Goal: Task Accomplishment & Management: Manage account settings

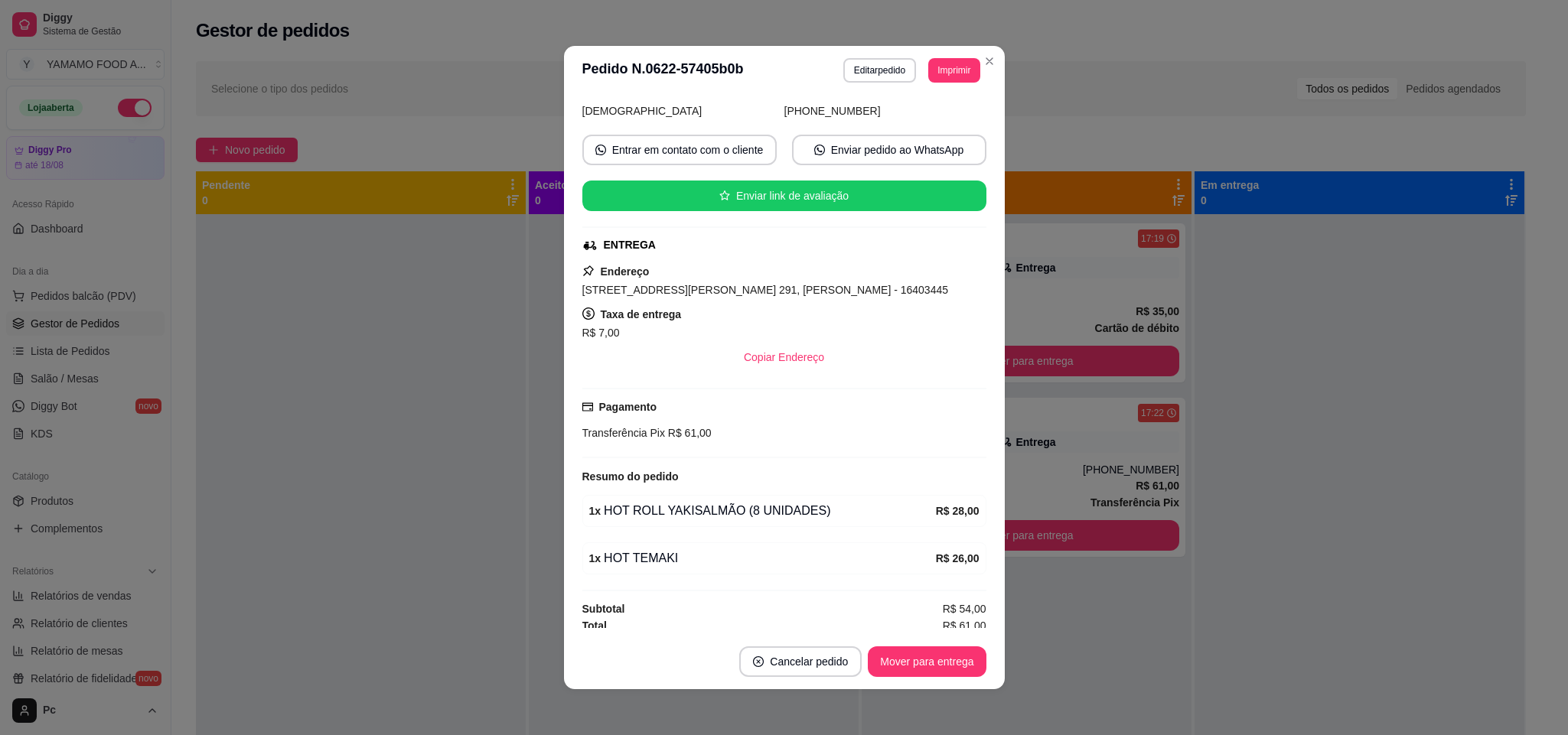
scroll to position [122, 0]
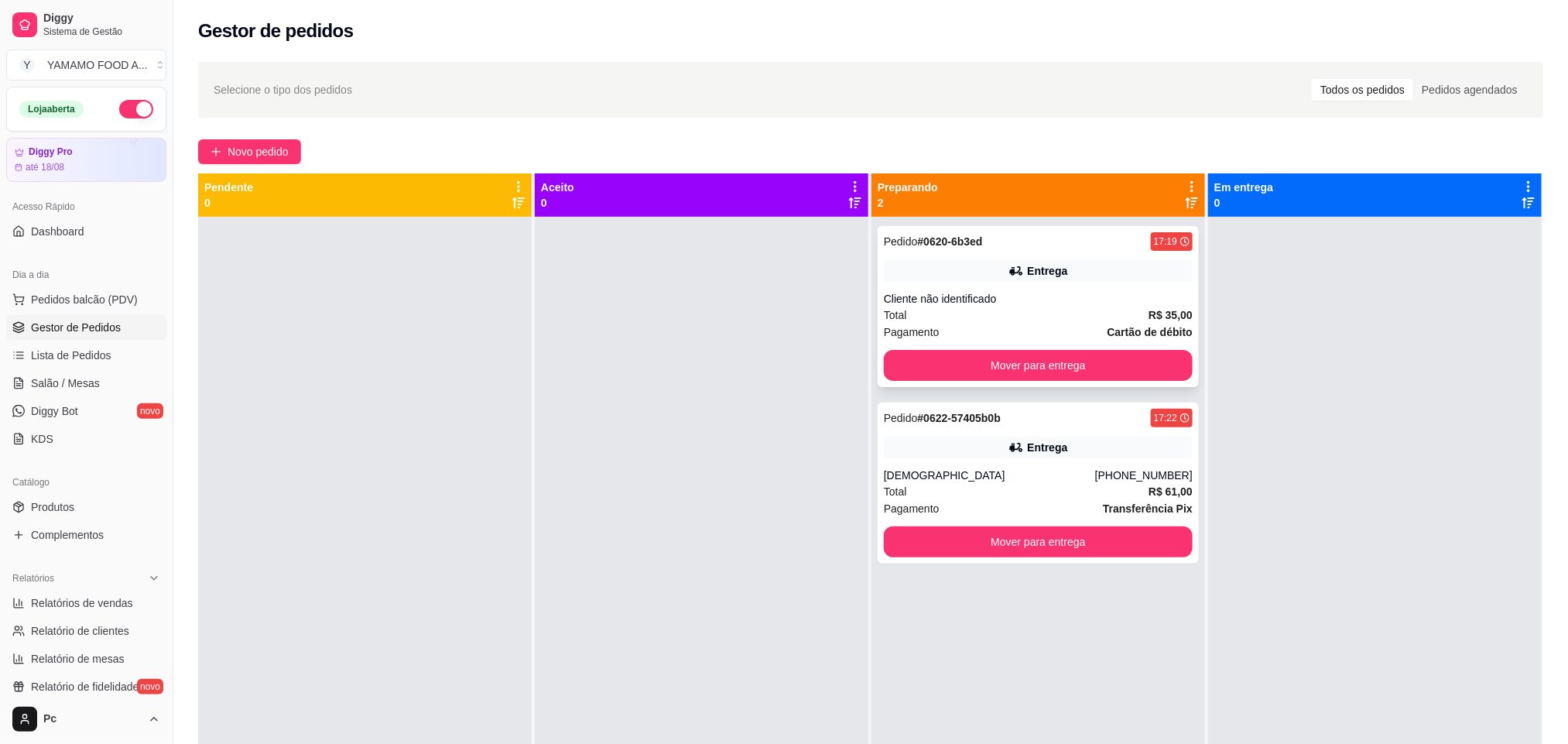
click at [964, 287] on div "Pedido # 0620-6b3ed 17:19 Entrega Cliente não identificado Total R$ 35,00 Pagam…" at bounding box center [1038, 307] width 322 height 161
click at [83, 301] on span "Pedidos balcão (PDV)" at bounding box center [84, 300] width 107 height 15
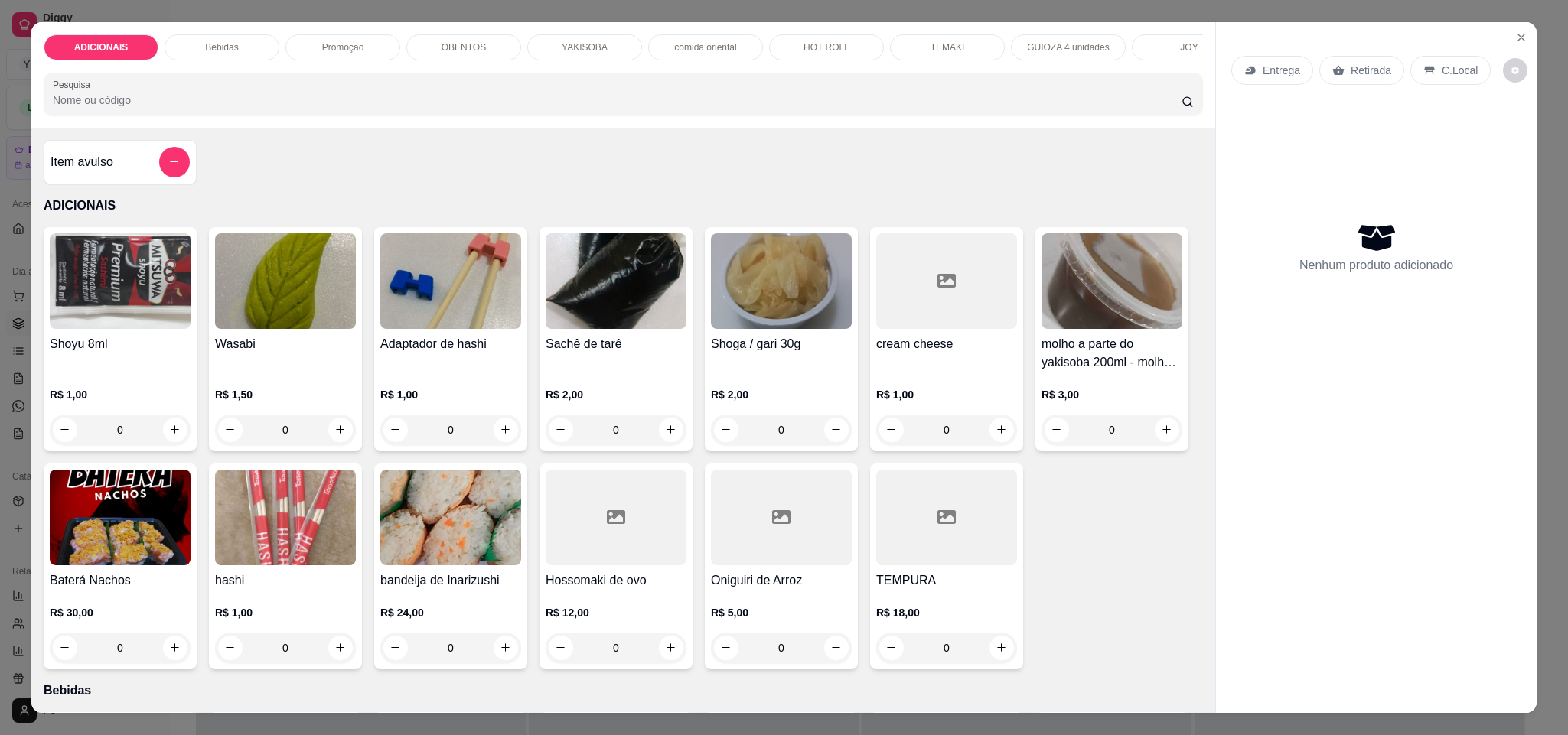
click at [565, 35] on div "YAKISOBA" at bounding box center [584, 48] width 114 height 26
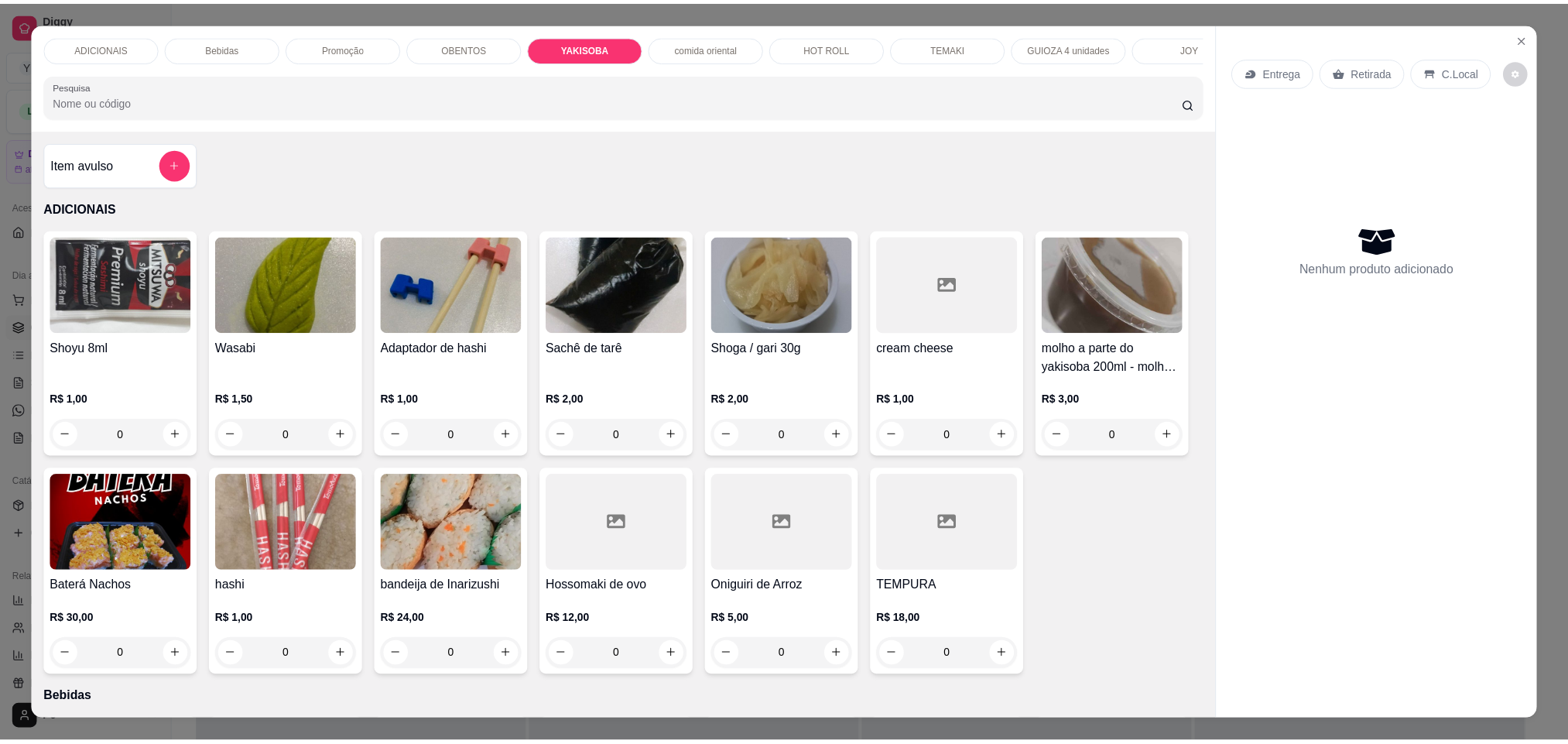
scroll to position [27, 0]
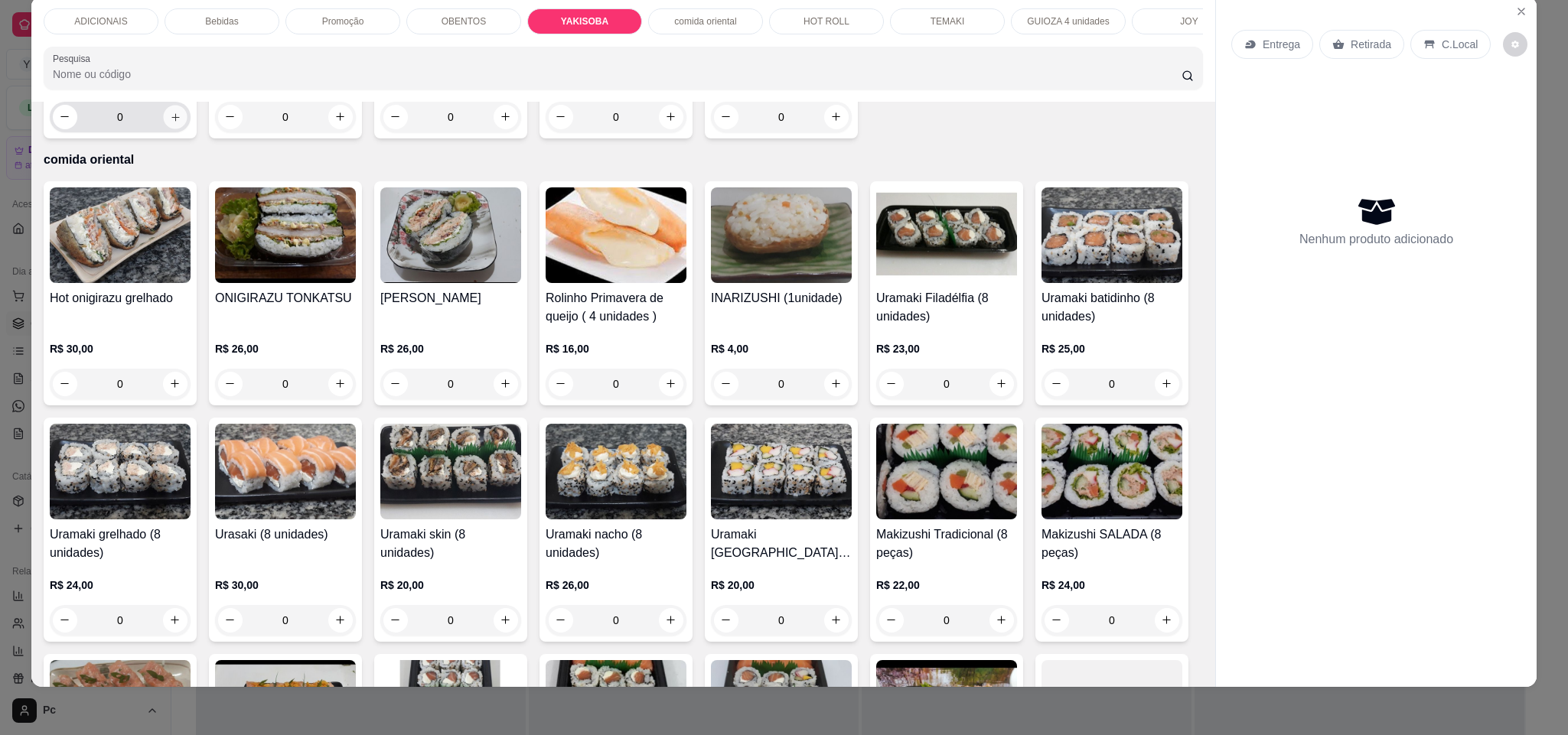
click at [181, 123] on icon "increase-product-quantity" at bounding box center [175, 117] width 11 height 11
type input "1"
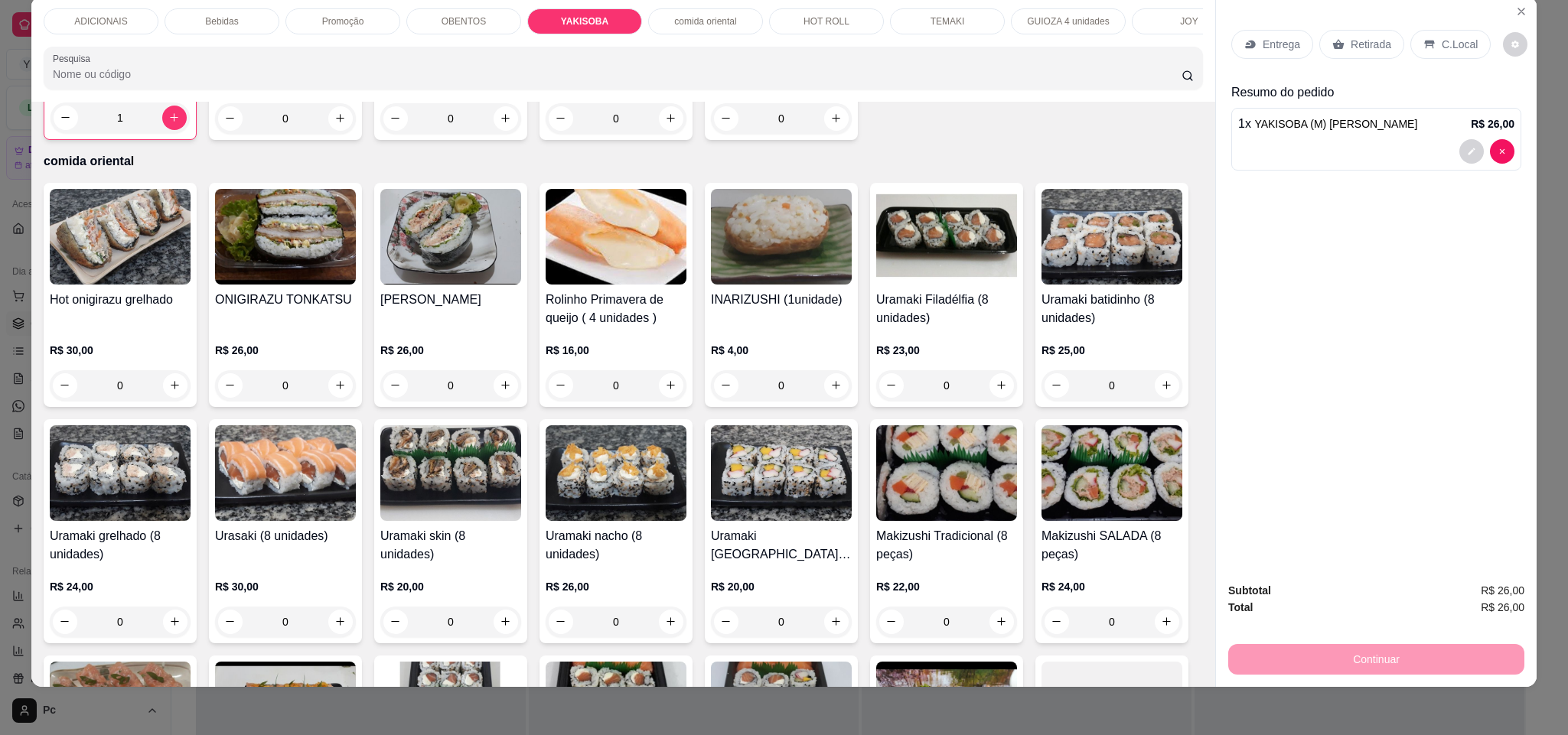
click at [1273, 49] on p "Entrega" at bounding box center [1281, 44] width 38 height 15
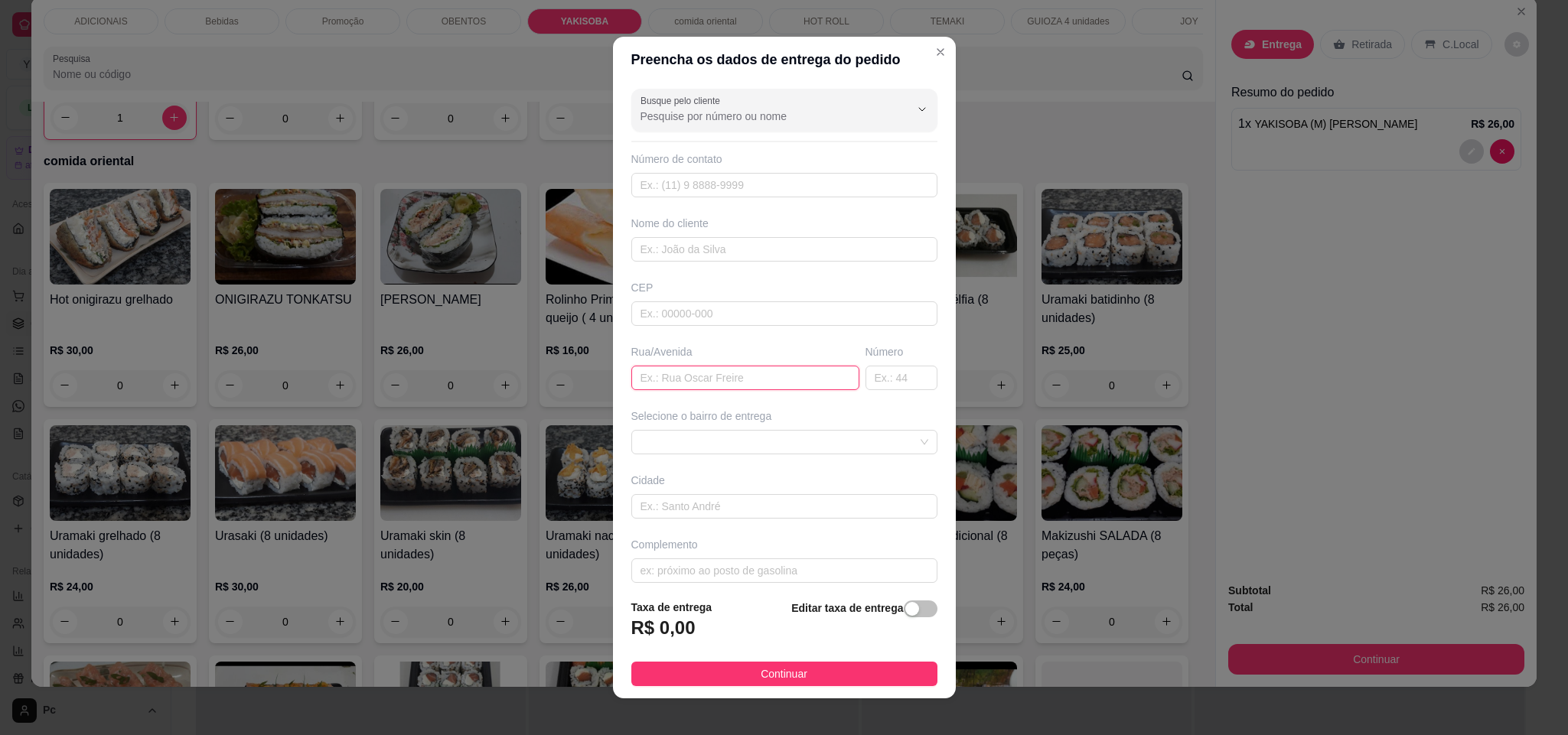
click at [742, 383] on input "text" at bounding box center [745, 378] width 228 height 24
type input "NRASIL"
type input "20"
click at [740, 383] on input "NRASIL" at bounding box center [745, 378] width 228 height 24
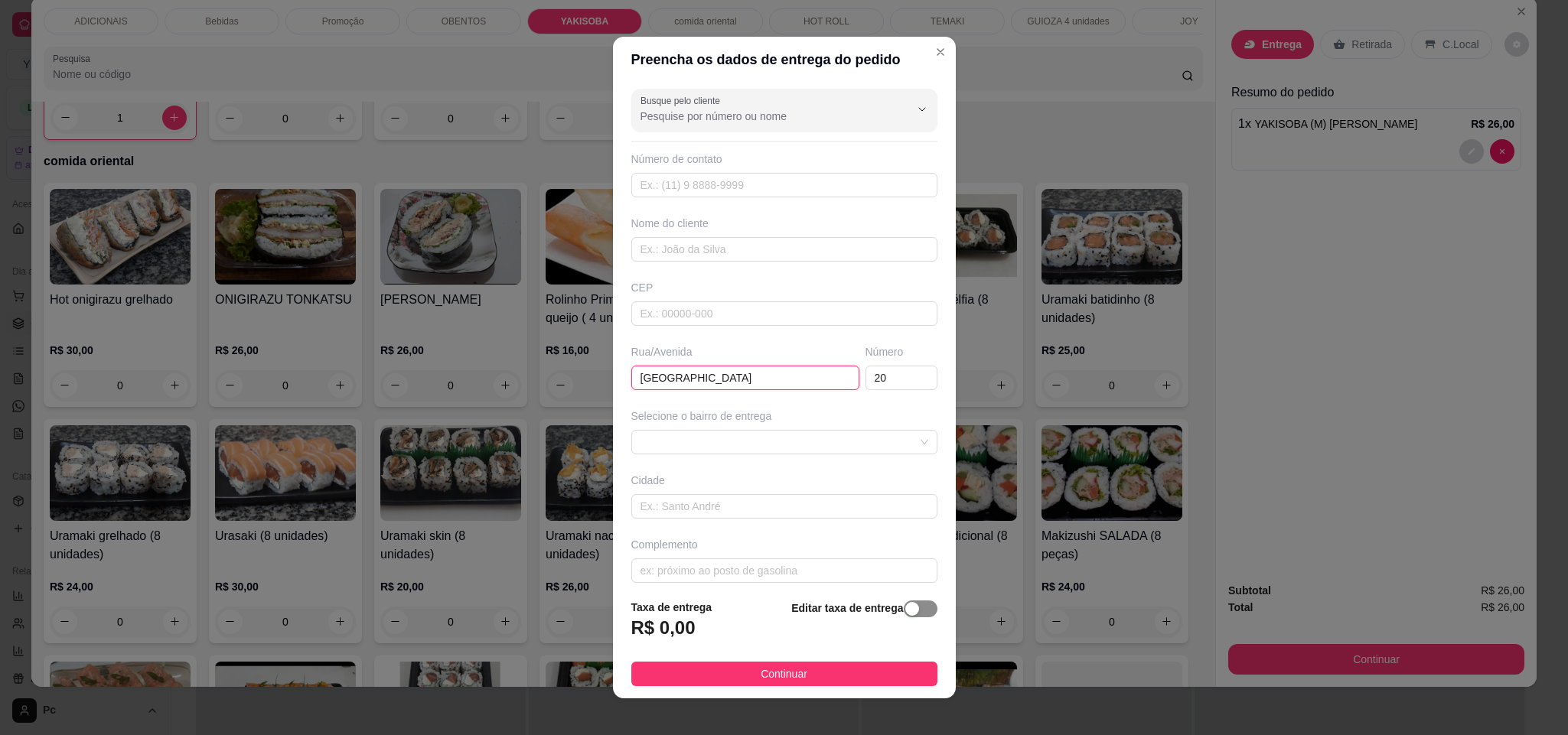
type input "[GEOGRAPHIC_DATA]"
click at [905, 608] on div "button" at bounding box center [912, 608] width 14 height 14
drag, startPoint x: 721, startPoint y: 621, endPoint x: 716, endPoint y: 632, distance: 12.1
click at [720, 625] on input "0,00" at bounding box center [714, 634] width 164 height 29
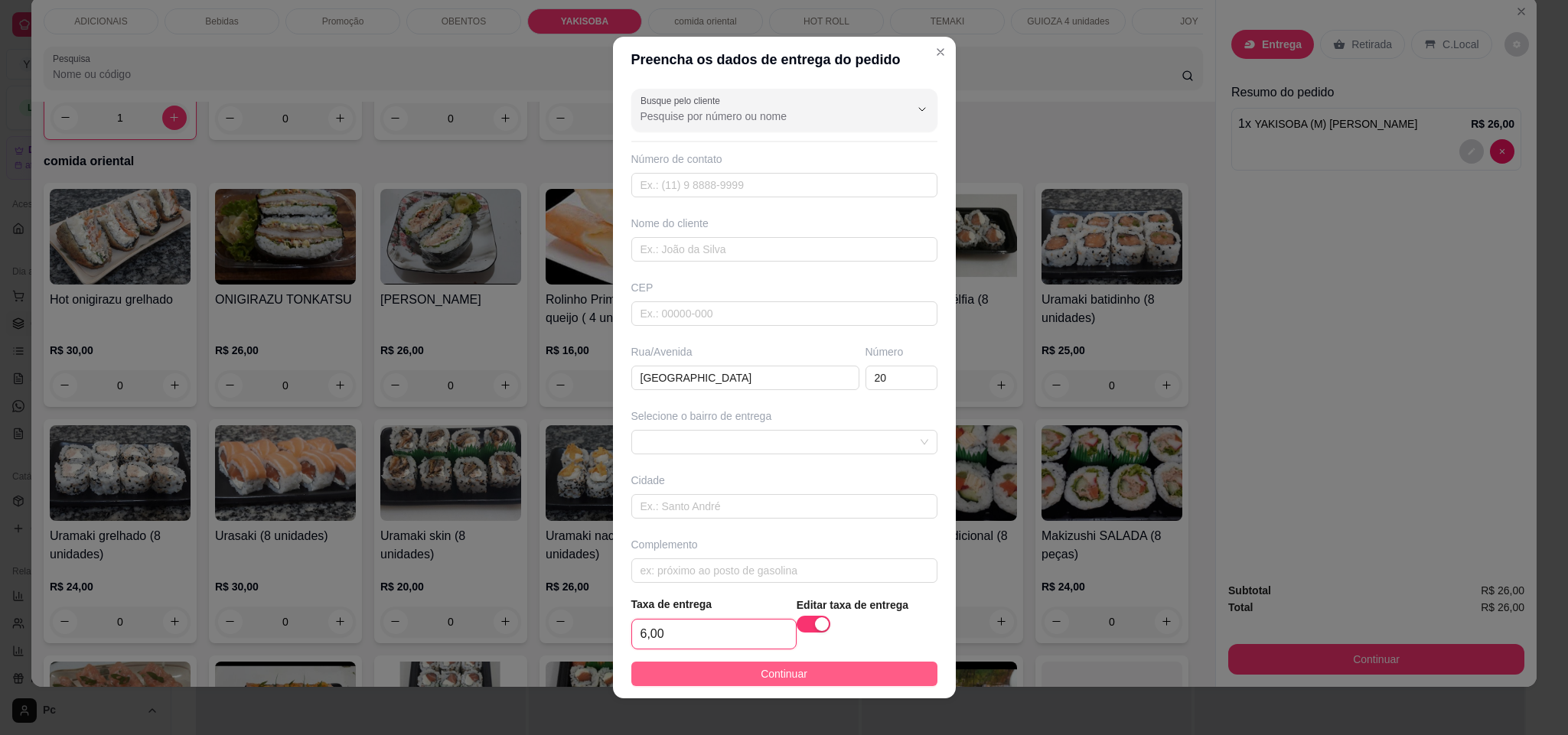
type input "6,00"
click at [761, 675] on span "Continuar" at bounding box center [784, 674] width 47 height 17
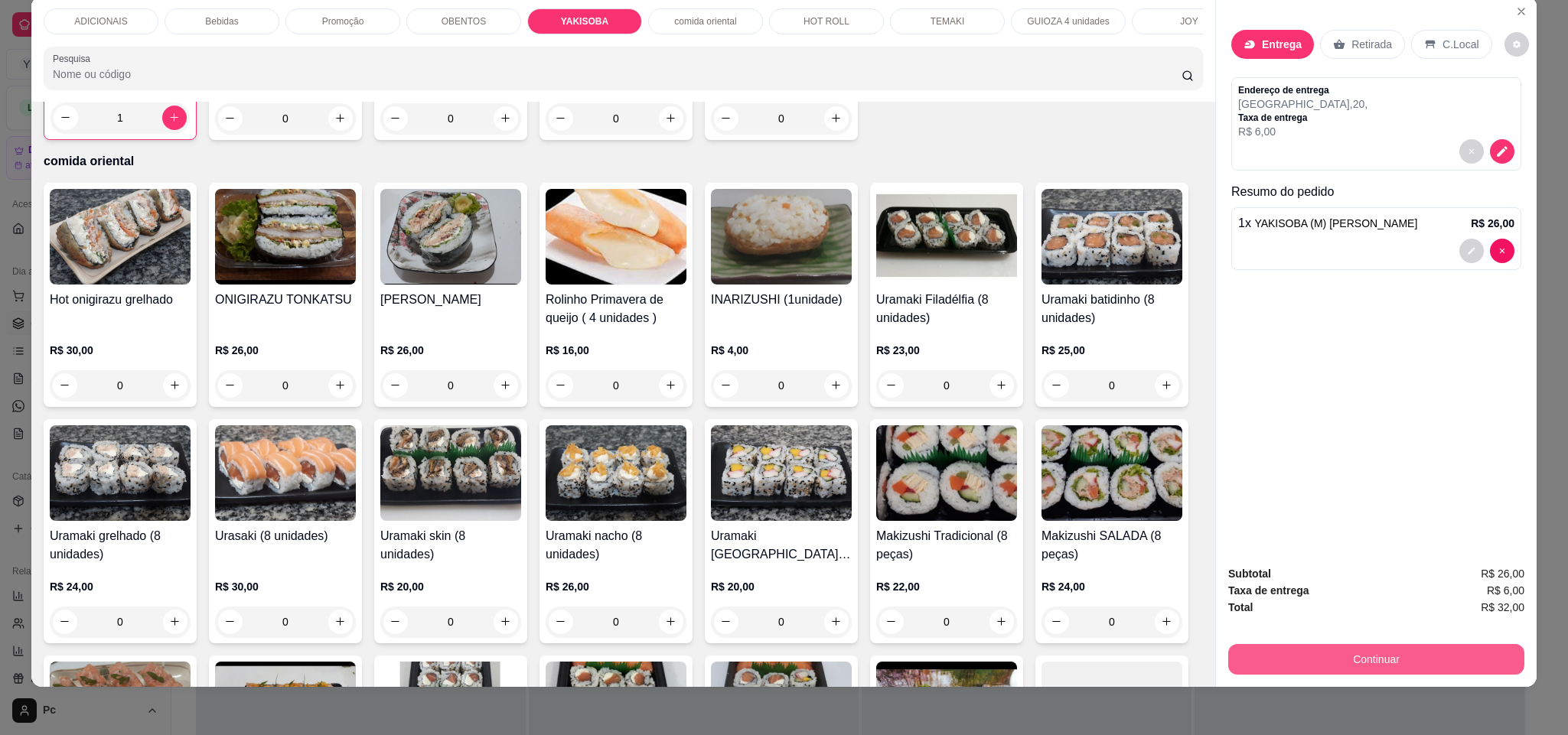
click at [1348, 657] on button "Continuar" at bounding box center [1376, 659] width 296 height 31
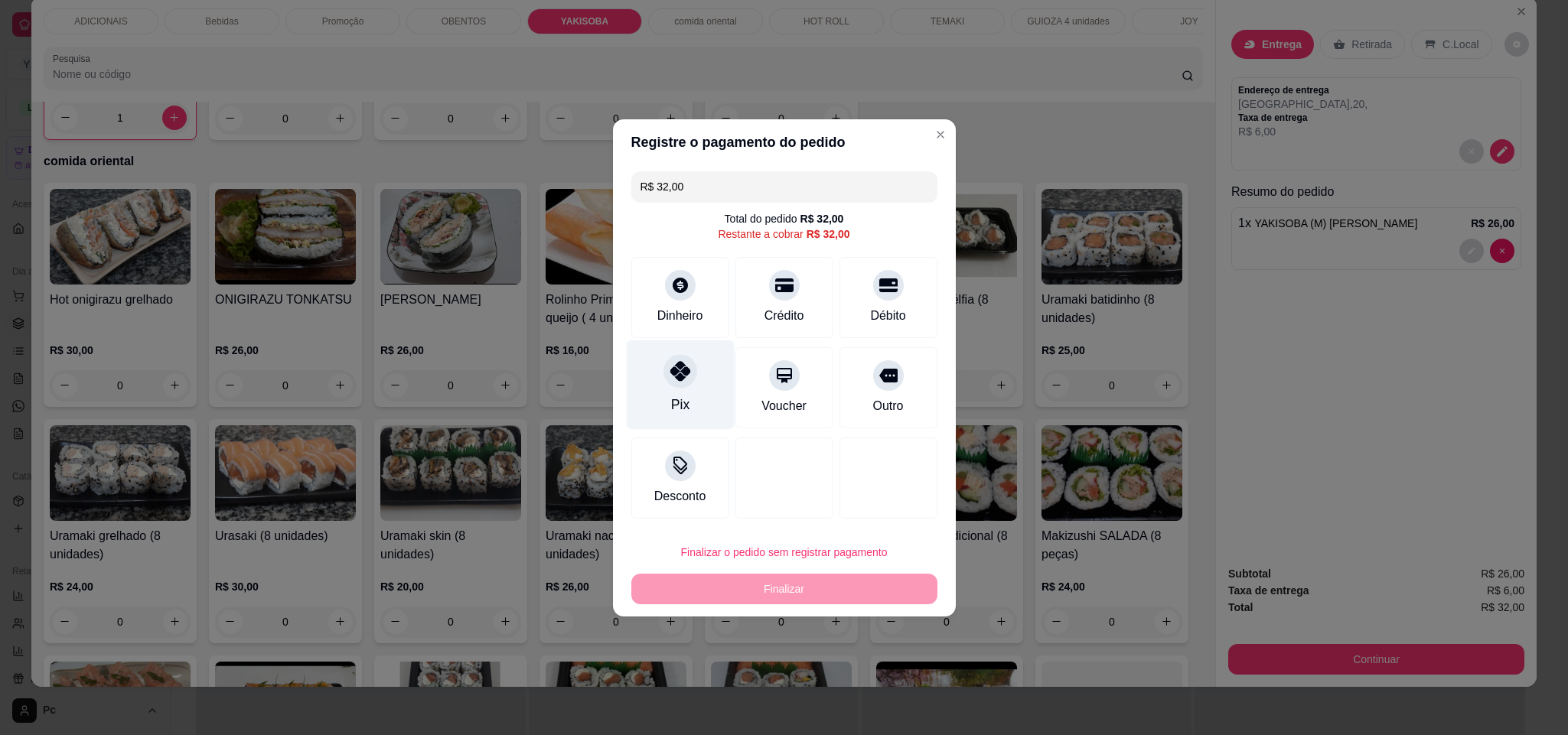
click at [653, 382] on div "Pix" at bounding box center [679, 383] width 108 height 89
type input "R$ 0,00"
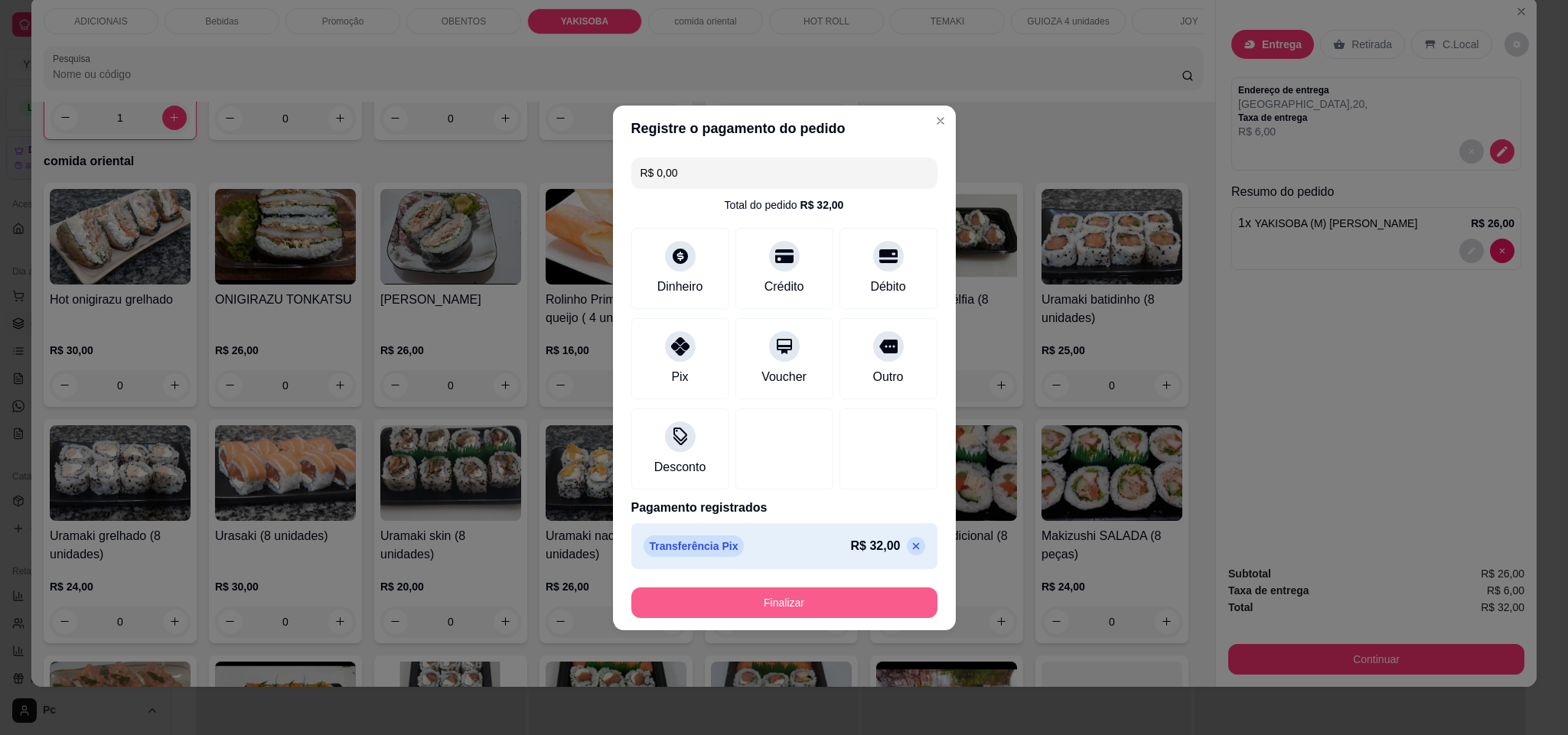
click at [762, 600] on button "Finalizar" at bounding box center [784, 603] width 306 height 31
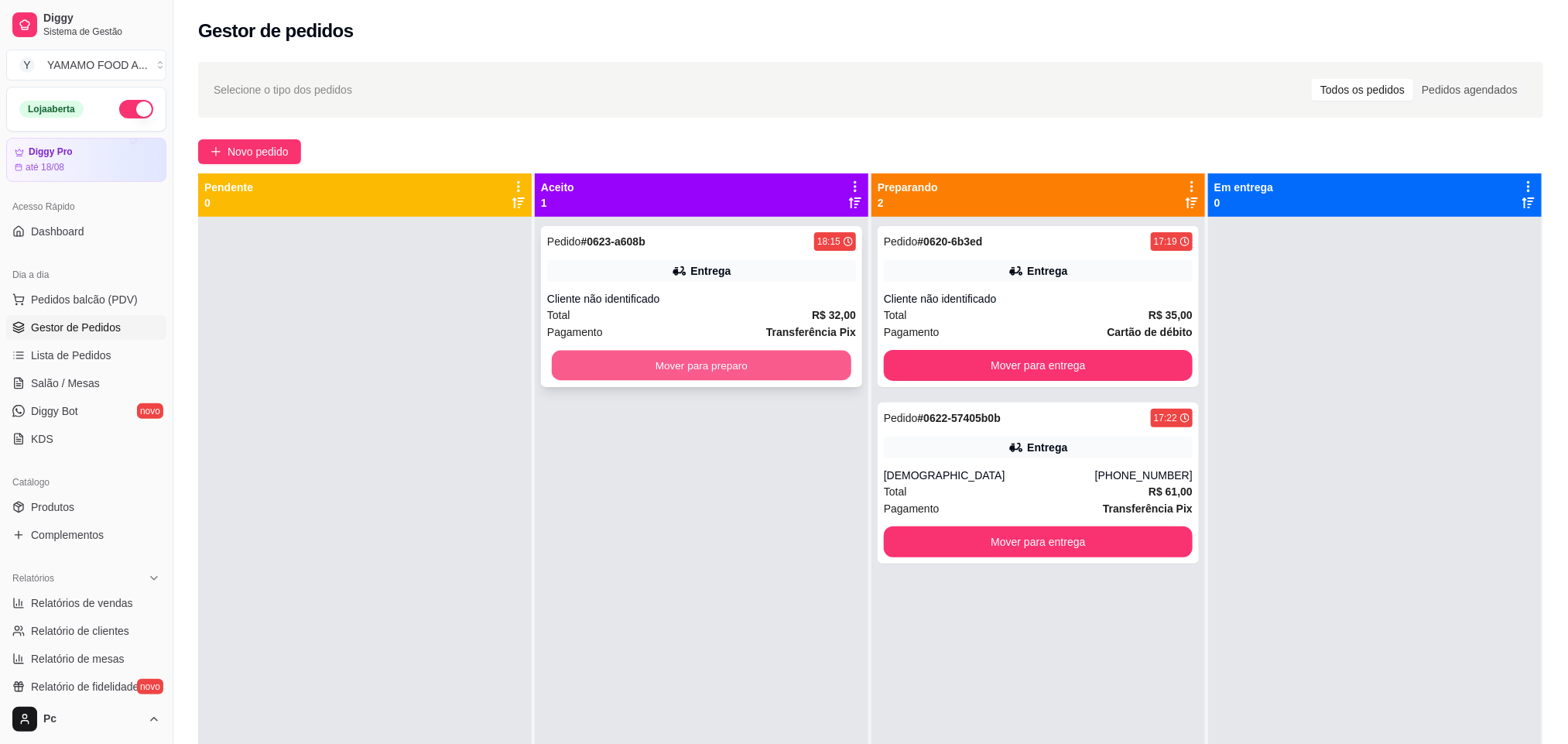
click at [781, 368] on button "Mover para preparo" at bounding box center [702, 366] width 300 height 30
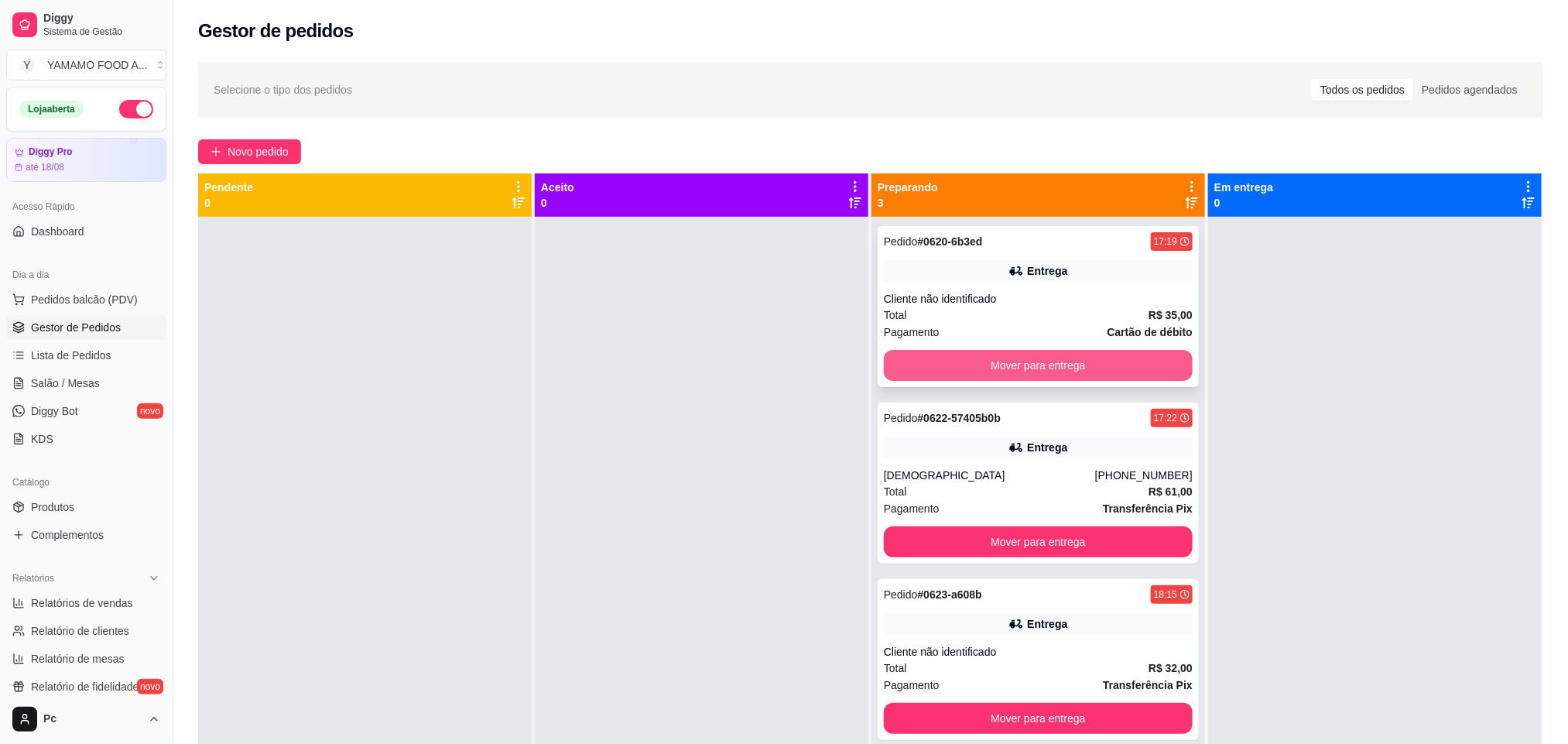
click at [896, 369] on button "Mover para entrega" at bounding box center [1039, 365] width 309 height 31
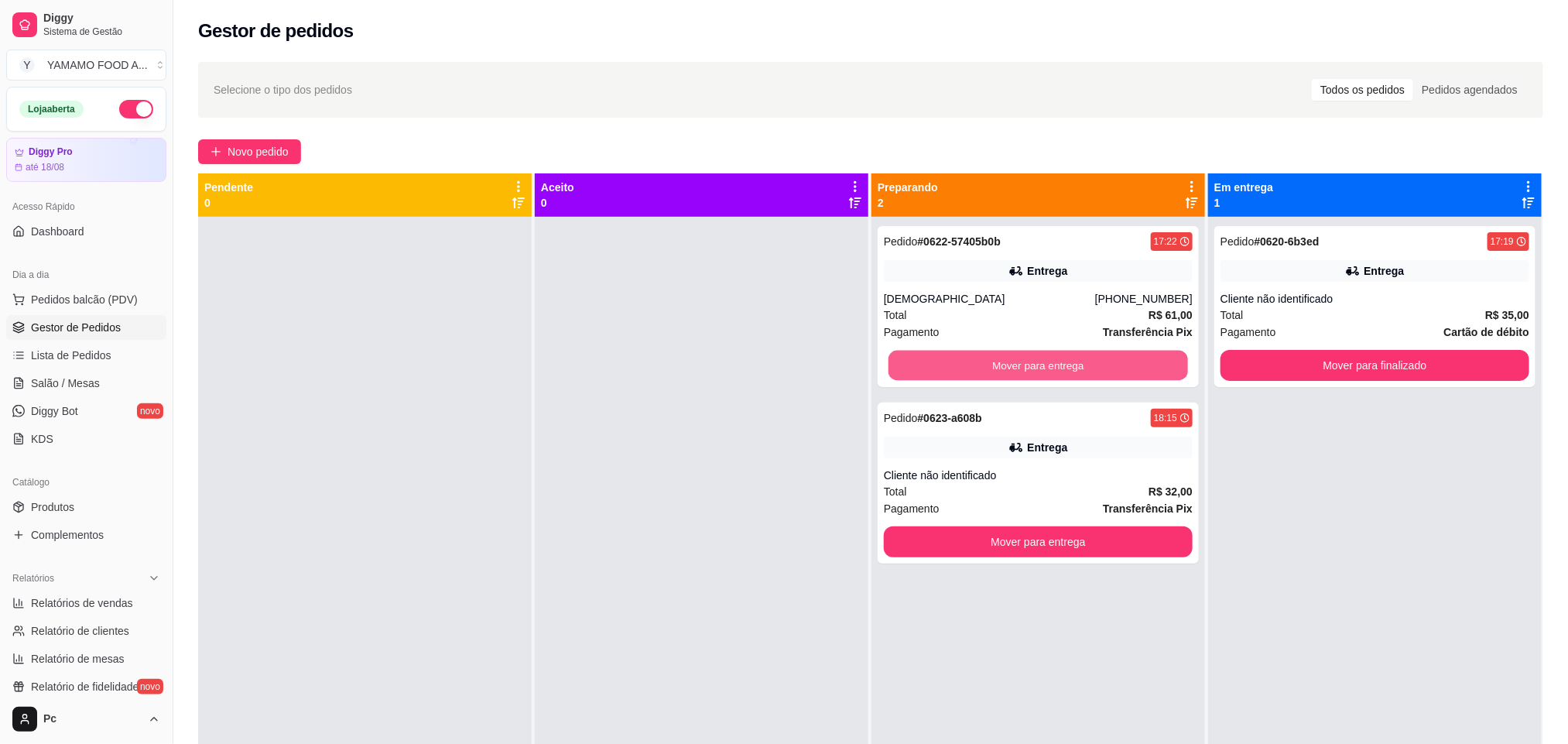
click at [896, 369] on button "Mover para entrega" at bounding box center [1039, 366] width 300 height 30
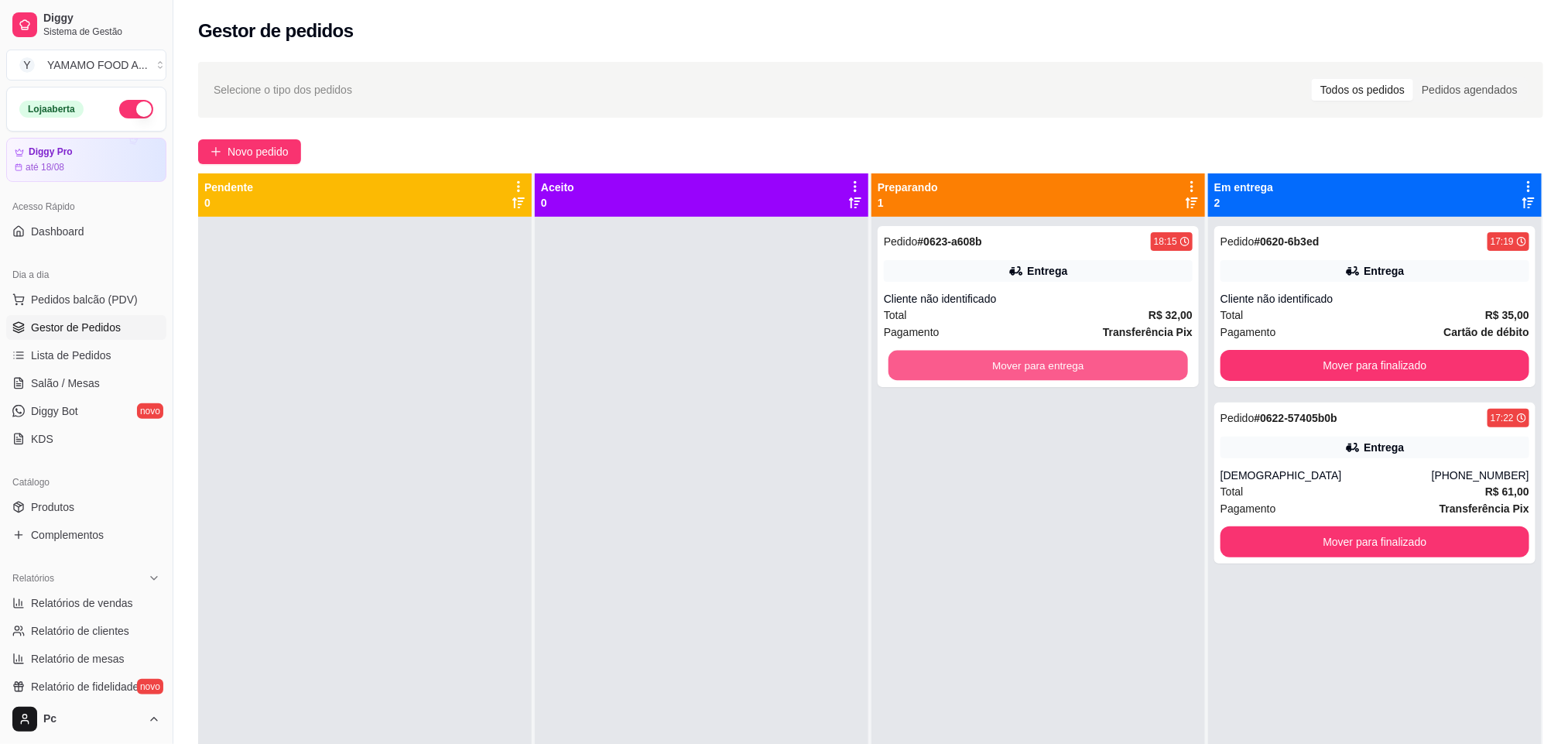
click at [896, 369] on button "Mover para entrega" at bounding box center [1039, 366] width 300 height 30
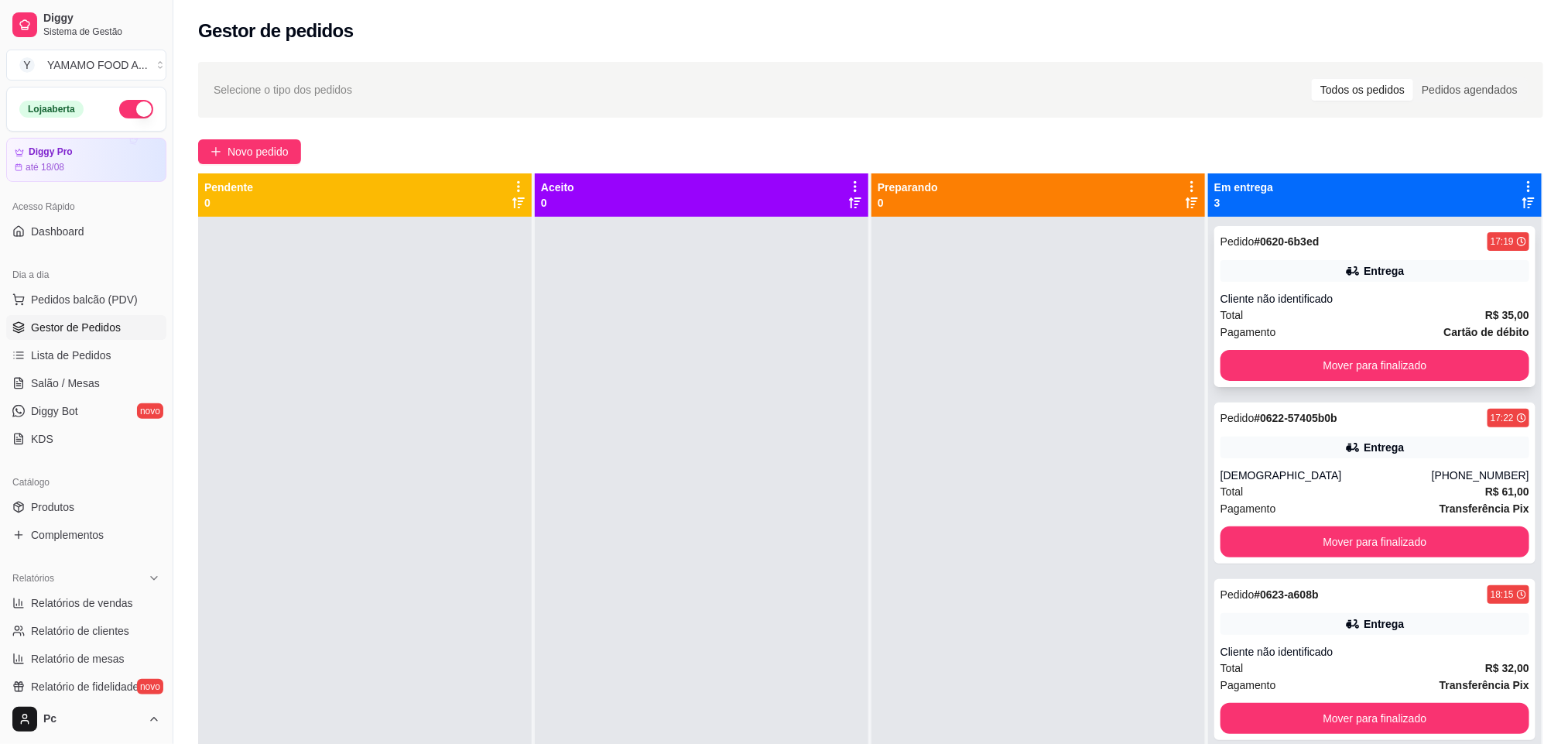
click at [1310, 305] on div "Cliente não identificado" at bounding box center [1375, 299] width 309 height 15
click at [119, 296] on span "Pedidos balcão (PDV)" at bounding box center [84, 300] width 107 height 15
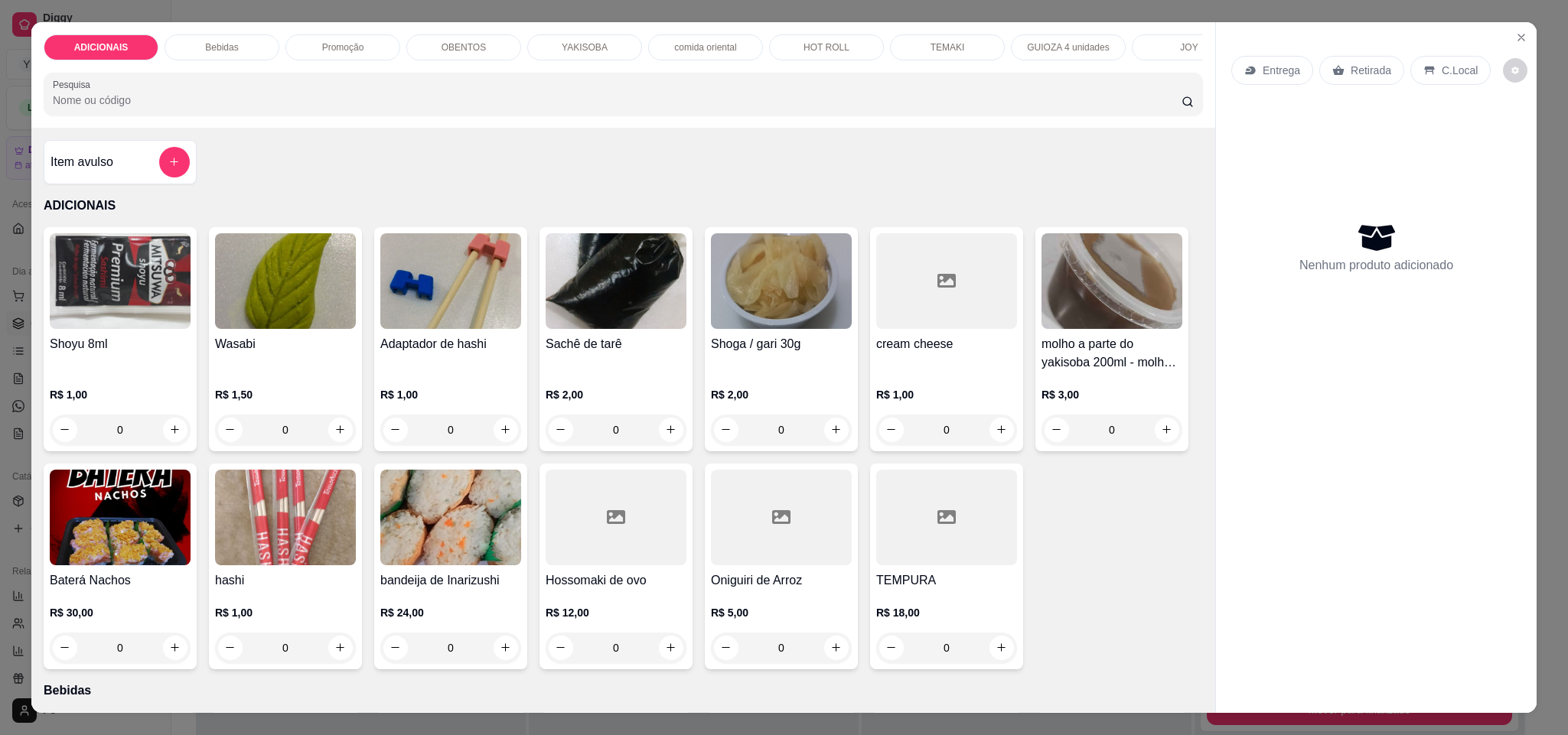
click at [482, 46] on div "OBENTOS" at bounding box center [463, 48] width 114 height 26
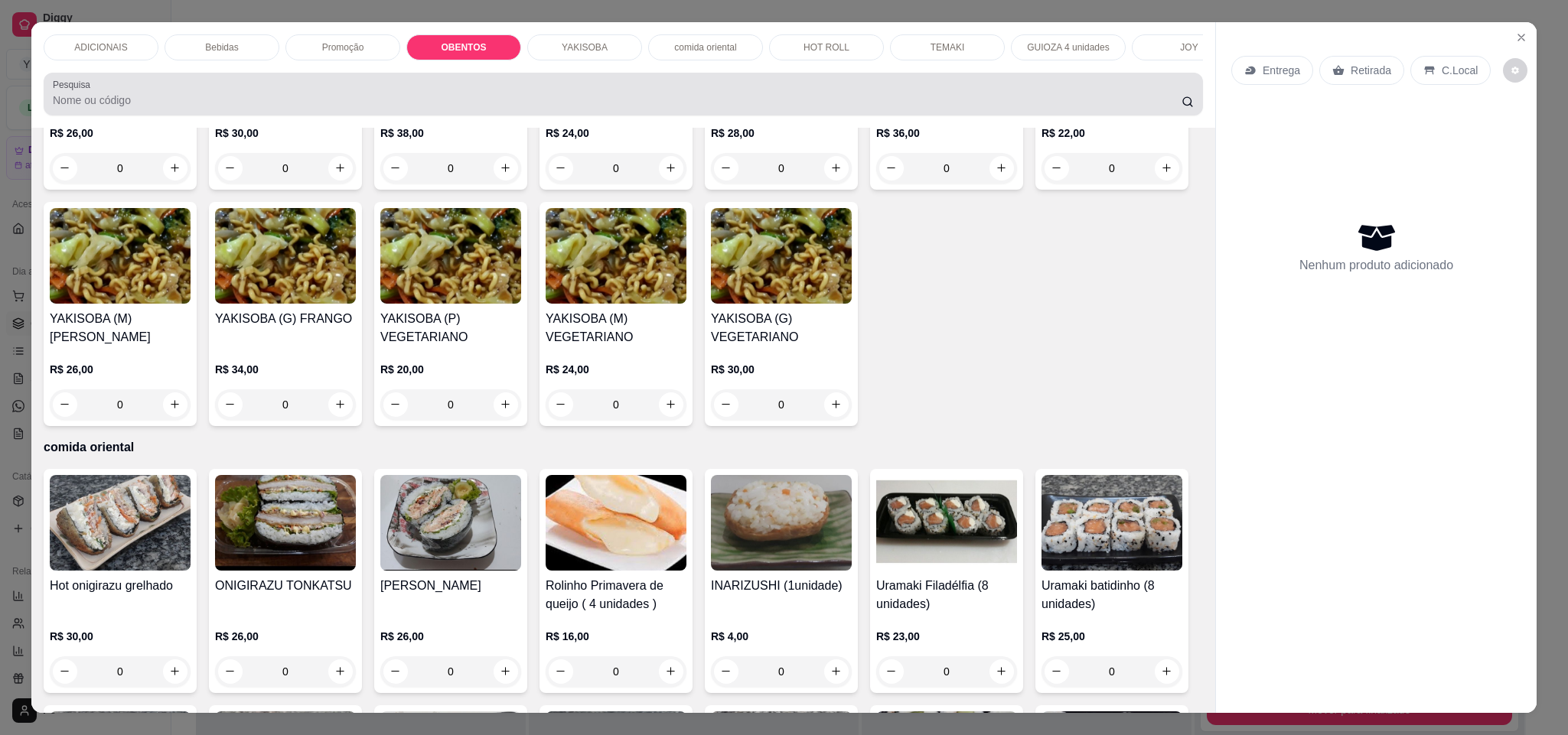
scroll to position [26, 0]
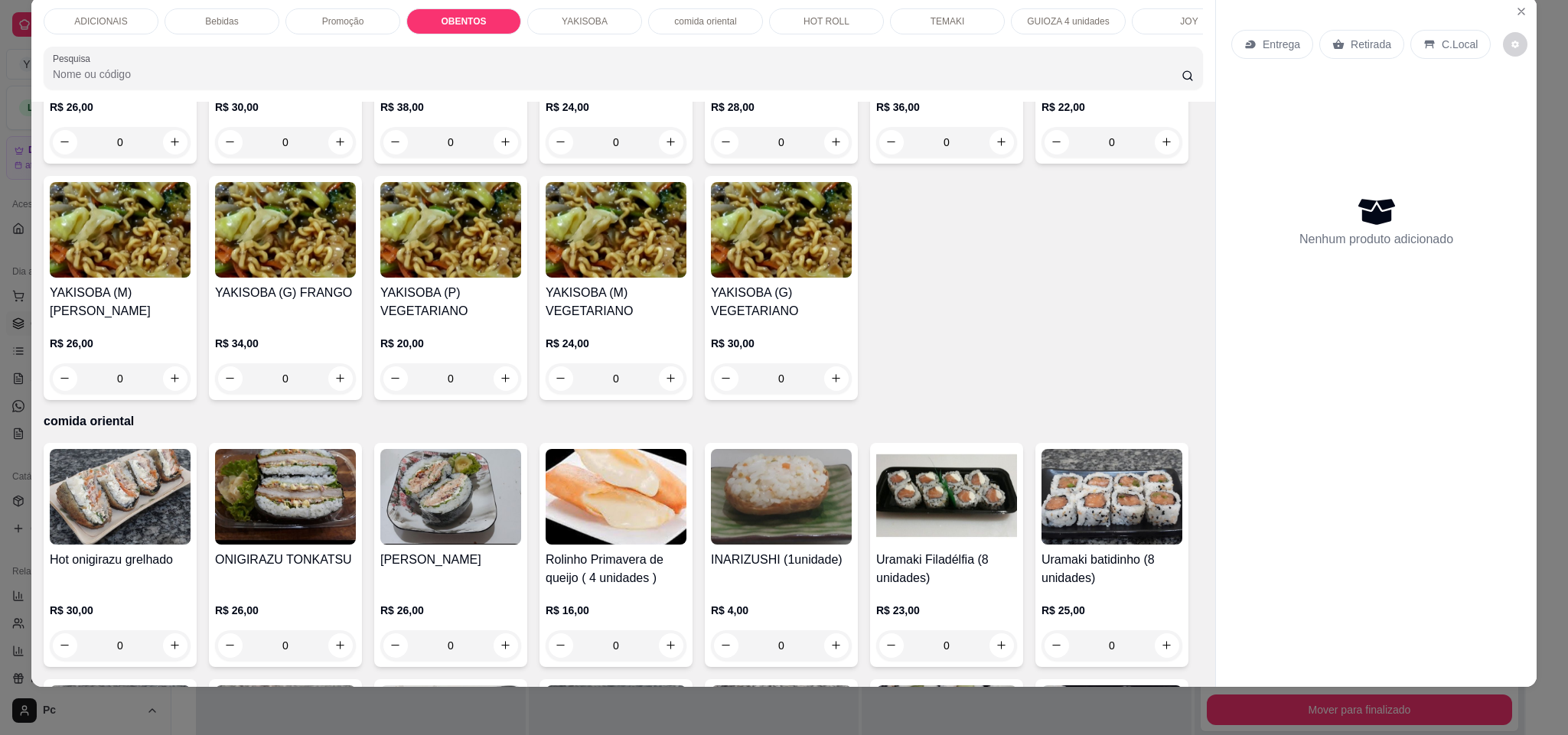
type input "1"
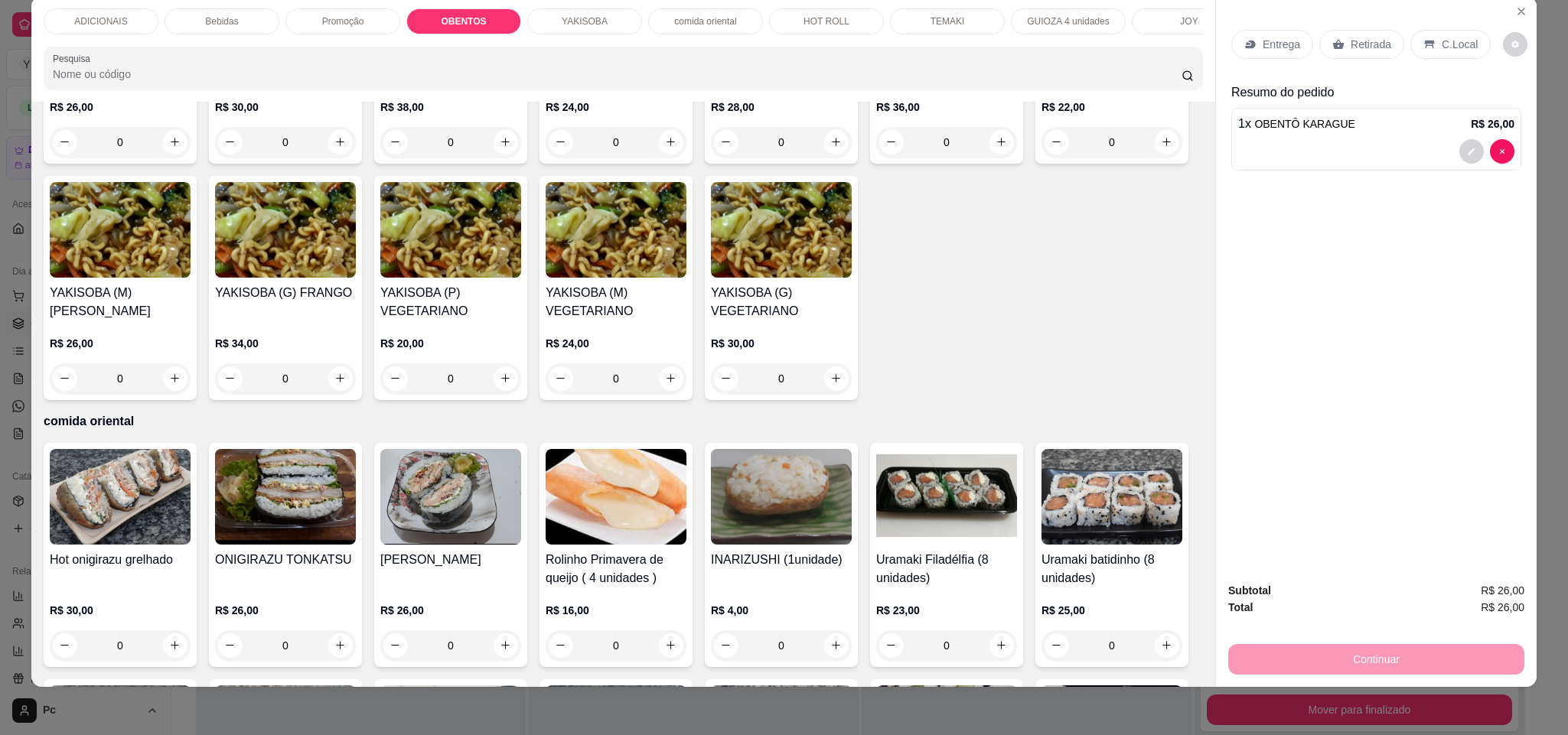
click at [1375, 44] on p "Retirada" at bounding box center [1370, 44] width 40 height 15
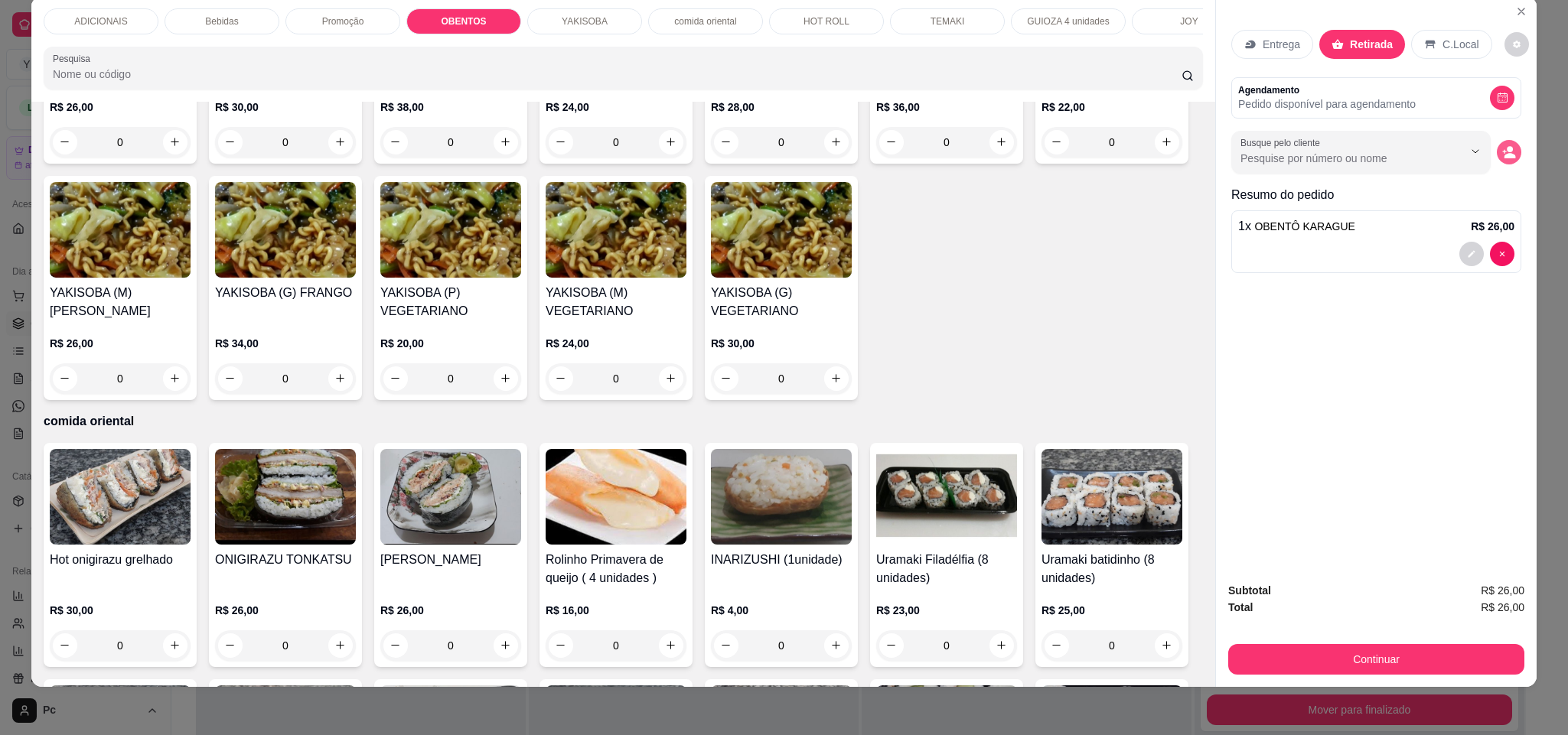
click at [1504, 154] on icon "decrease-product-quantity" at bounding box center [1508, 152] width 14 height 14
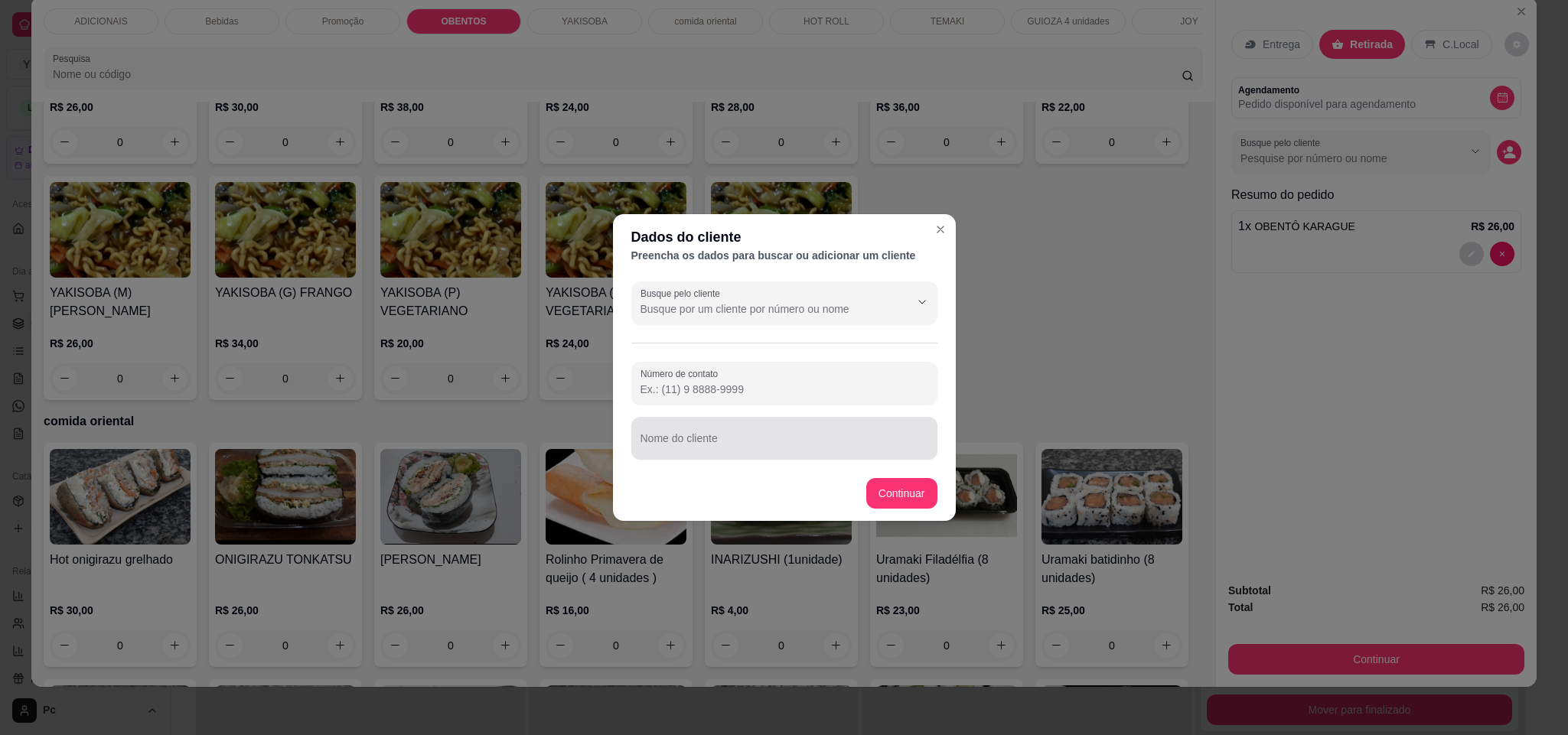
click at [866, 437] on input "Nome do cliente" at bounding box center [784, 444] width 288 height 15
type input "[PERSON_NAME]"
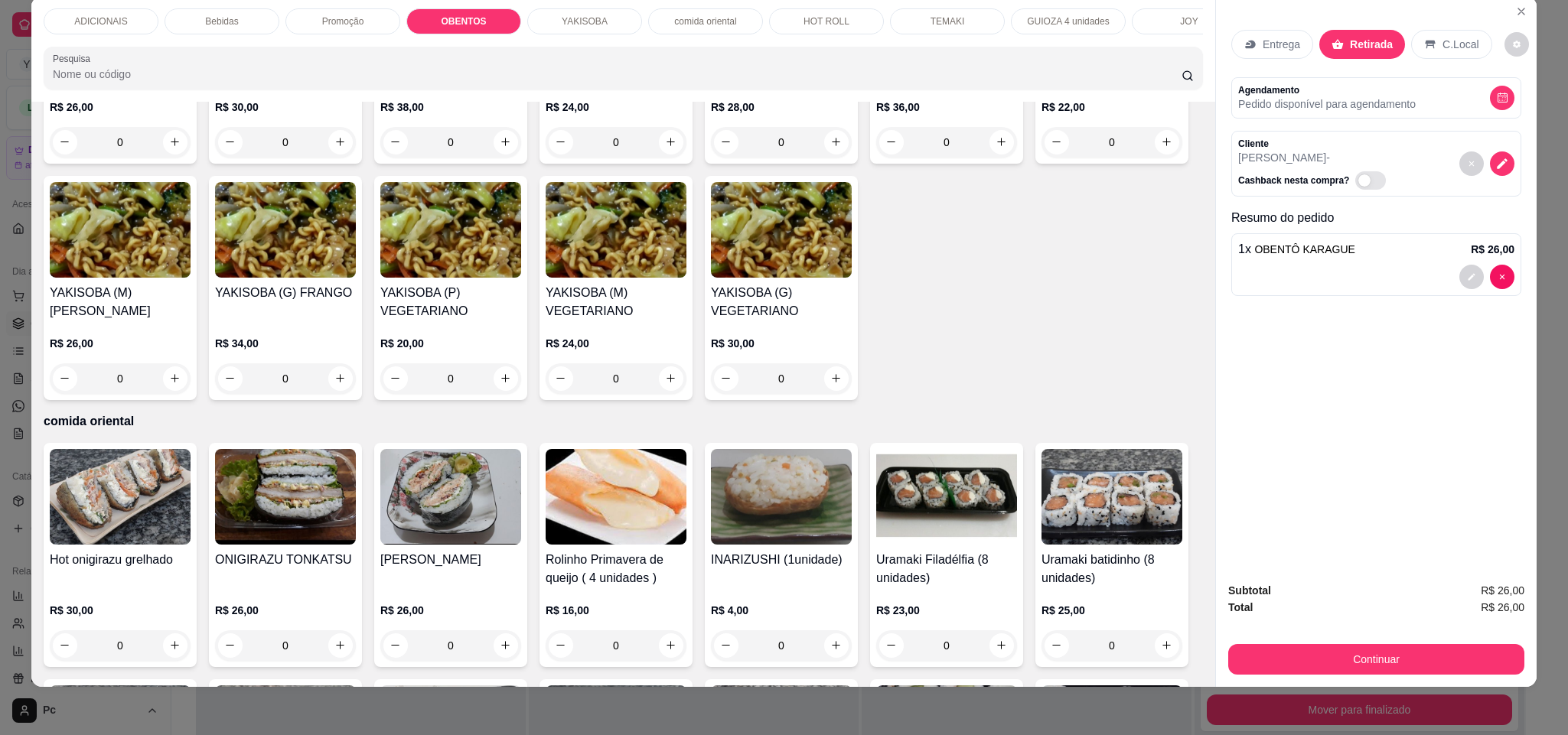
click at [1288, 642] on div "Continuar" at bounding box center [1376, 657] width 296 height 35
click at [1293, 652] on button "Continuar" at bounding box center [1376, 659] width 296 height 31
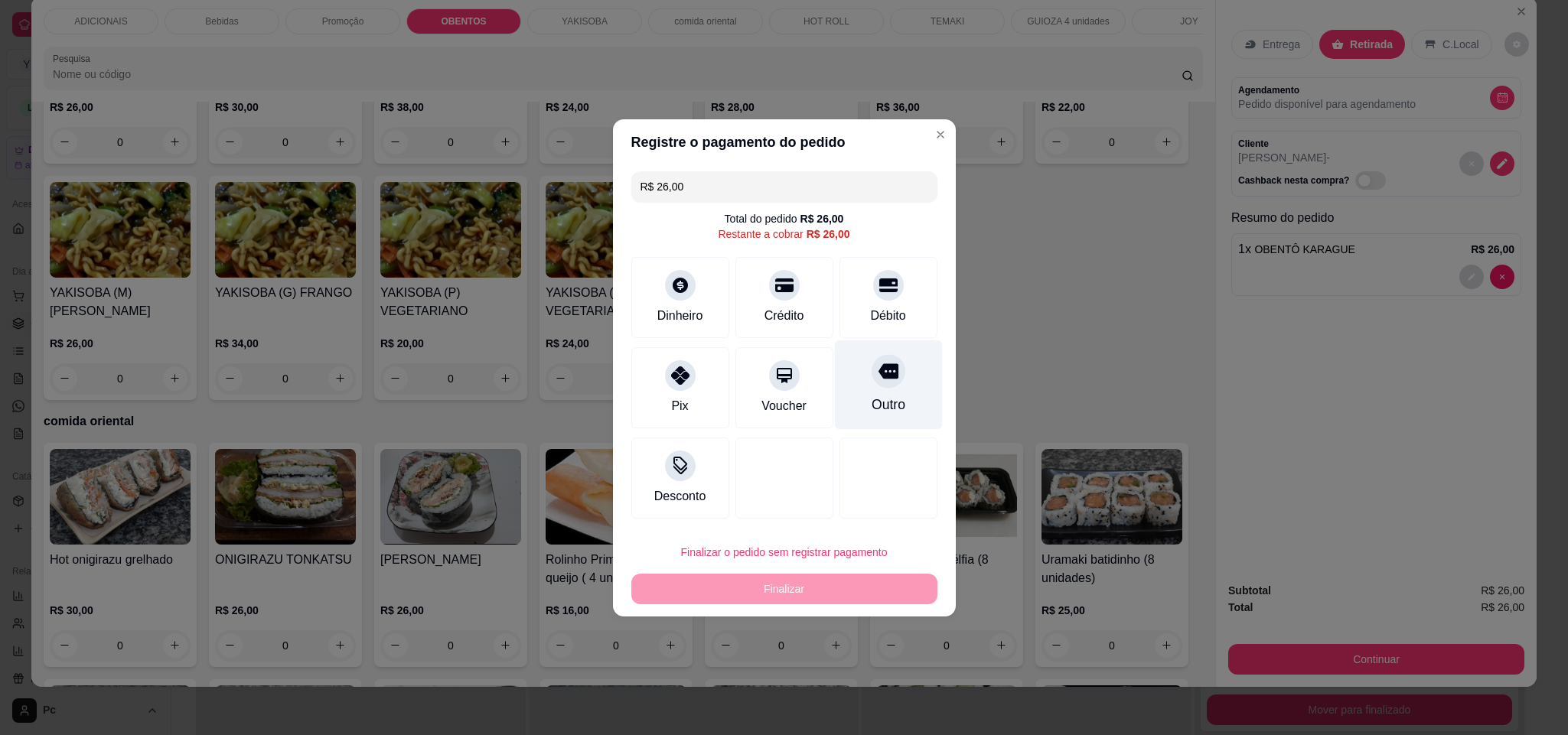
click at [870, 413] on div "Outro" at bounding box center [887, 404] width 34 height 20
type input "R$ 0,00"
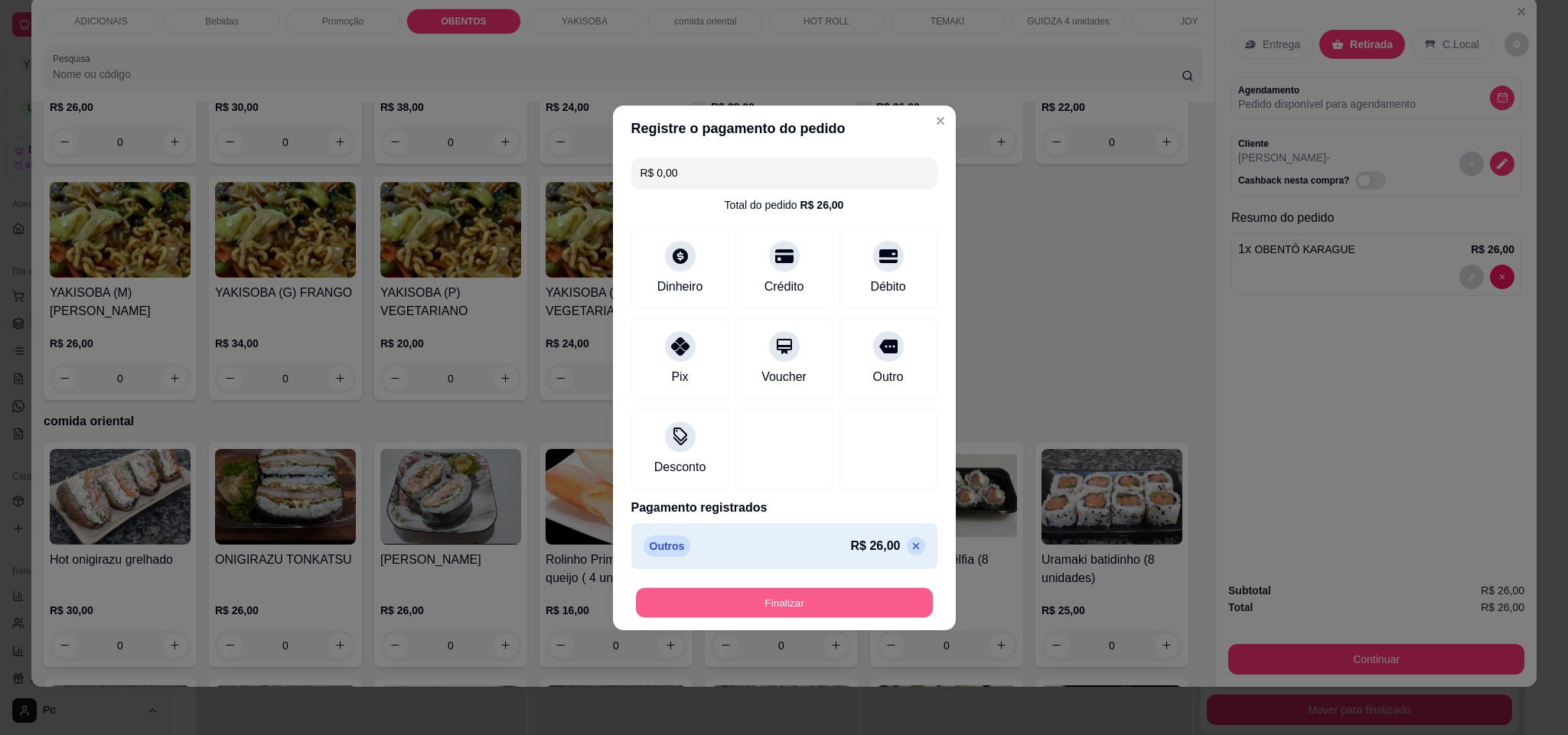
click at [817, 610] on button "Finalizar" at bounding box center [784, 603] width 297 height 30
type input "0"
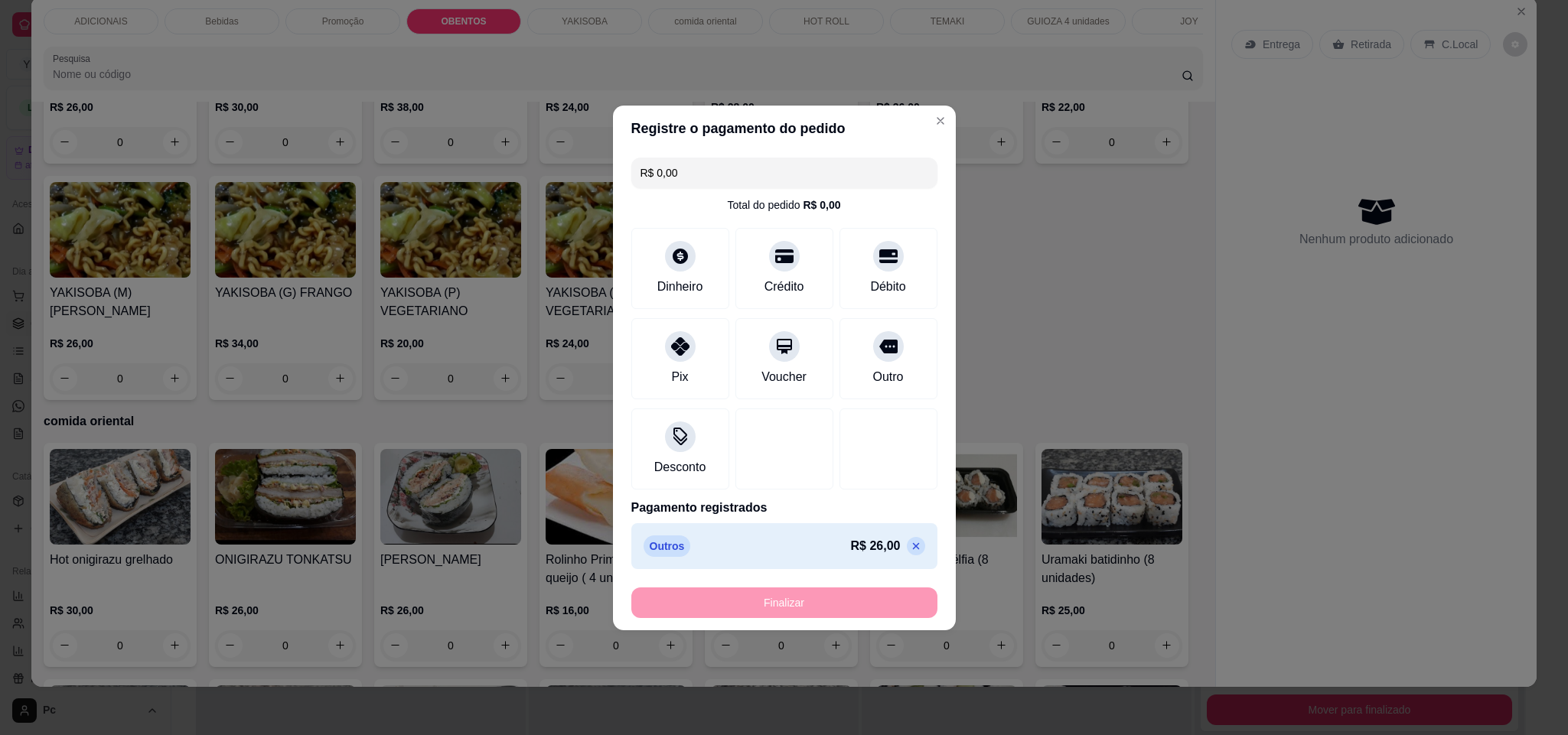
type input "-R$ 26,00"
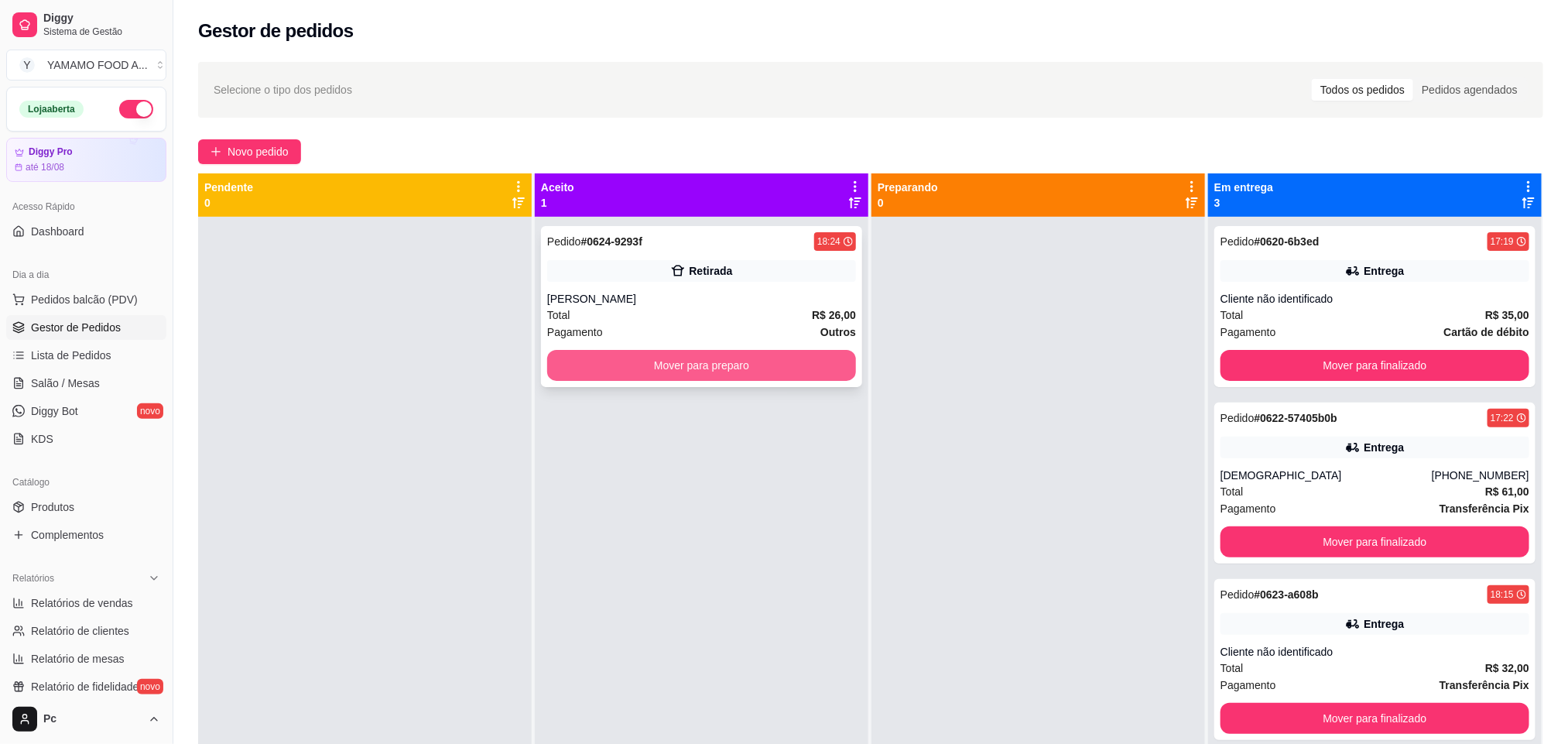
click at [839, 354] on button "Mover para preparo" at bounding box center [702, 365] width 309 height 31
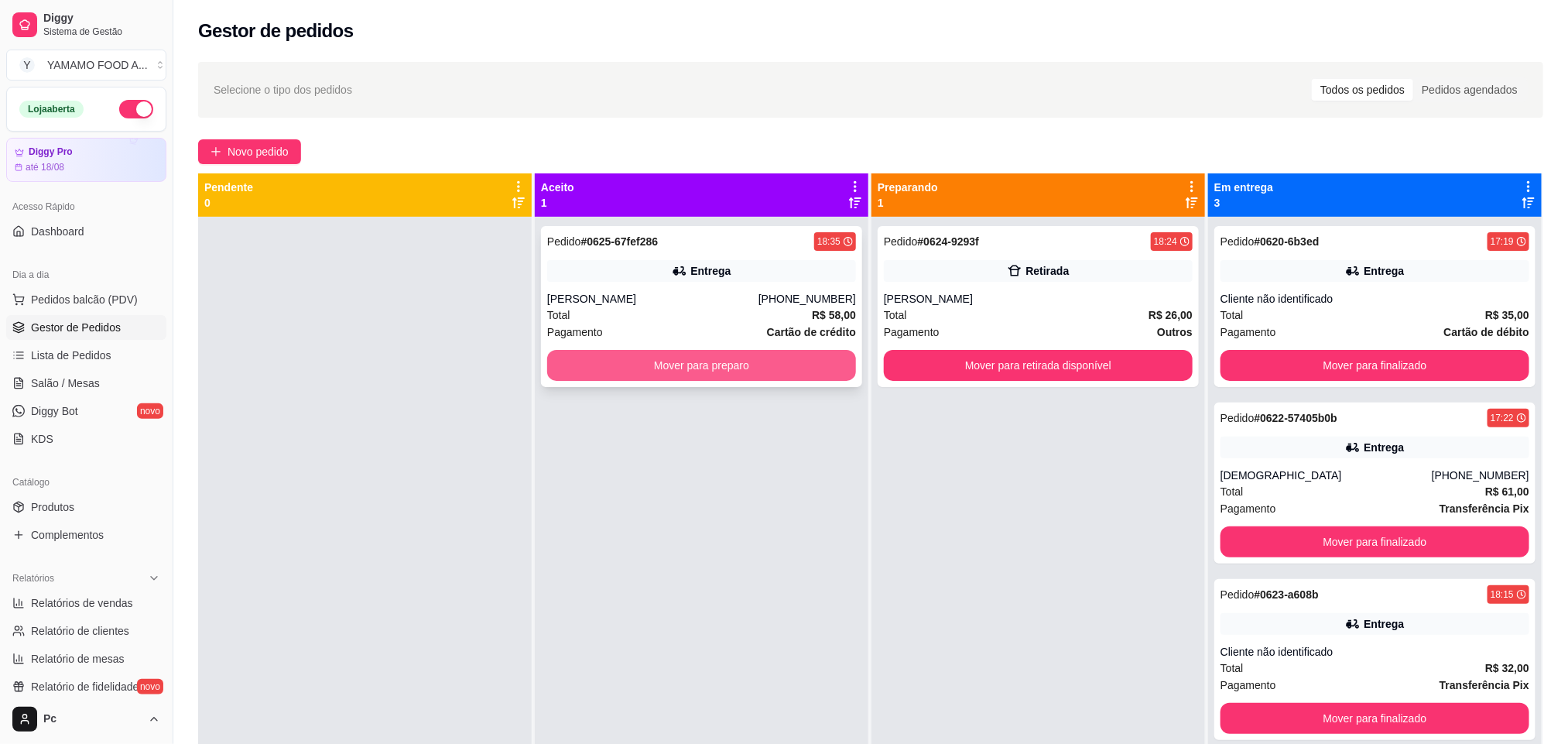
click at [673, 353] on button "Mover para preparo" at bounding box center [702, 365] width 309 height 31
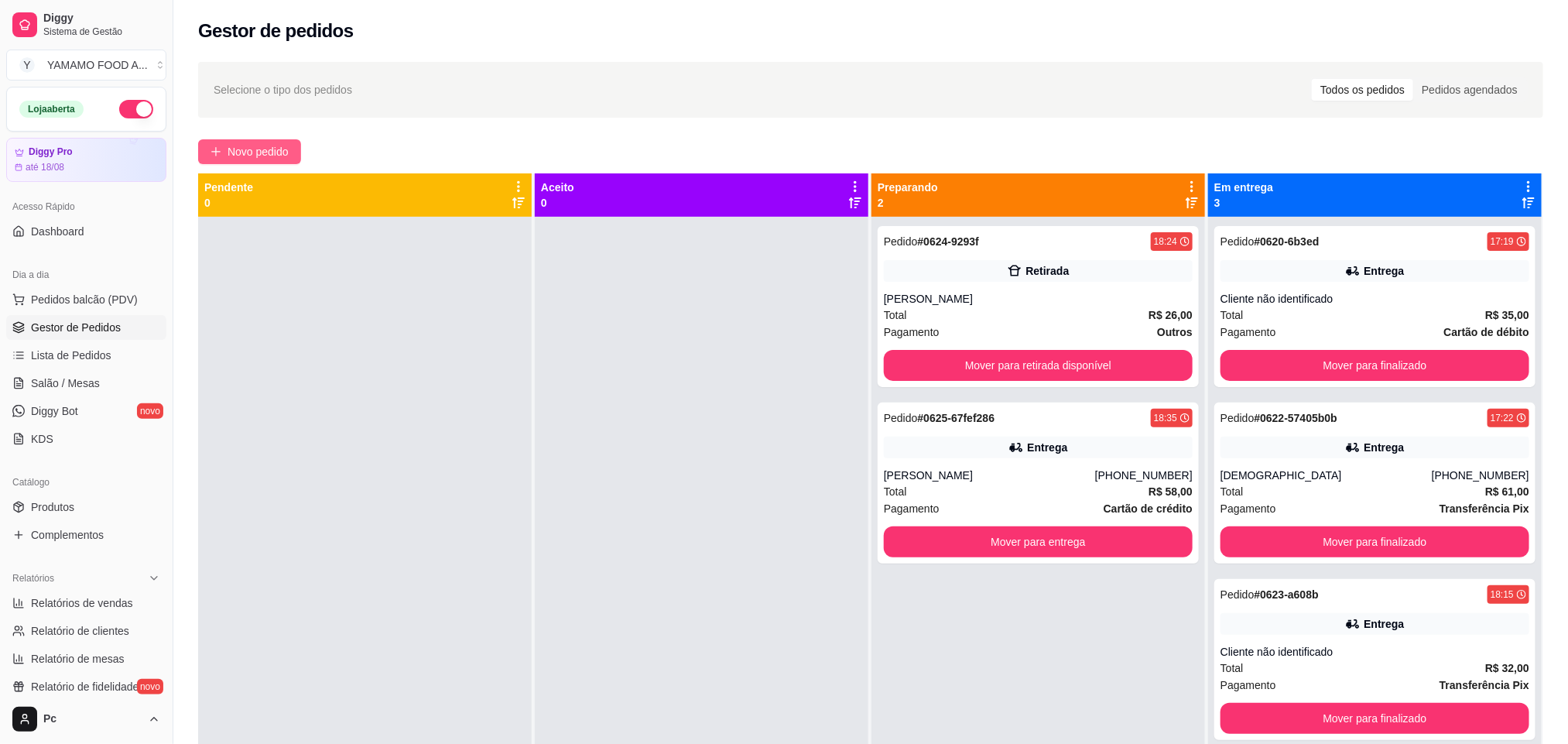
click at [249, 152] on span "Novo pedido" at bounding box center [258, 152] width 61 height 17
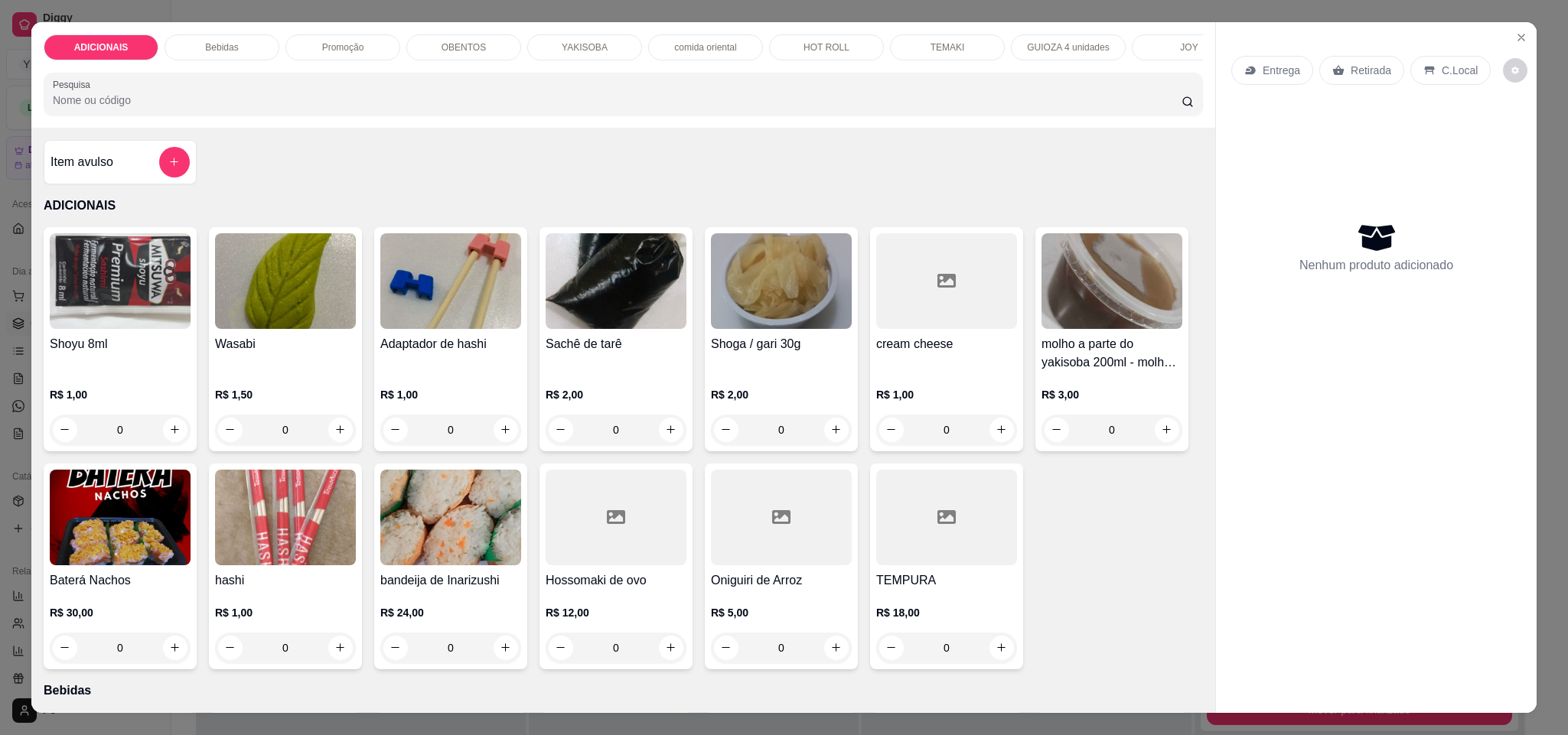
click at [545, 47] on div "YAKISOBA" at bounding box center [584, 48] width 114 height 26
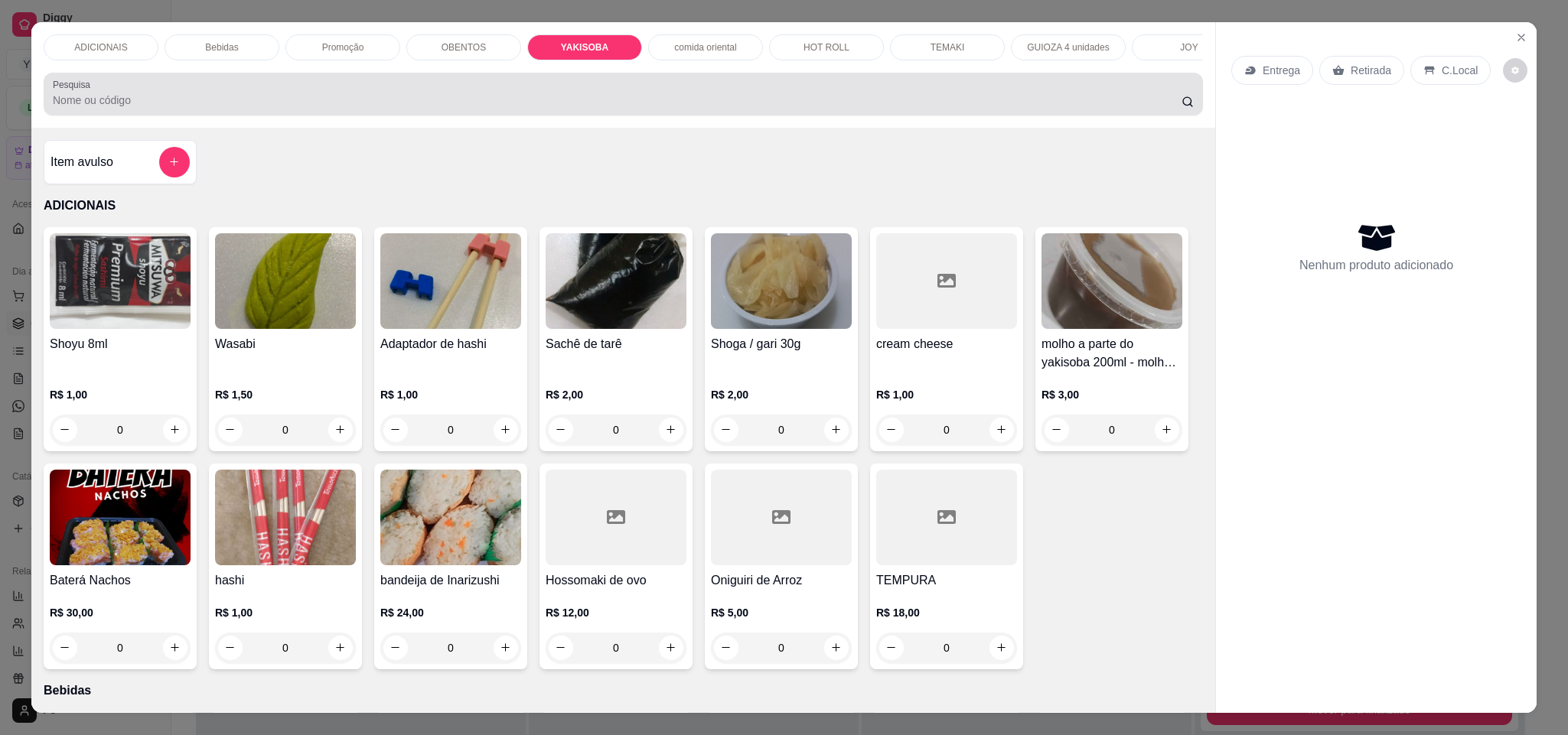
scroll to position [26, 0]
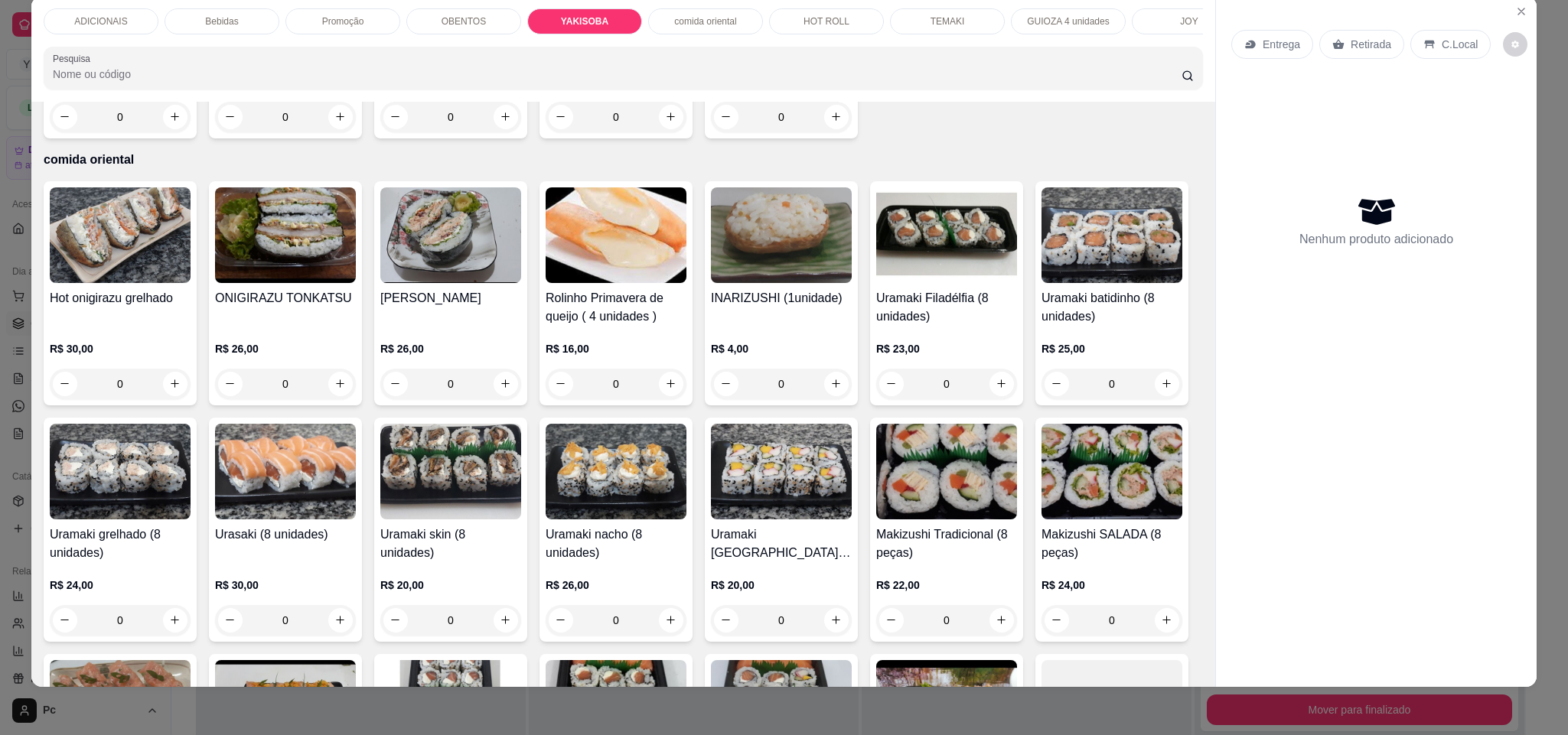
type input "2"
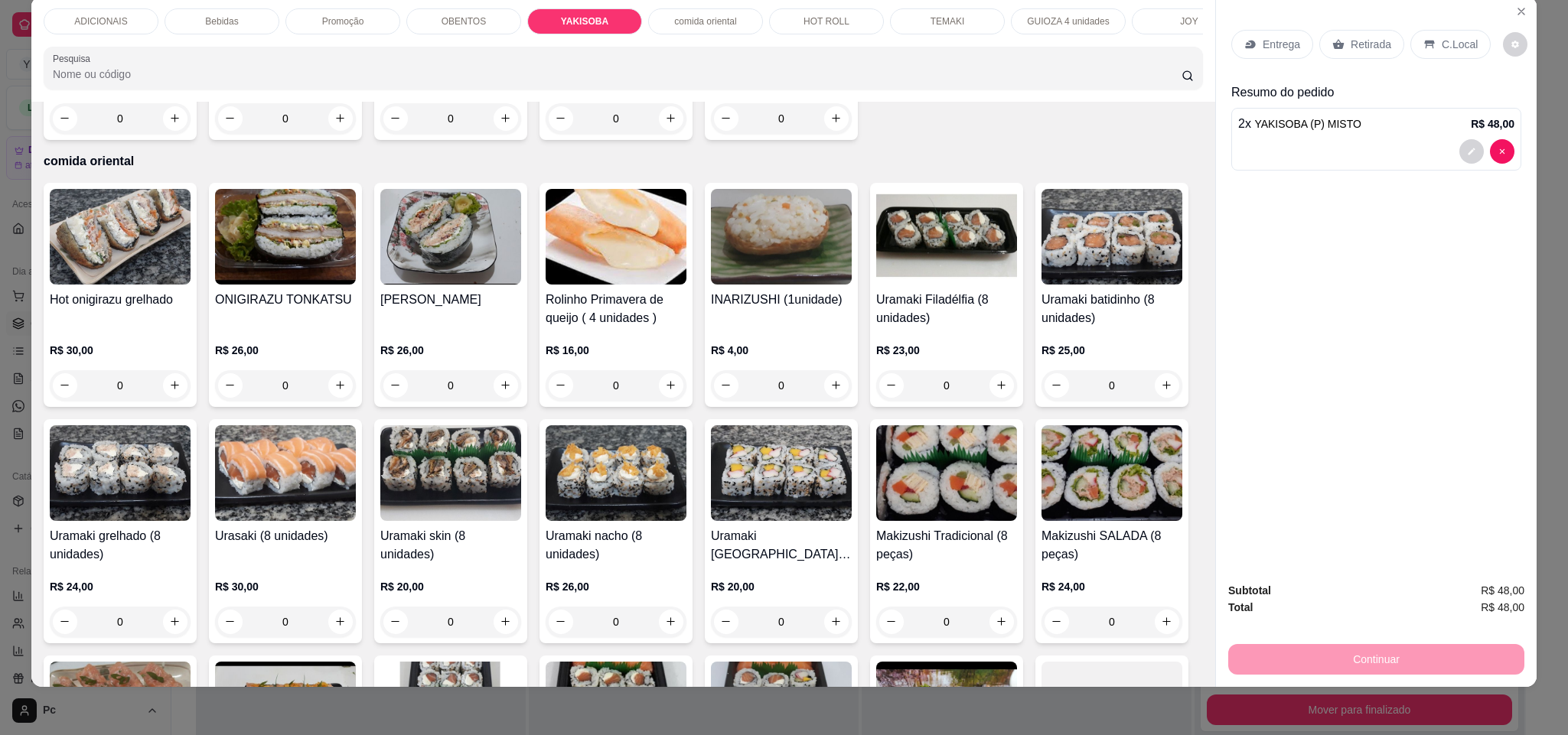
click at [1272, 38] on p "Entrega" at bounding box center [1281, 44] width 38 height 15
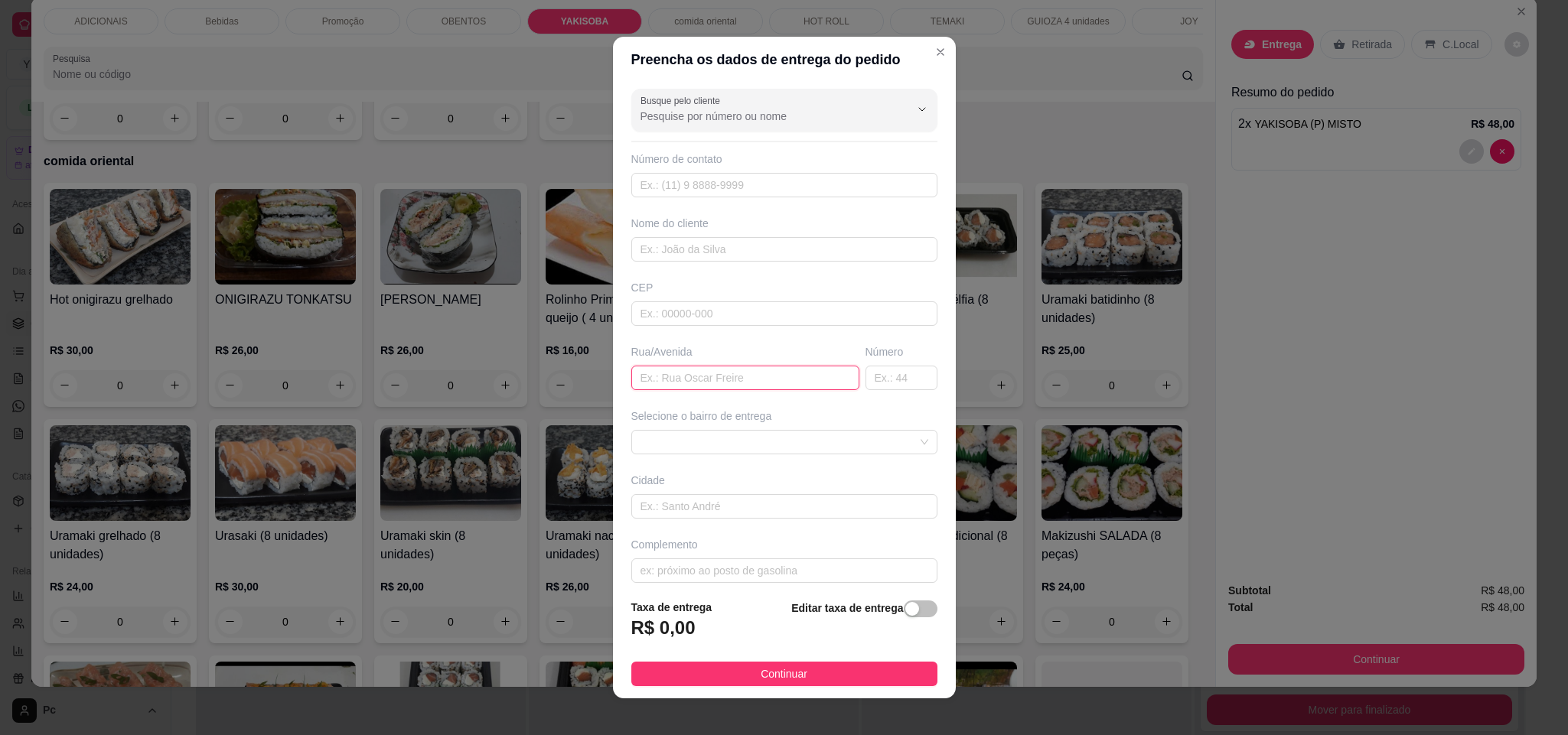
click at [761, 377] on input "text" at bounding box center [745, 378] width 228 height 24
paste input "São Vicente de Paula"
type input "São Vicente de Paula"
click at [866, 380] on input "text" at bounding box center [901, 378] width 72 height 24
type input "59"
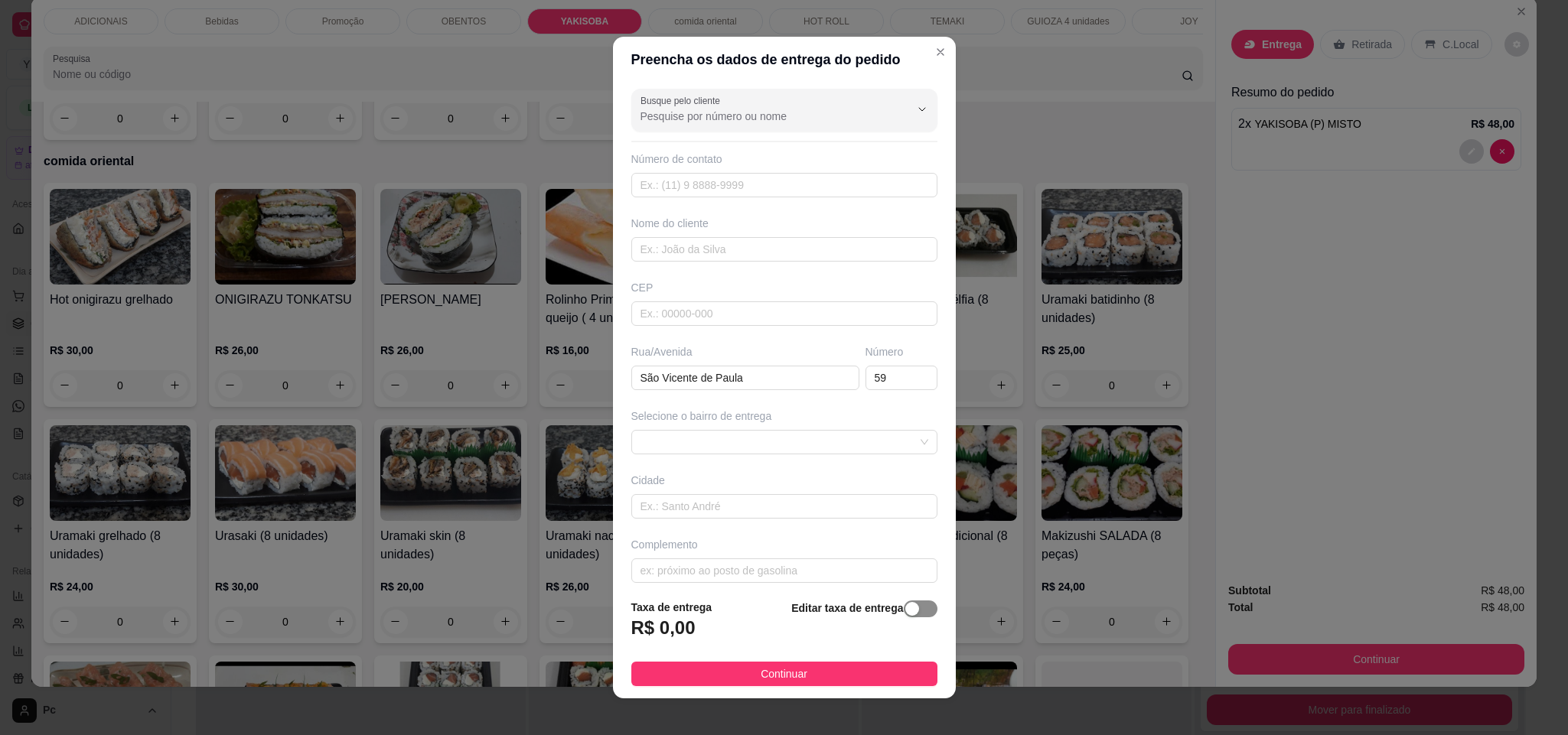
click at [905, 613] on div "button" at bounding box center [912, 608] width 14 height 14
click at [749, 629] on input "0,00" at bounding box center [714, 634] width 164 height 29
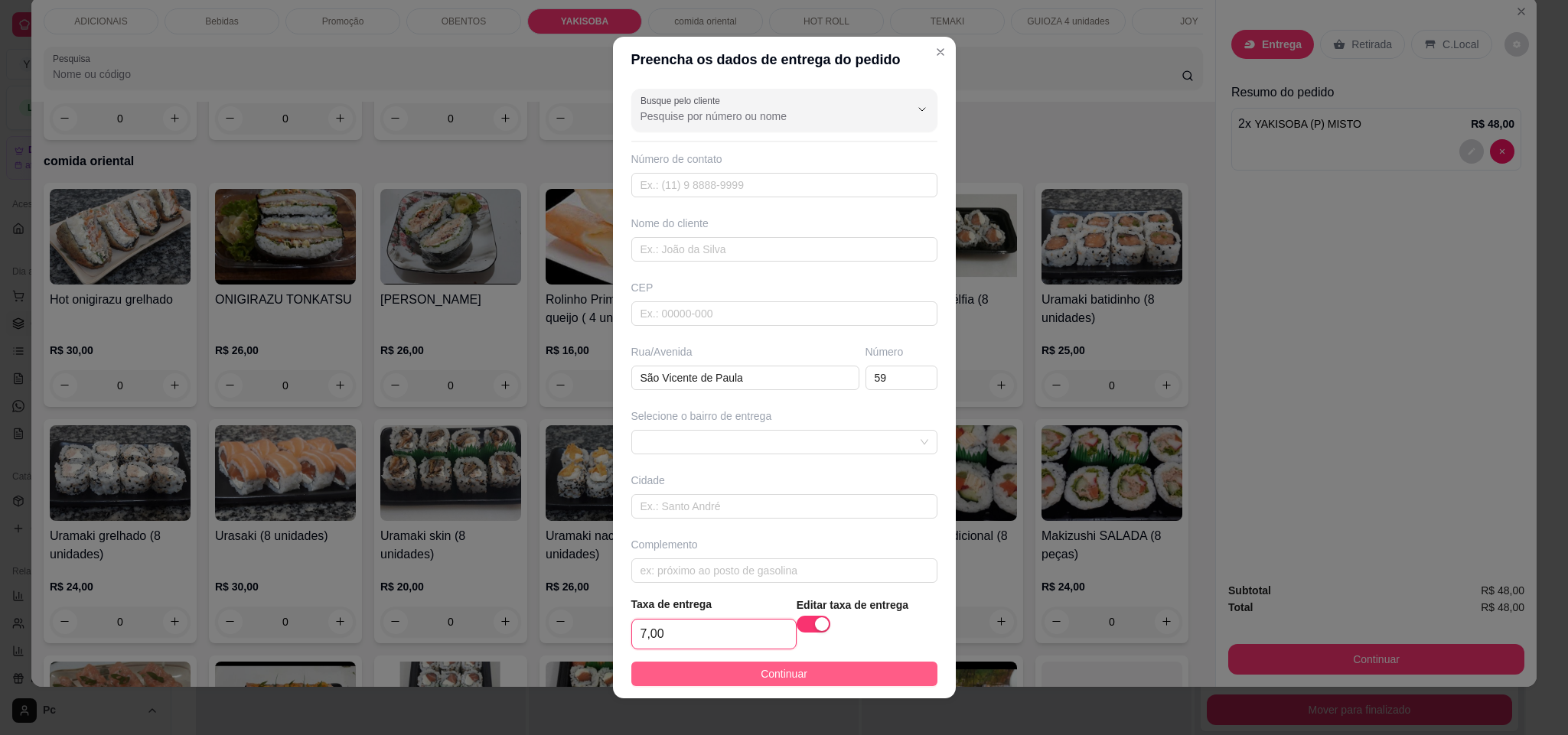
type input "7,00"
click at [802, 670] on button "Continuar" at bounding box center [784, 674] width 306 height 24
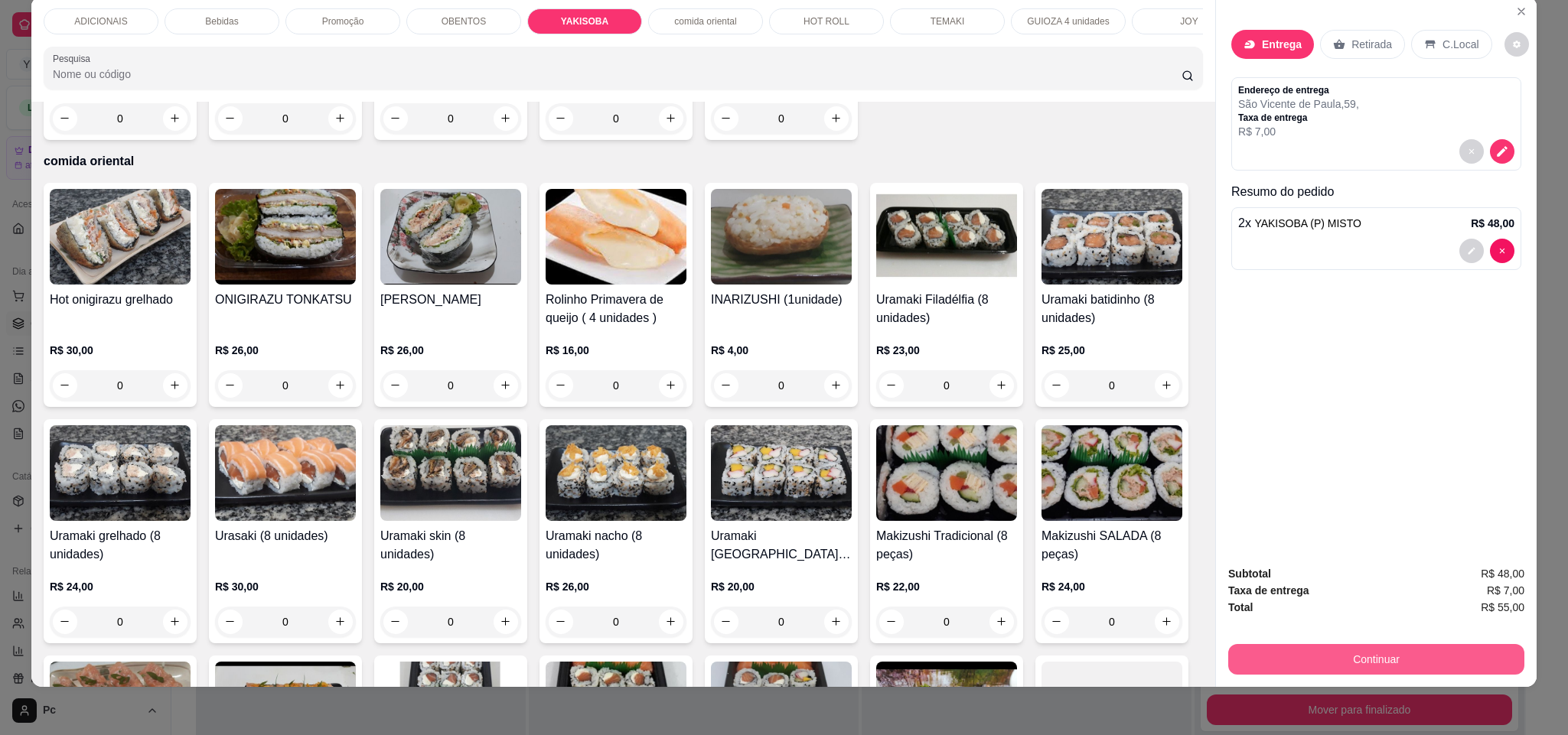
click at [1283, 662] on button "Continuar" at bounding box center [1376, 659] width 296 height 31
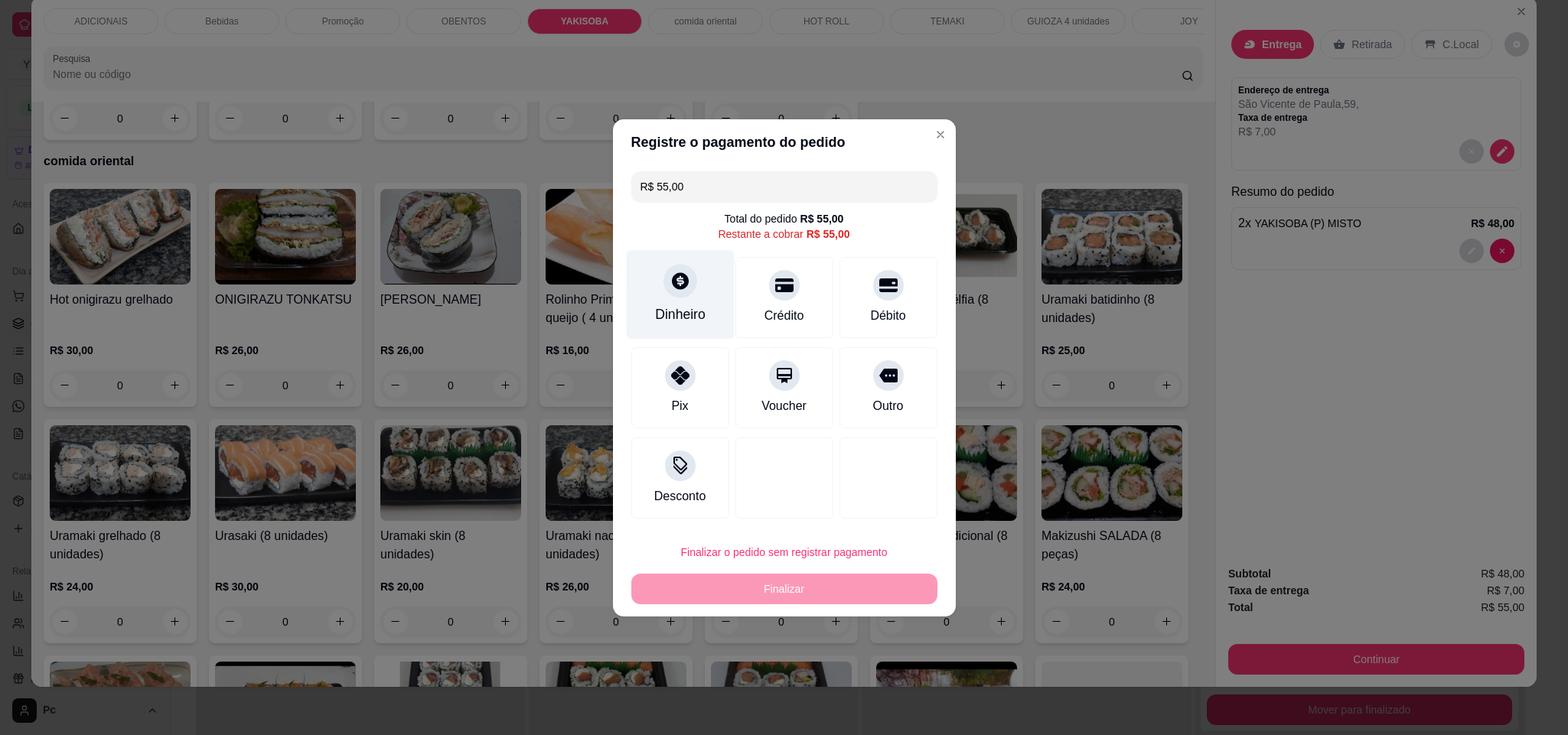
click at [696, 322] on div "Dinheiro" at bounding box center [680, 314] width 51 height 20
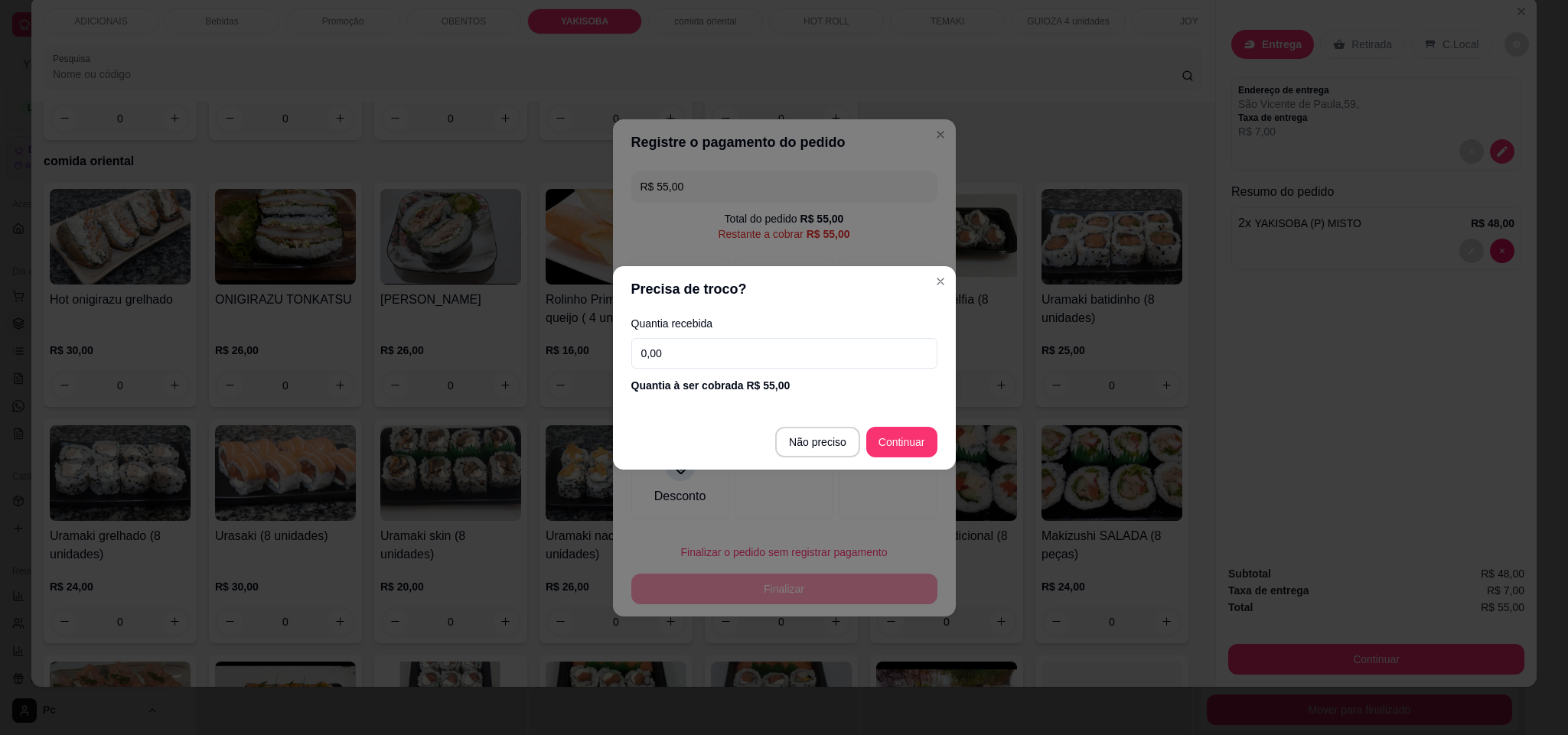
click at [716, 358] on input "0,00" at bounding box center [784, 353] width 306 height 31
type input "55,00"
type input "R$ 0,00"
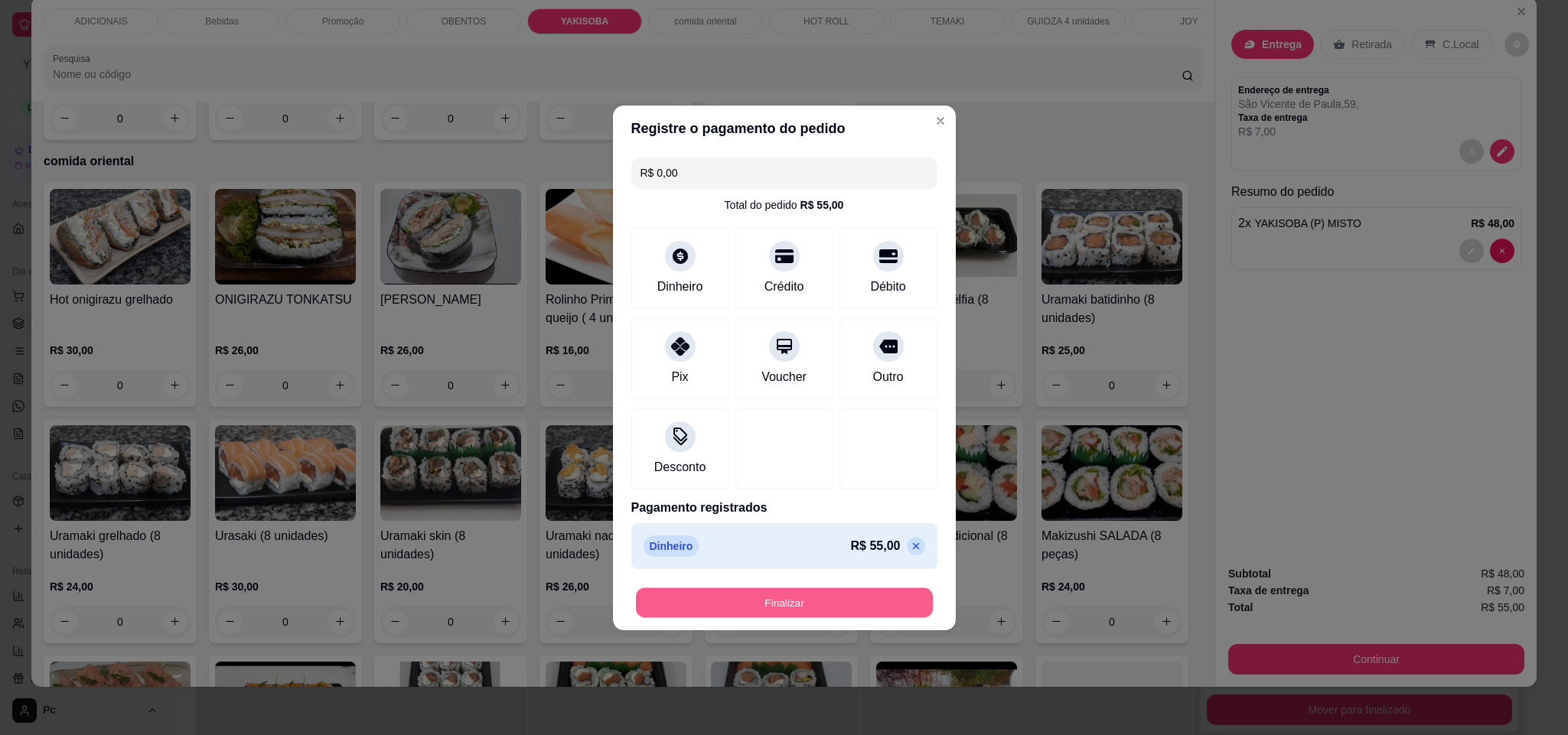
click at [899, 596] on button "Finalizar" at bounding box center [784, 603] width 297 height 30
type input "0"
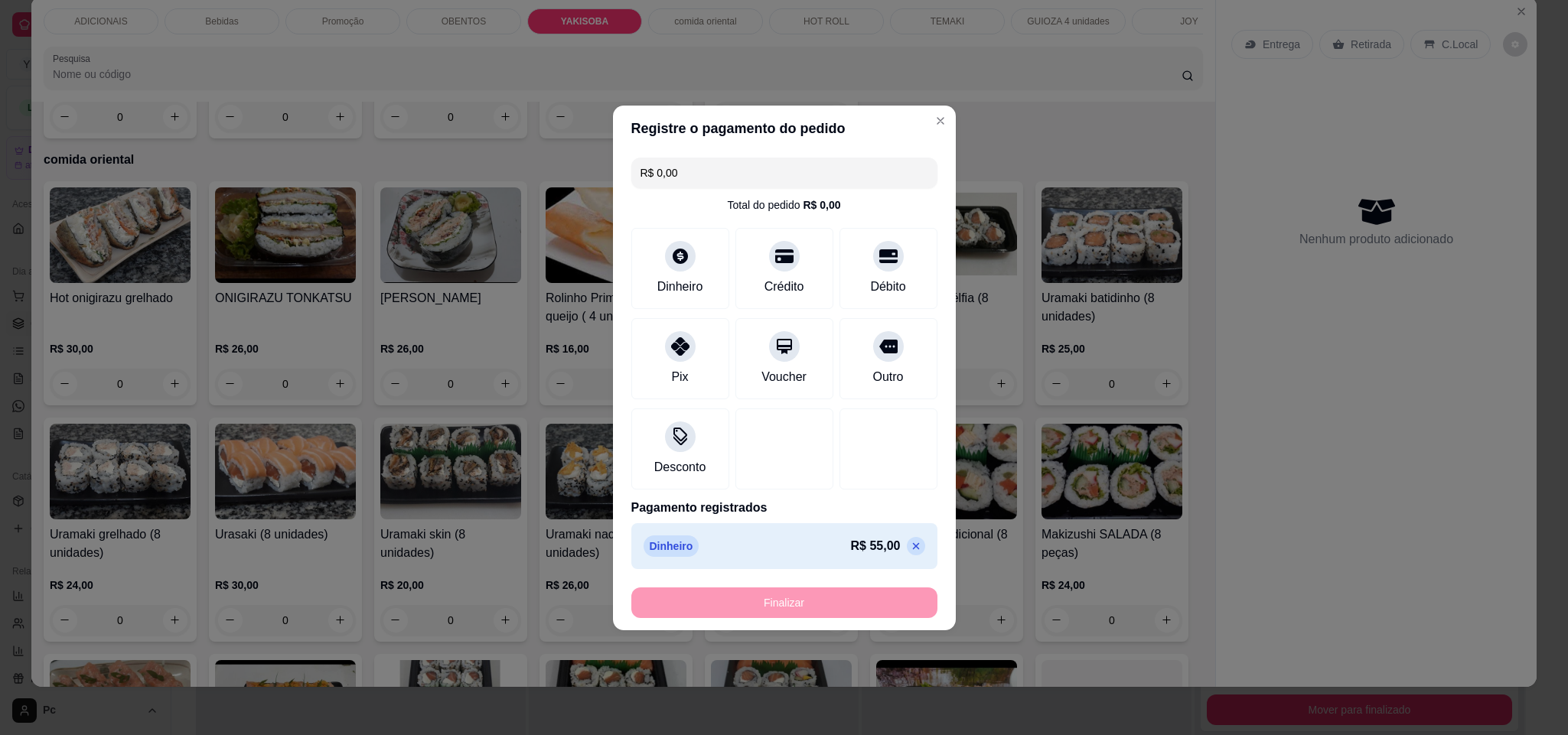
type input "-R$ 55,00"
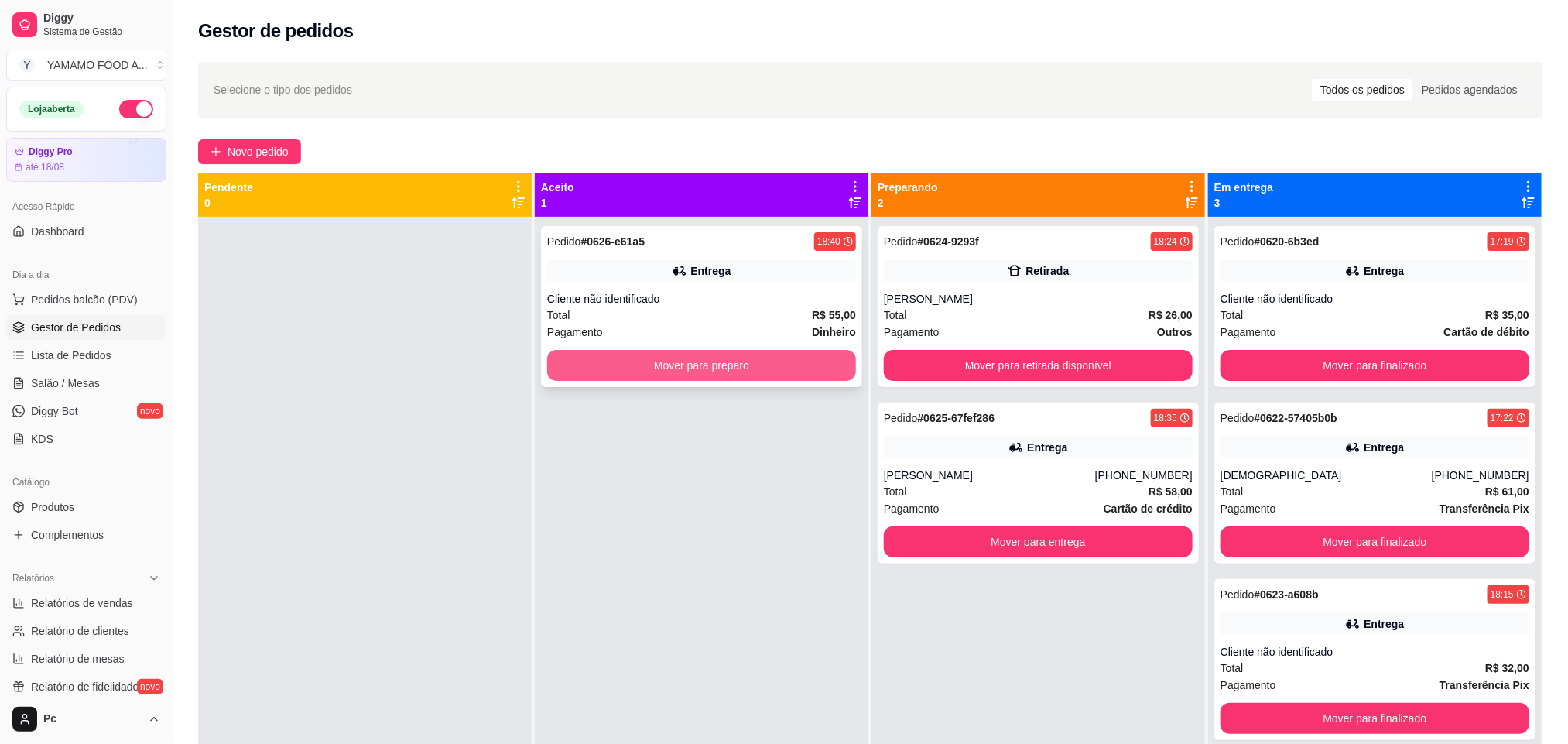
click at [783, 370] on button "Mover para preparo" at bounding box center [702, 365] width 309 height 31
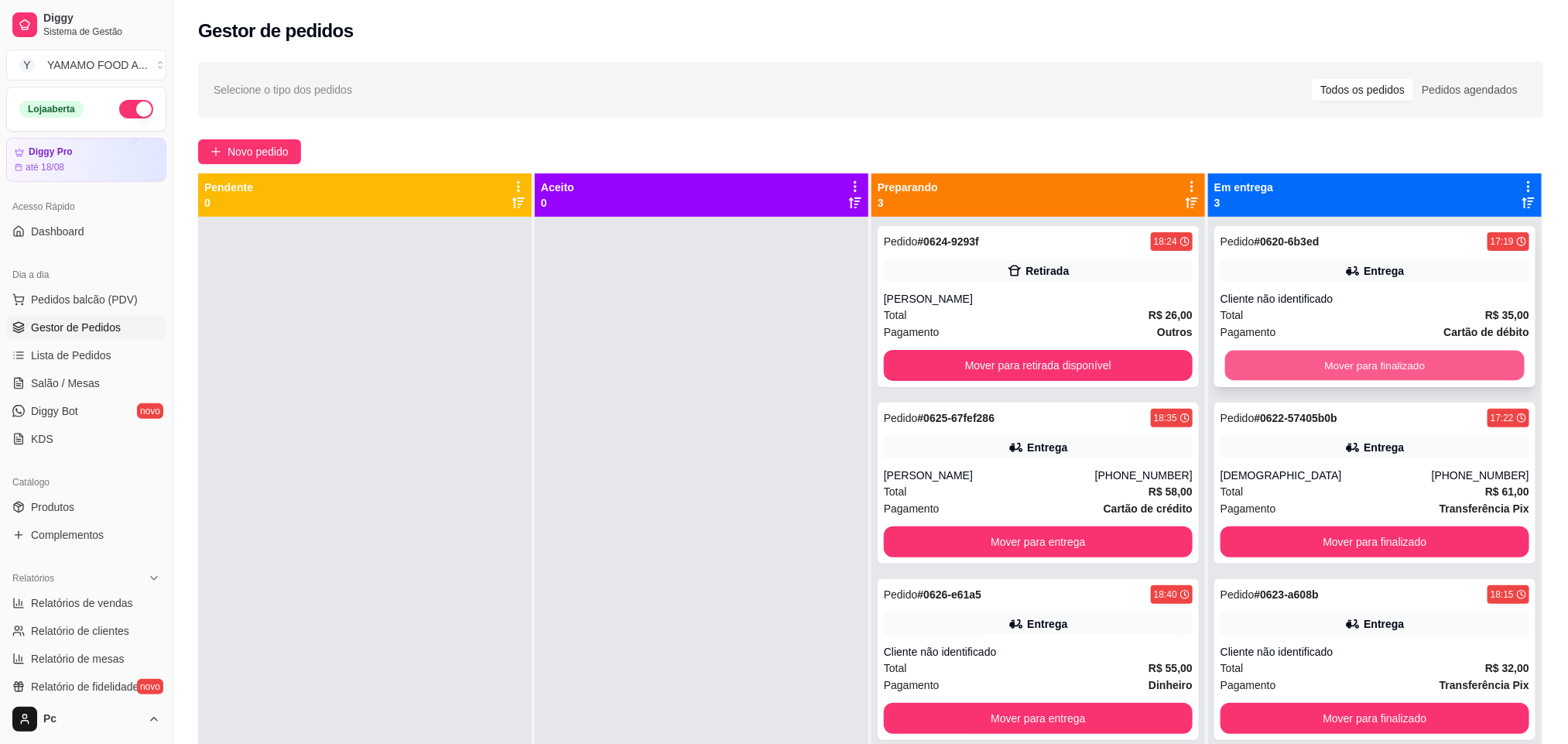
click at [1280, 355] on button "Mover para finalizado" at bounding box center [1374, 366] width 300 height 30
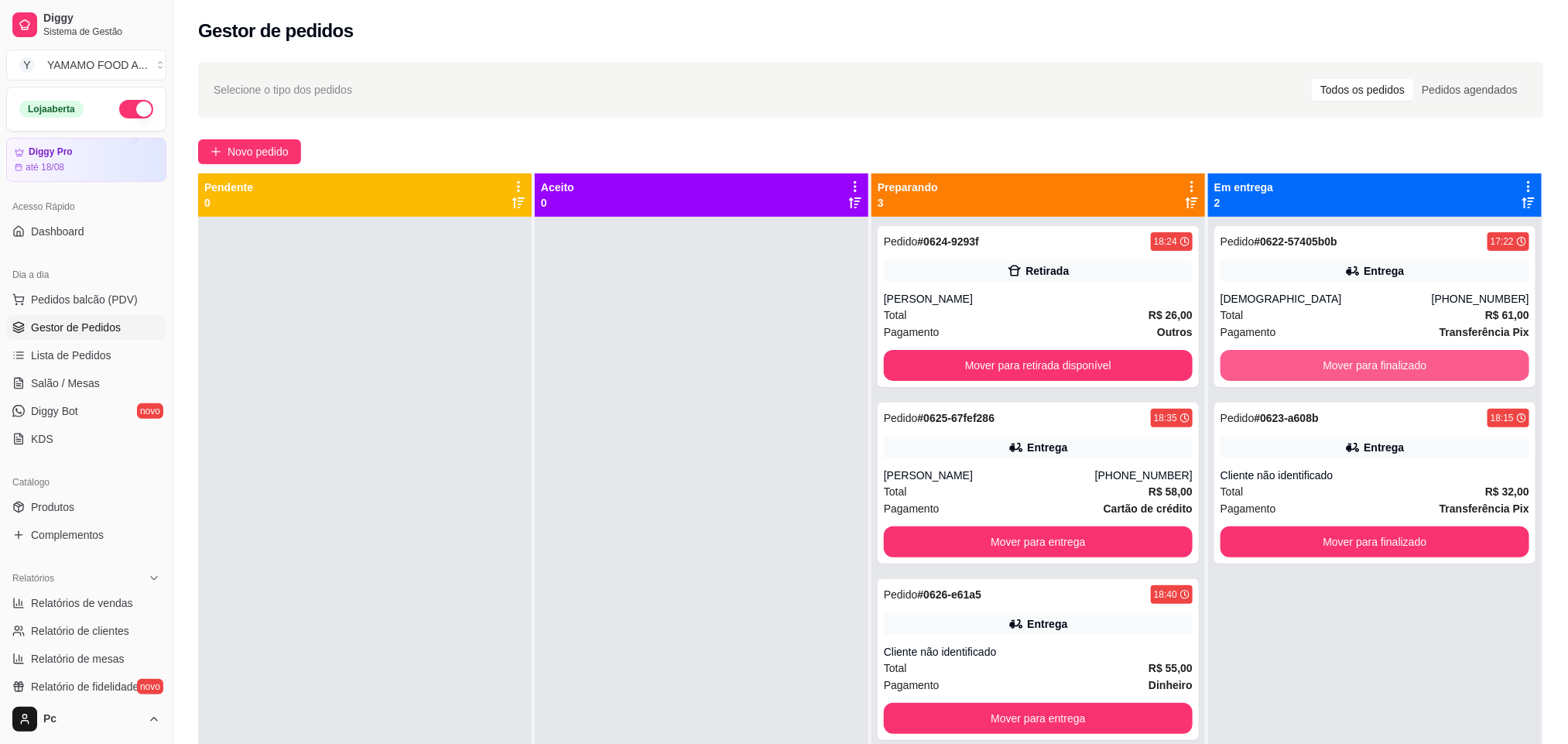
click at [1280, 355] on button "Mover para finalizado" at bounding box center [1375, 365] width 309 height 31
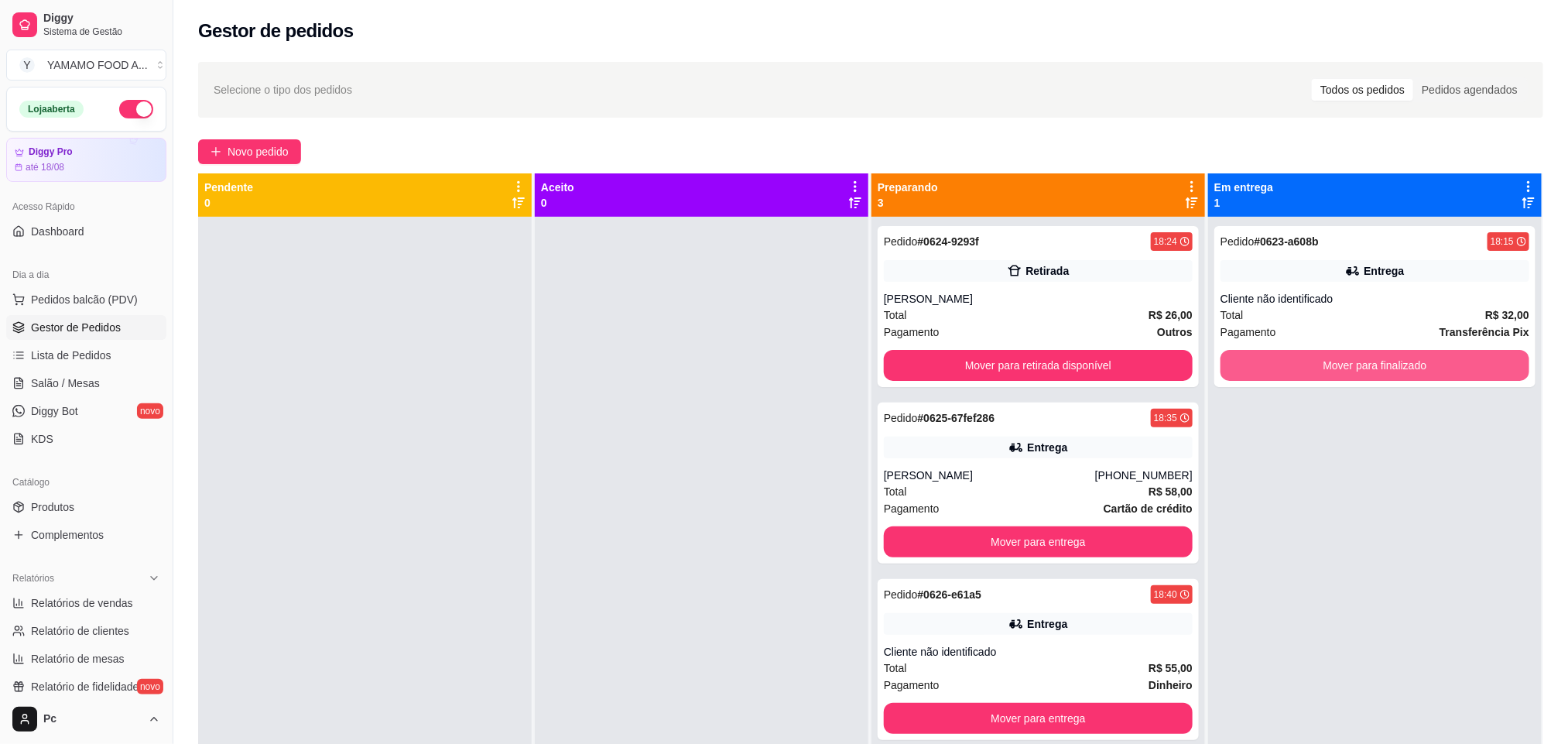
click at [1280, 355] on button "Mover para finalizado" at bounding box center [1375, 365] width 309 height 31
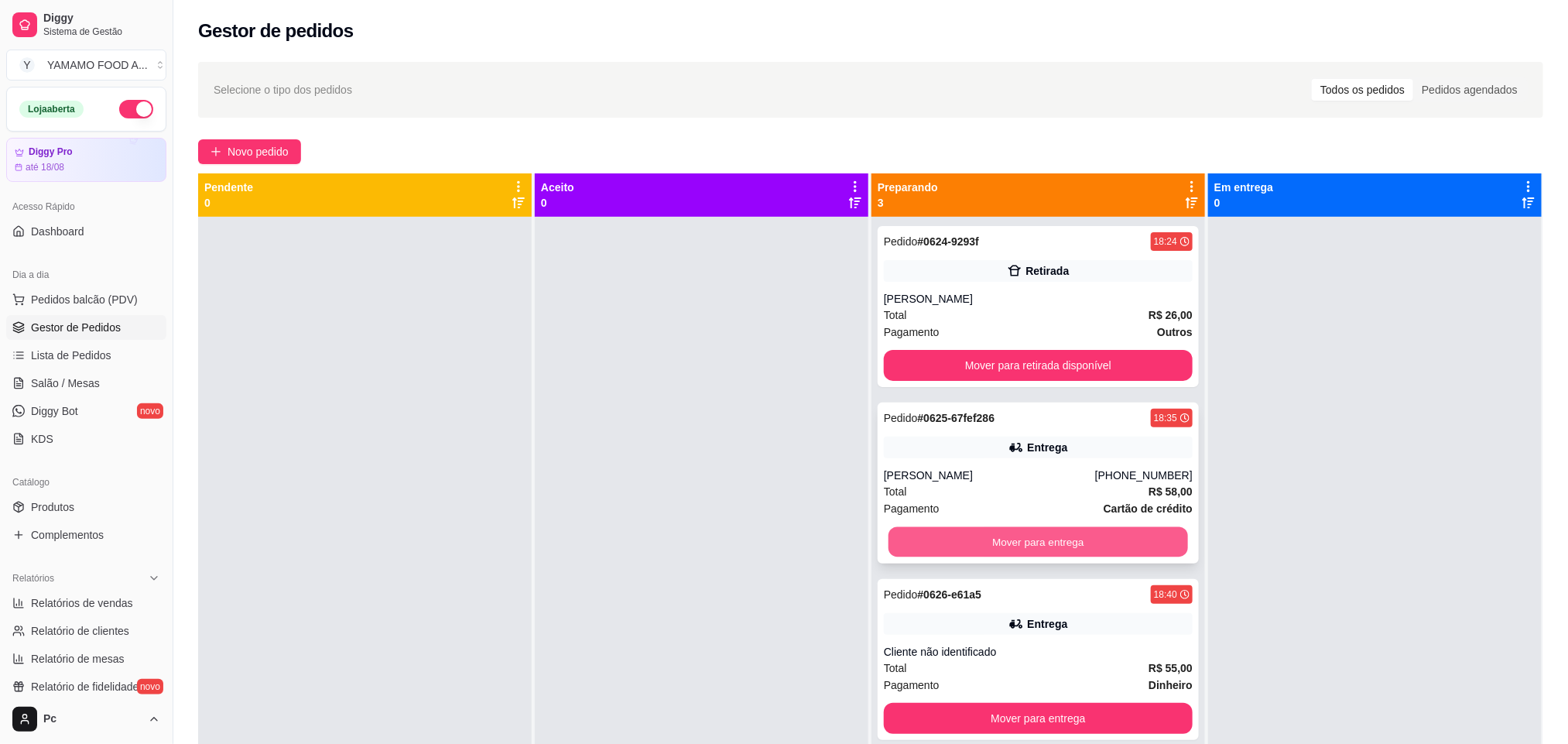
click at [966, 546] on button "Mover para entrega" at bounding box center [1039, 543] width 300 height 30
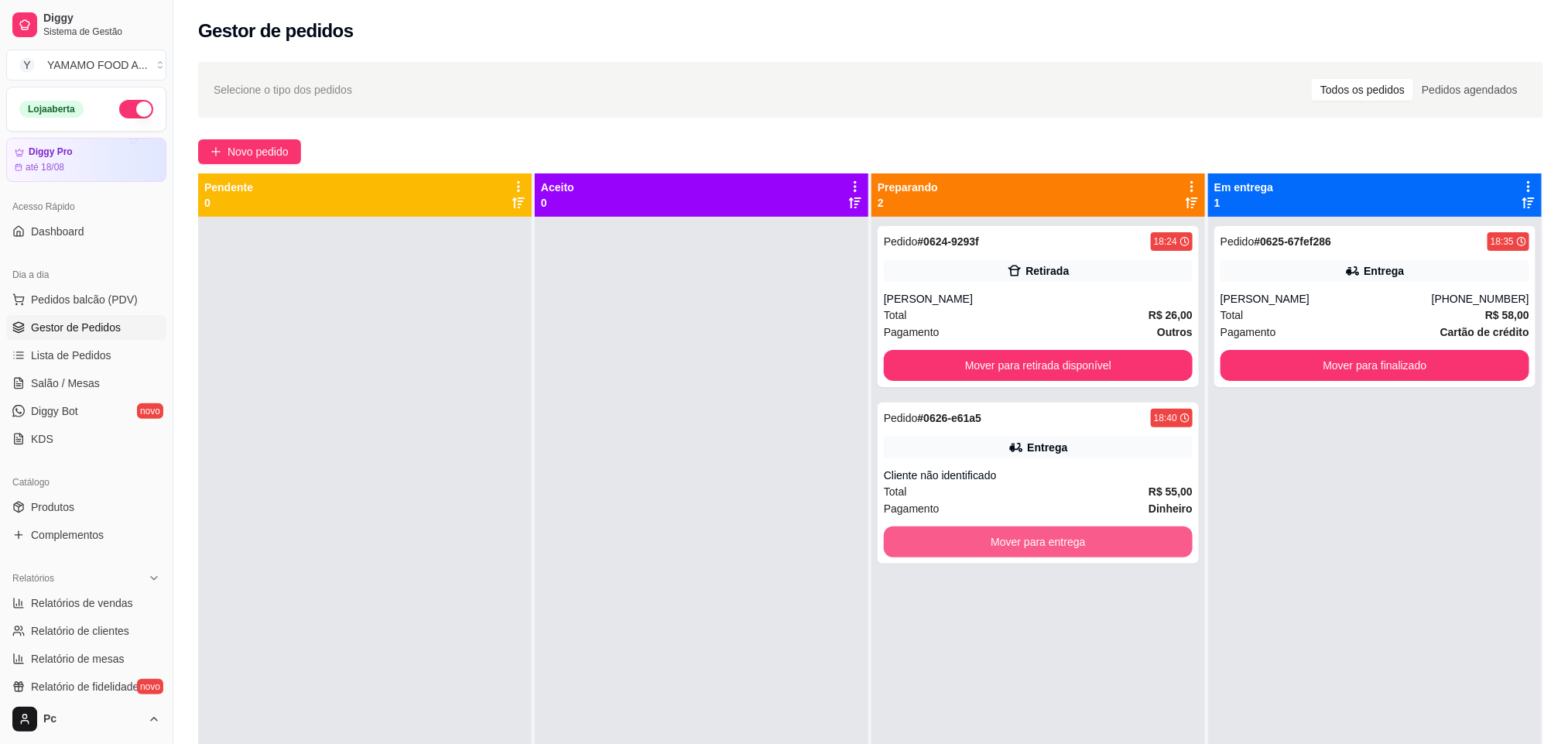
click at [966, 546] on button "Mover para entrega" at bounding box center [1039, 542] width 309 height 31
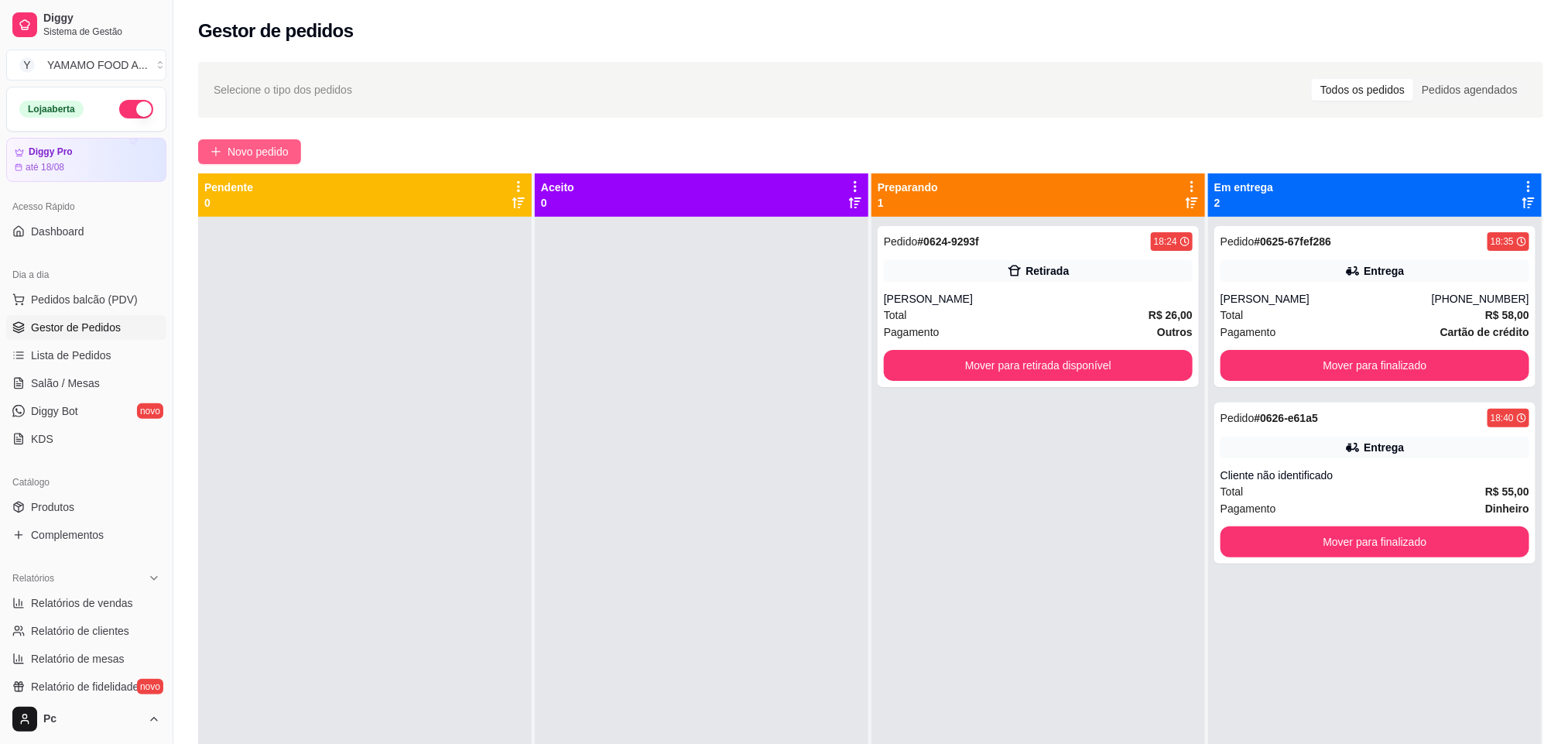
click at [219, 160] on button "Novo pedido" at bounding box center [249, 152] width 103 height 25
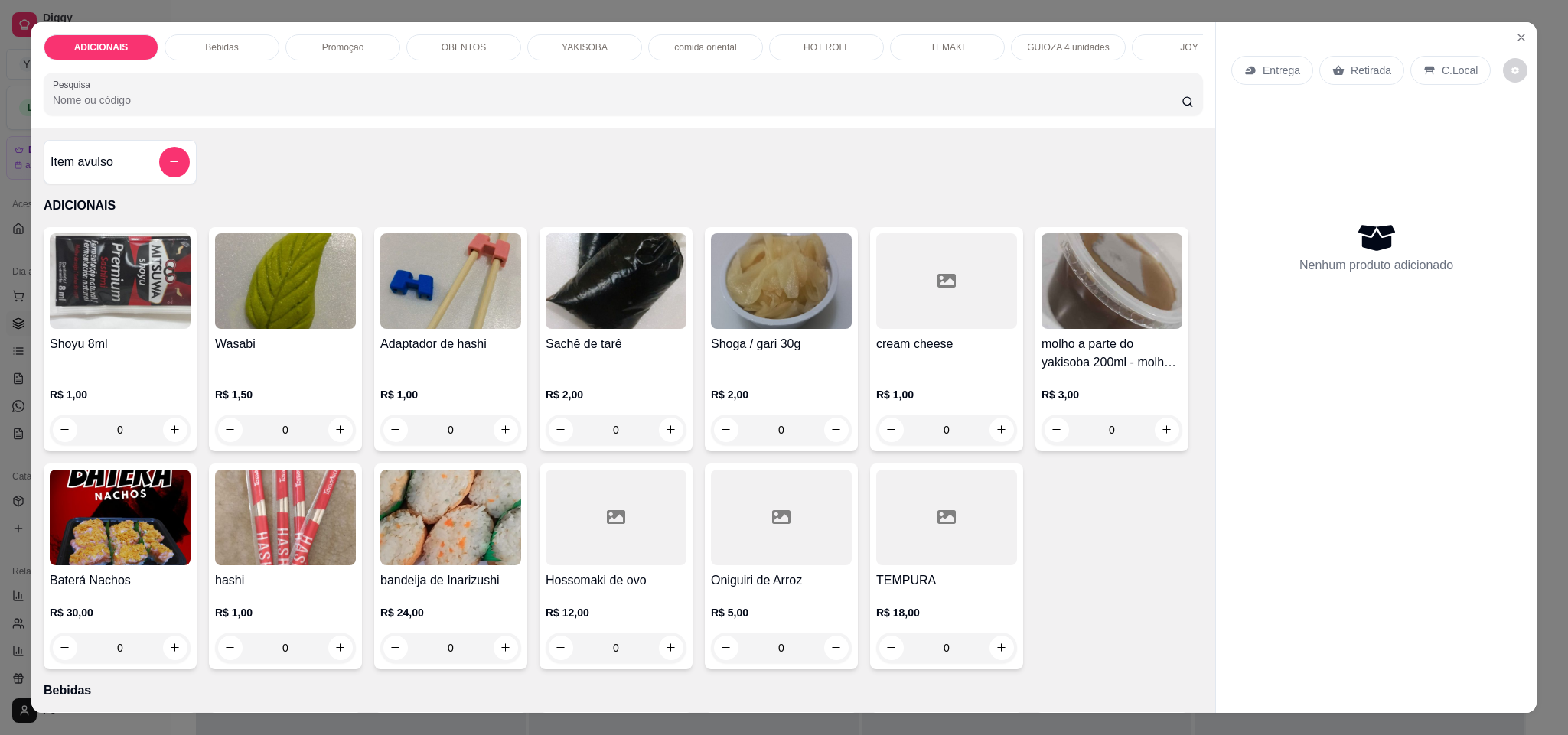
click at [575, 52] on p "YAKISOBA" at bounding box center [584, 47] width 46 height 12
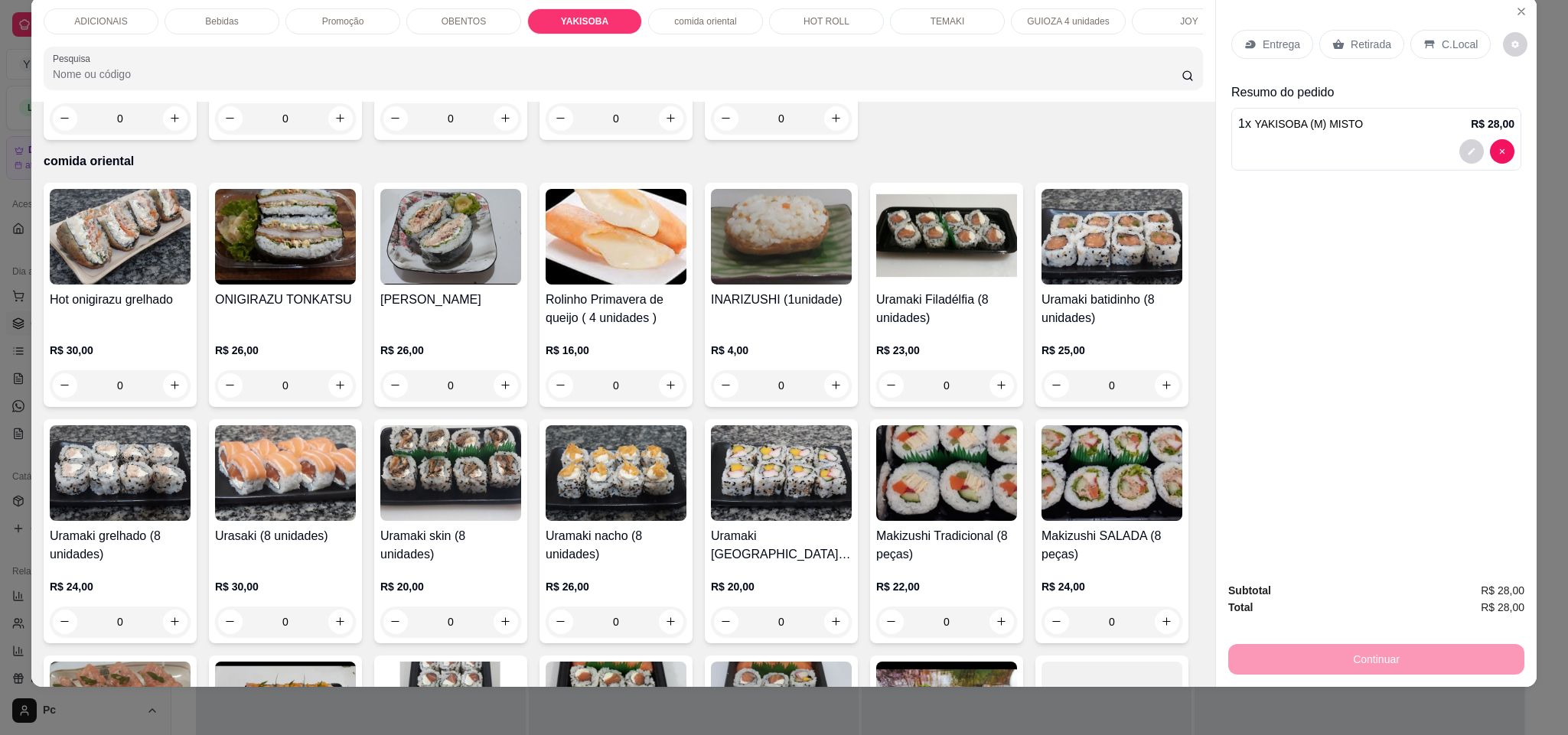
type input "1"
click at [1352, 35] on div "Retirada" at bounding box center [1361, 44] width 85 height 29
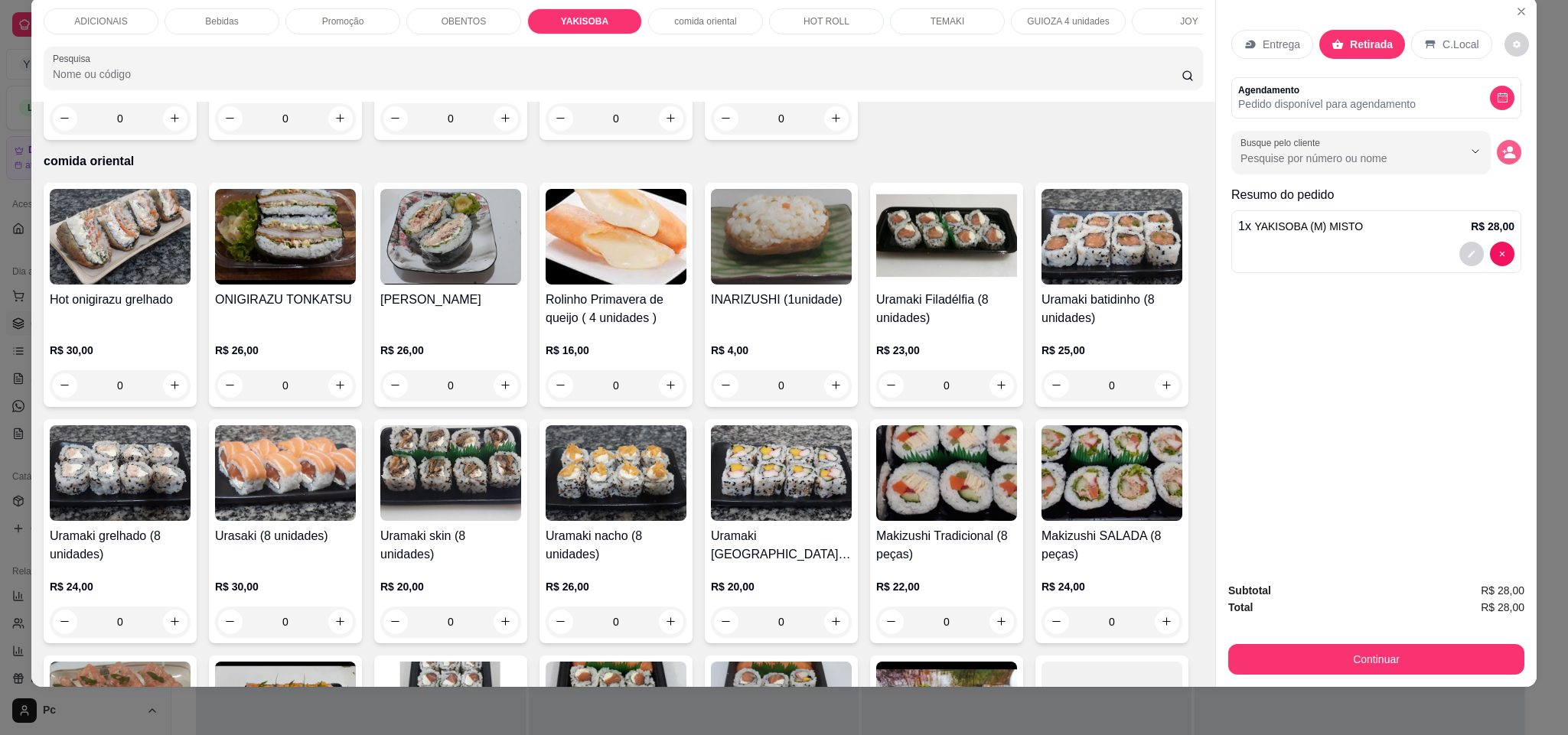
click at [1504, 159] on icon "decrease-product-quantity" at bounding box center [1508, 152] width 14 height 14
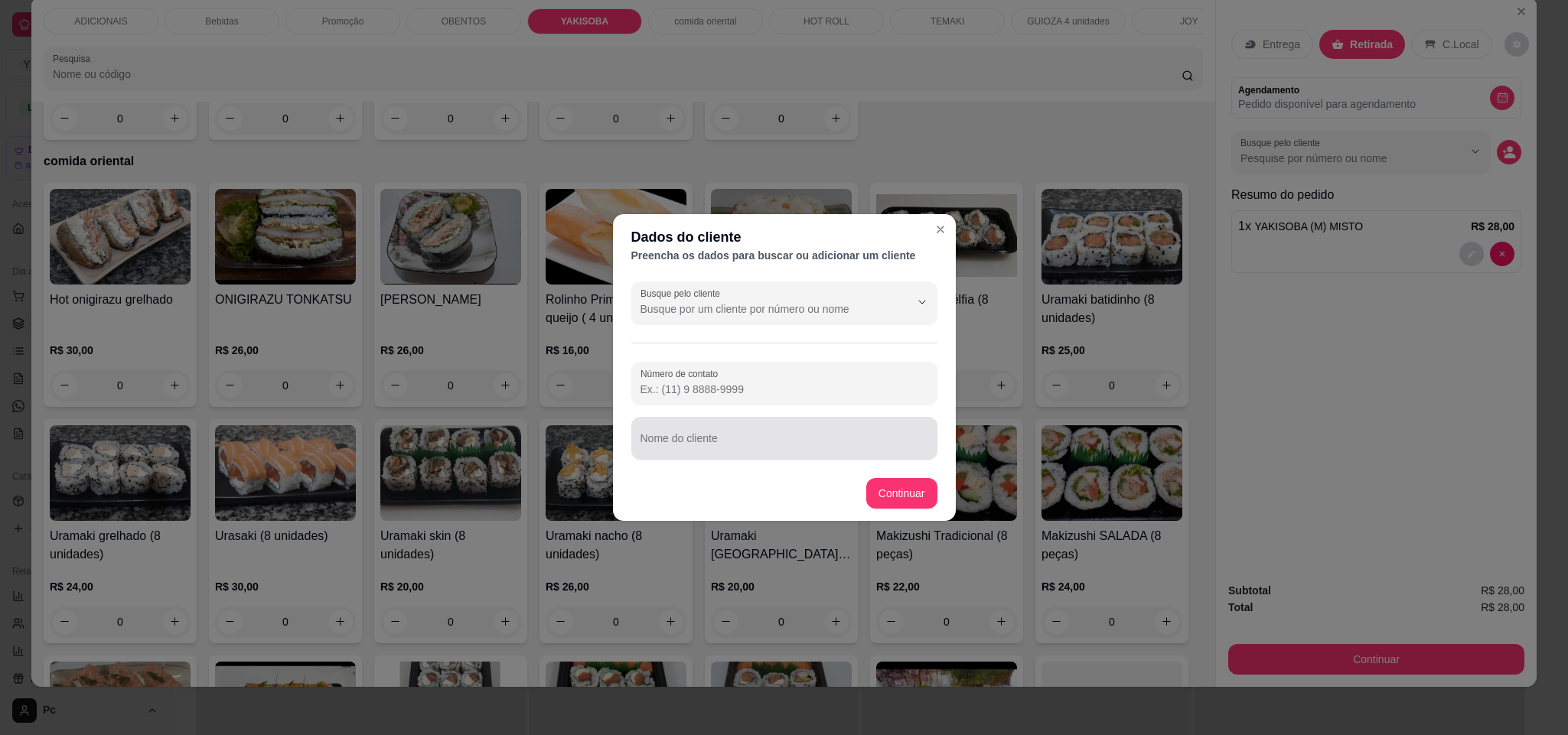
click at [813, 432] on div at bounding box center [784, 438] width 288 height 31
type input "rene"
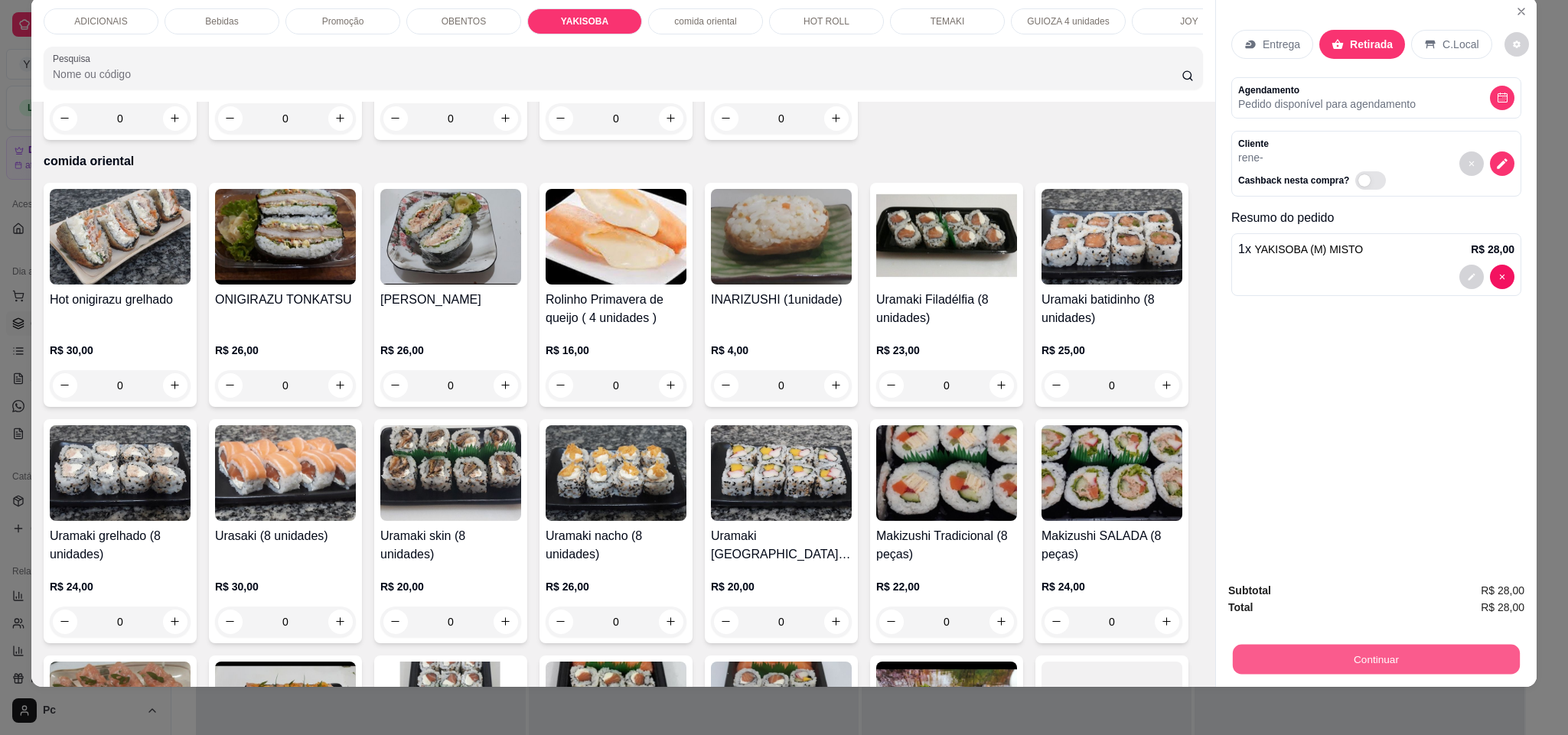
click at [1283, 668] on button "Continuar" at bounding box center [1376, 660] width 287 height 30
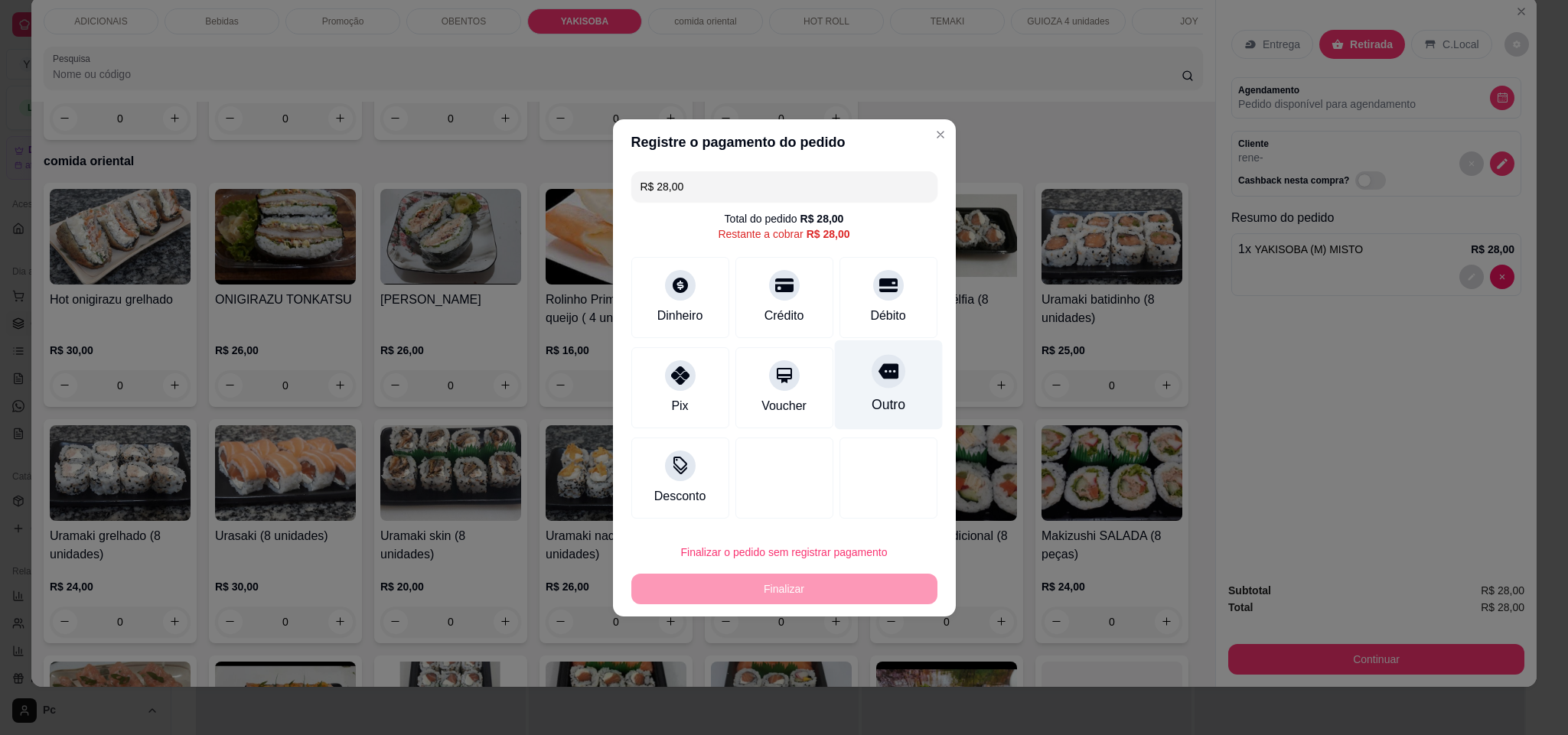
click at [870, 400] on div "Outro" at bounding box center [887, 404] width 34 height 20
type input "R$ 0,00"
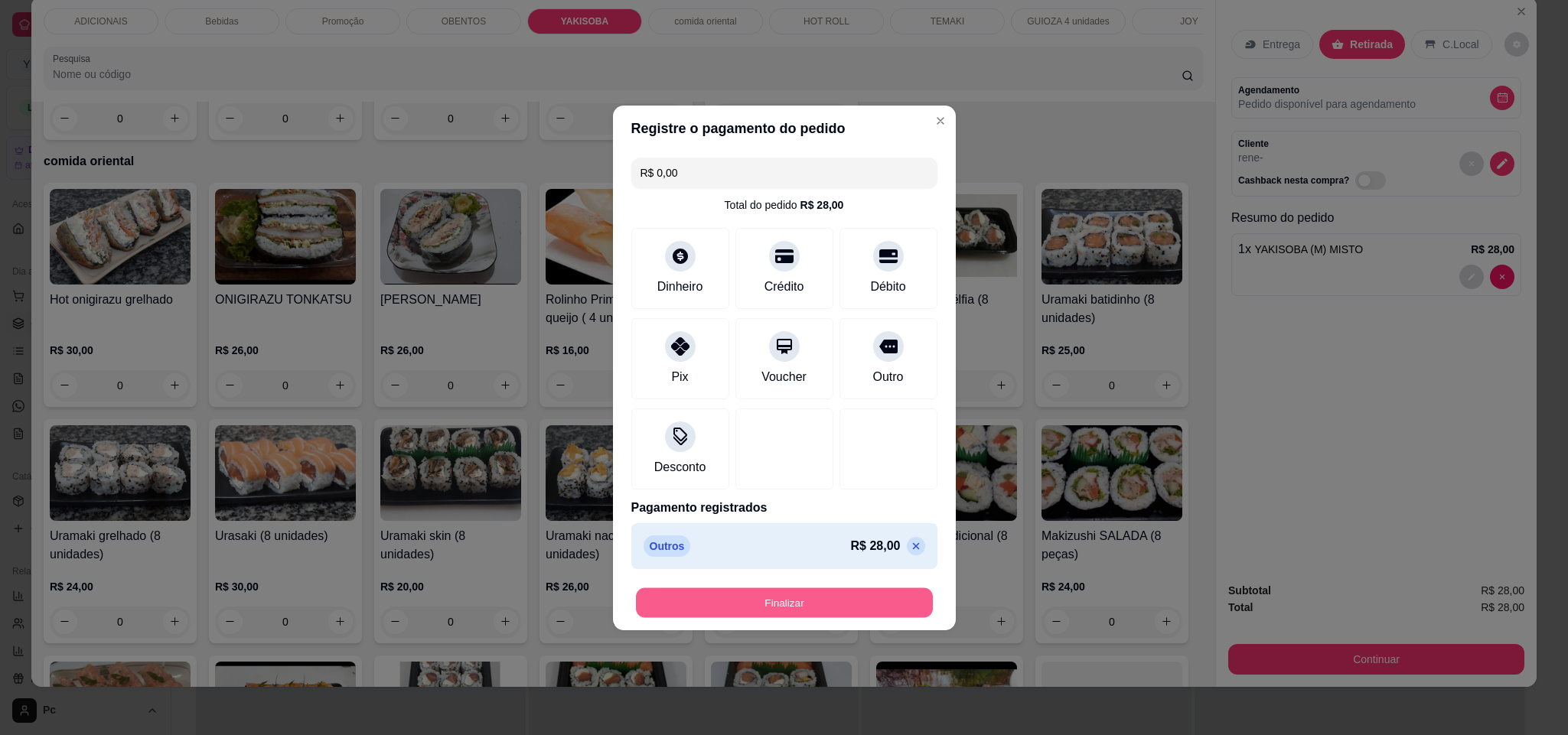
click at [859, 599] on button "Finalizar" at bounding box center [784, 603] width 297 height 30
type input "0"
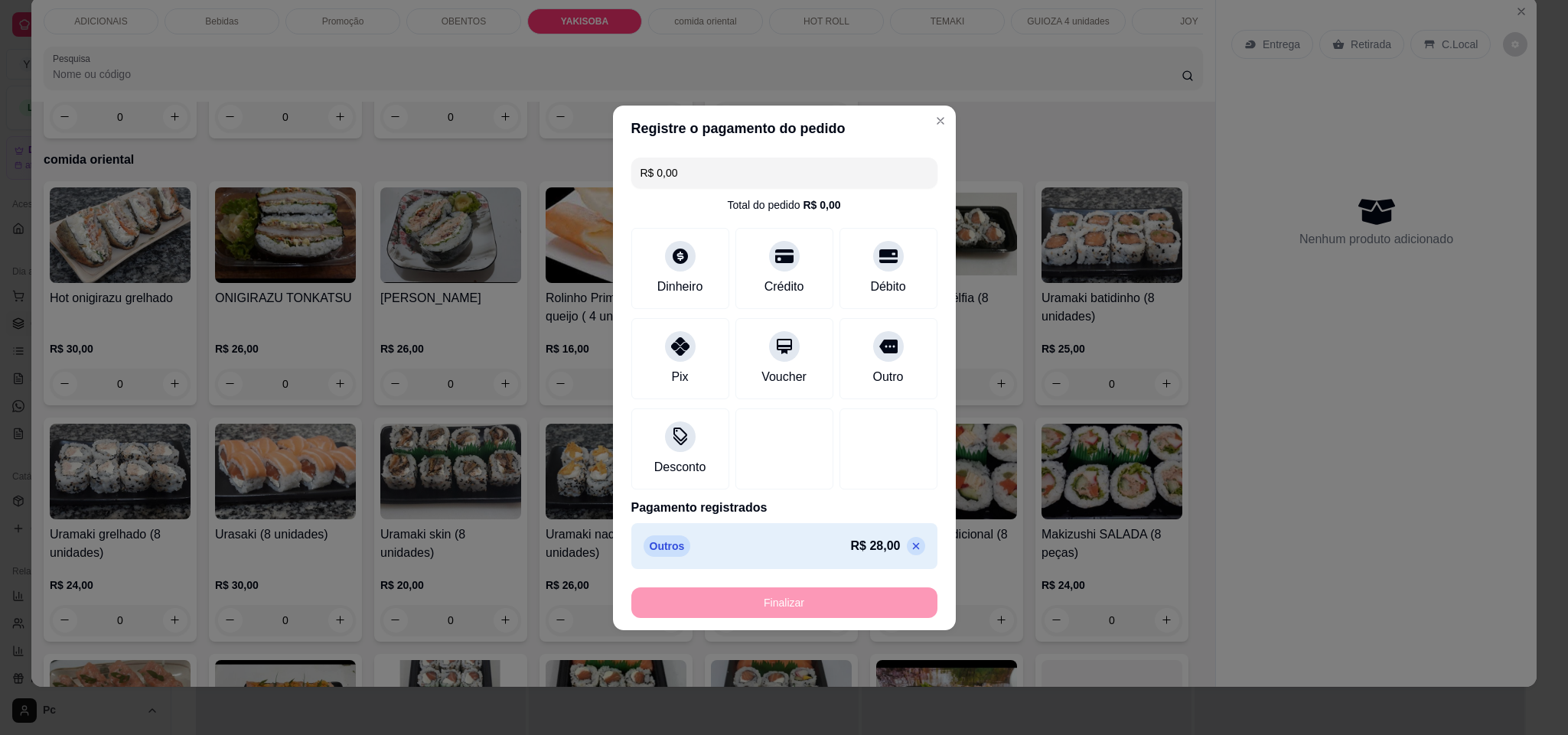
type input "-R$ 28,00"
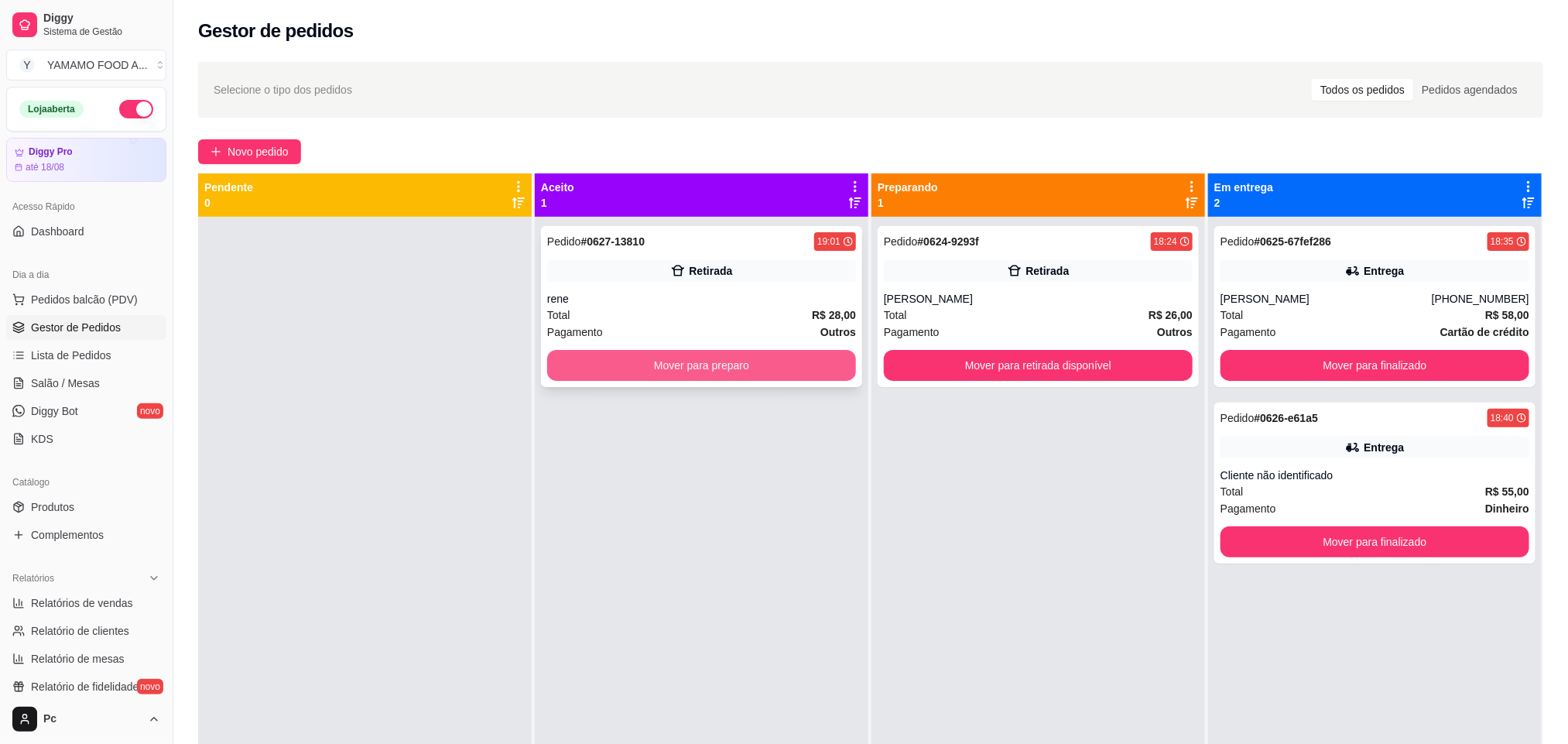
click at [639, 372] on button "Mover para preparo" at bounding box center [702, 365] width 309 height 31
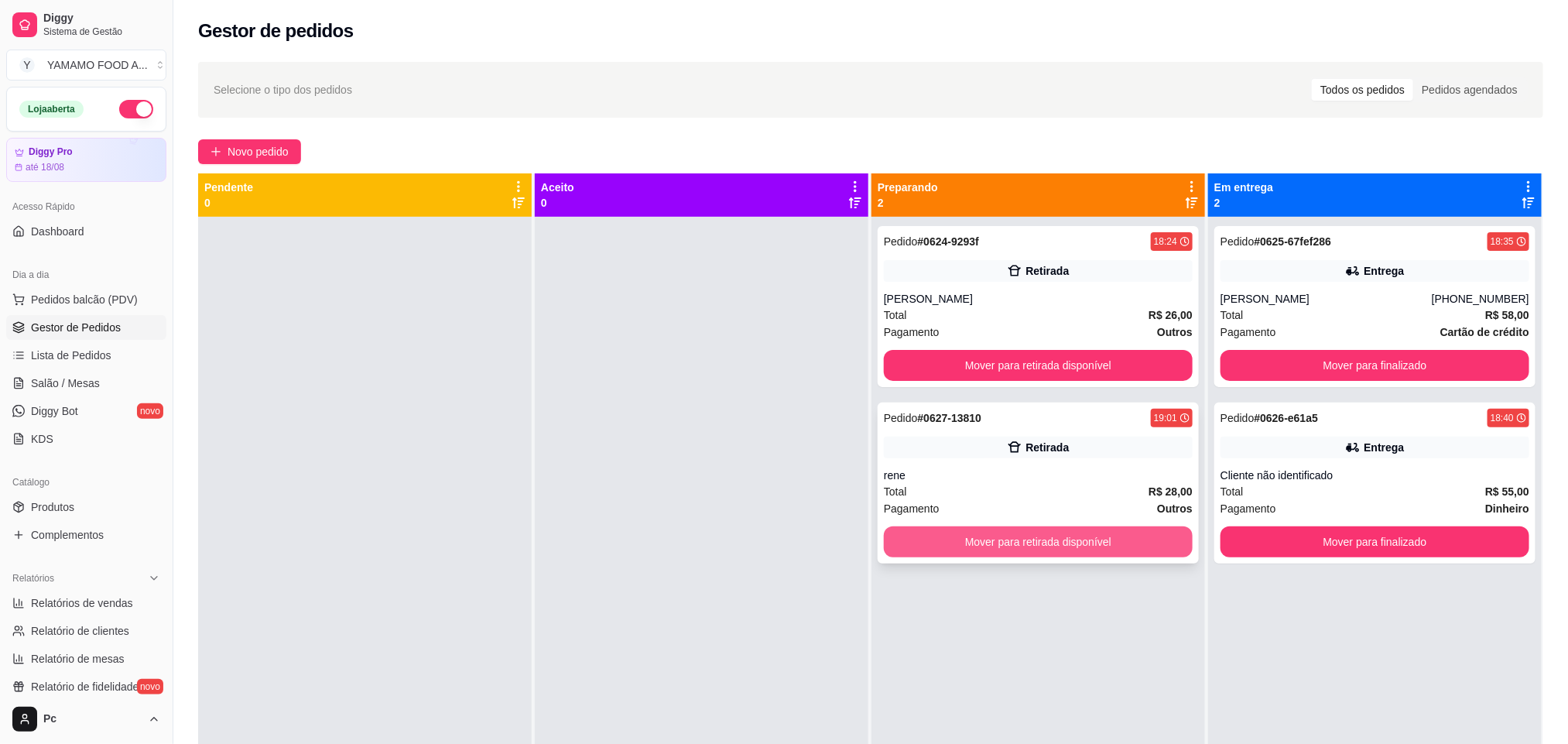
click at [1020, 539] on button "Mover para retirada disponível" at bounding box center [1039, 542] width 309 height 31
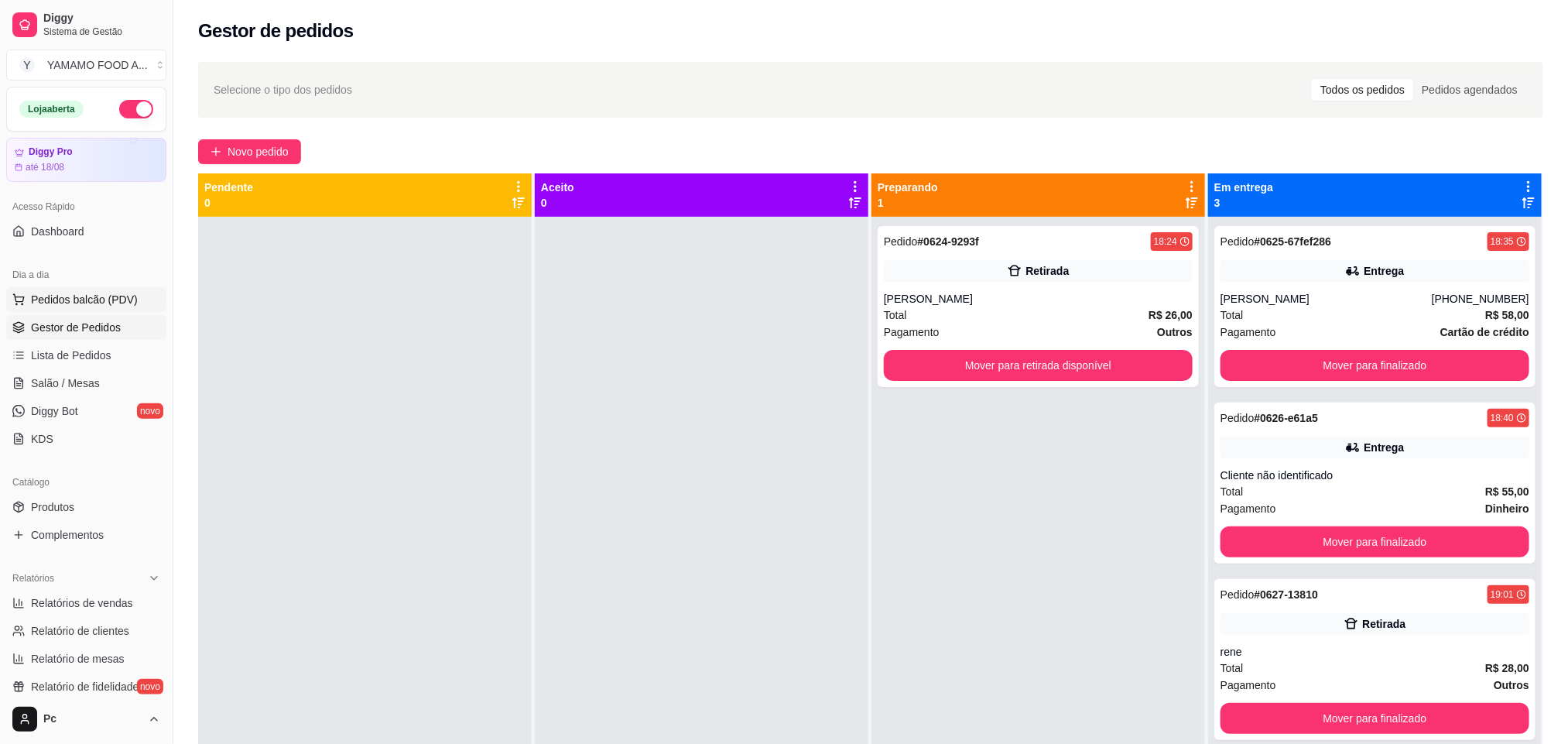
click at [83, 295] on span "Pedidos balcão (PDV)" at bounding box center [84, 300] width 107 height 15
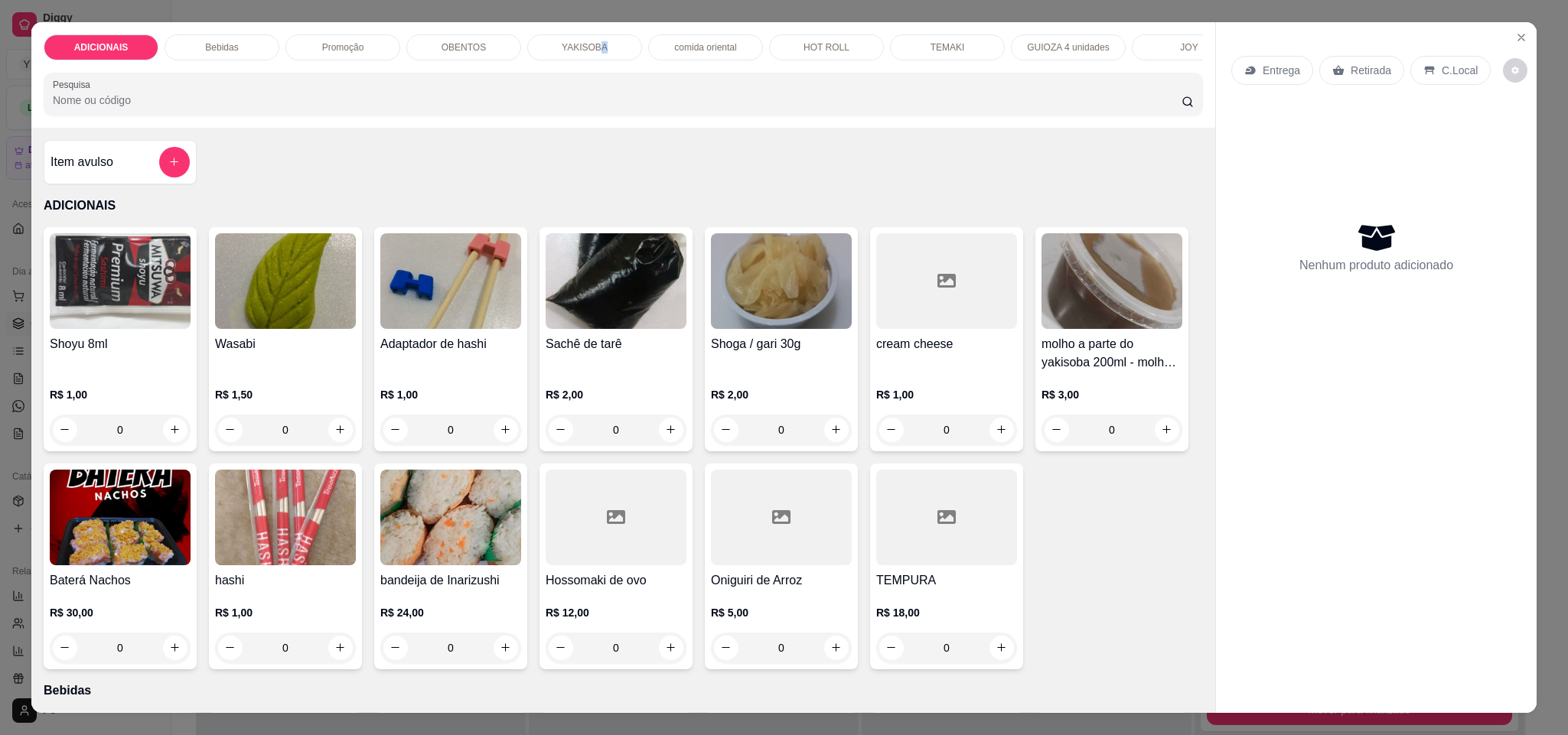
click at [593, 41] on p "YAKISOBA" at bounding box center [584, 47] width 46 height 12
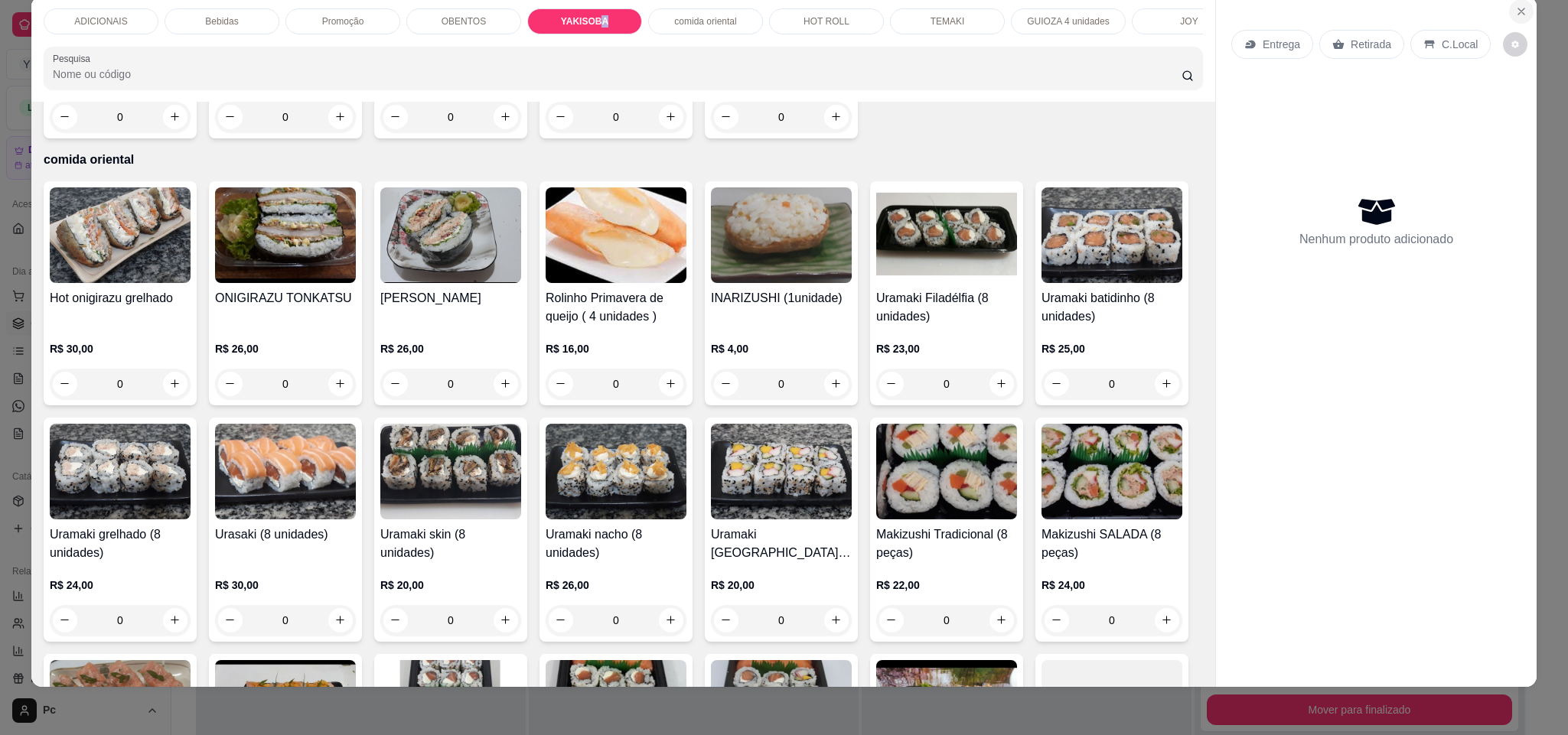
click at [1517, 15] on icon "Close" at bounding box center [1520, 11] width 12 height 12
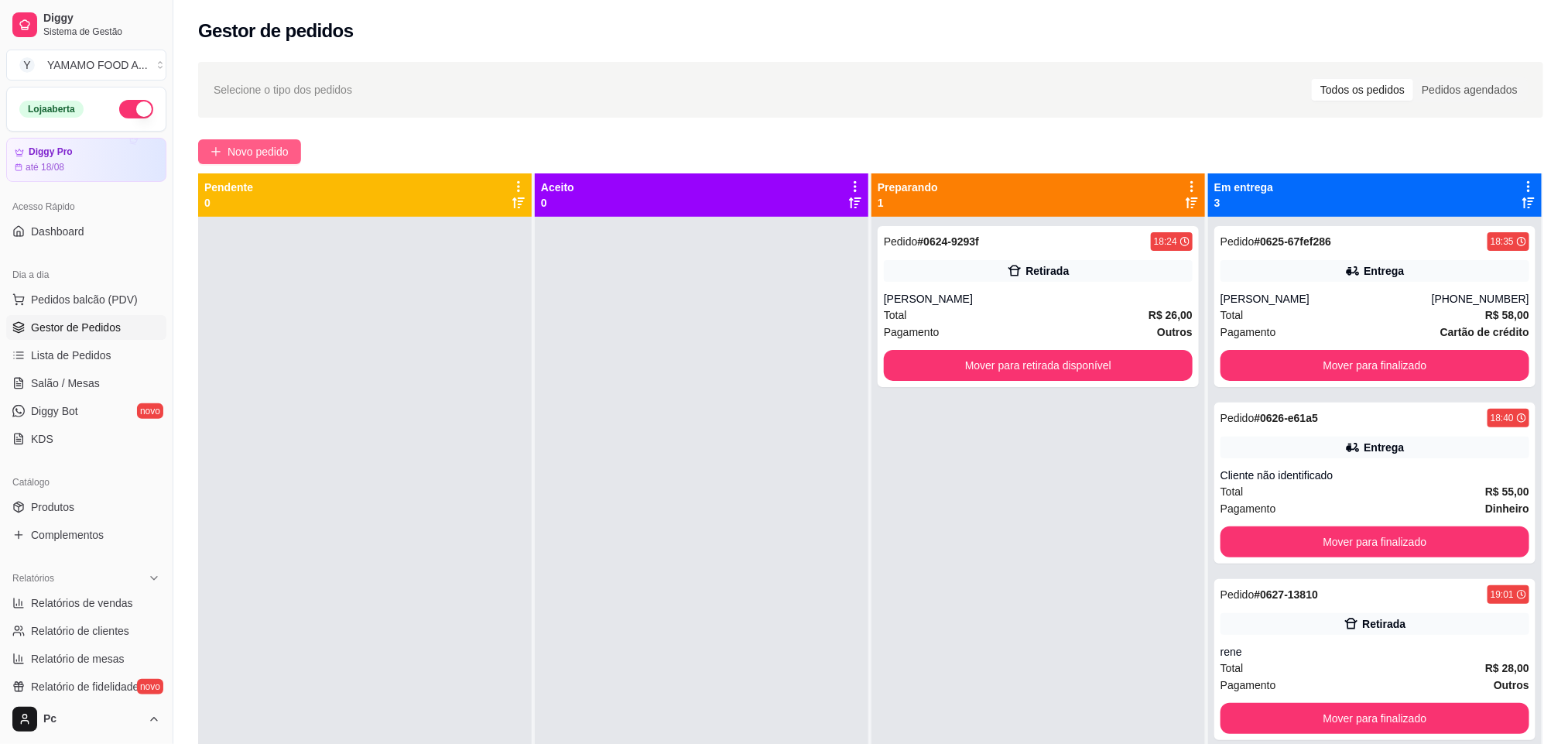
click at [244, 149] on span "Novo pedido" at bounding box center [258, 152] width 61 height 17
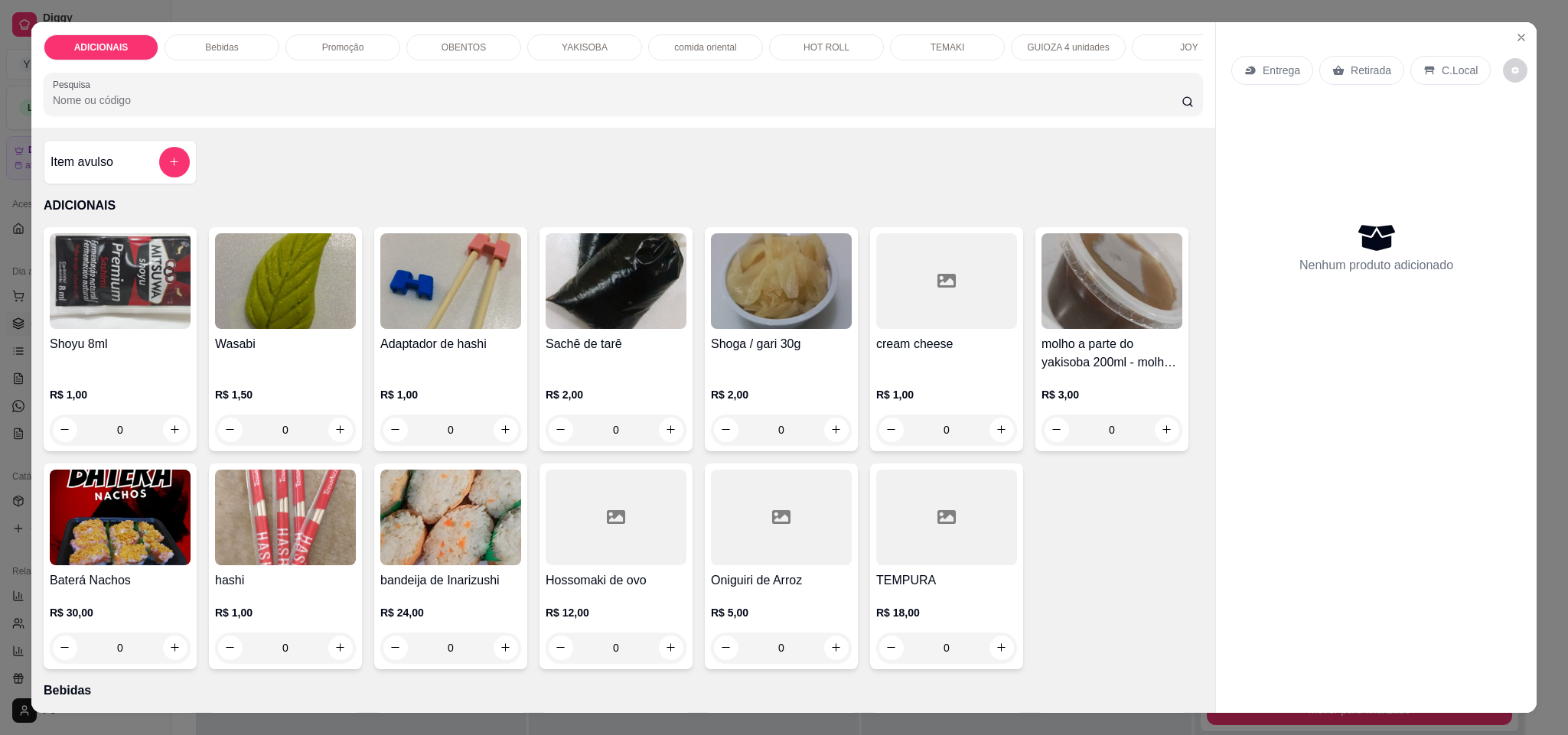
click at [355, 52] on div "Promoção" at bounding box center [342, 48] width 114 height 26
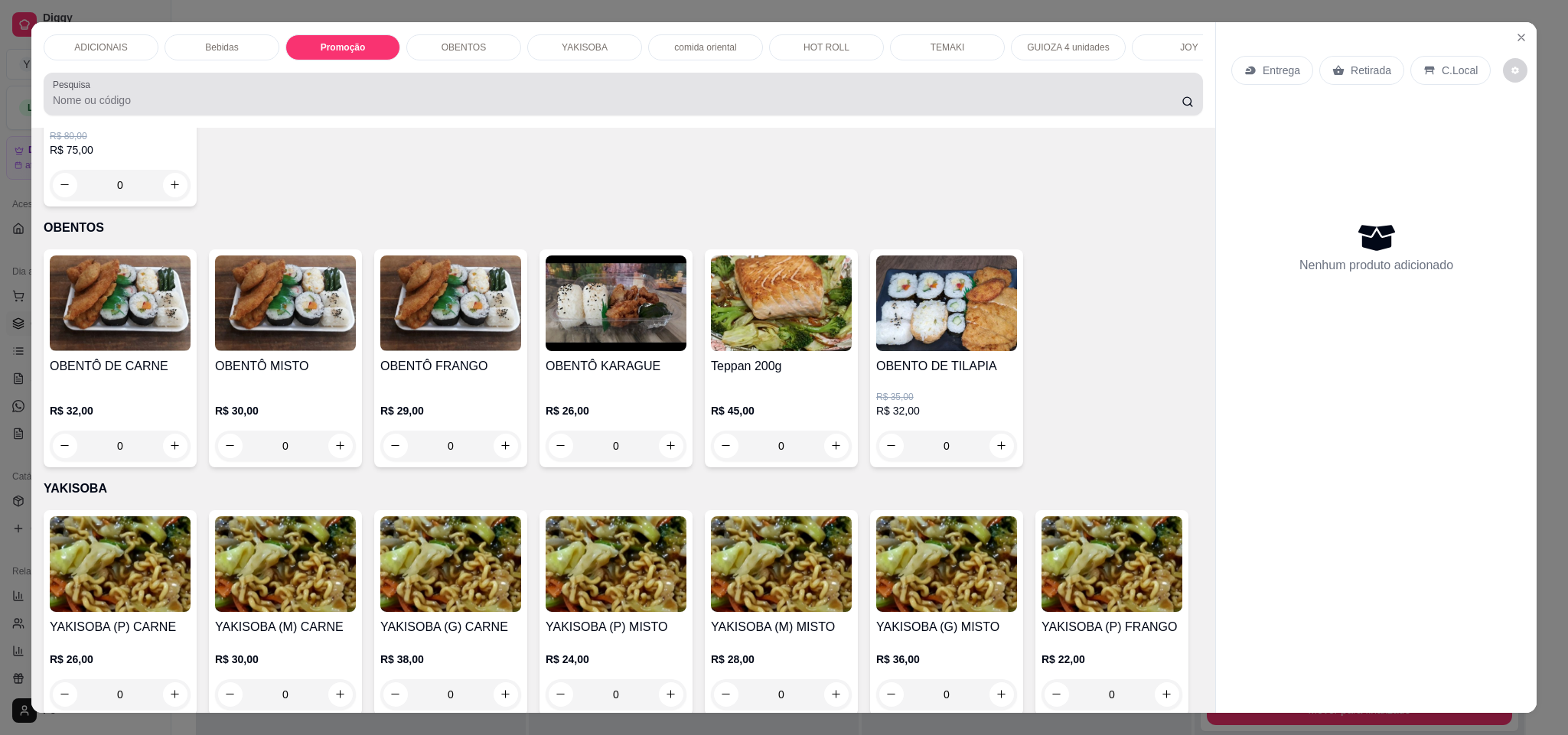
scroll to position [26, 0]
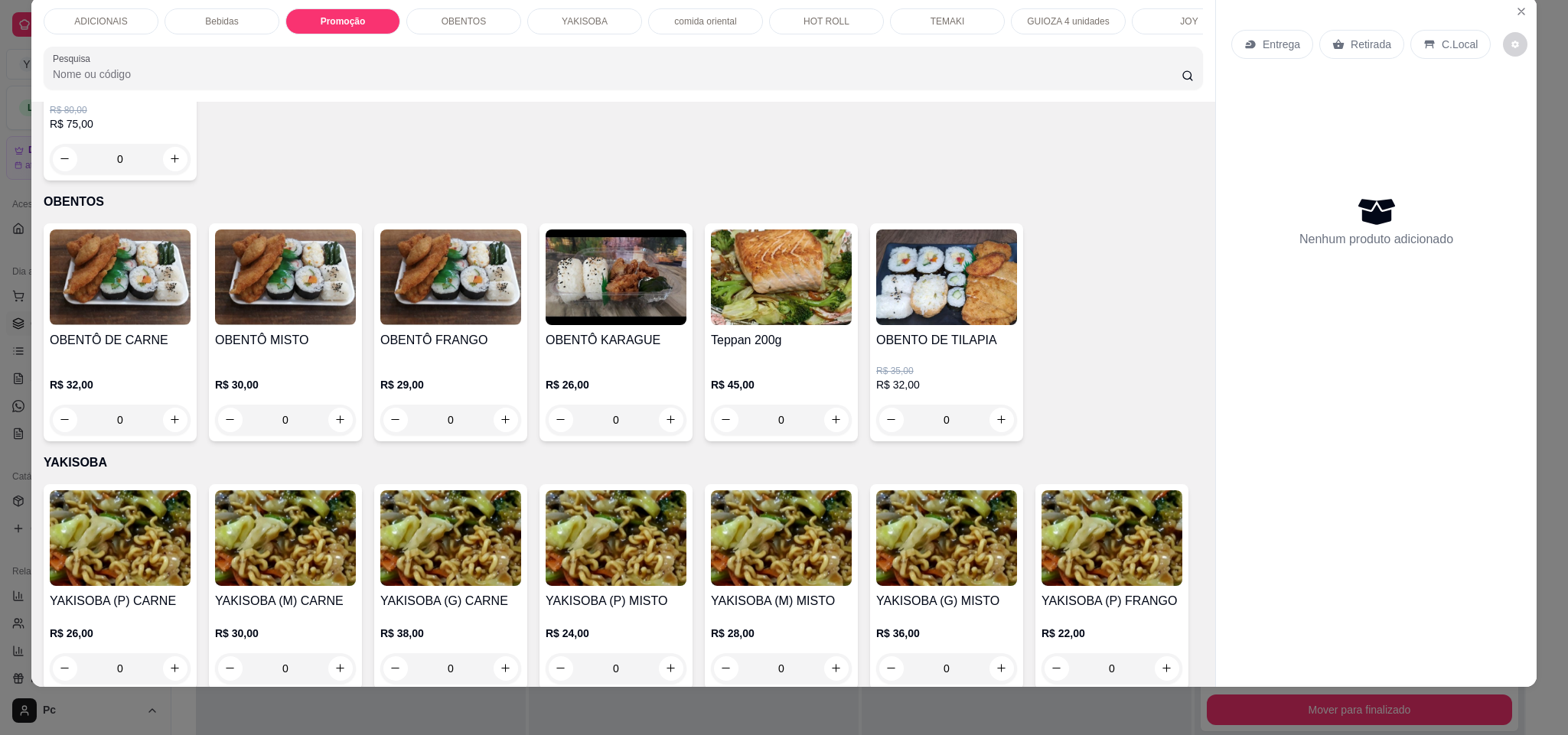
type input "1"
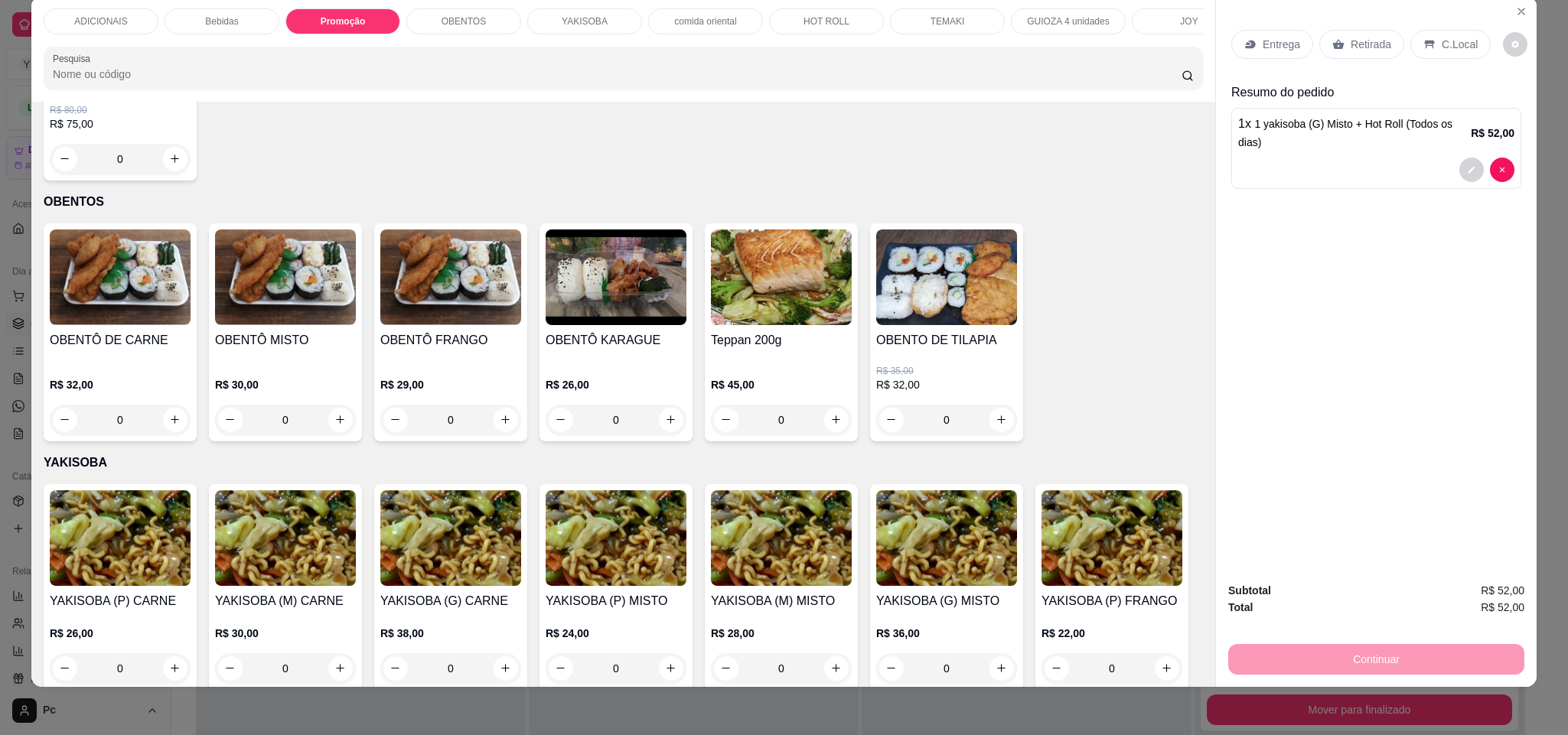
click at [1370, 46] on p "Retirada" at bounding box center [1370, 44] width 40 height 15
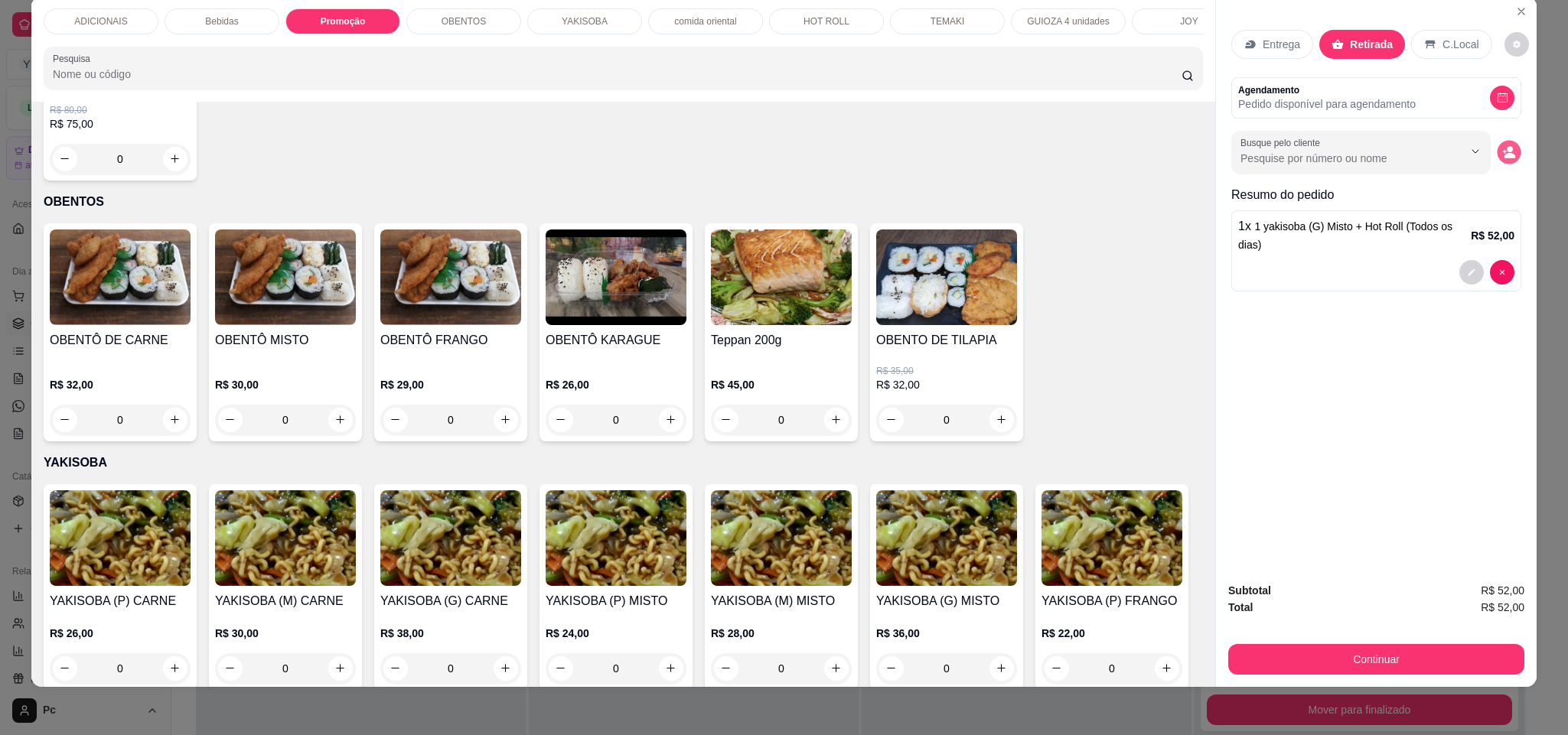
click at [1501, 150] on icon "decrease-product-quantity" at bounding box center [1508, 152] width 13 height 13
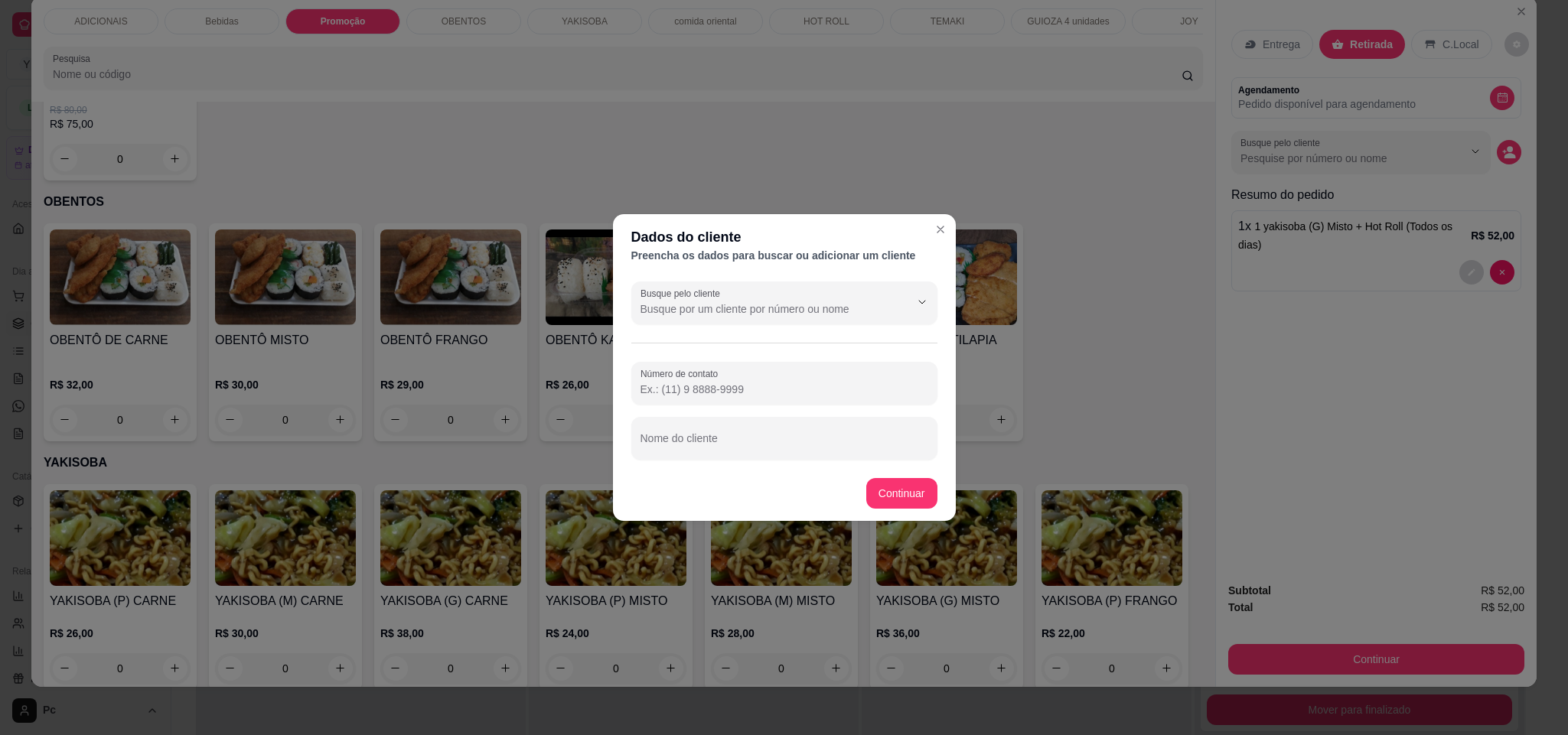
click at [693, 459] on div "Busque pelo cliente Número de contato Nome do cliente" at bounding box center [783, 370] width 342 height 190
click at [696, 451] on input "Nome do cliente" at bounding box center [784, 444] width 288 height 15
paste input "[PERSON_NAME]"
type input "[PERSON_NAME]"
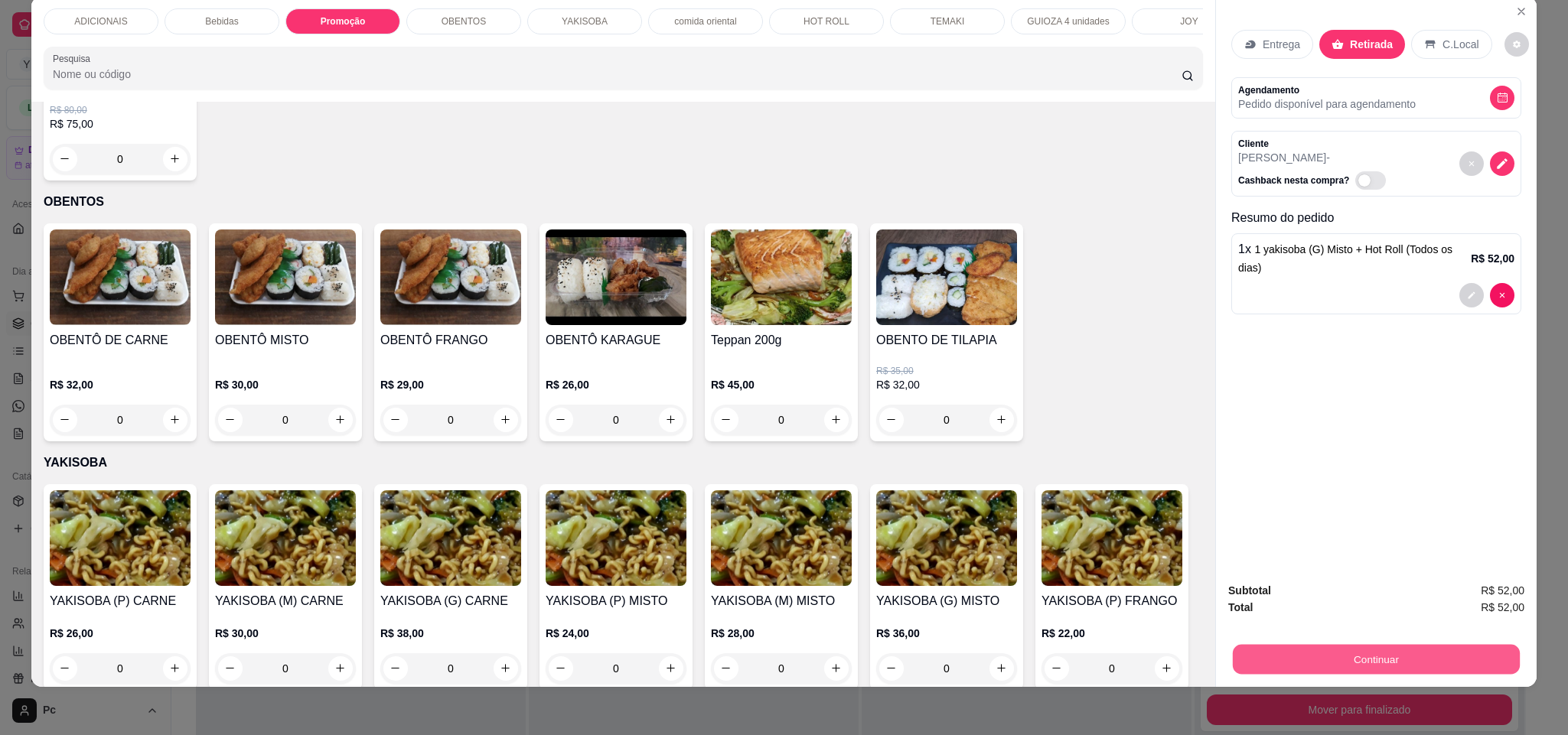
click at [1244, 654] on button "Continuar" at bounding box center [1376, 660] width 287 height 30
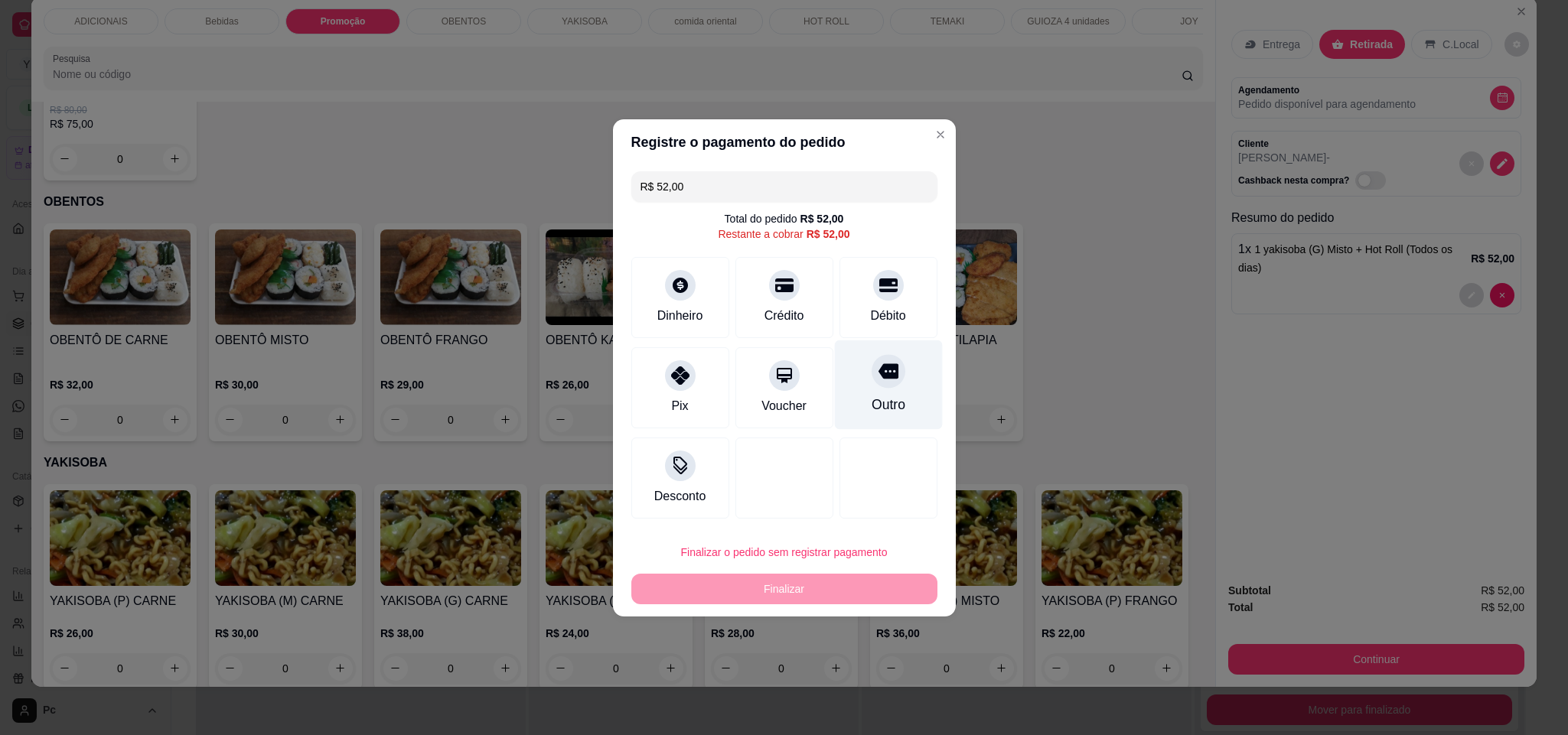
click at [883, 404] on div "Outro" at bounding box center [887, 404] width 34 height 20
type input "R$ 0,00"
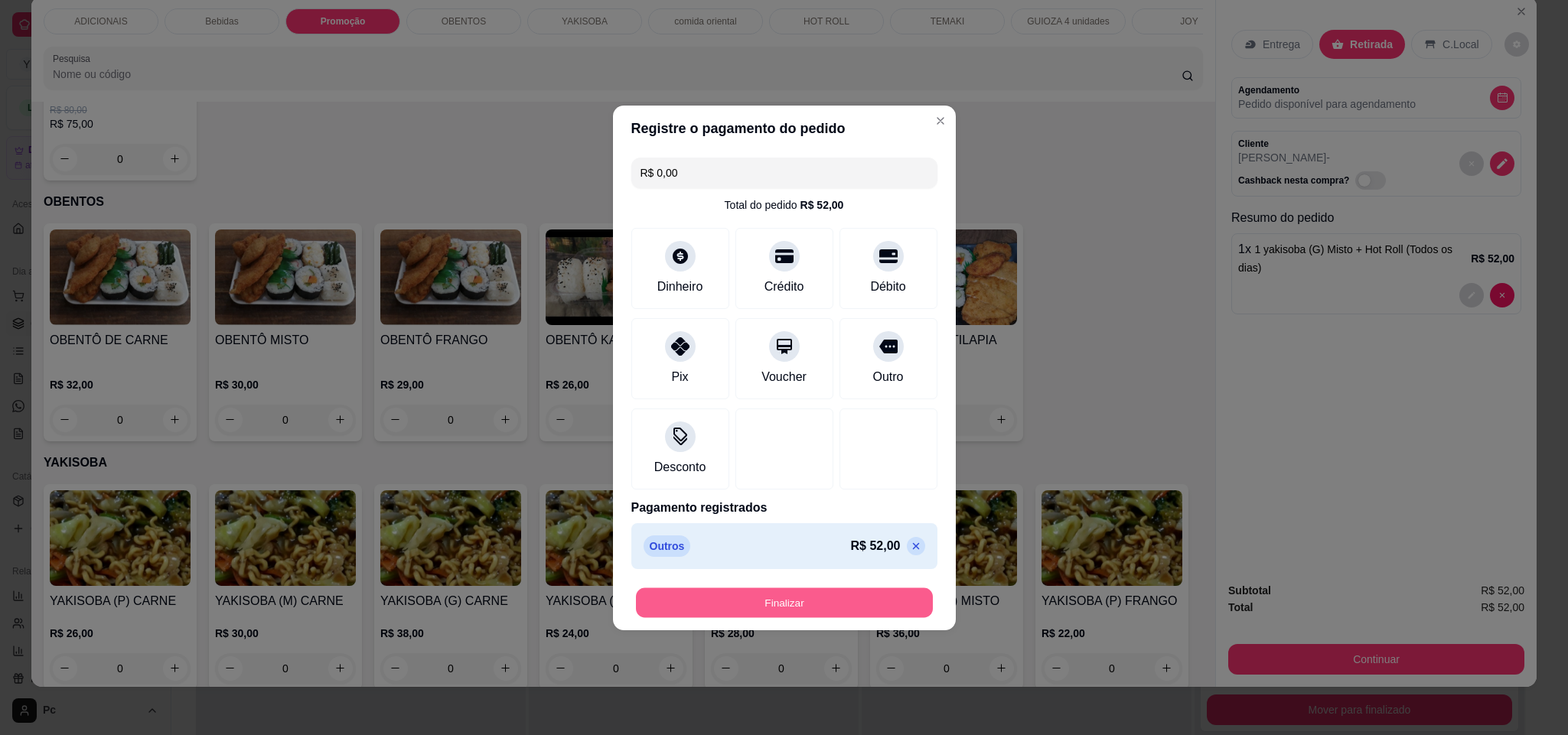
click at [867, 599] on button "Finalizar" at bounding box center [784, 603] width 297 height 30
type input "0"
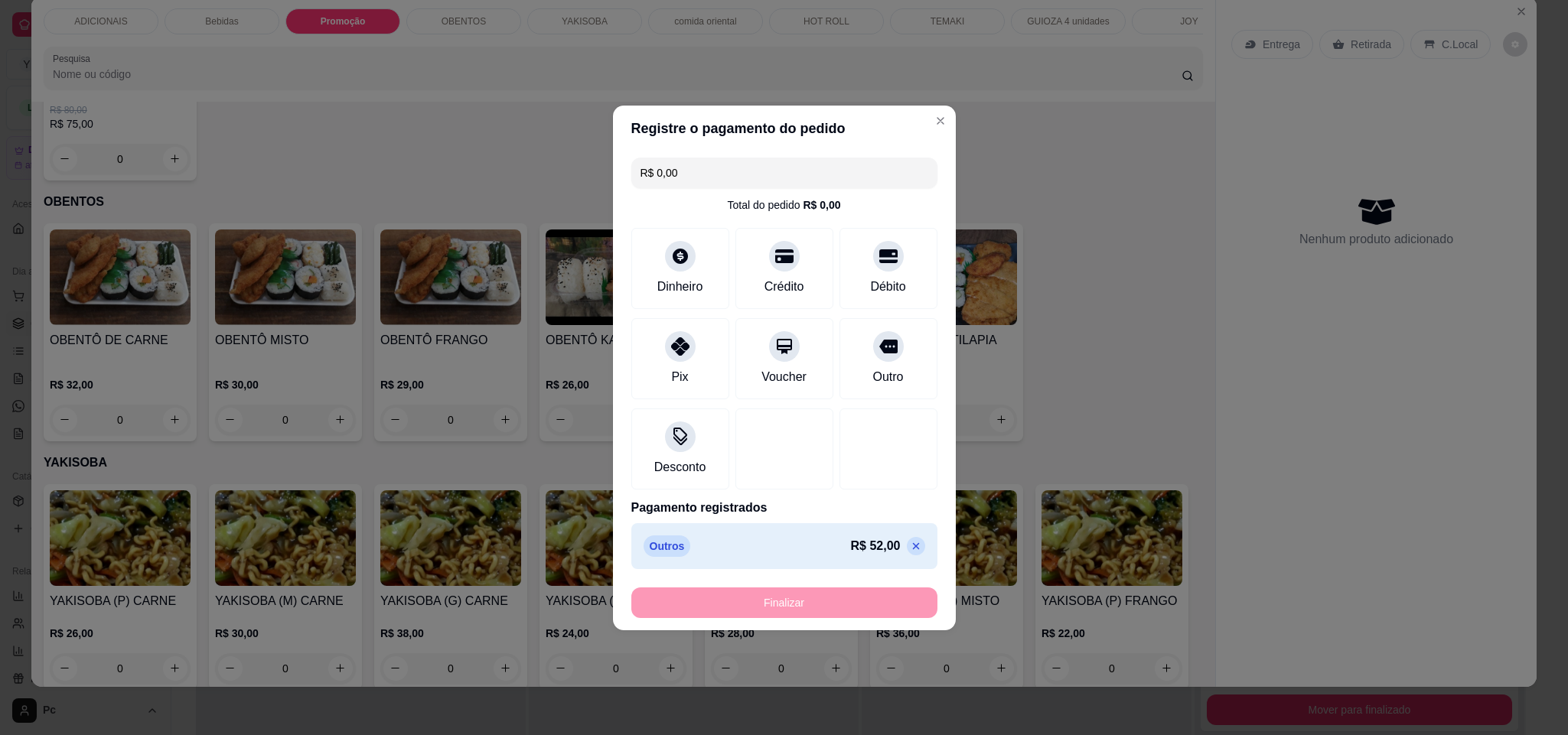
type input "-R$ 52,00"
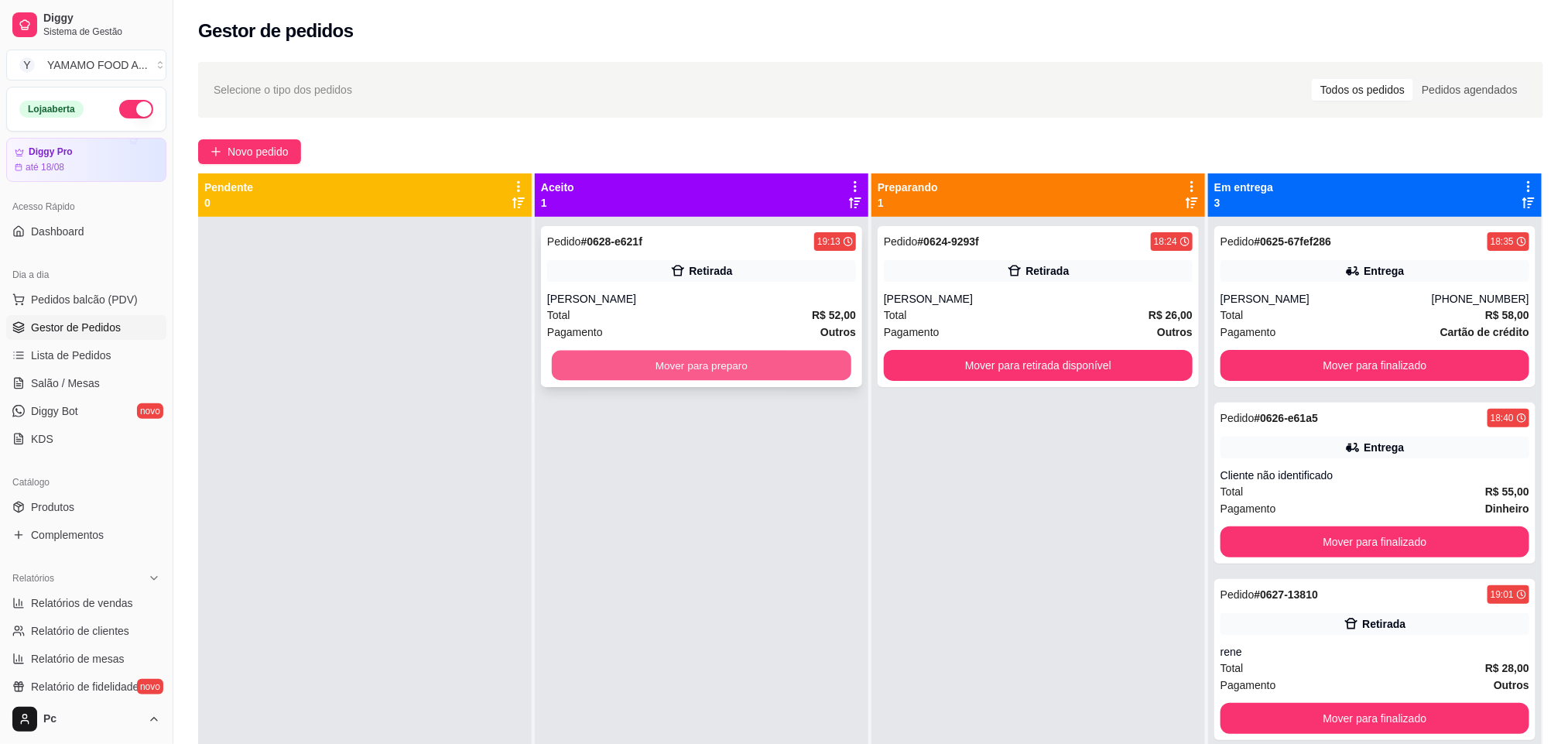
click at [699, 370] on button "Mover para preparo" at bounding box center [702, 366] width 300 height 30
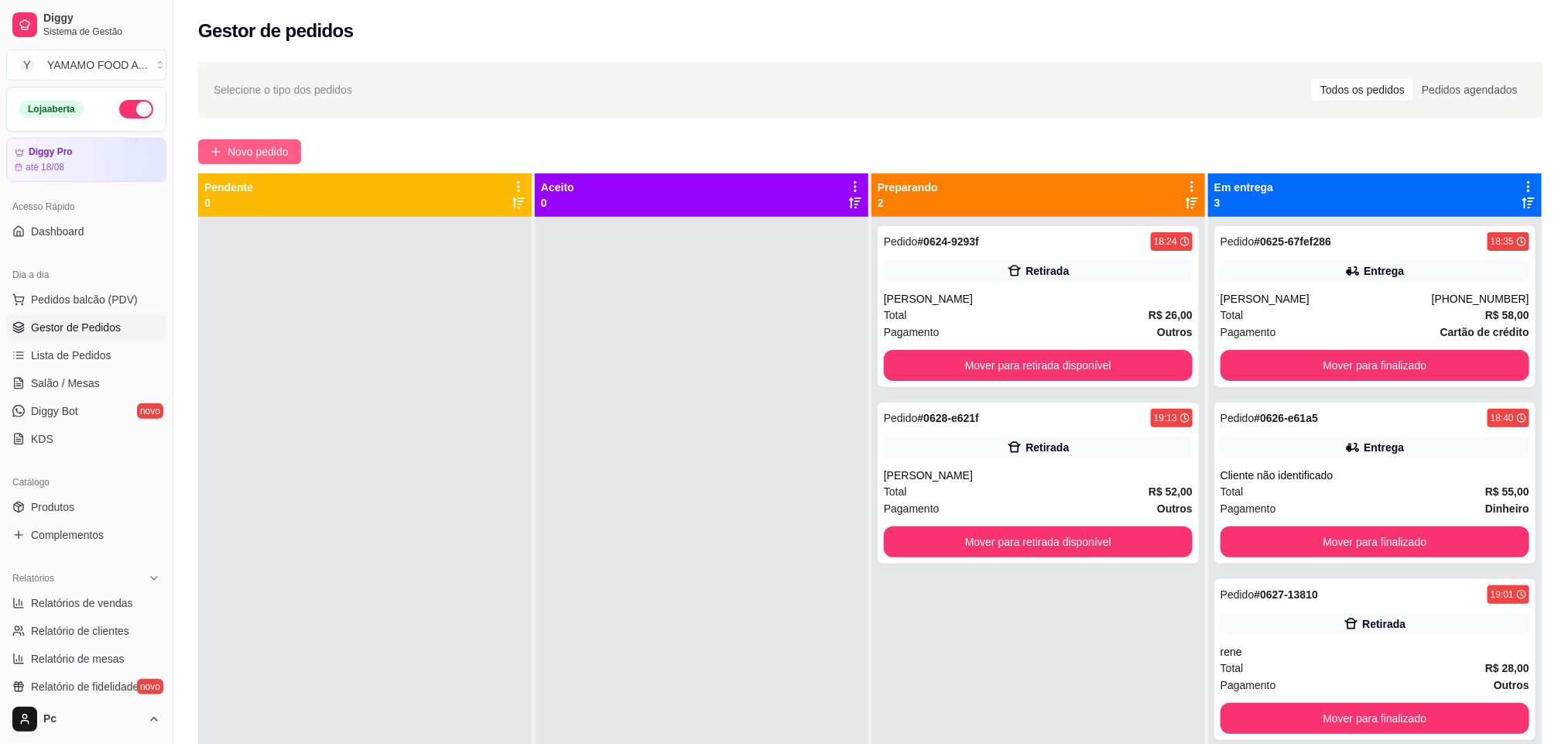
click at [277, 157] on span "Novo pedido" at bounding box center [258, 152] width 61 height 17
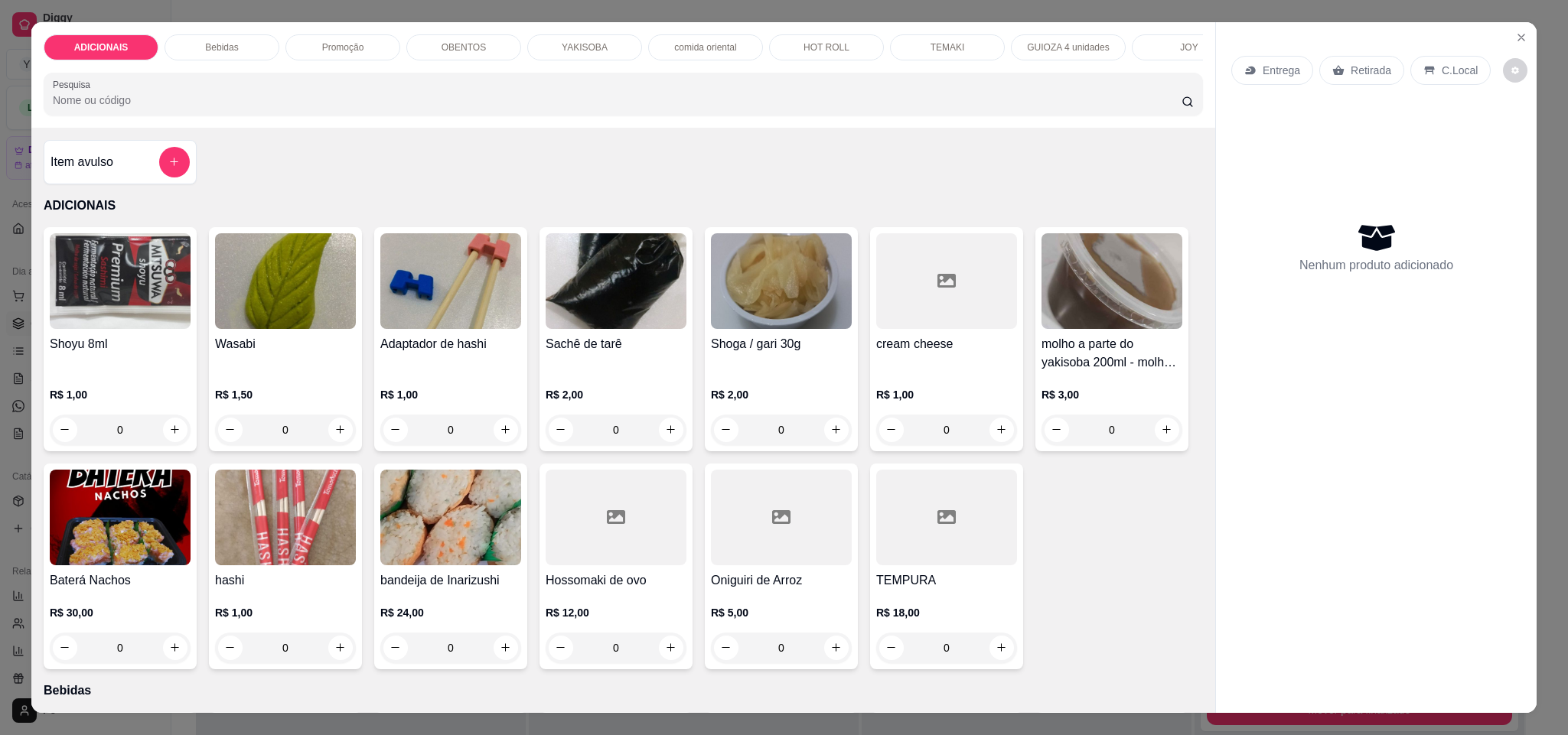
click at [588, 46] on p "YAKISOBA" at bounding box center [584, 47] width 46 height 12
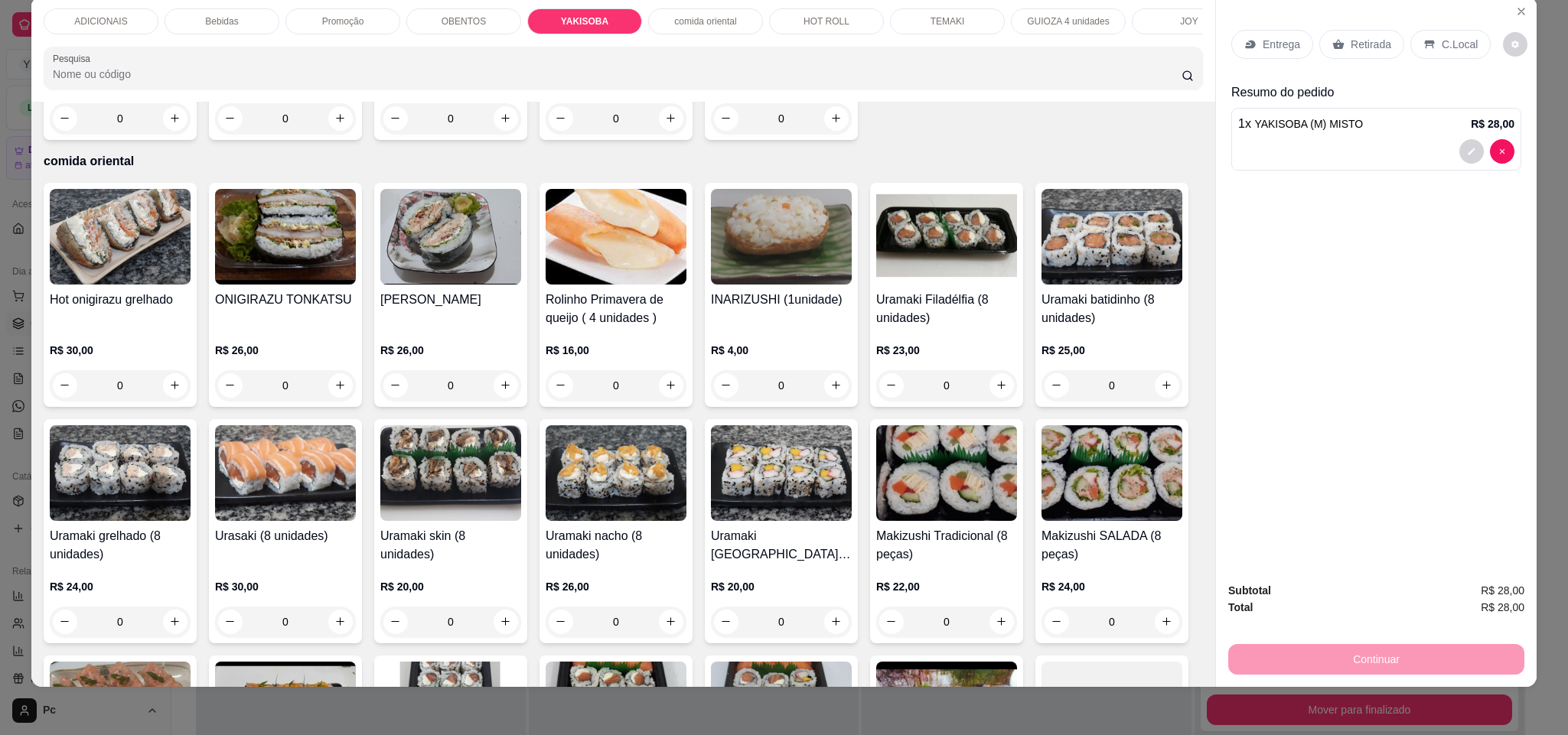
type input "2"
click at [1356, 52] on div "Retirada" at bounding box center [1361, 44] width 85 height 29
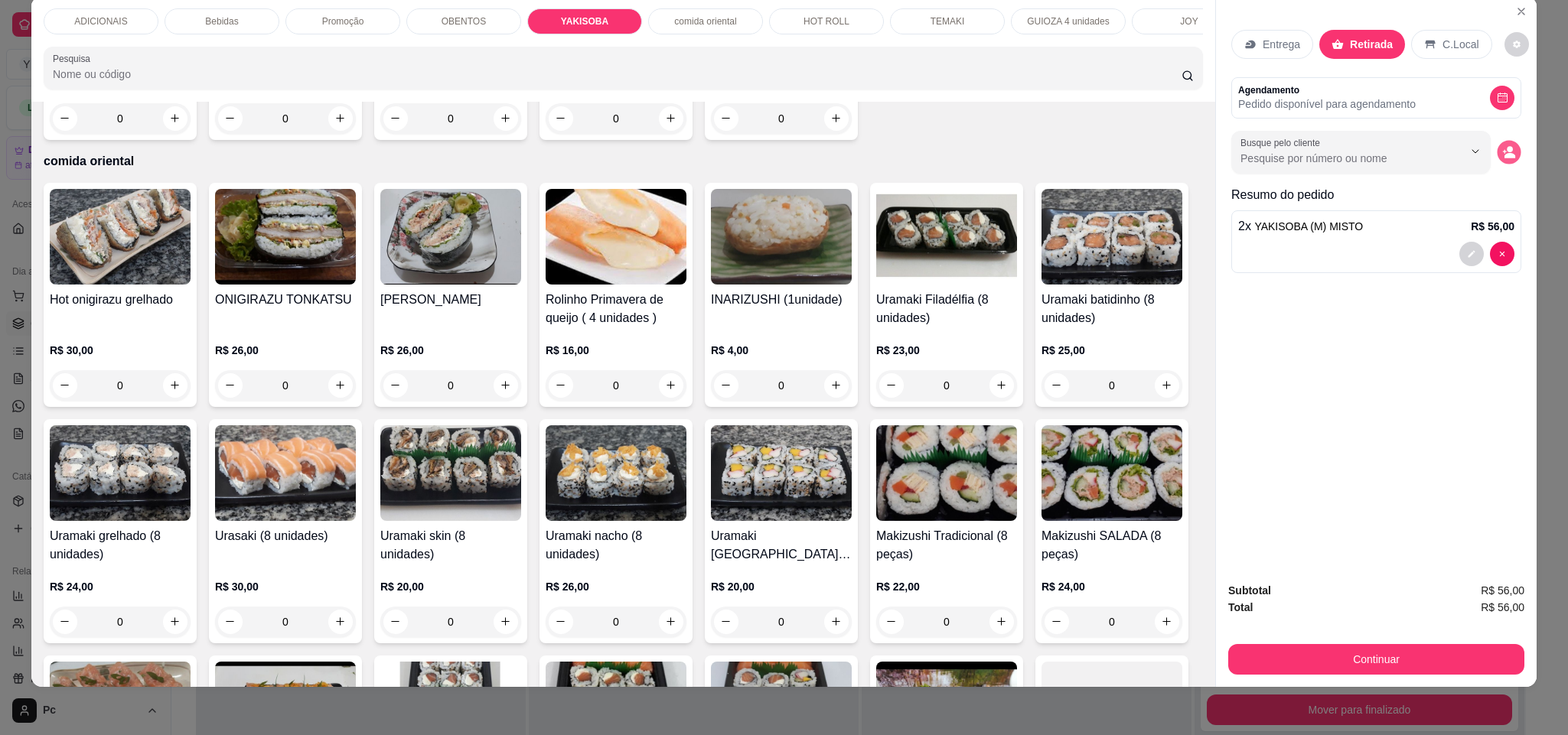
click at [1504, 158] on icon "decrease-product-quantity" at bounding box center [1509, 156] width 10 height 6
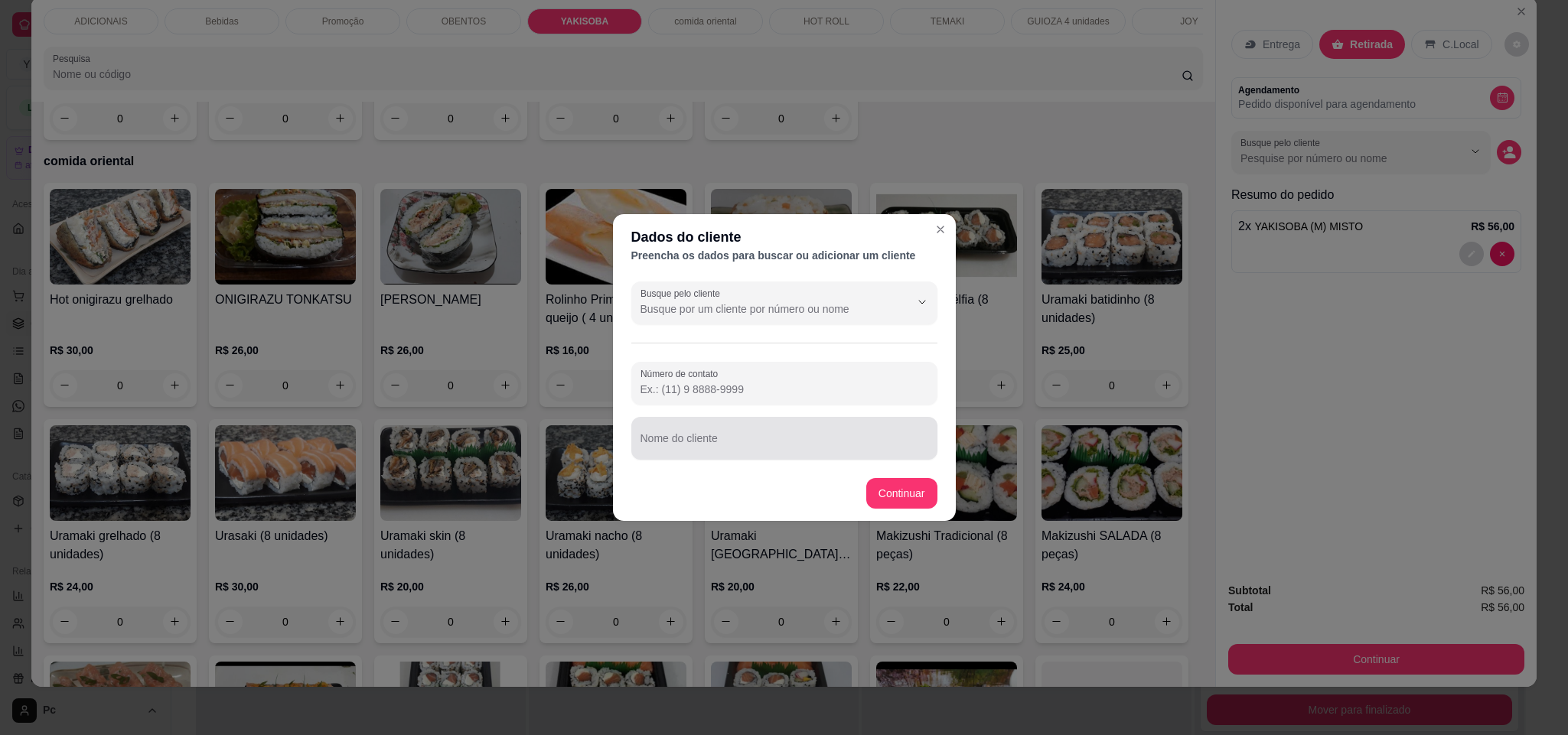
click at [907, 438] on div at bounding box center [784, 438] width 288 height 31
type input "[PERSON_NAME]"
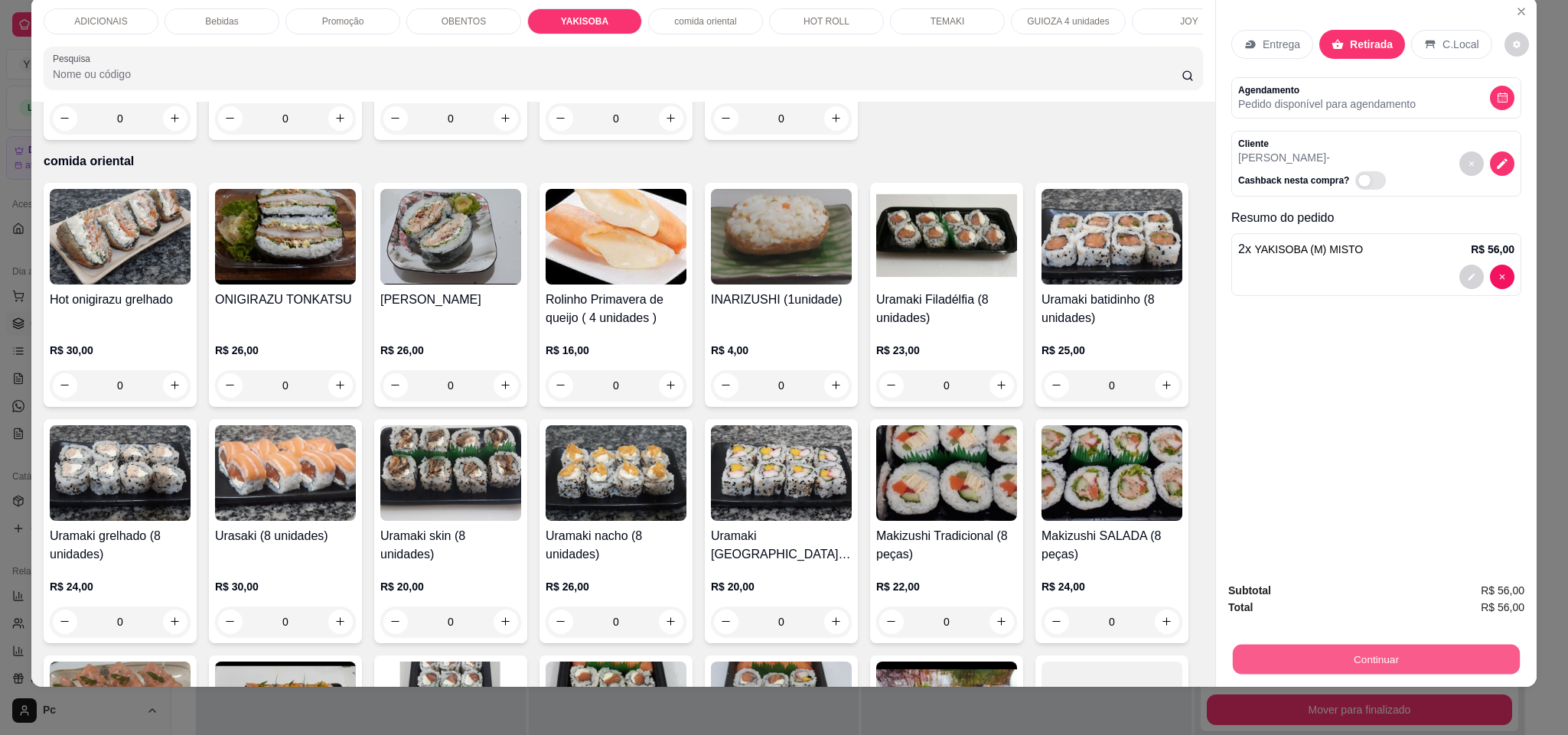
click at [1289, 650] on button "Continuar" at bounding box center [1376, 660] width 287 height 30
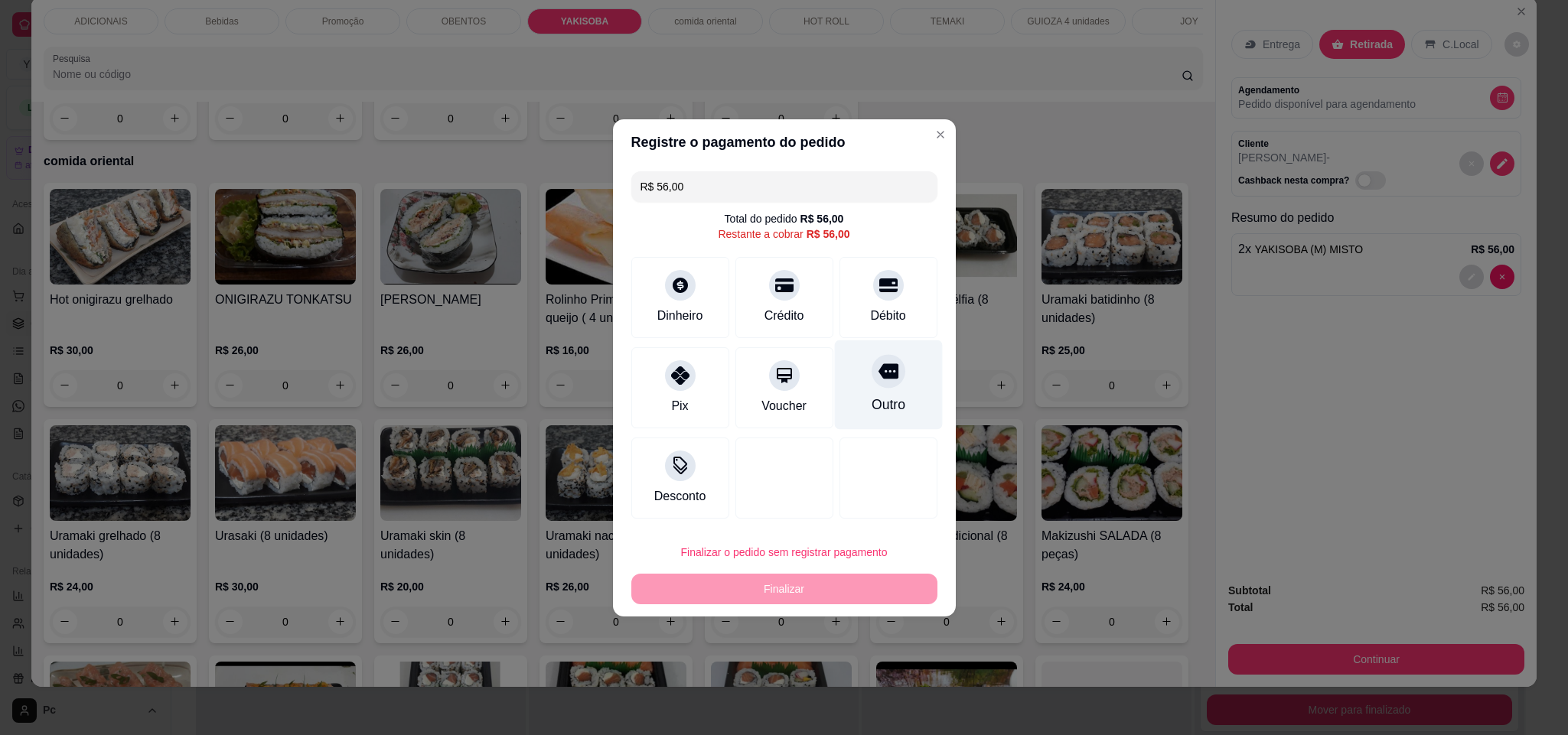
click at [880, 382] on div at bounding box center [888, 371] width 34 height 34
type input "R$ 0,00"
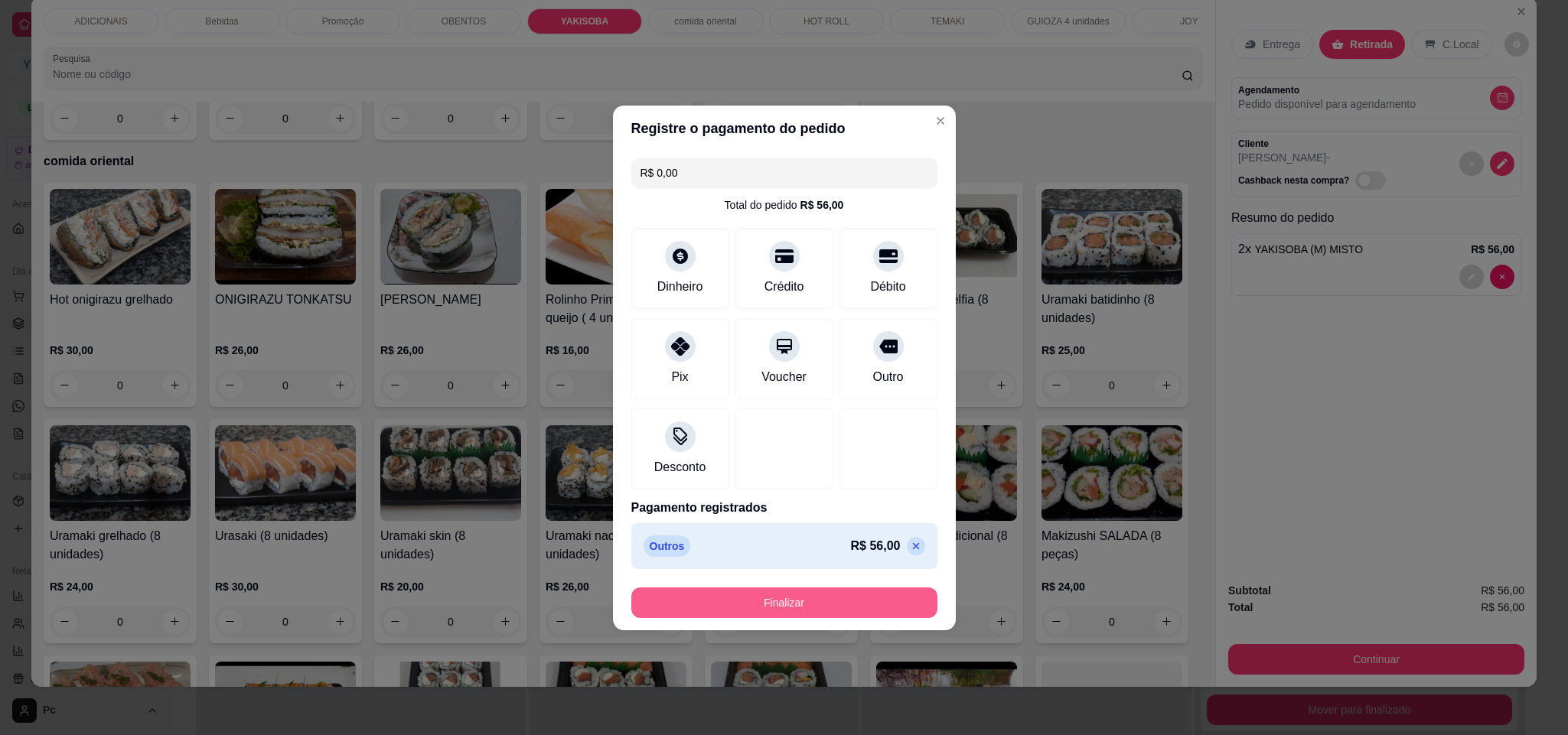
click at [866, 607] on button "Finalizar" at bounding box center [784, 603] width 306 height 31
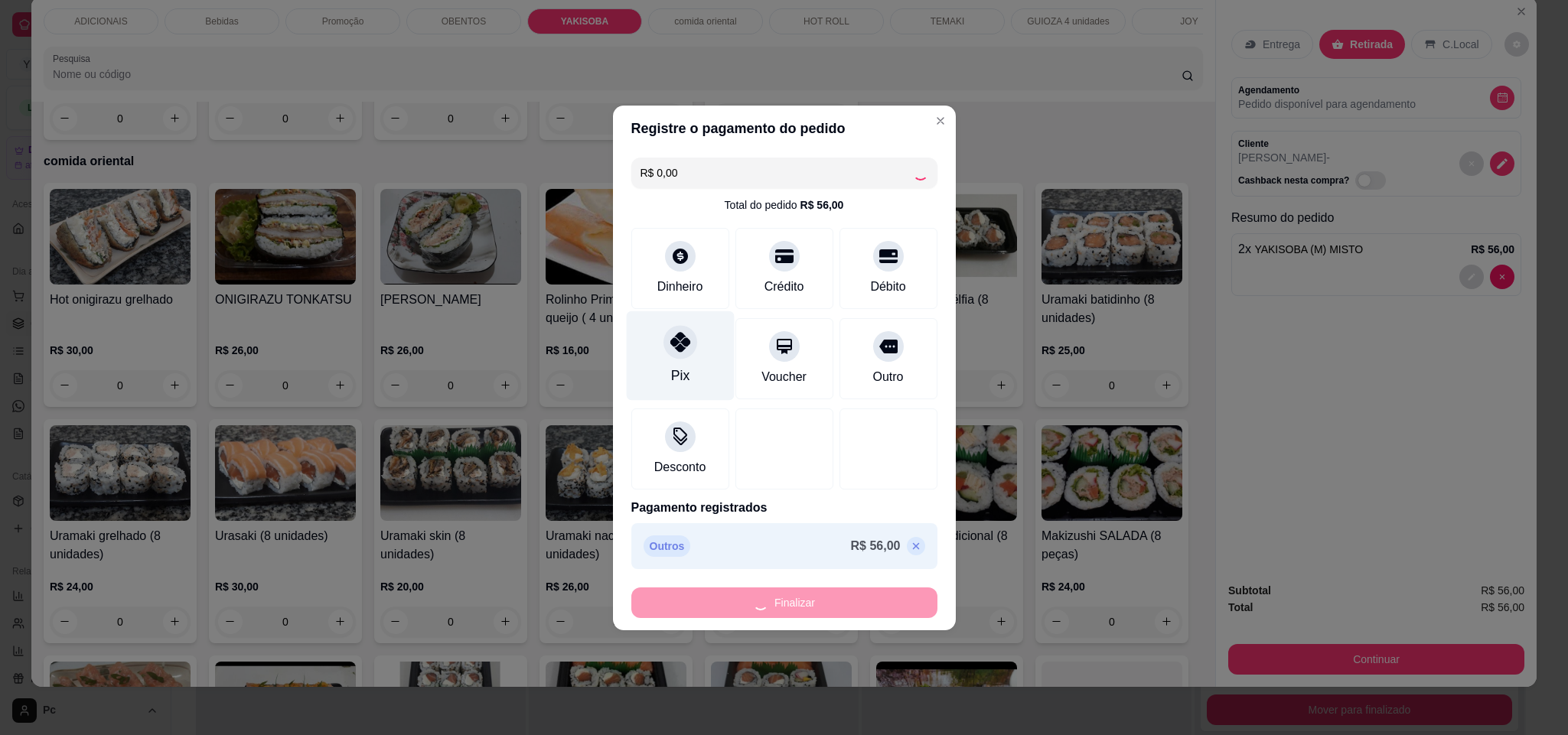
type input "0"
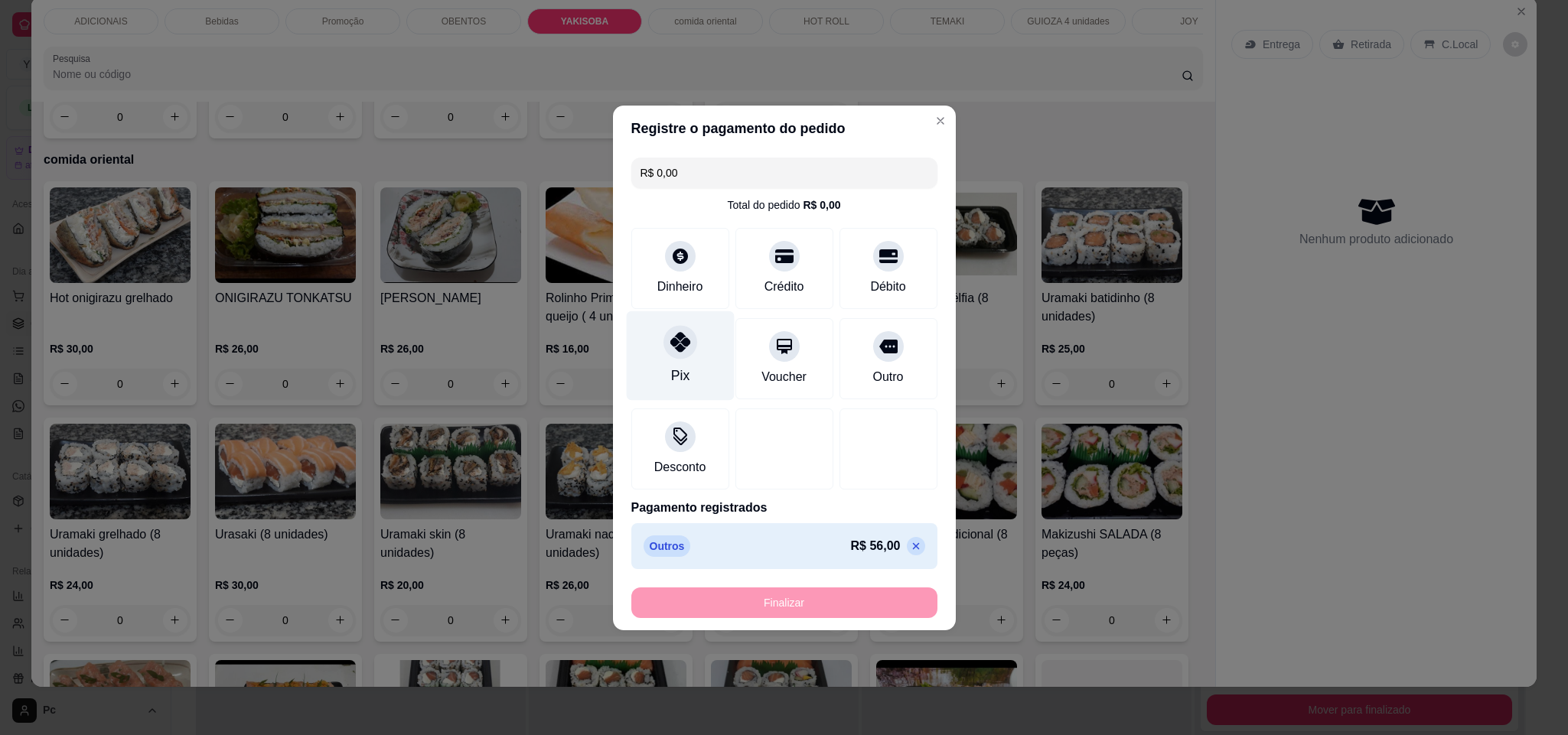
type input "-R$ 56,00"
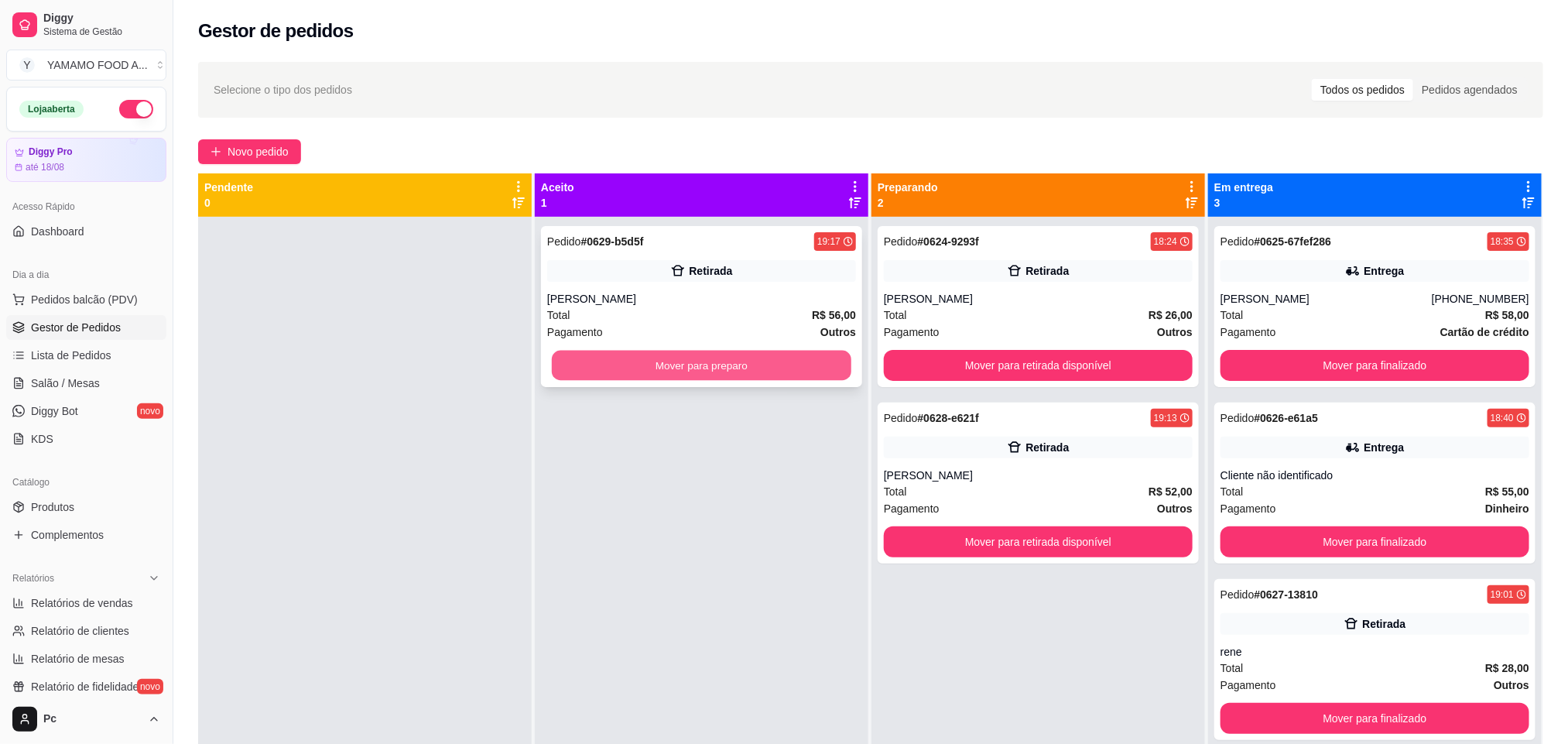
click at [737, 354] on button "Mover para preparo" at bounding box center [702, 366] width 300 height 30
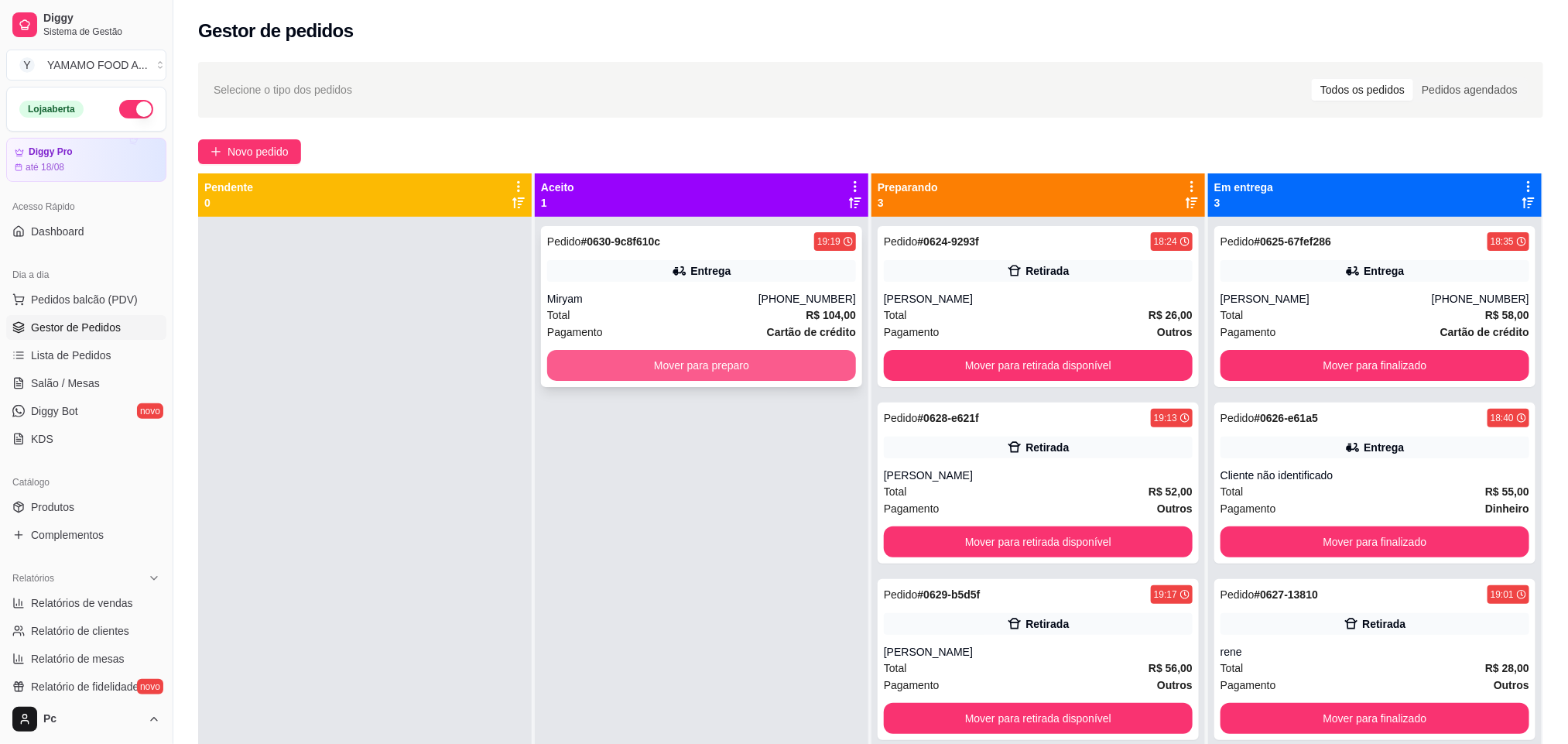
click at [616, 360] on button "Mover para preparo" at bounding box center [702, 365] width 309 height 31
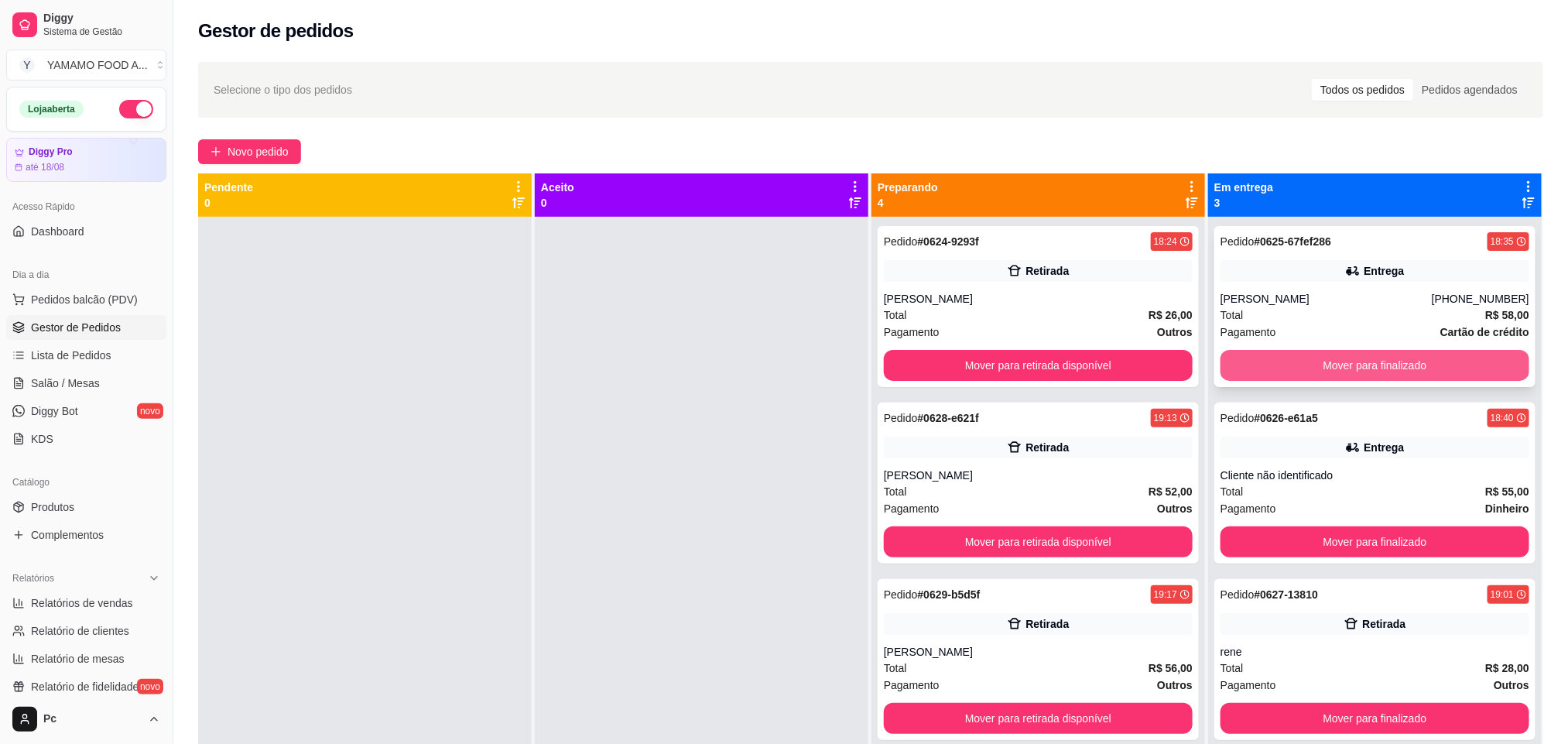
click at [1304, 365] on button "Mover para finalizado" at bounding box center [1375, 365] width 309 height 31
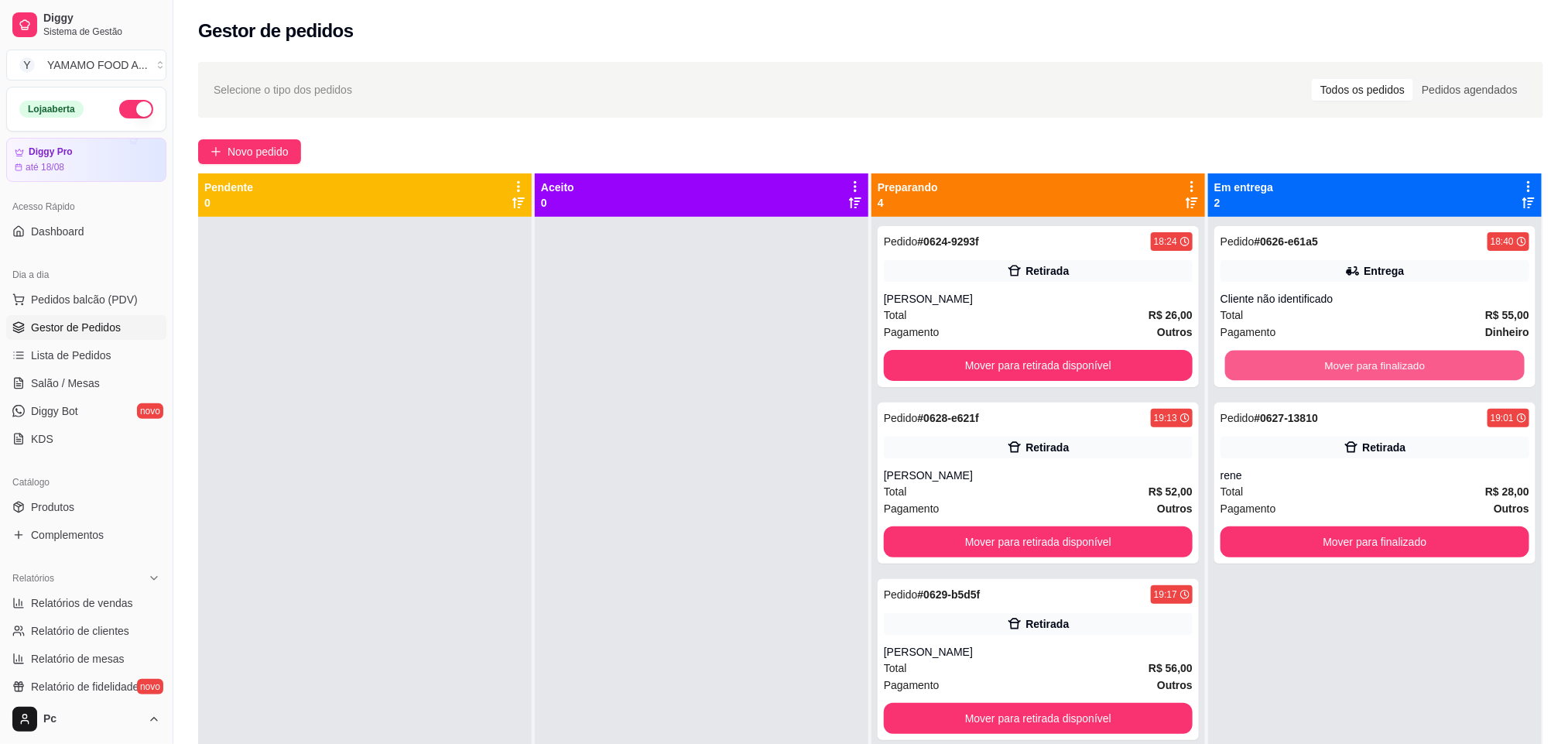
click at [1304, 365] on button "Mover para finalizado" at bounding box center [1374, 366] width 300 height 30
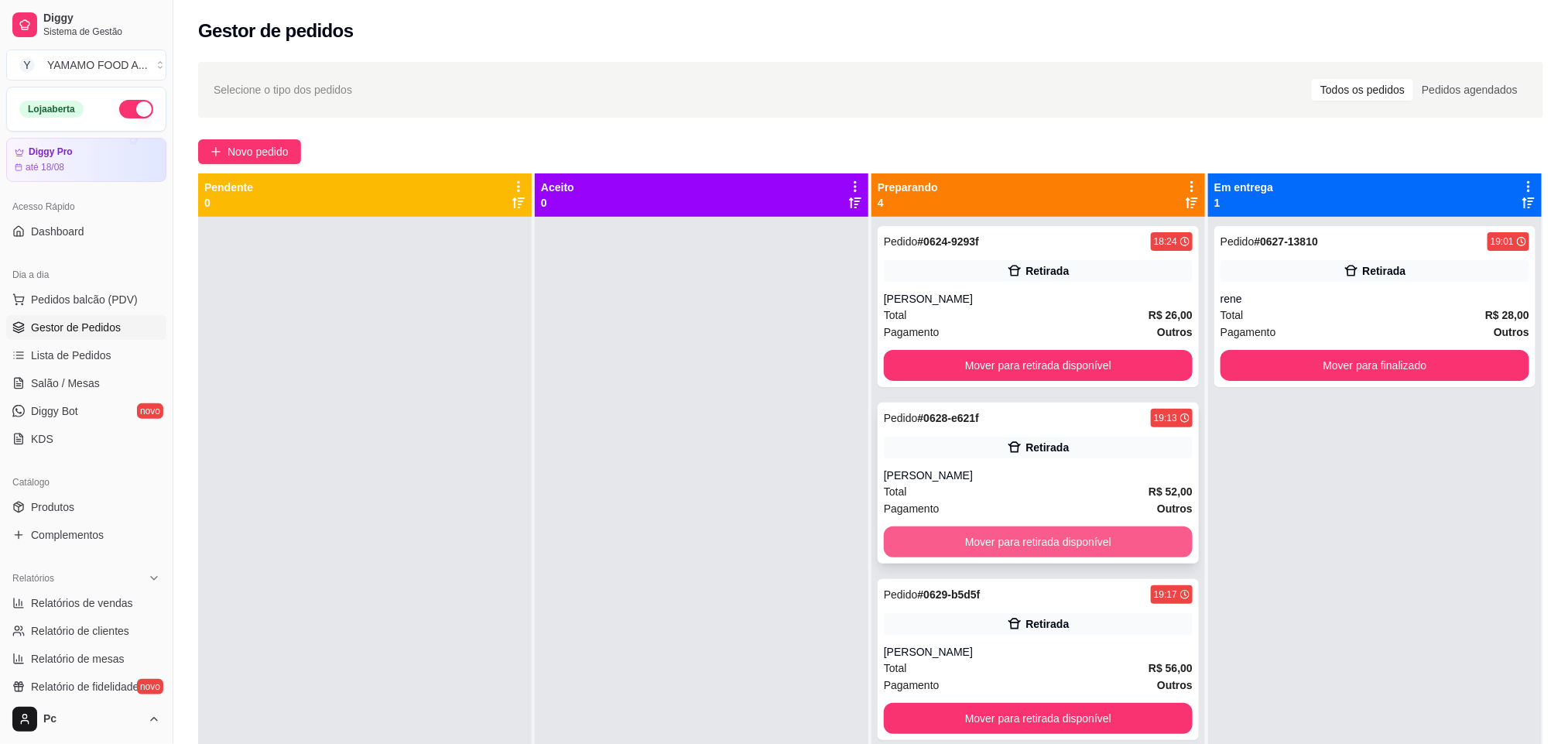
click at [1039, 549] on button "Mover para retirada disponível" at bounding box center [1039, 542] width 309 height 31
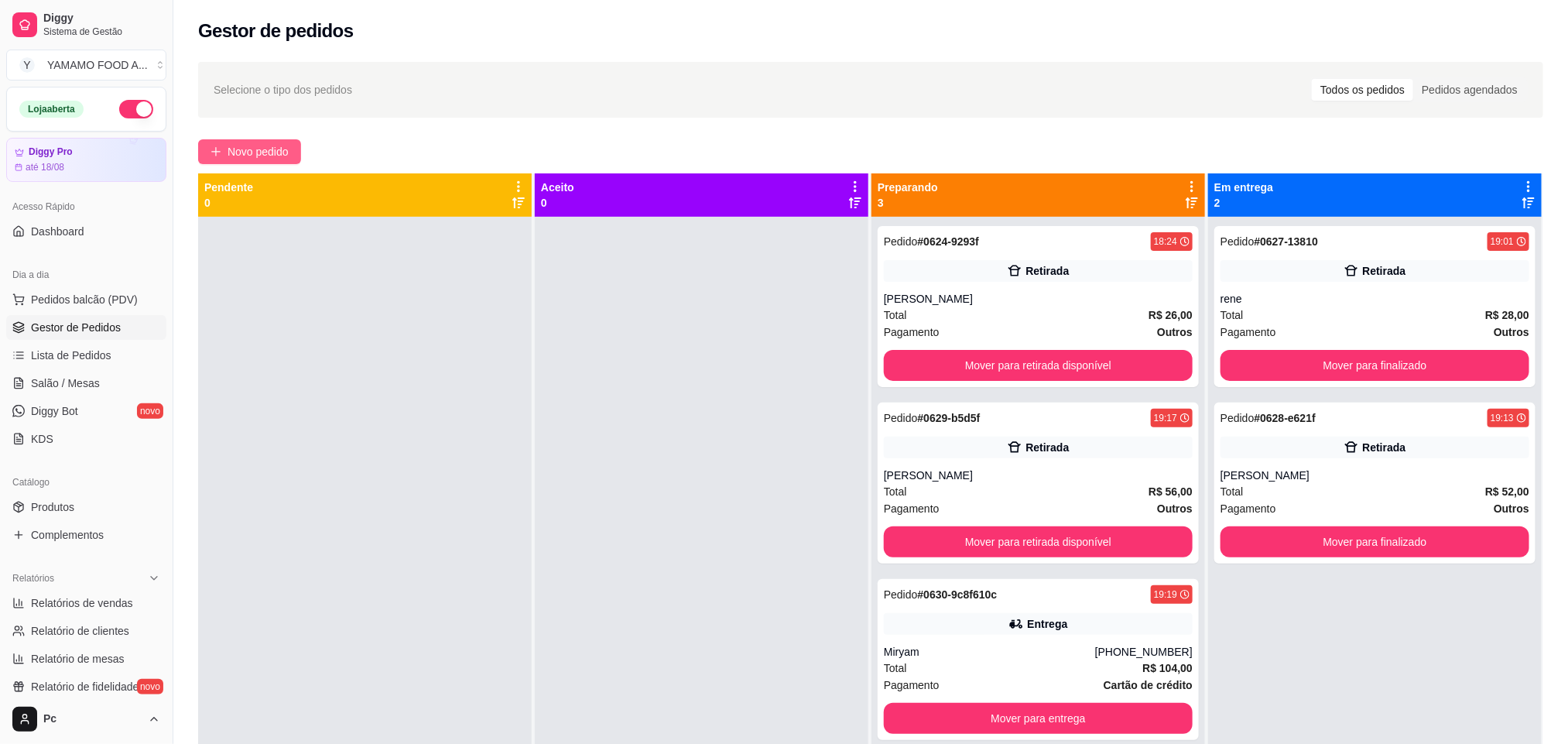
click at [250, 146] on span "Novo pedido" at bounding box center [258, 152] width 61 height 17
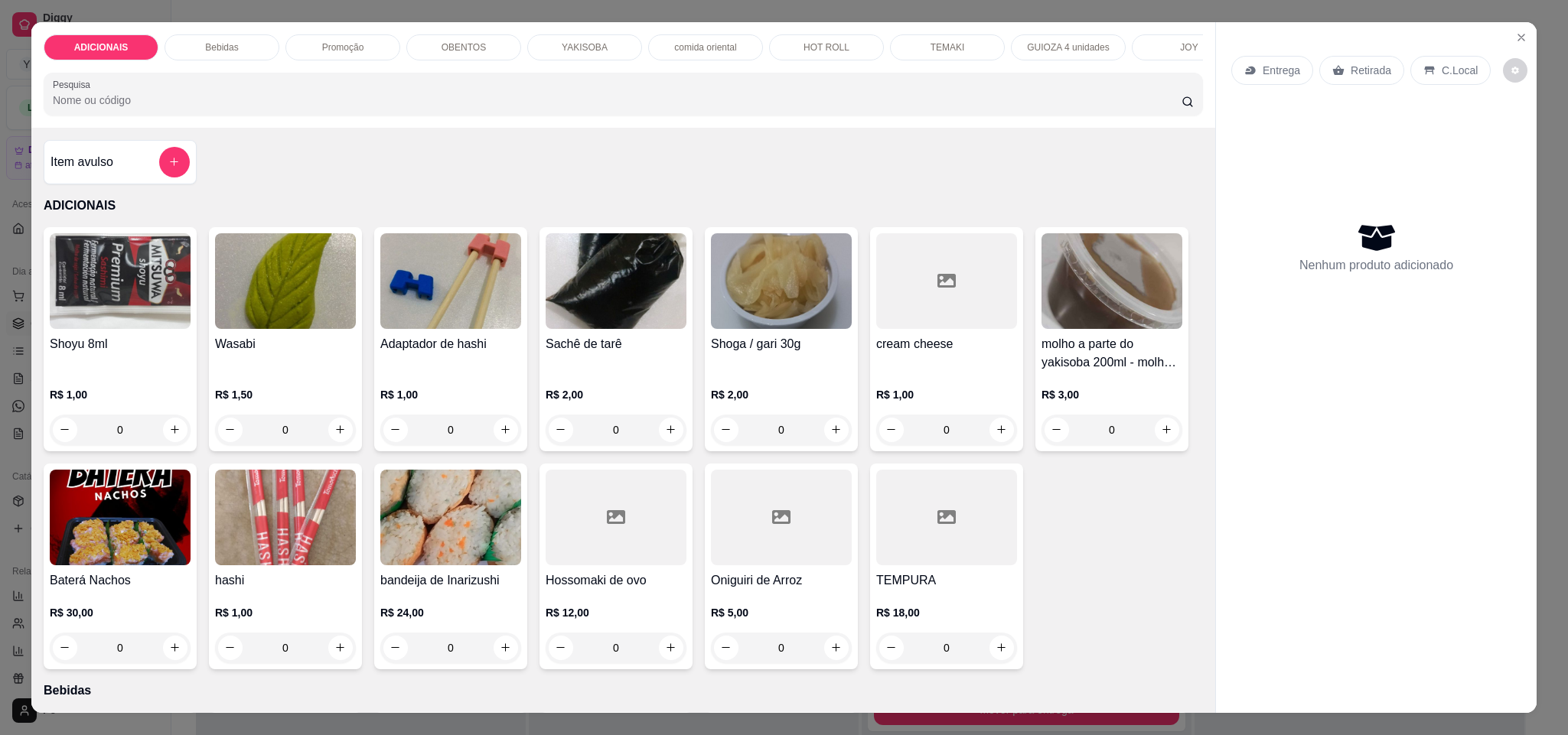
click at [333, 48] on p "Promoção" at bounding box center [342, 47] width 42 height 12
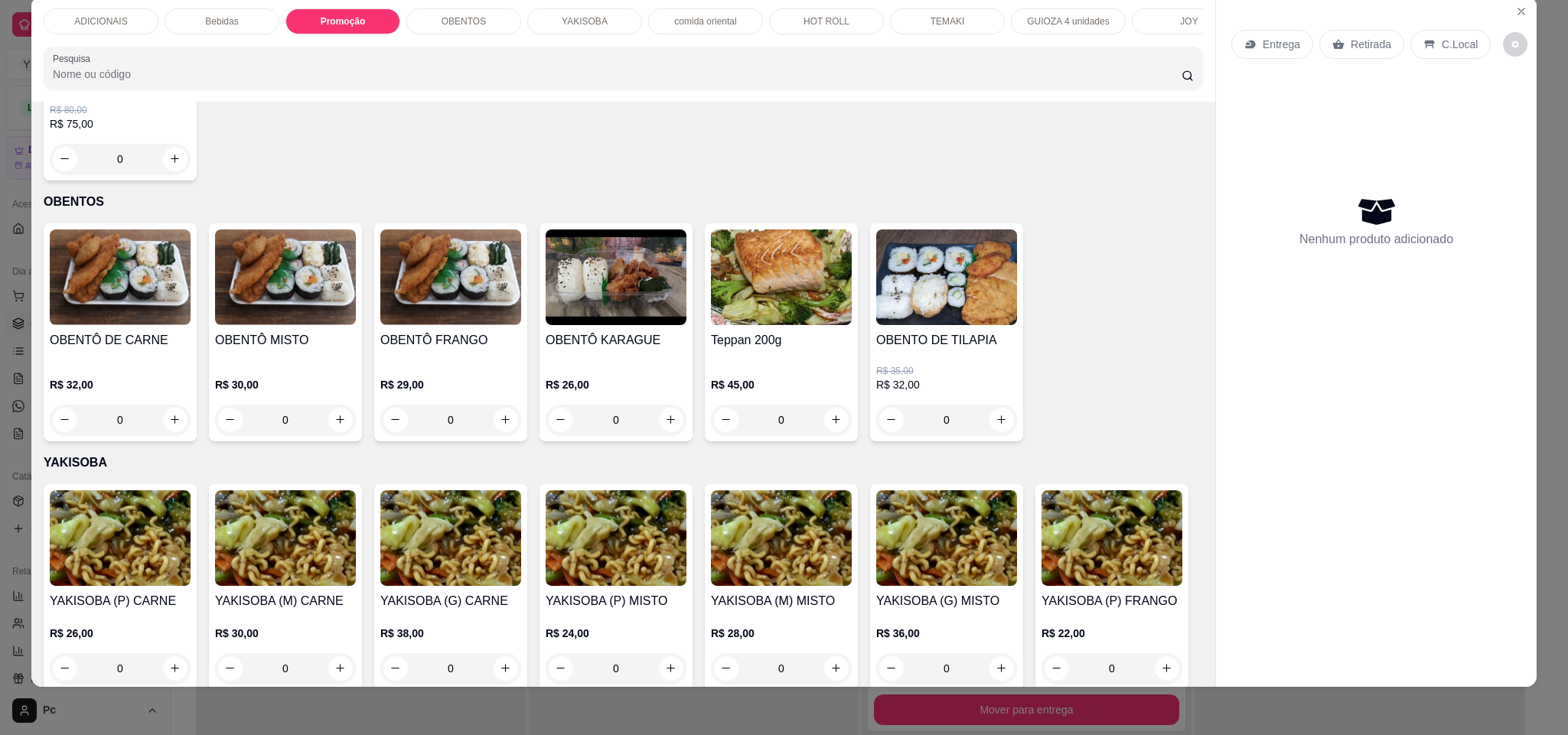
type input "1"
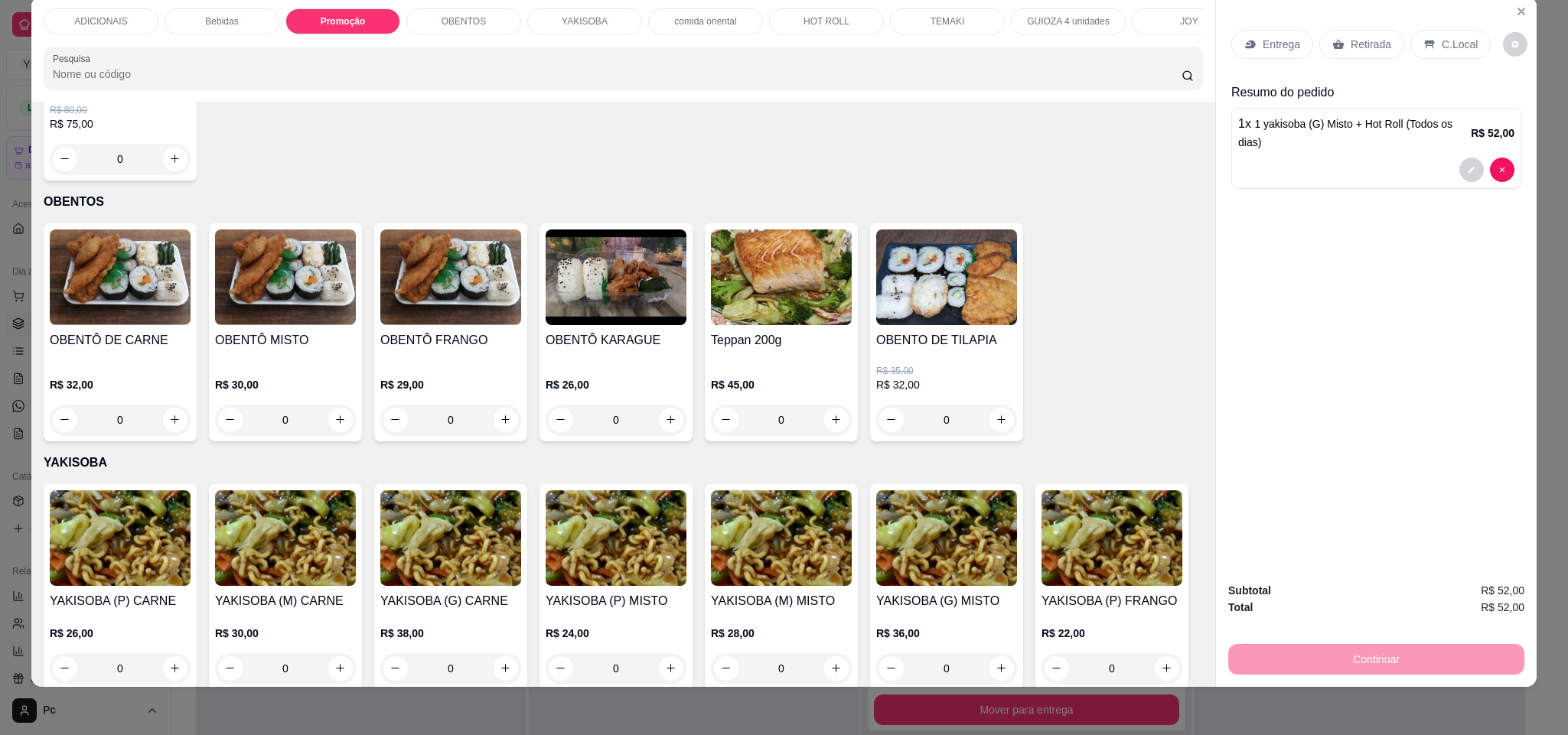
click at [585, 22] on p "YAKISOBA" at bounding box center [584, 21] width 46 height 12
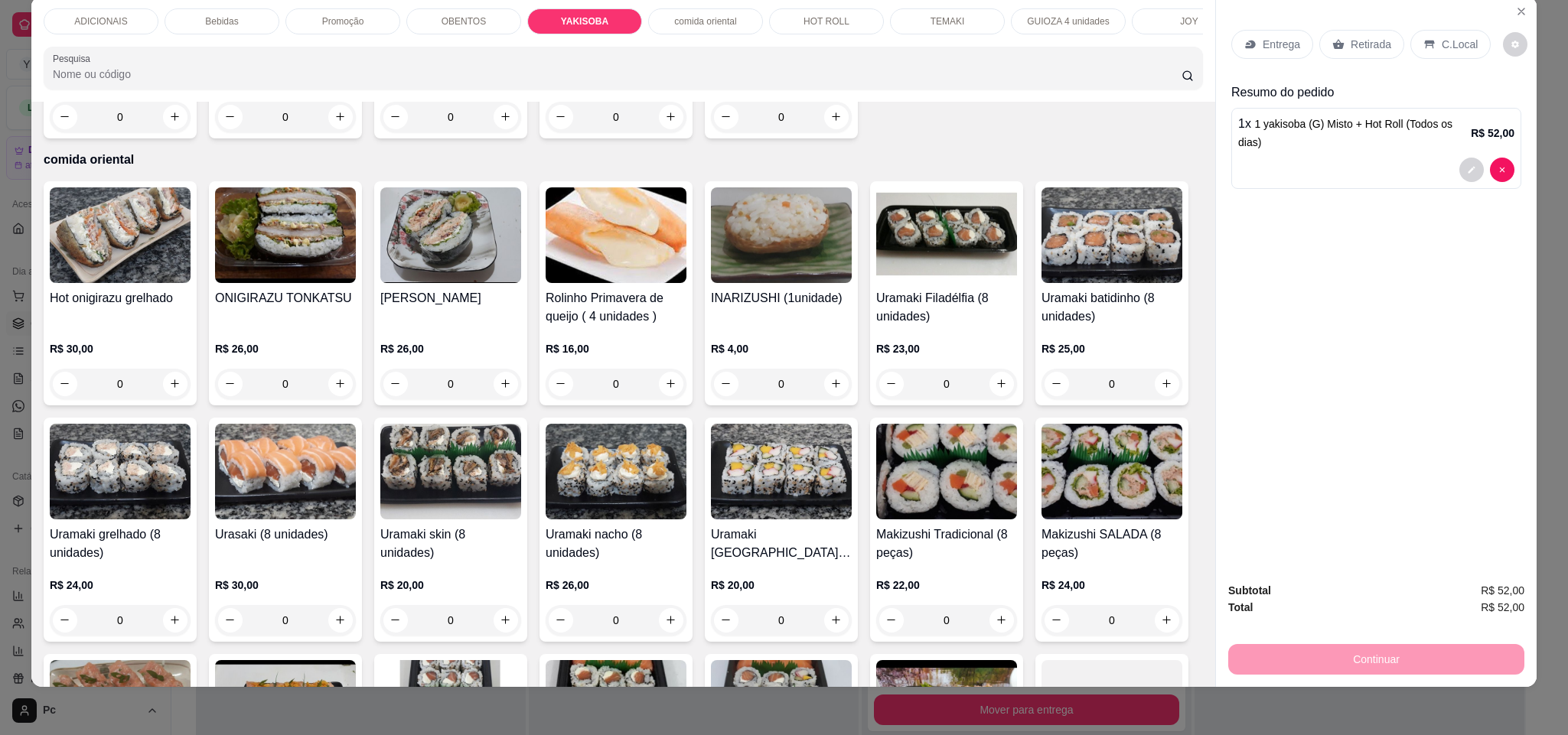
type input "1"
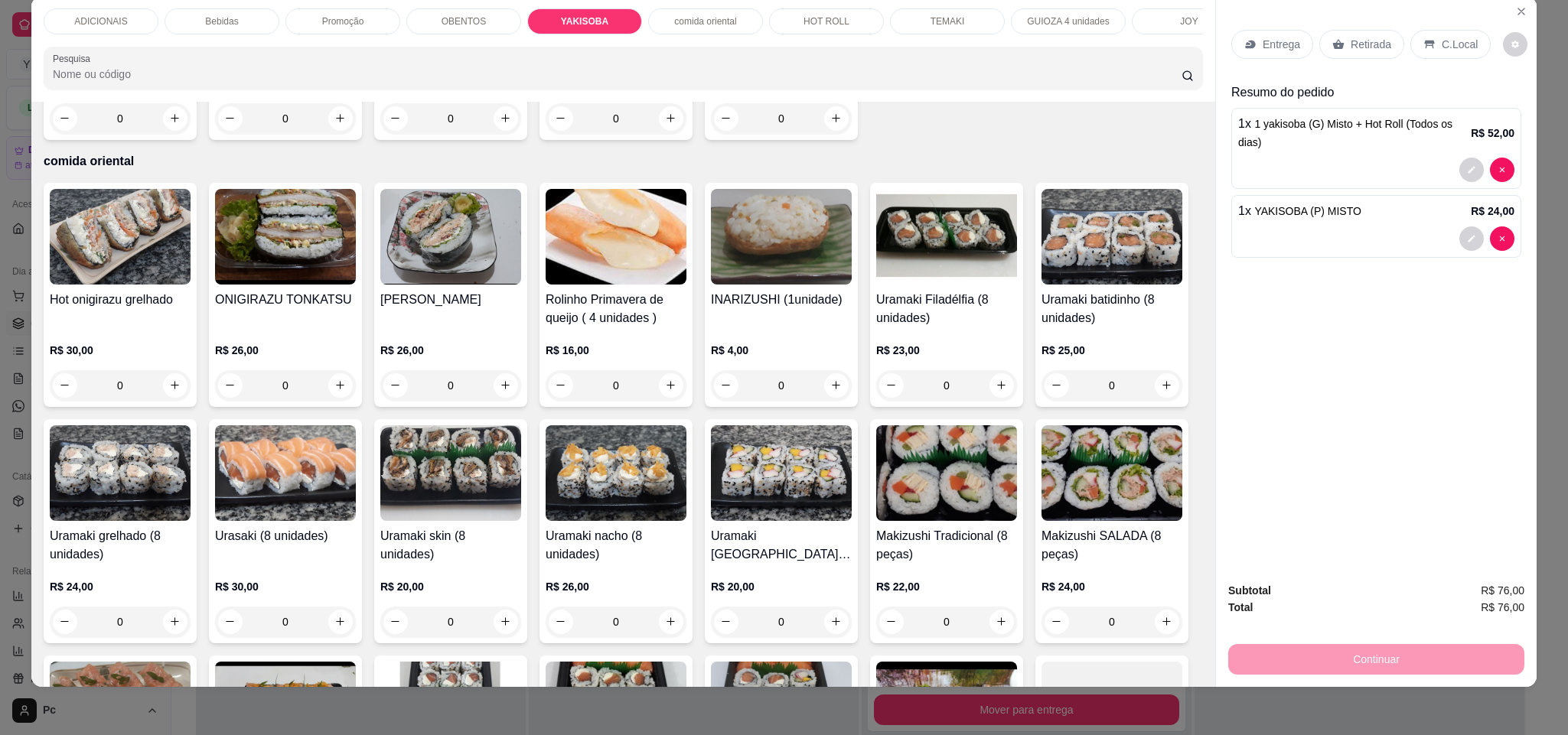
click at [205, 19] on p "Bebidas" at bounding box center [221, 21] width 33 height 12
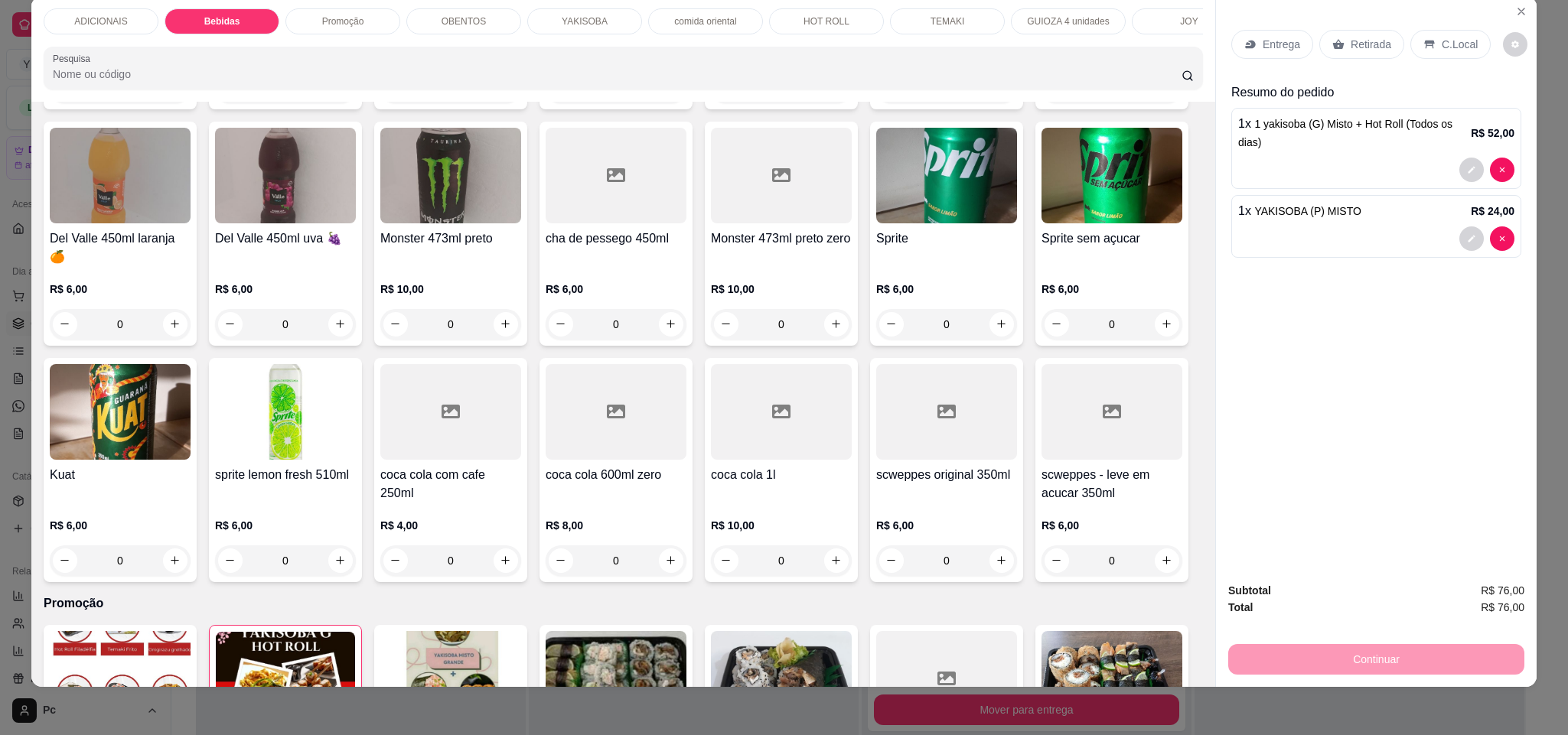
scroll to position [772, 0]
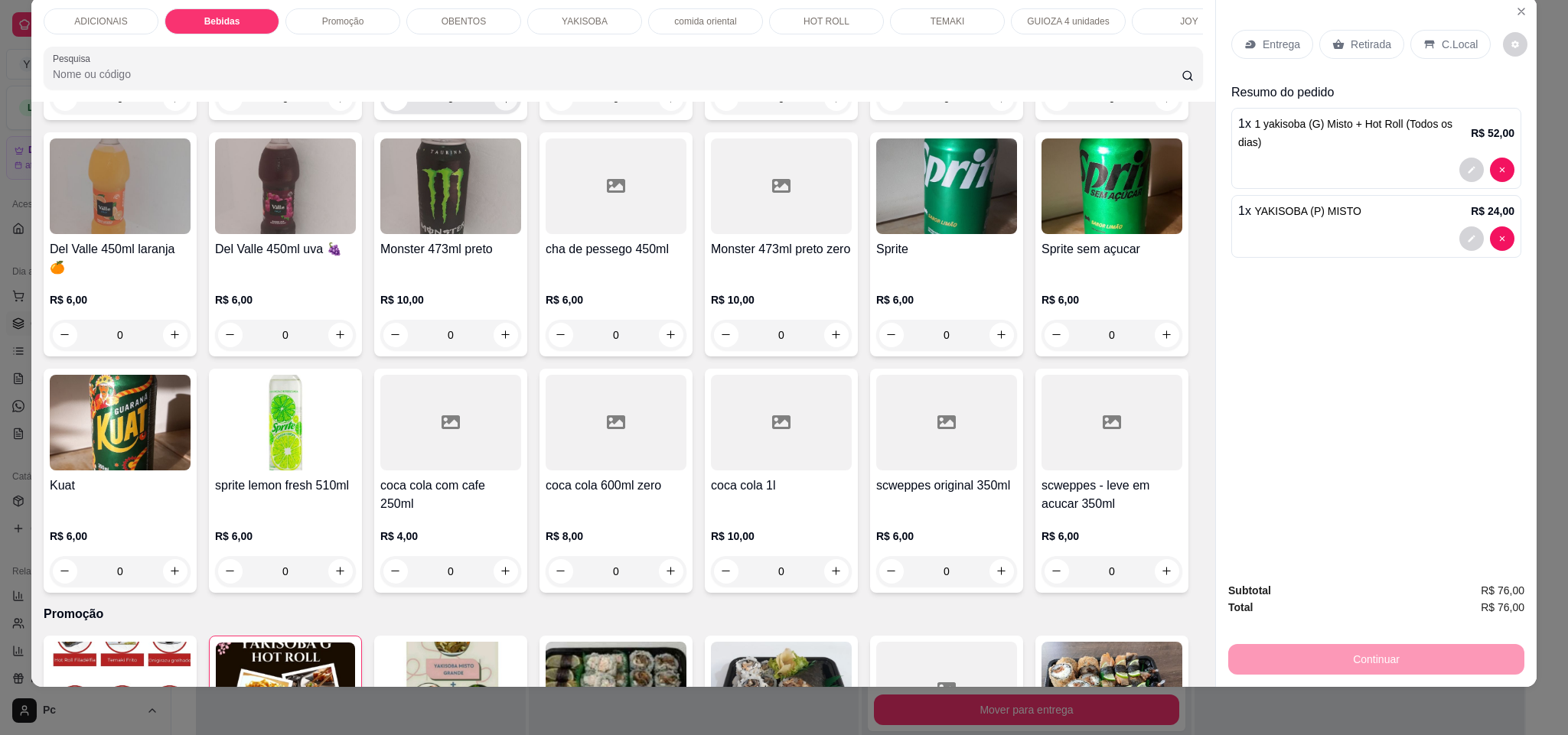
click at [496, 110] on button "increase-product-quantity" at bounding box center [505, 98] width 23 height 23
type input "1"
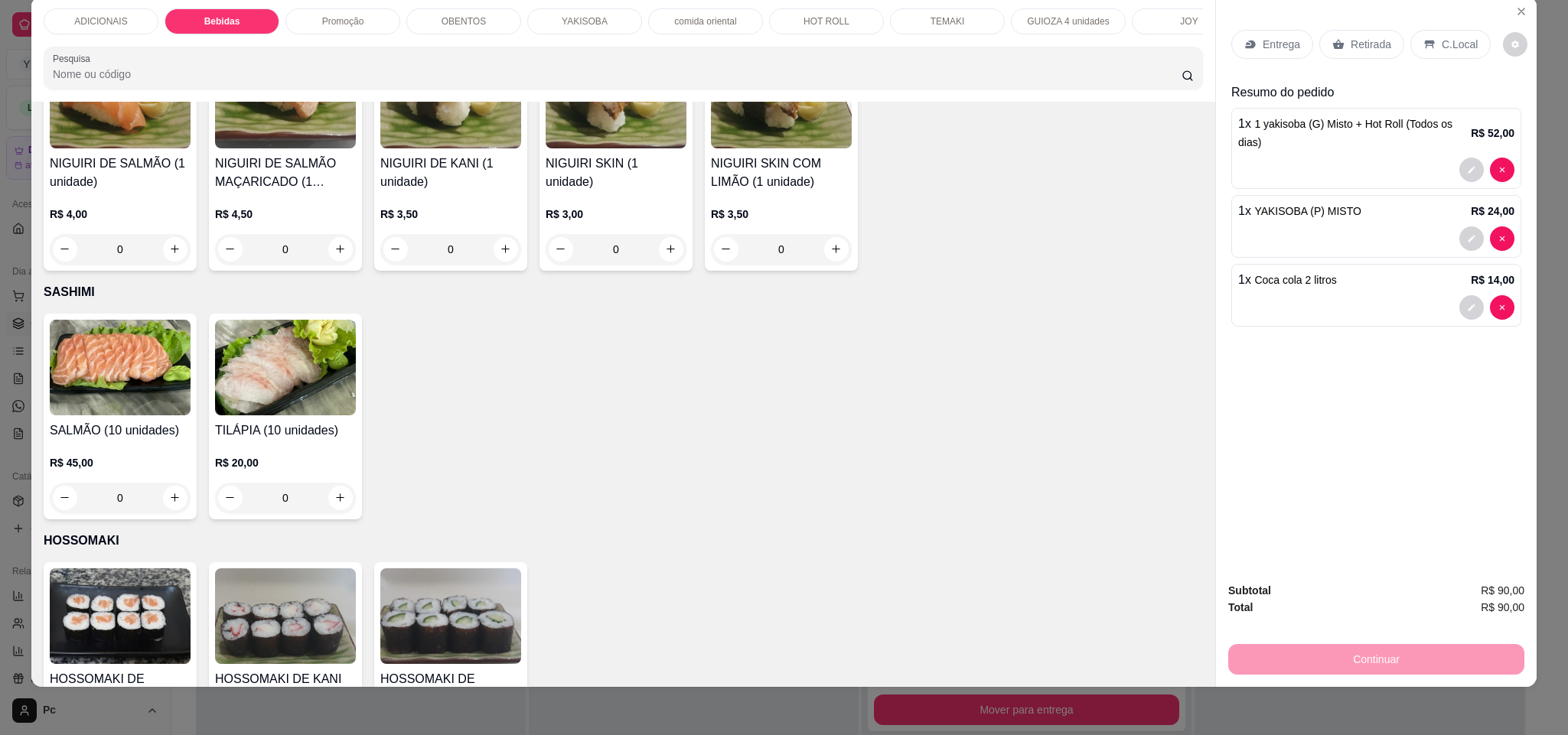
scroll to position [4787, 0]
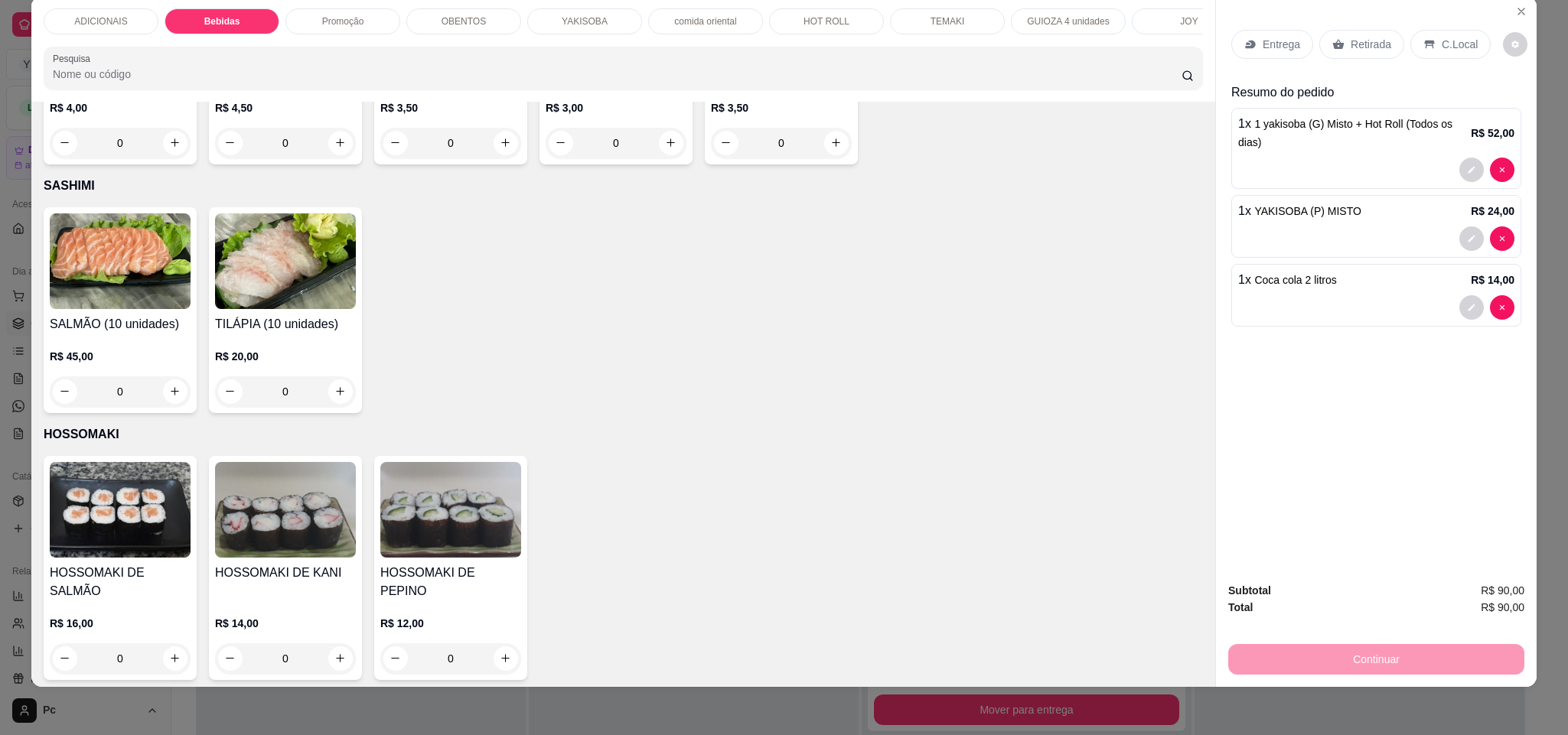
type input "1"
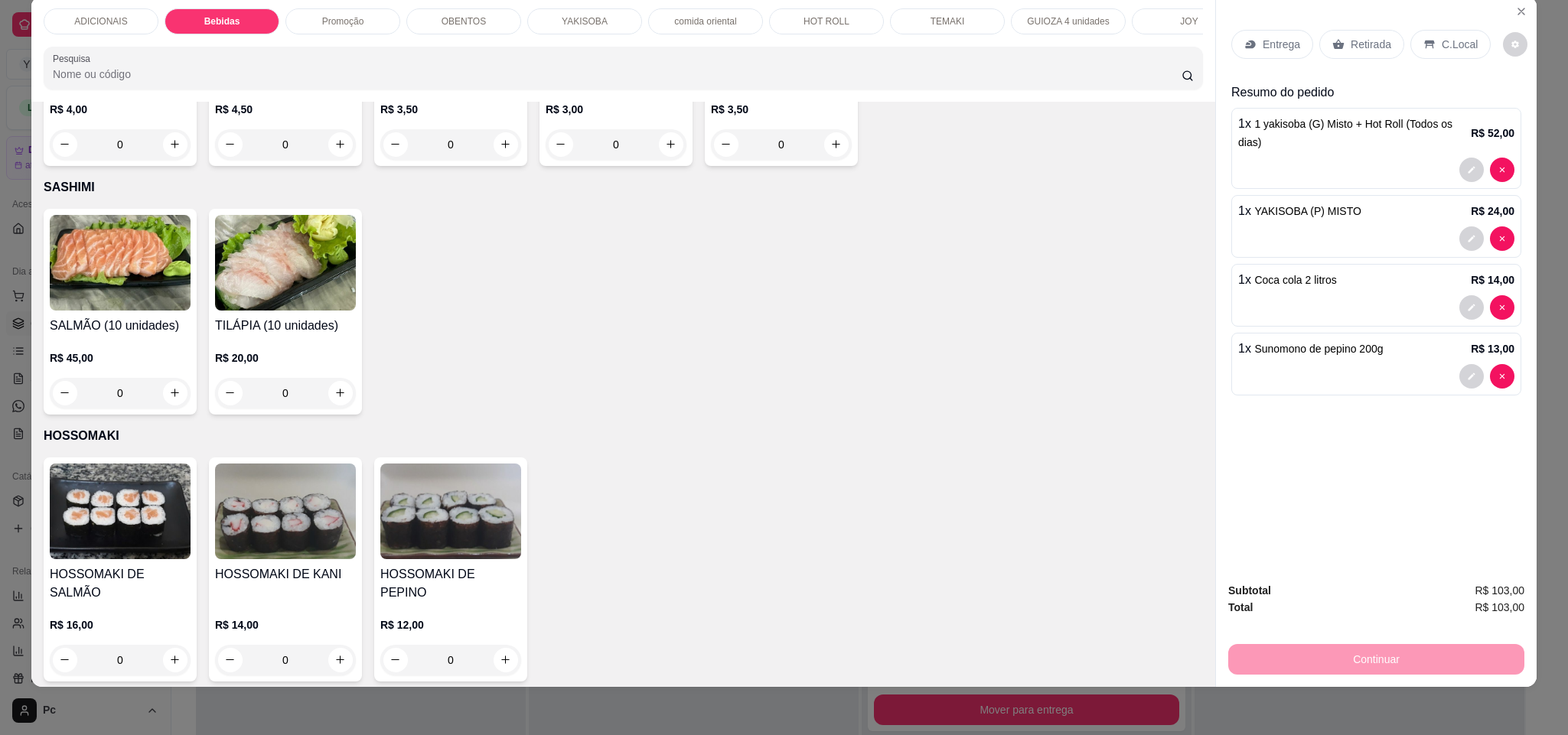
click at [1265, 30] on div "Entrega" at bounding box center [1272, 44] width 82 height 29
click at [1252, 44] on div "Entrega" at bounding box center [1272, 44] width 82 height 29
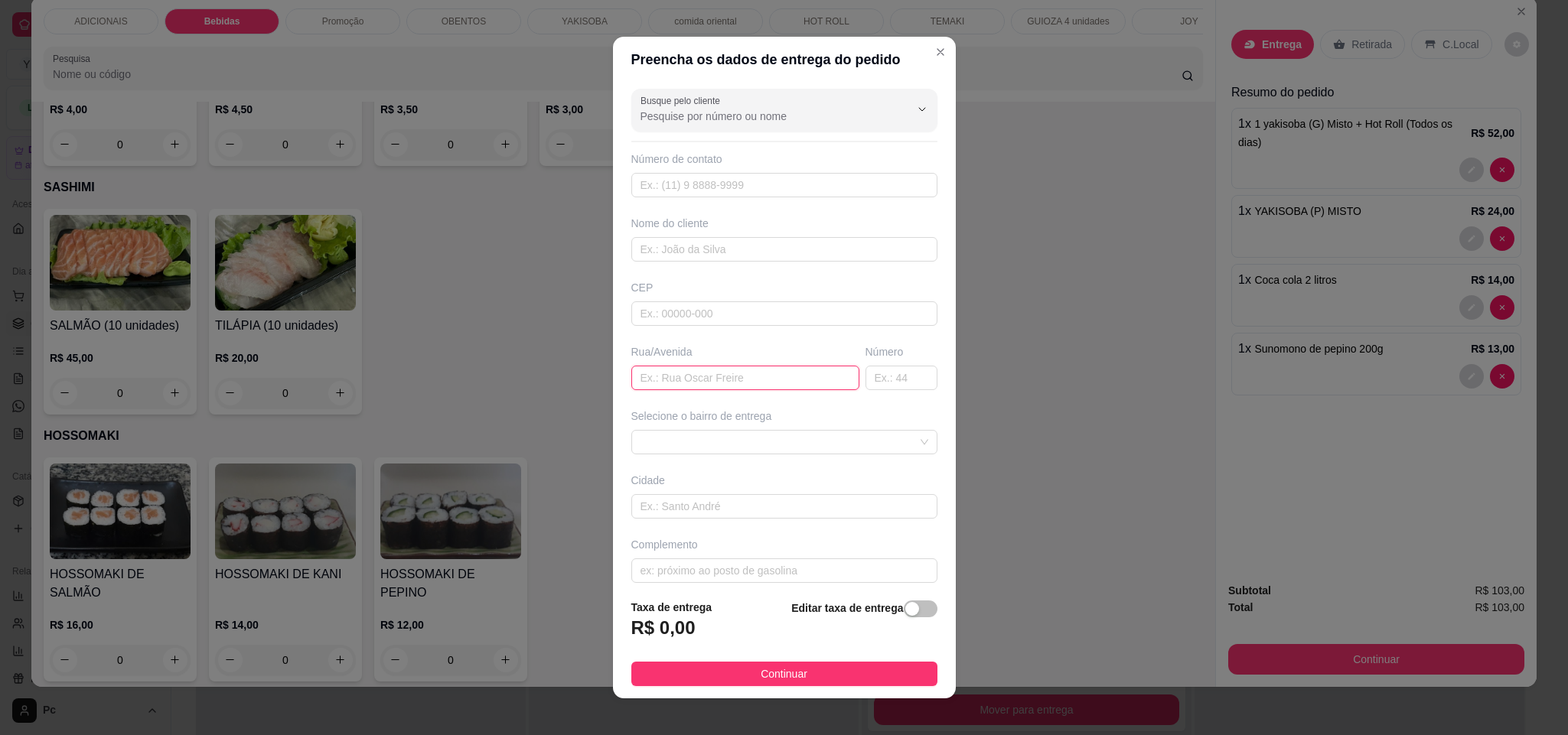
click at [756, 372] on input "text" at bounding box center [745, 378] width 228 height 24
paste input "[19:27[DATE]] [PERSON_NAME]: [PERSON_NAME] nutti 37 [PERSON_NAME] [19:29[DATE]]…"
drag, startPoint x: 714, startPoint y: 377, endPoint x: 561, endPoint y: 376, distance: 153.0
click at [559, 379] on div "Preencha os dados de entrega do pedido Busque pelo cliente Número de contato No…" at bounding box center [784, 368] width 1568 height 735
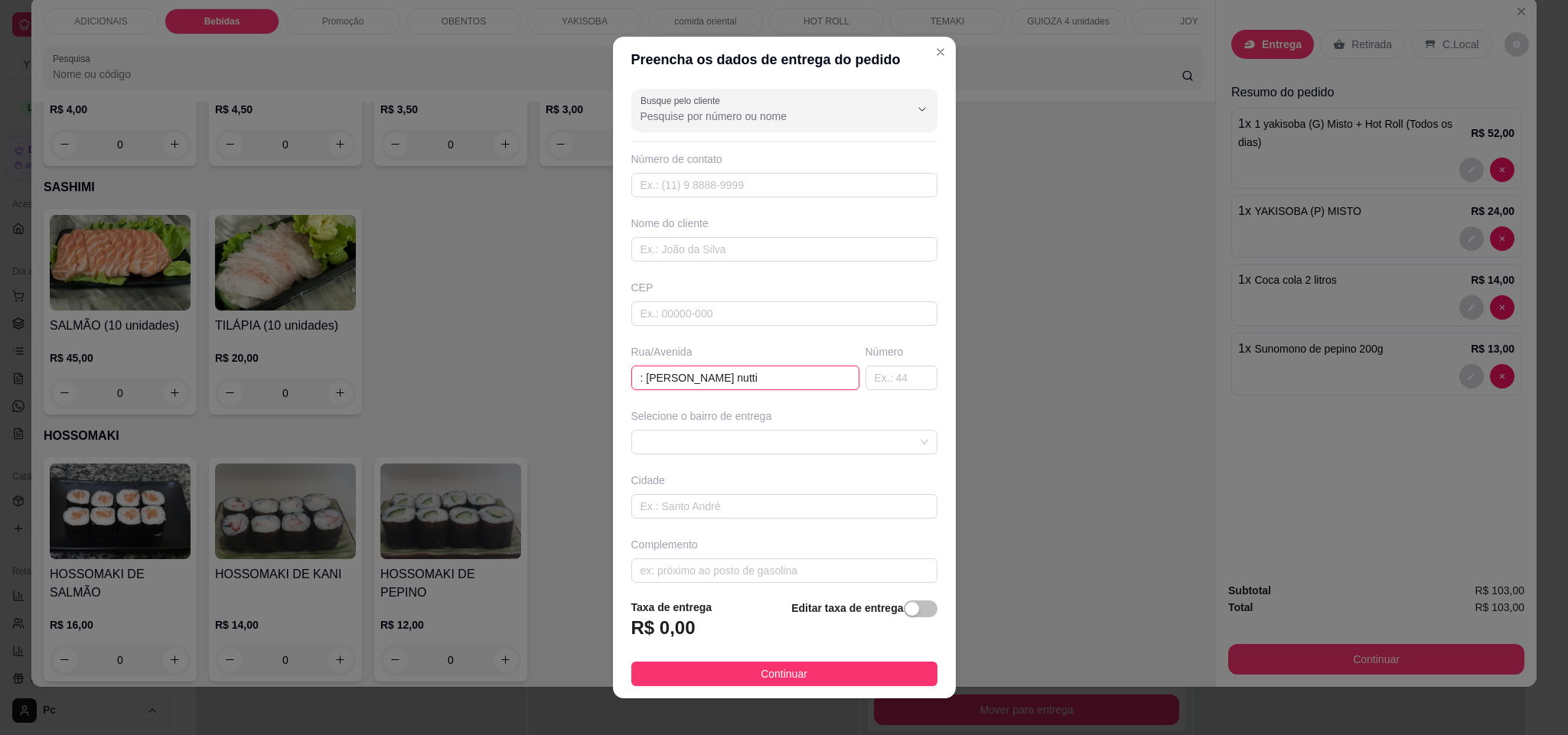
click at [636, 376] on input ": [PERSON_NAME] nutti" at bounding box center [745, 378] width 228 height 24
type input "[PERSON_NAME] nutti"
click at [866, 381] on input "text" at bounding box center [901, 378] width 72 height 24
type input "37"
click at [882, 617] on div "Editar taxa de entrega" at bounding box center [864, 624] width 145 height 51
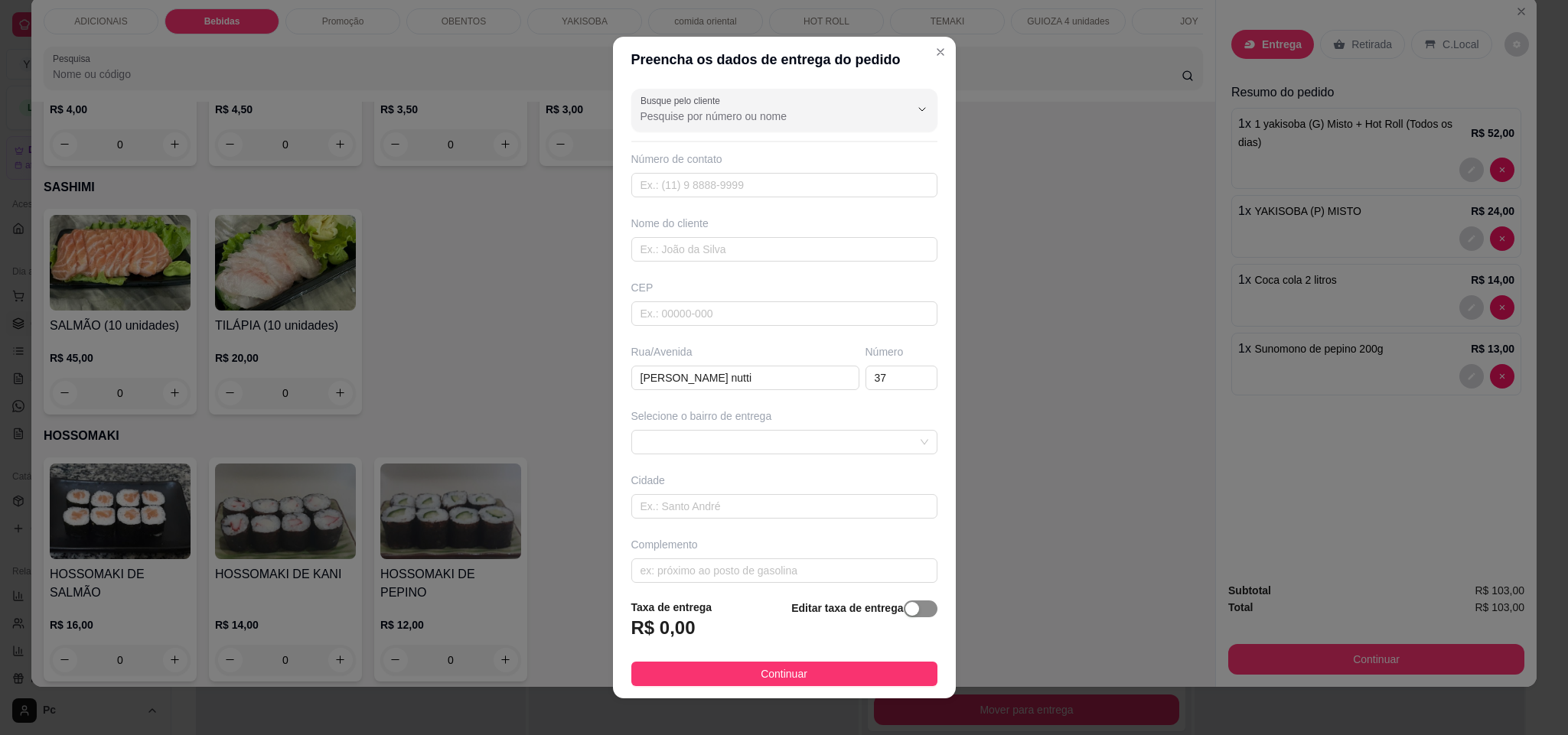
click at [905, 608] on div "button" at bounding box center [912, 608] width 14 height 14
click at [715, 637] on input "0,00" at bounding box center [714, 634] width 164 height 29
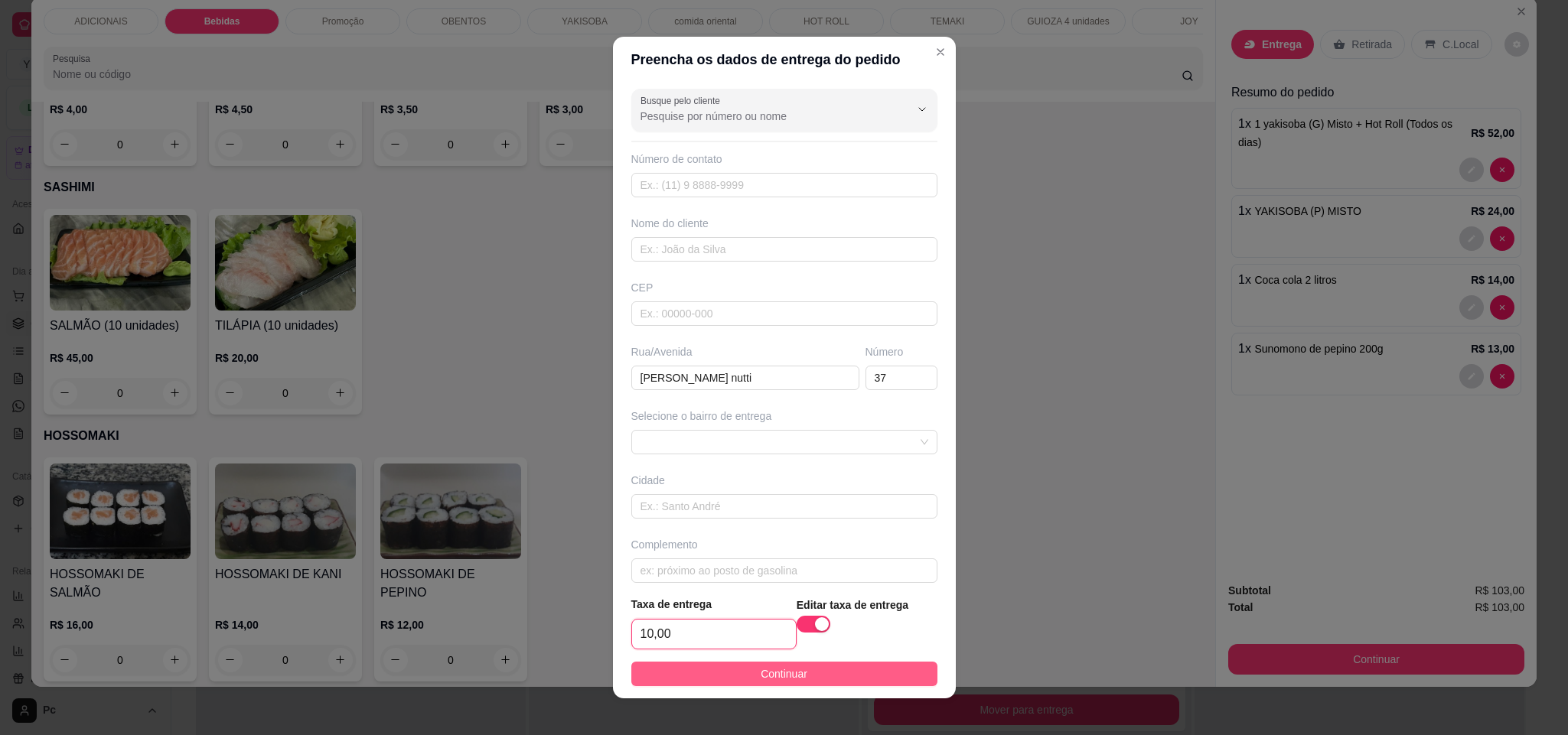
type input "10,00"
click at [761, 682] on span "Continuar" at bounding box center [784, 674] width 47 height 17
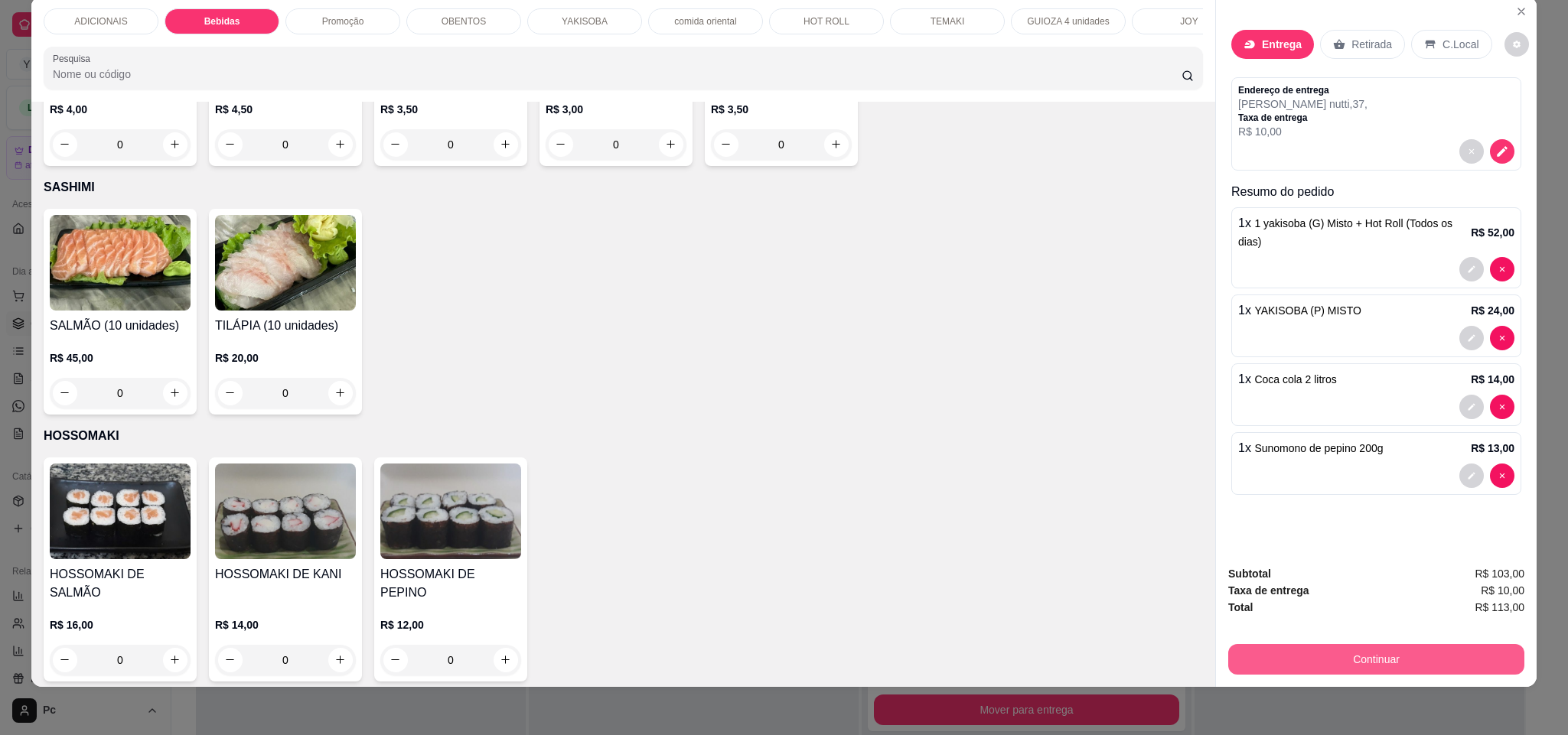
click at [1232, 654] on button "Continuar" at bounding box center [1376, 659] width 296 height 31
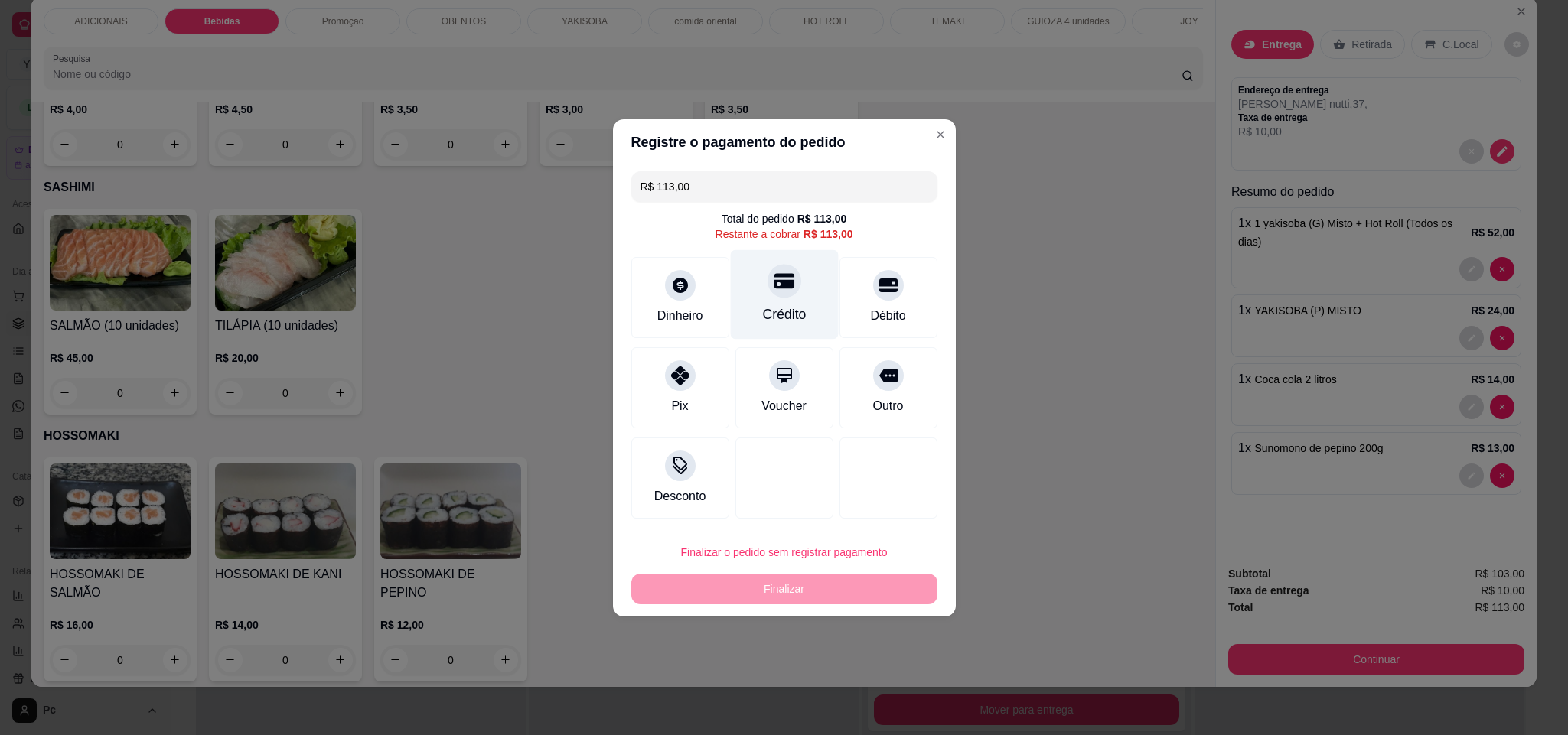
click at [799, 303] on div "Crédito" at bounding box center [783, 293] width 108 height 89
type input "R$ 0,00"
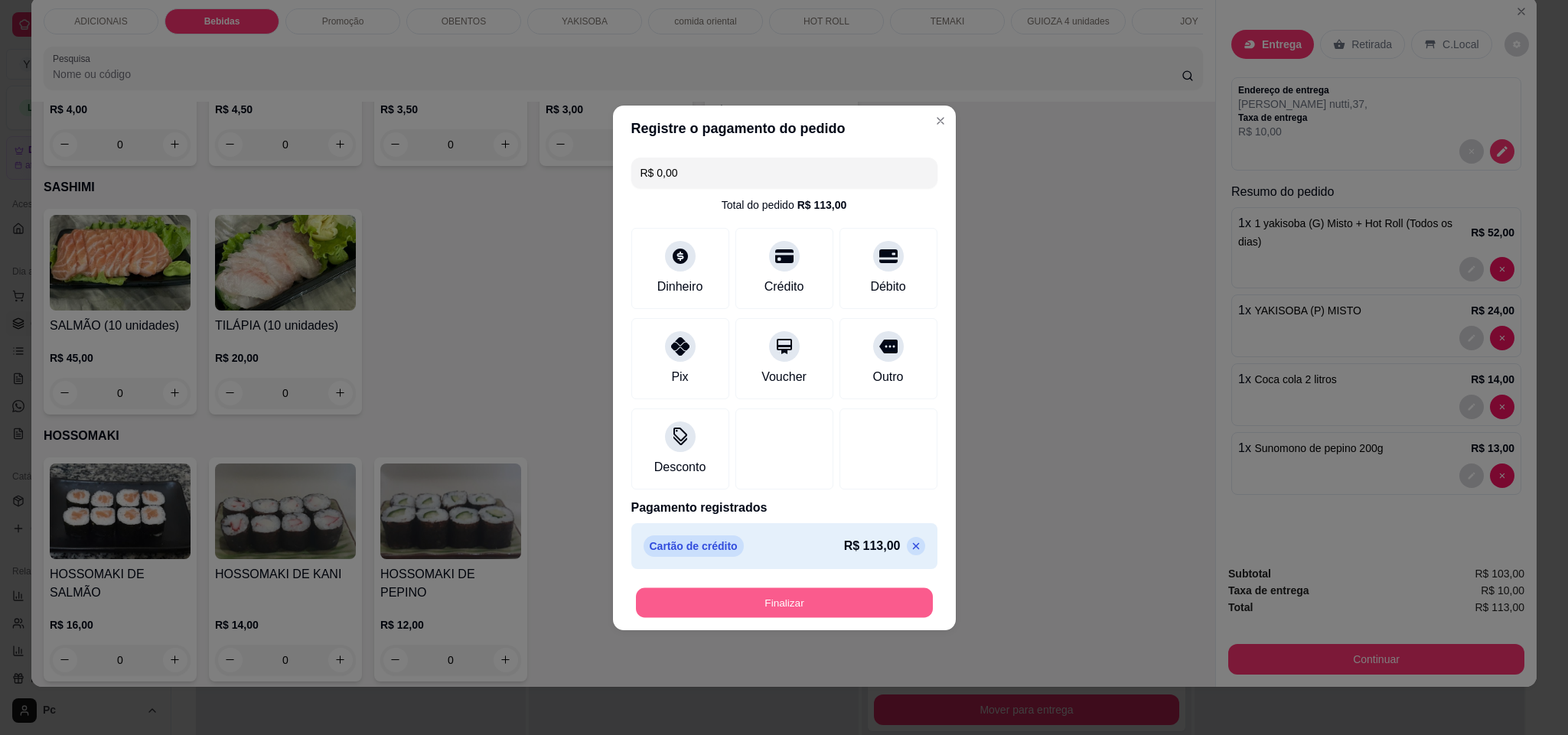
click at [866, 604] on button "Finalizar" at bounding box center [784, 603] width 297 height 30
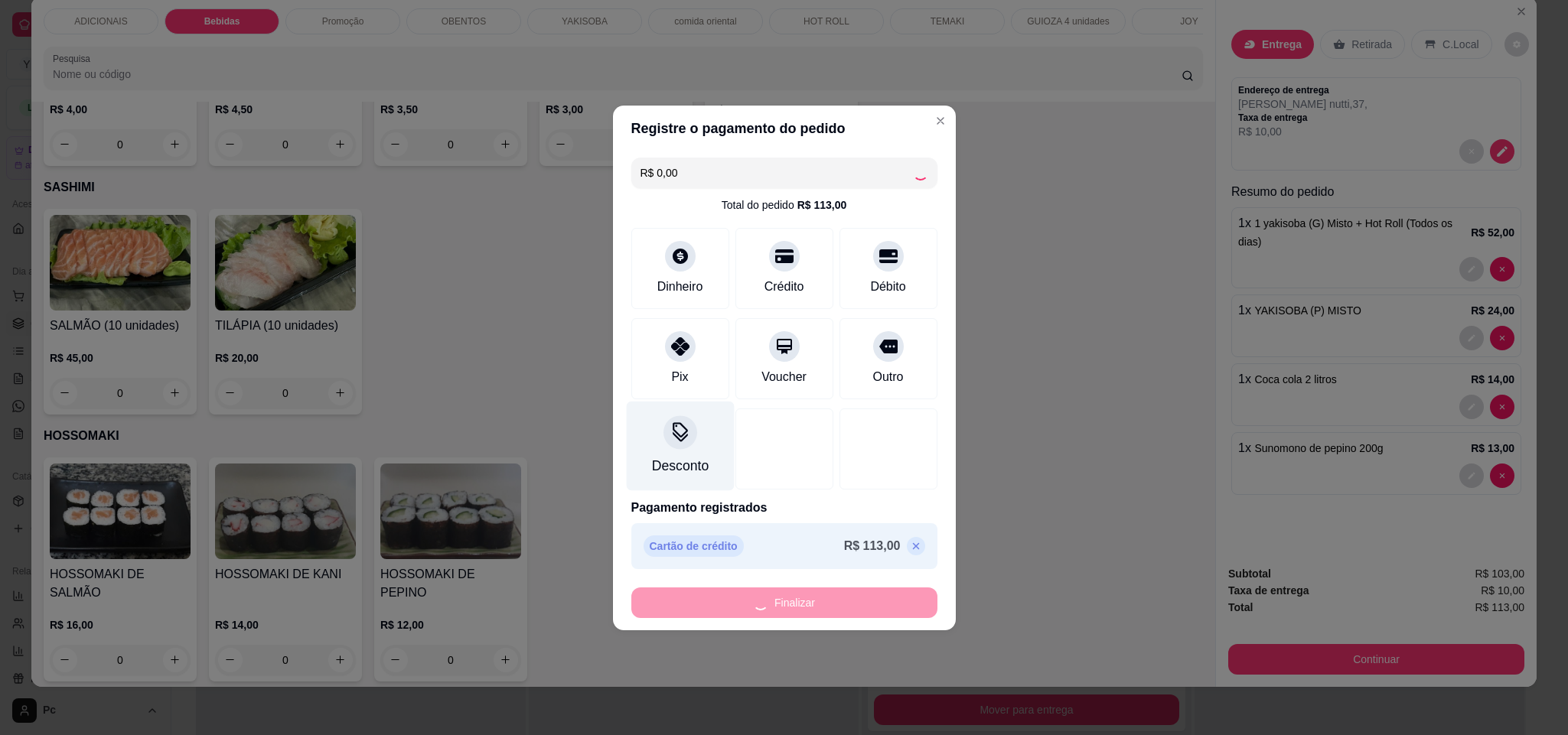
type input "0"
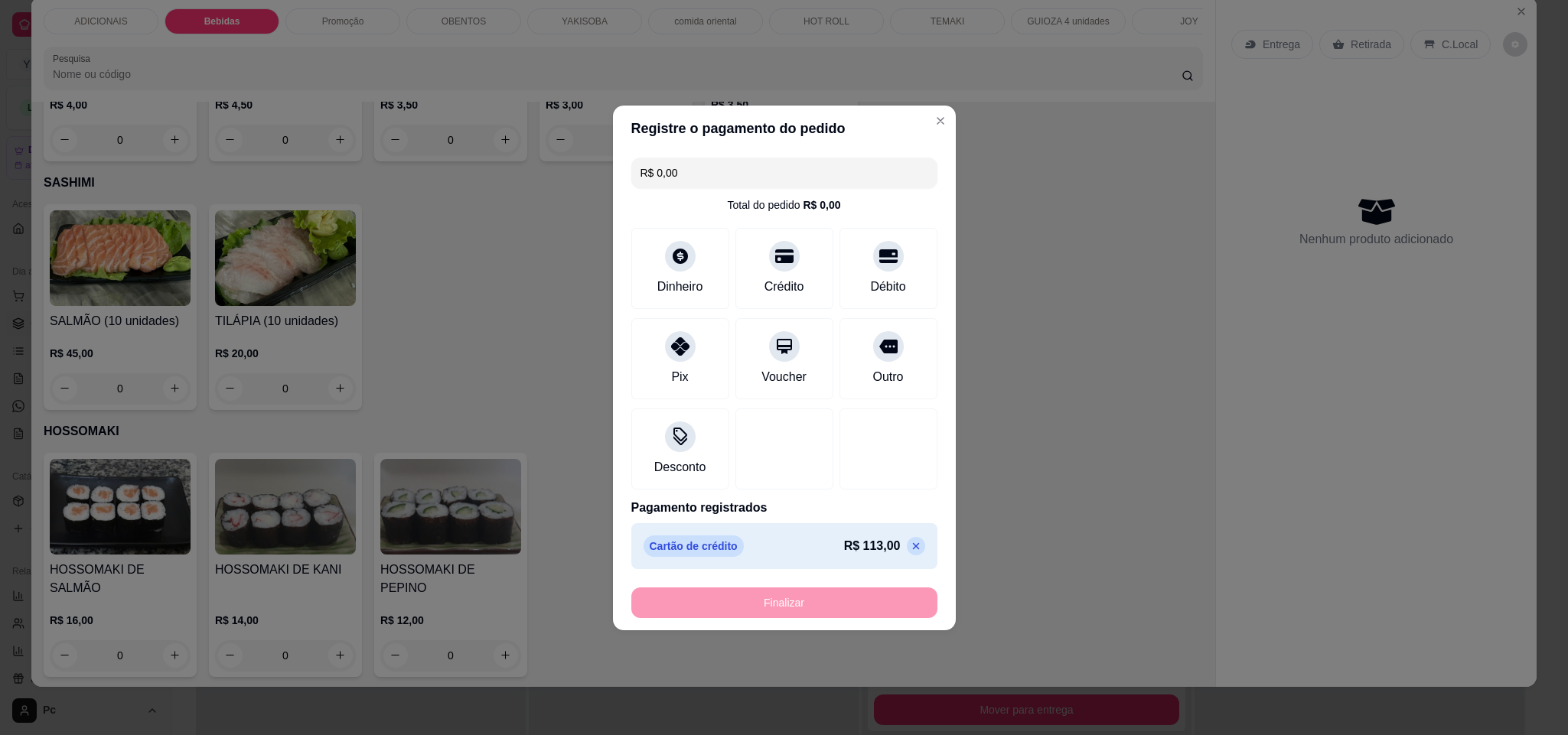
type input "-R$ 113,00"
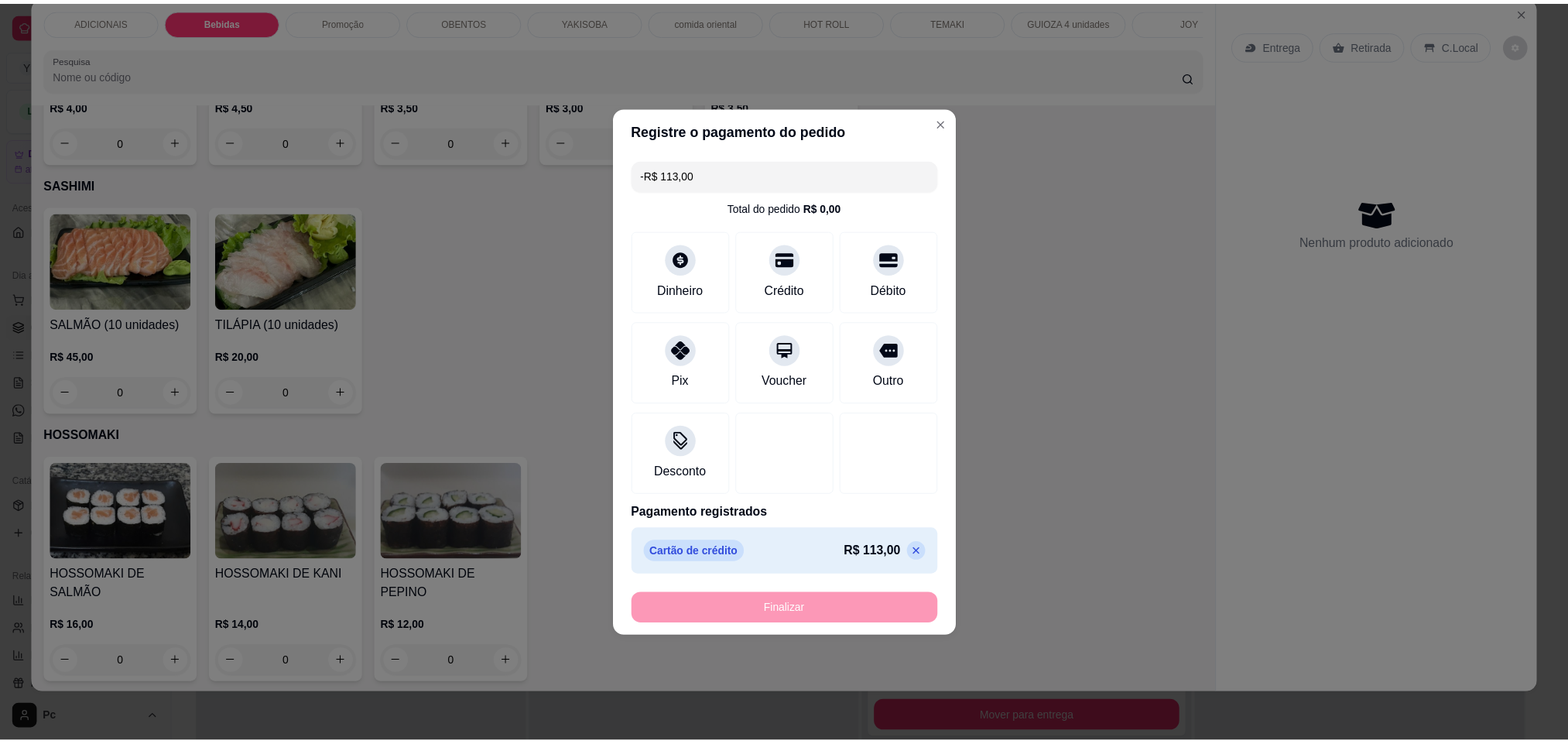
scroll to position [4841, 0]
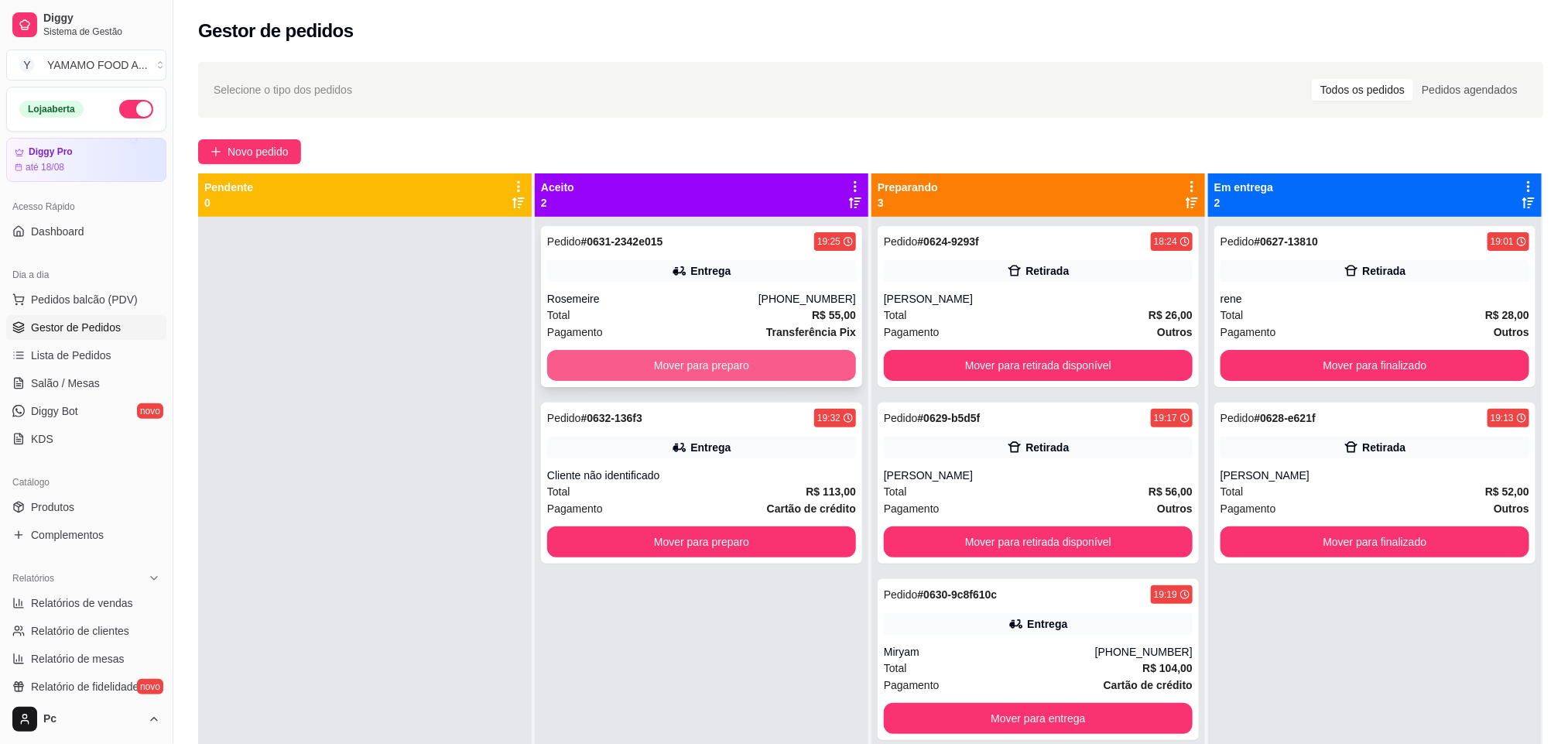
click at [618, 360] on button "Mover para preparo" at bounding box center [702, 365] width 309 height 31
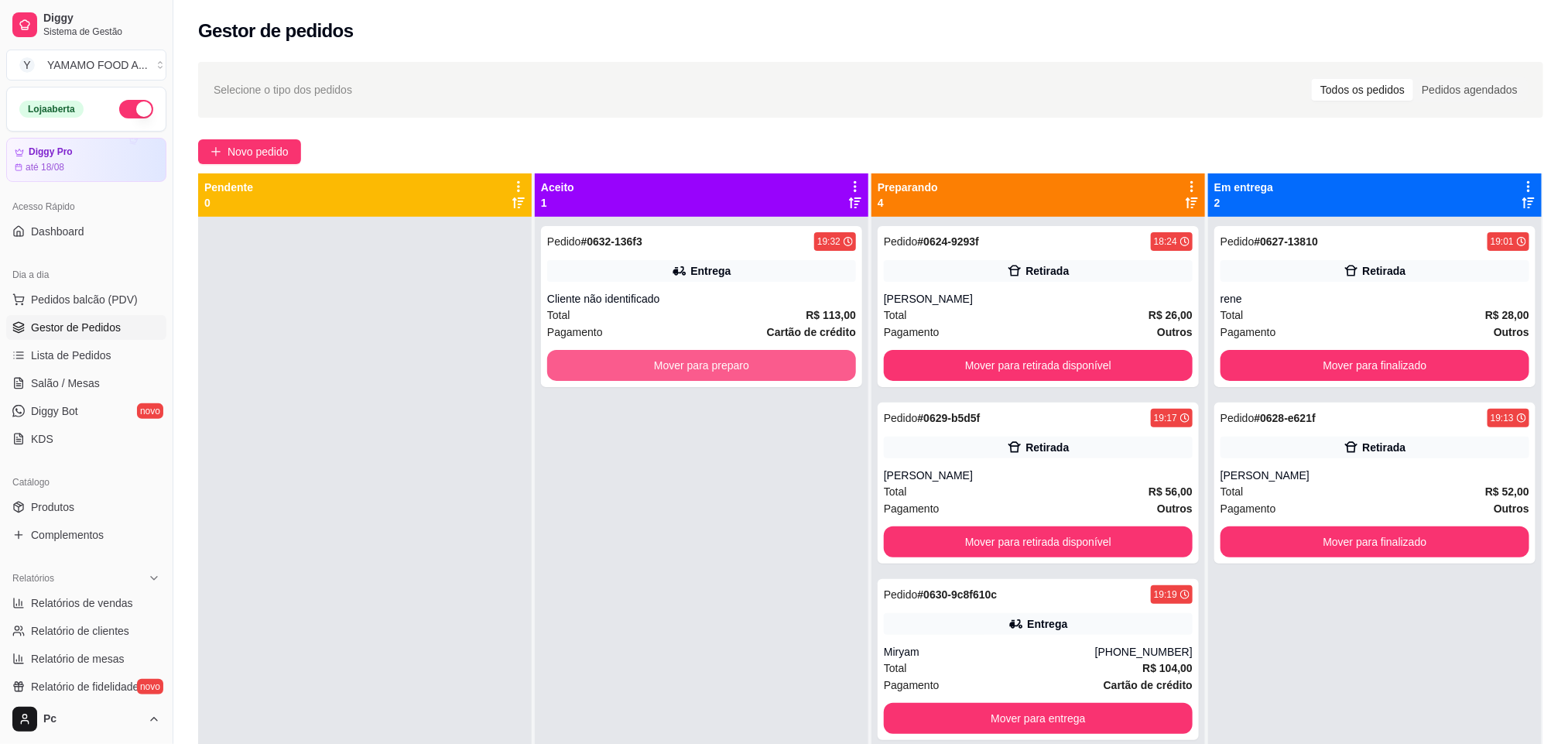
click at [618, 360] on button "Mover para preparo" at bounding box center [702, 365] width 309 height 31
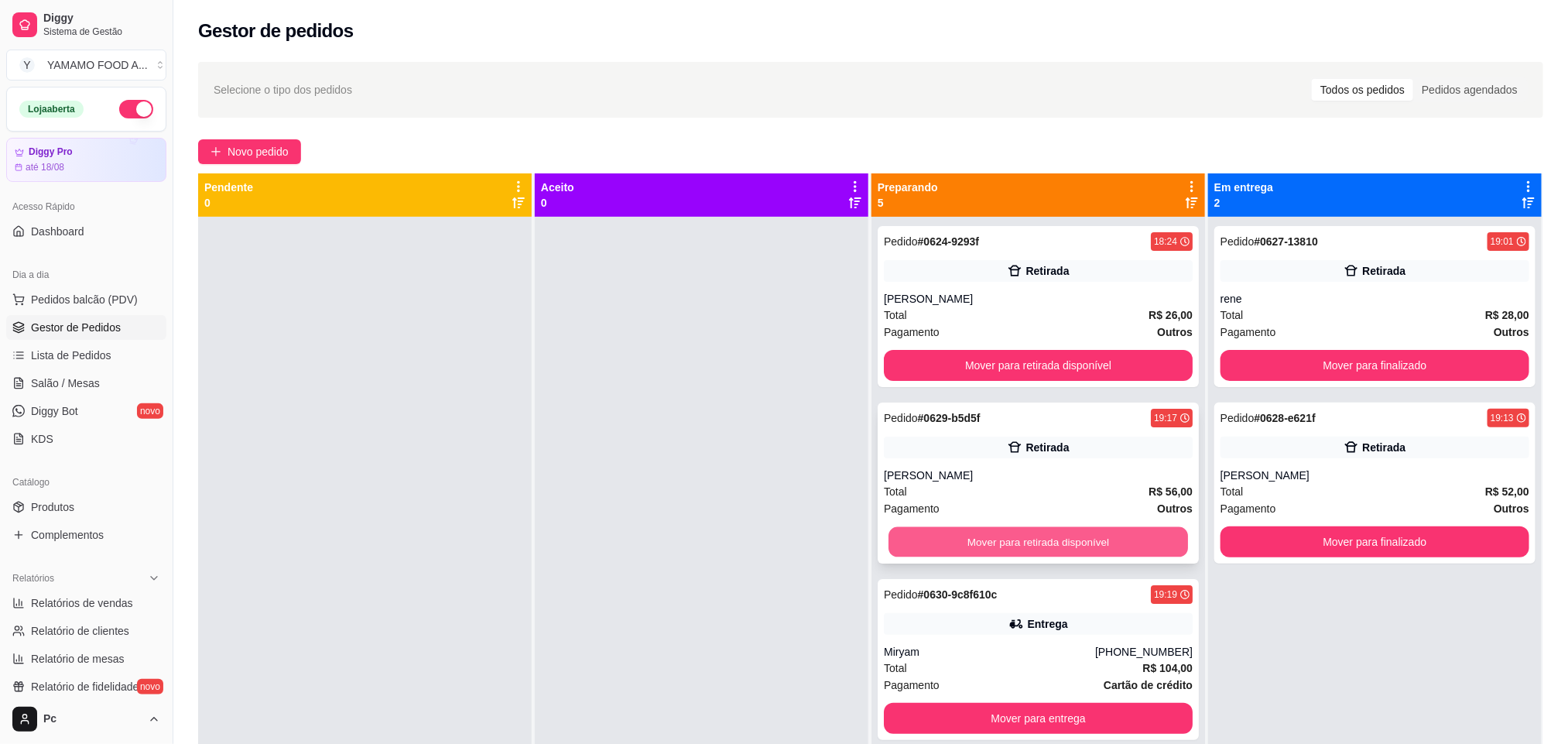
click at [896, 546] on button "Mover para retirada disponível" at bounding box center [1039, 543] width 300 height 30
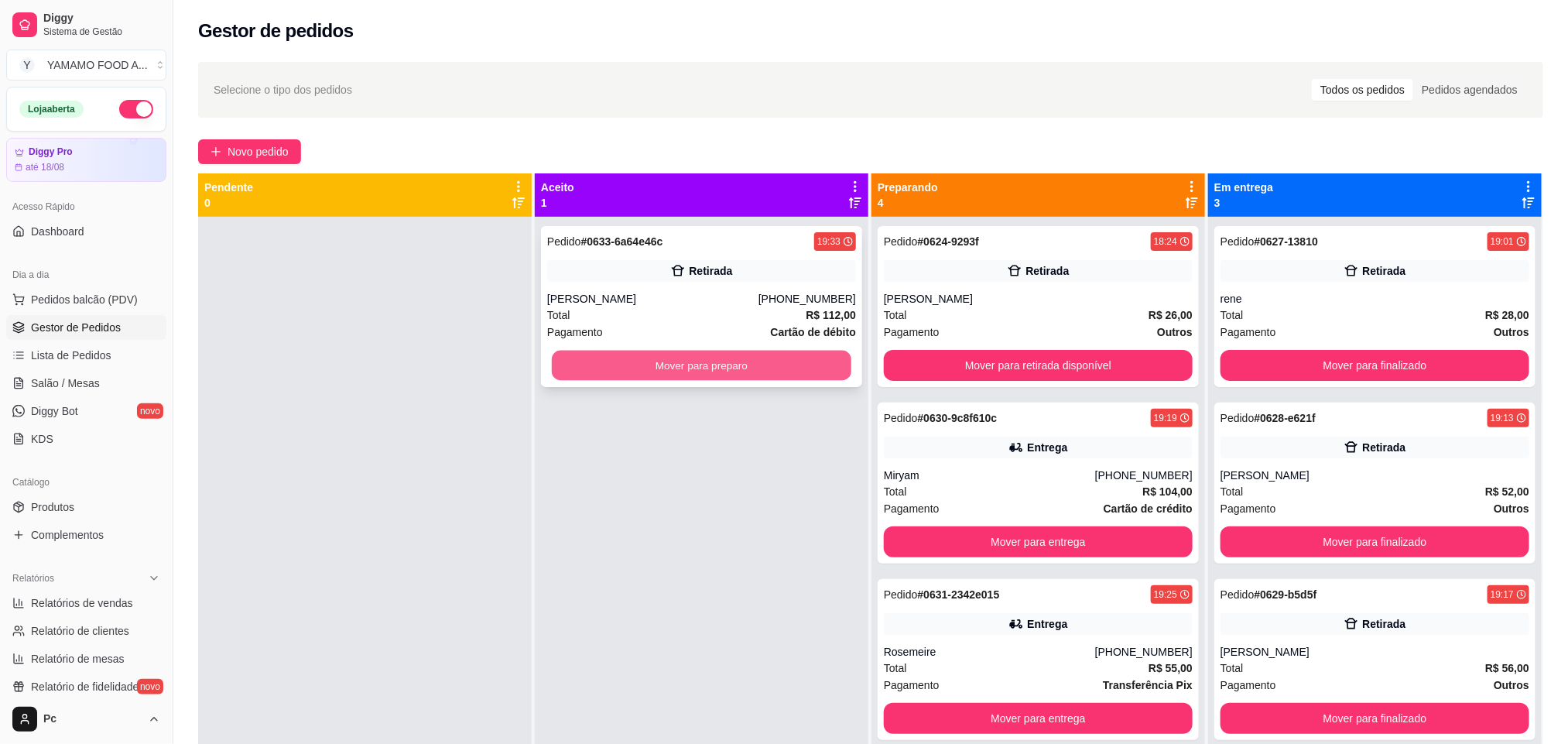
click at [618, 365] on button "Mover para preparo" at bounding box center [702, 366] width 300 height 30
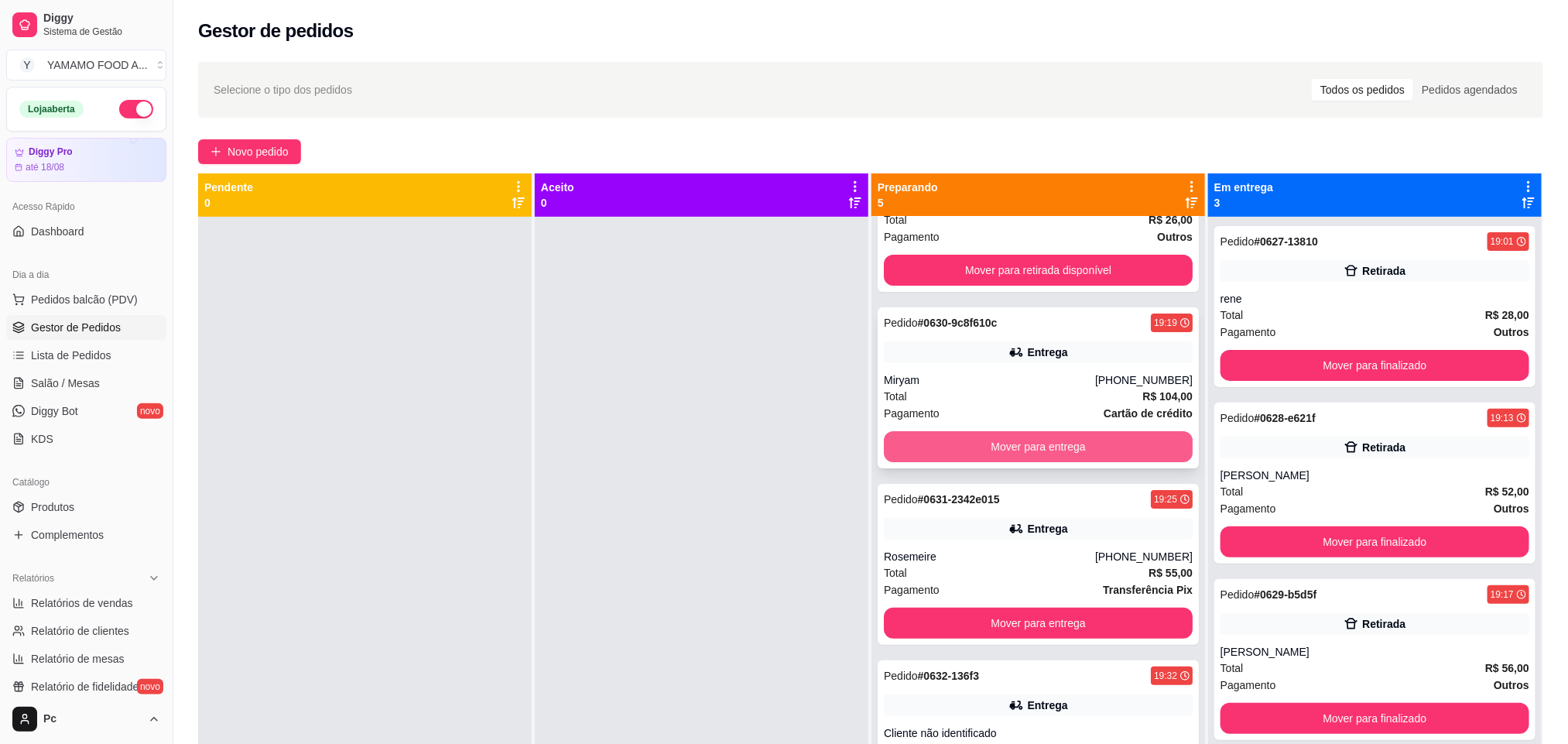
scroll to position [37, 0]
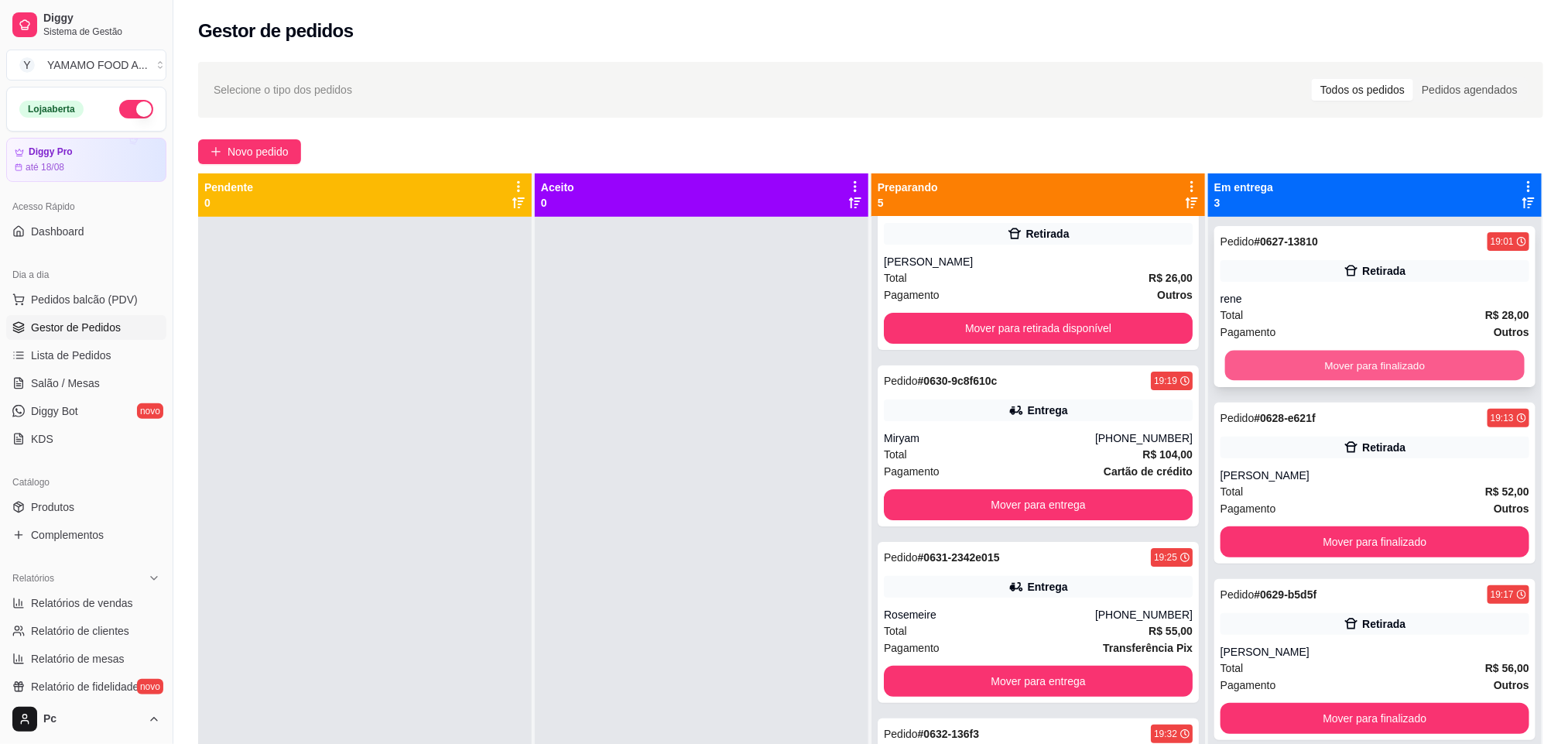
click at [1268, 369] on button "Mover para finalizado" at bounding box center [1374, 366] width 300 height 30
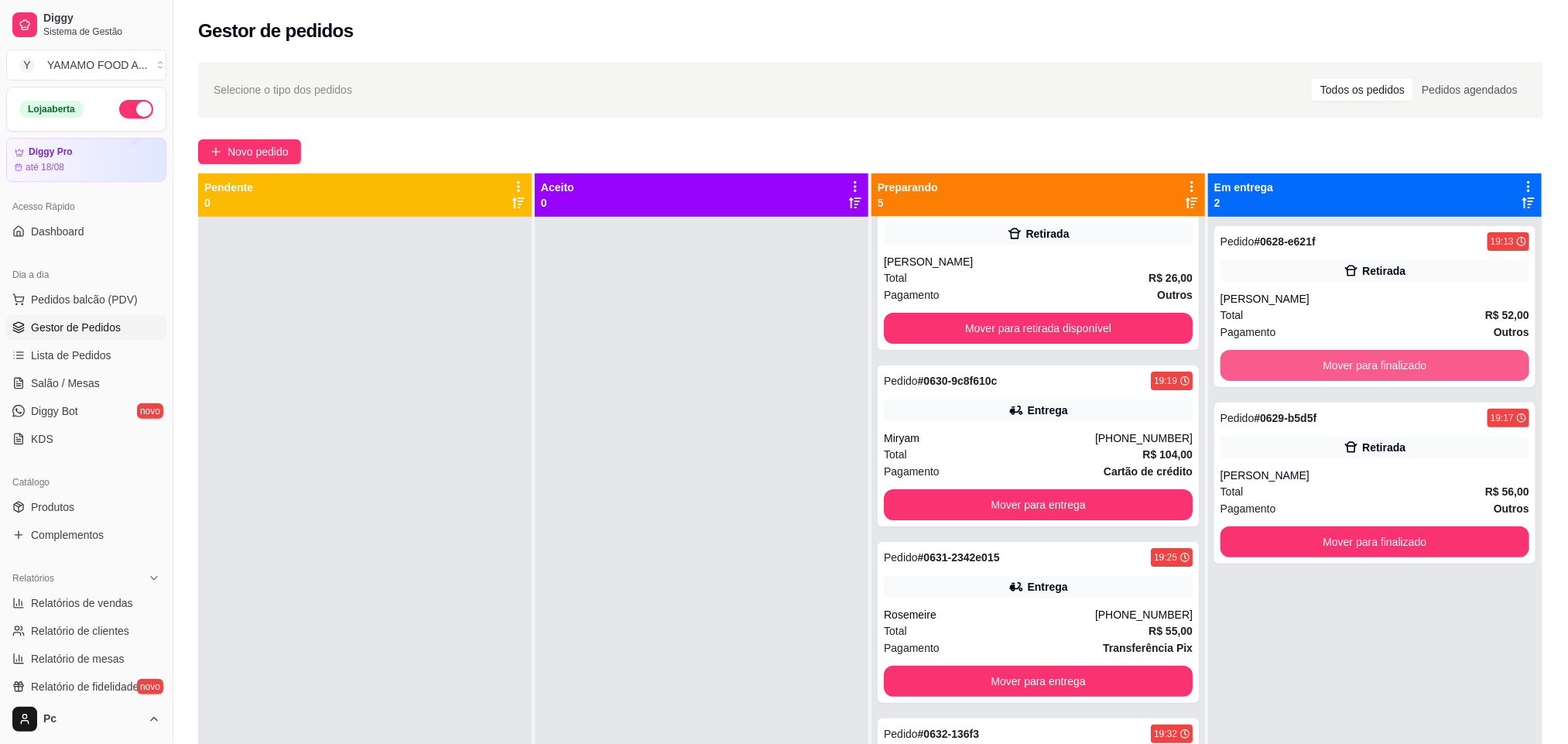
click at [1268, 369] on button "Mover para finalizado" at bounding box center [1375, 365] width 309 height 31
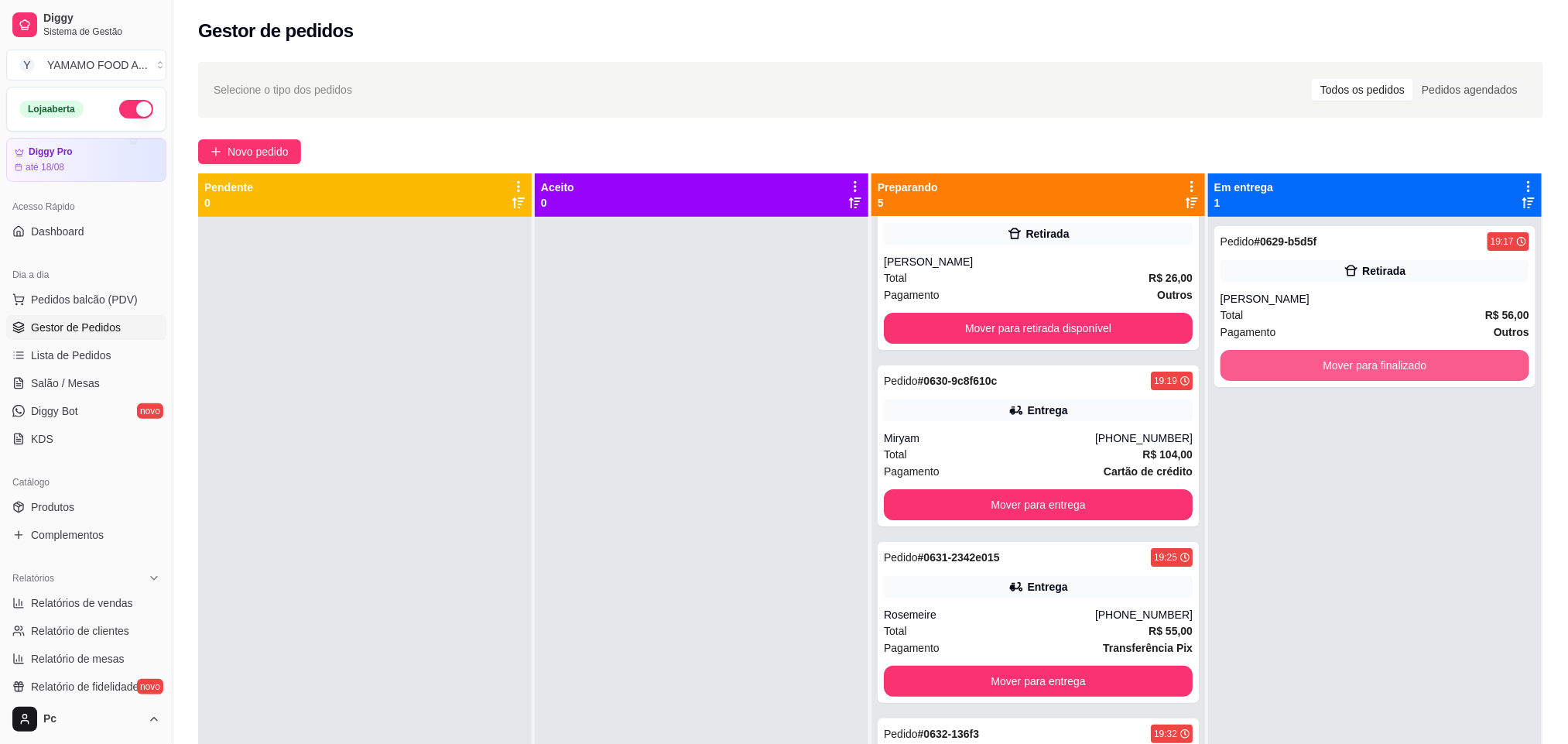
click at [1268, 369] on button "Mover para finalizado" at bounding box center [1375, 365] width 309 height 31
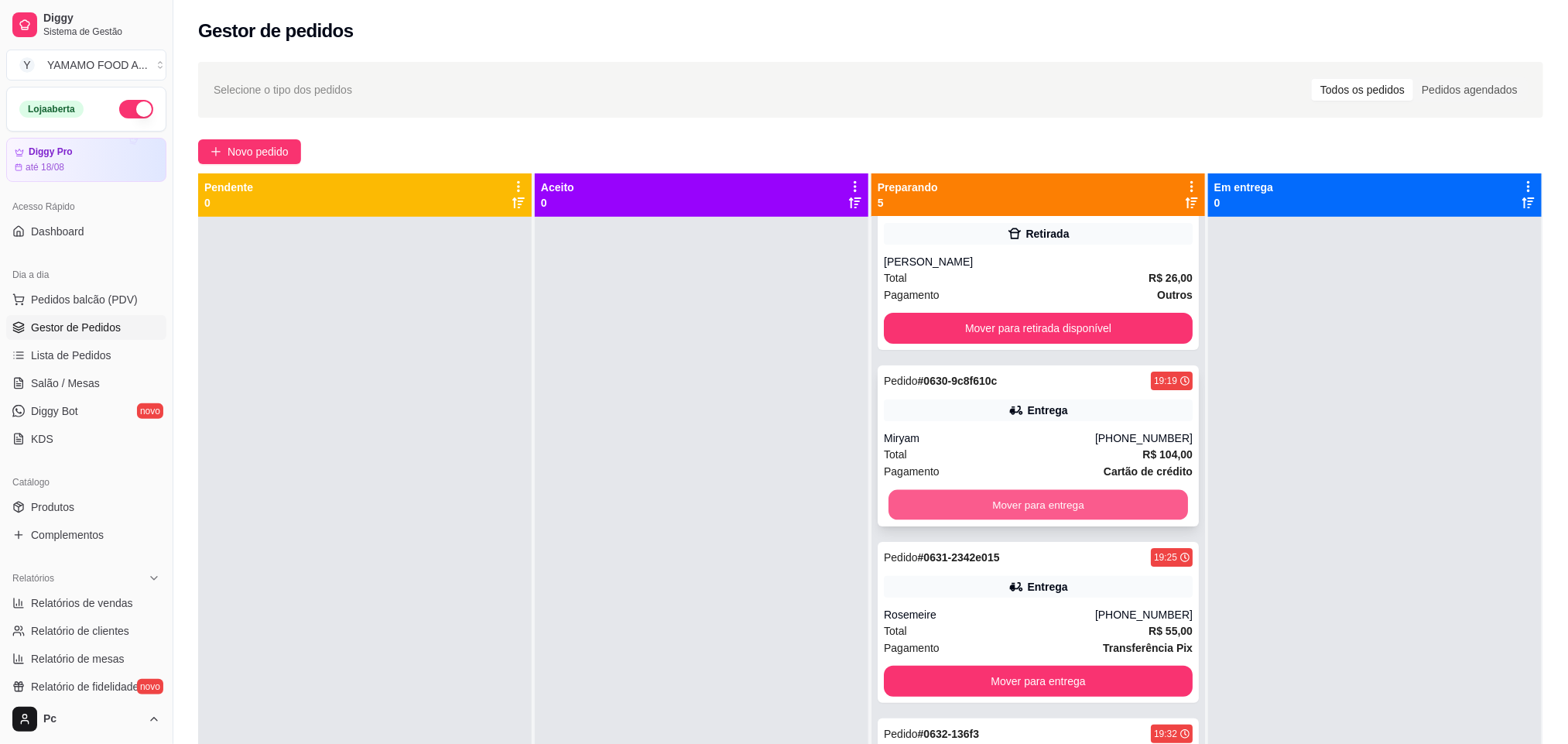
click at [1143, 504] on button "Mover para entrega" at bounding box center [1039, 505] width 300 height 30
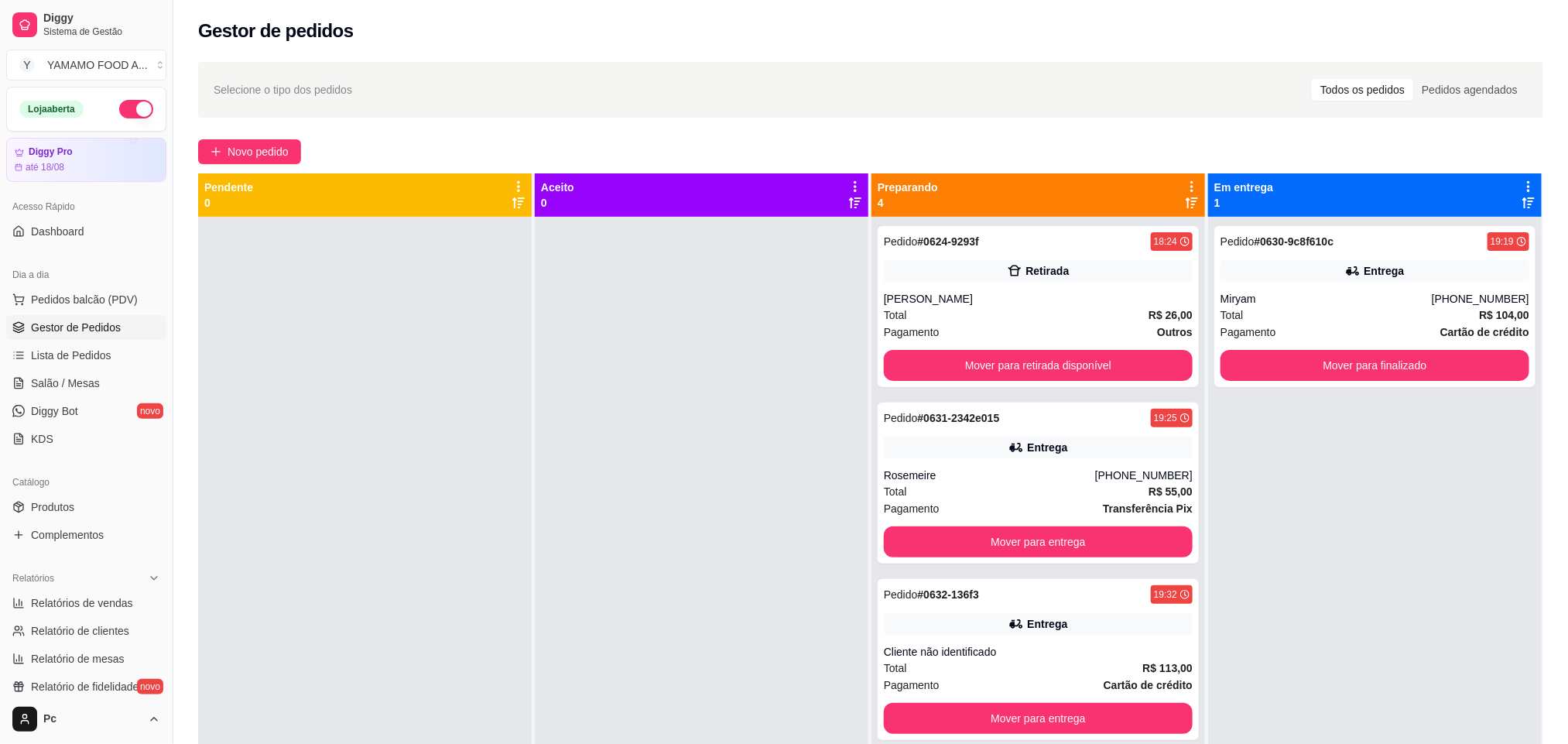
scroll to position [0, 0]
click at [1143, 504] on strong "Transferência Pix" at bounding box center [1148, 508] width 90 height 12
click at [1031, 532] on button "Mover para entrega" at bounding box center [1039, 543] width 300 height 30
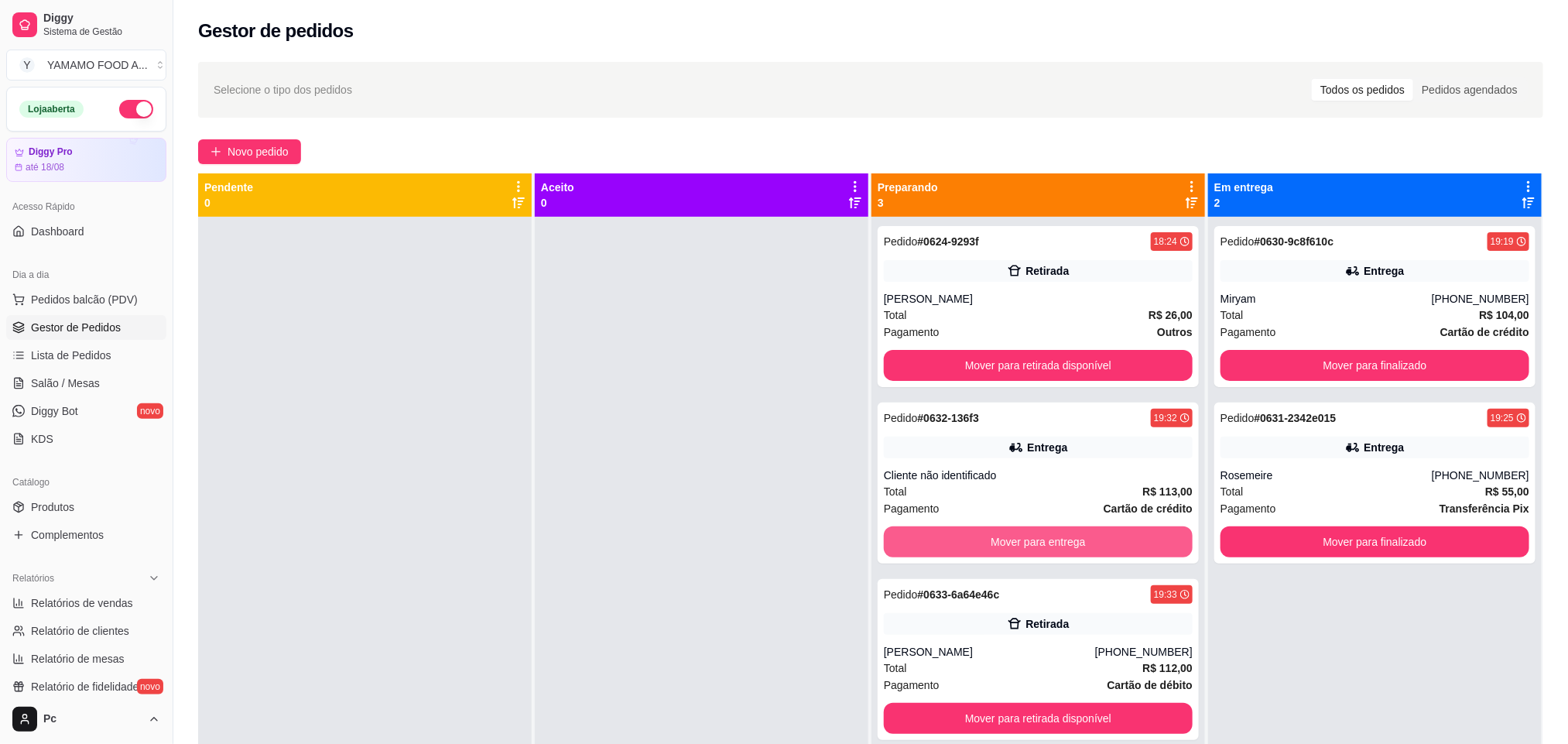
click at [1031, 532] on button "Mover para entrega" at bounding box center [1039, 542] width 309 height 31
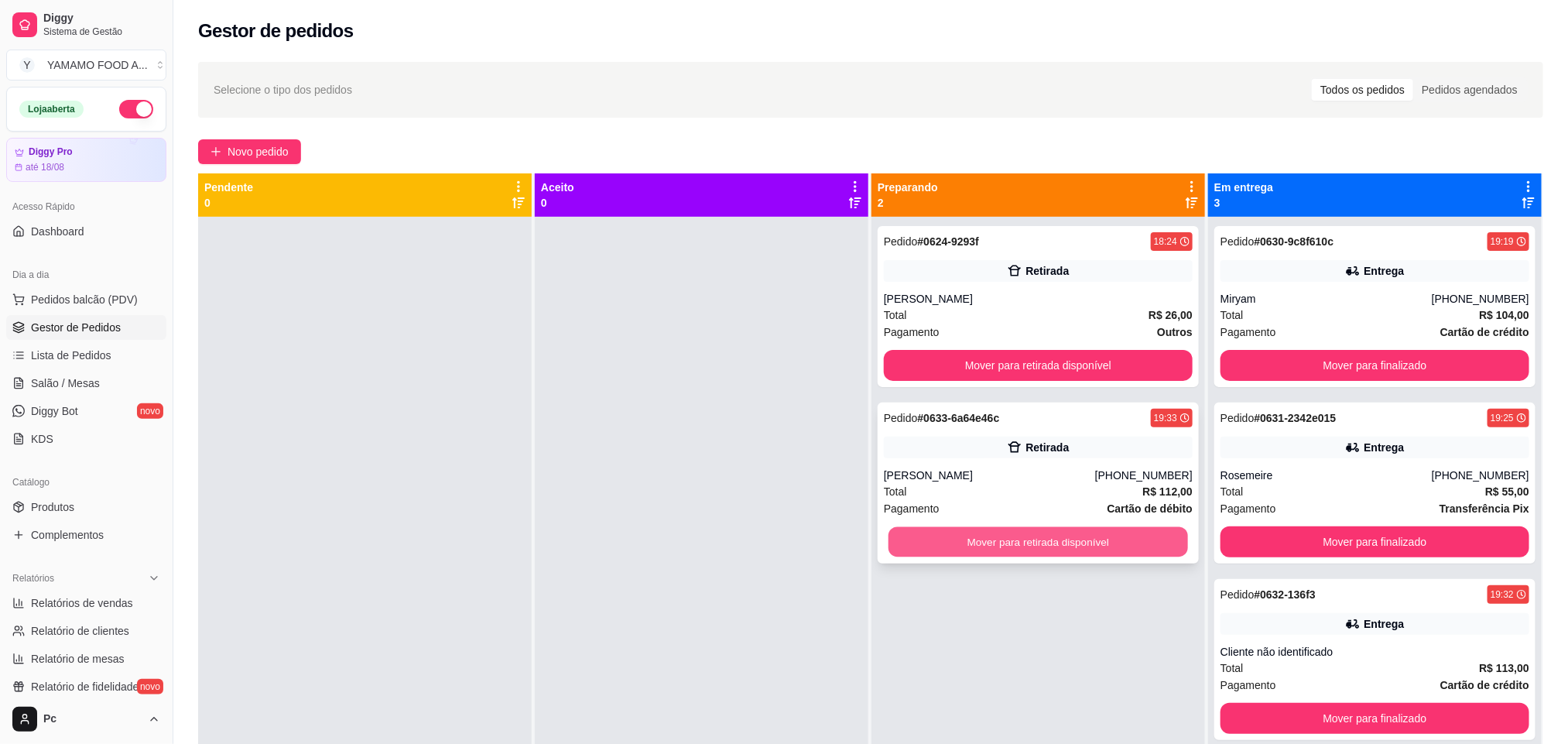
click at [939, 540] on button "Mover para retirada disponível" at bounding box center [1039, 543] width 300 height 30
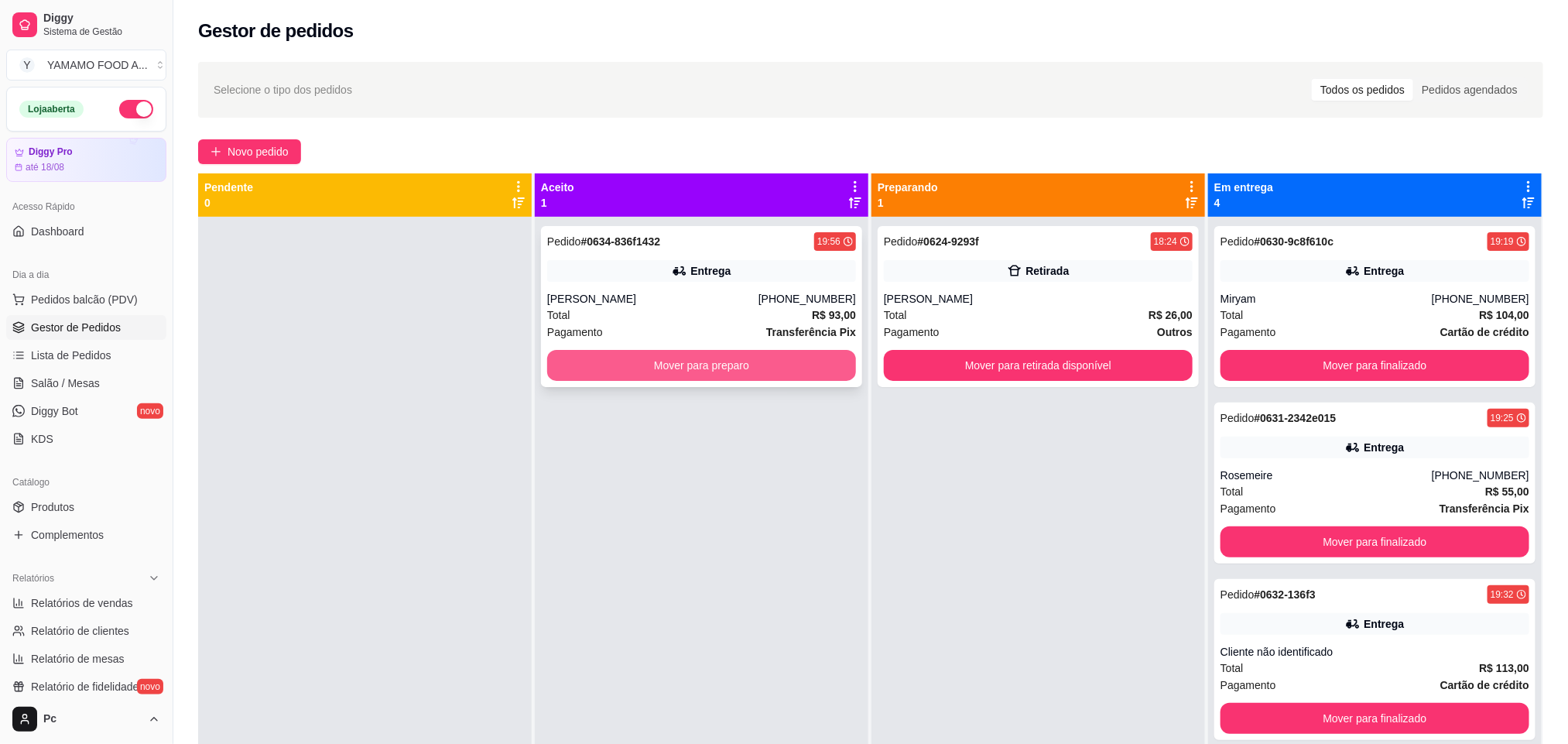
click at [587, 372] on button "Mover para preparo" at bounding box center [702, 365] width 309 height 31
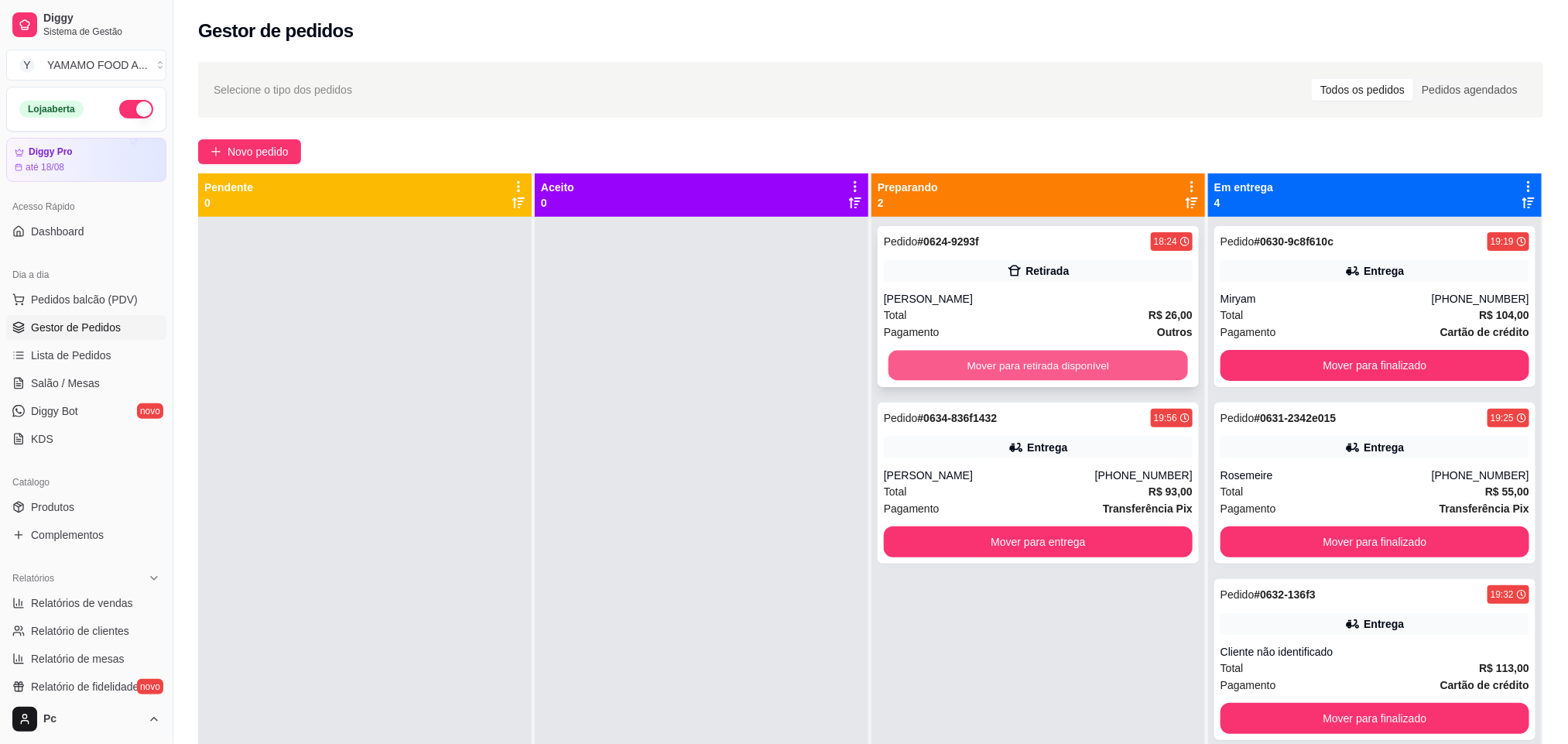
click at [948, 368] on button "Mover para retirada disponível" at bounding box center [1039, 366] width 300 height 30
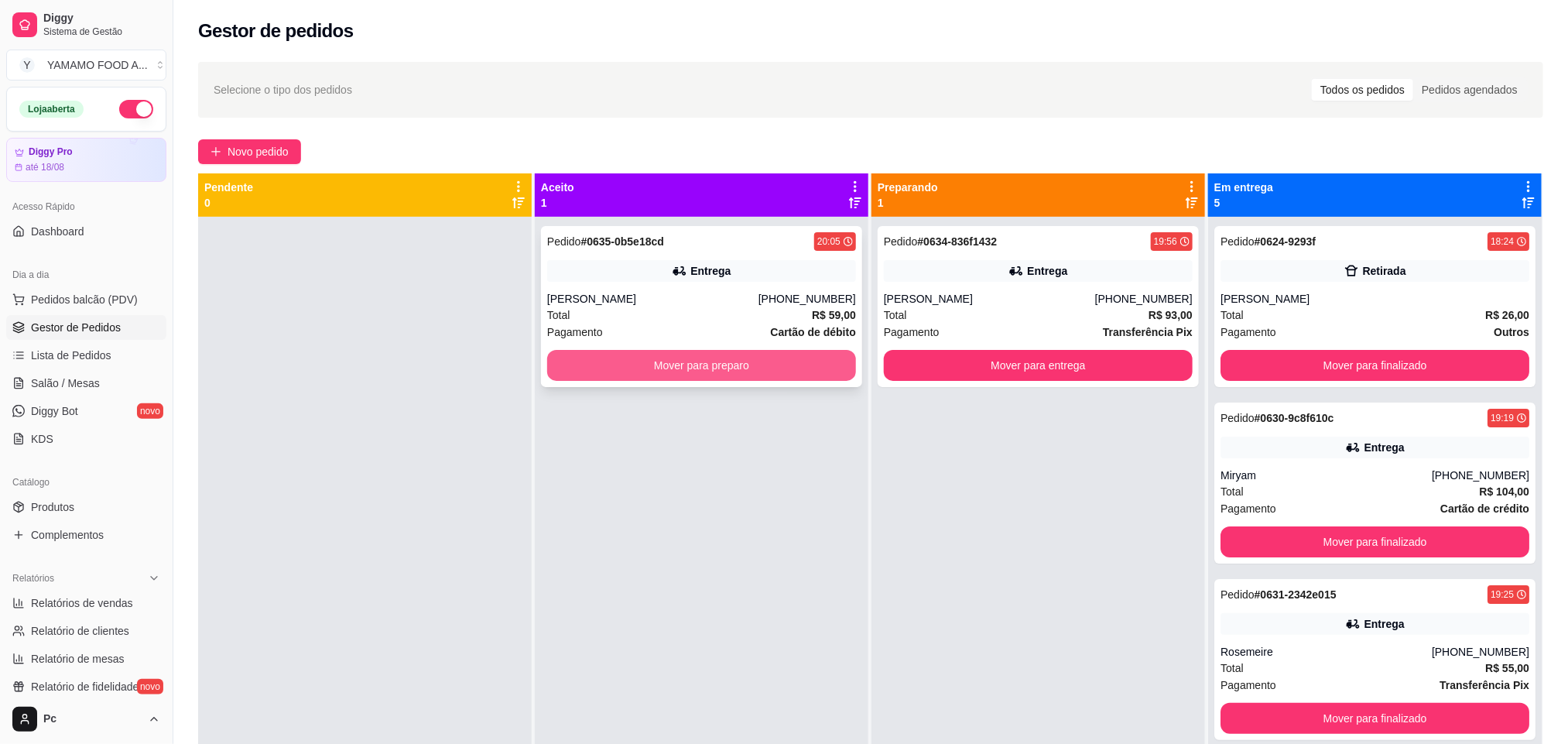
click at [598, 361] on button "Mover para preparo" at bounding box center [702, 365] width 309 height 31
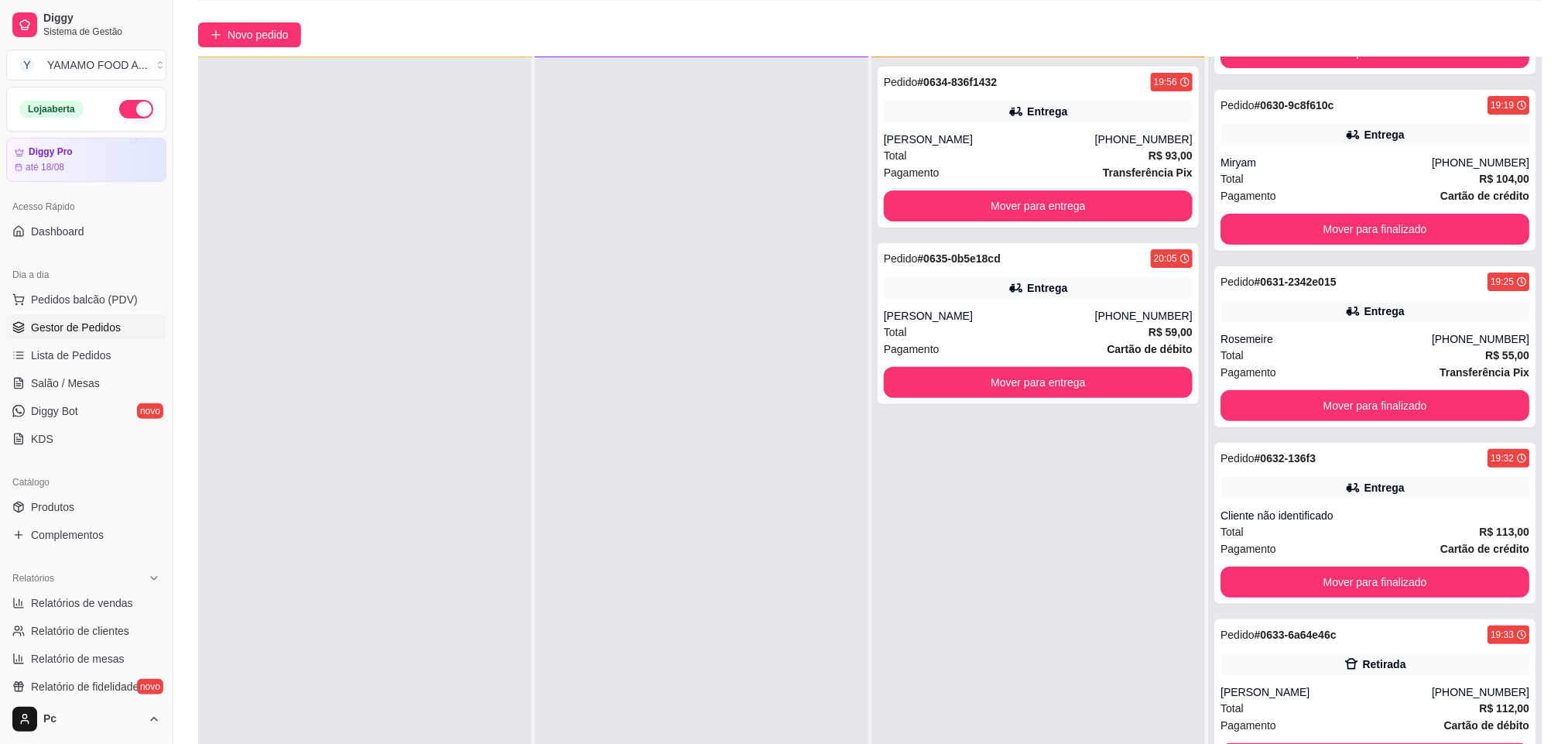
scroll to position [237, 0]
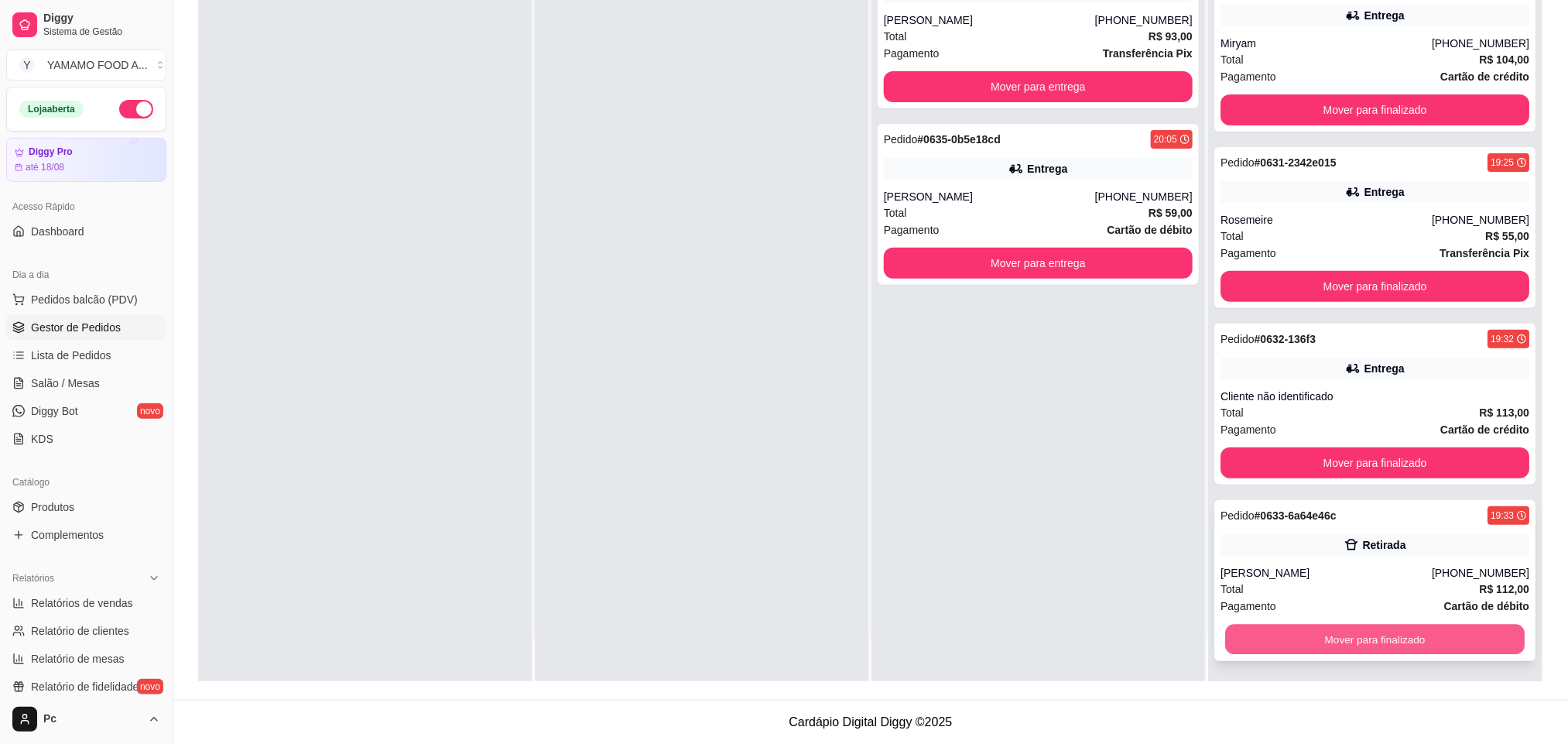
click at [1271, 632] on button "Mover para finalizado" at bounding box center [1374, 640] width 300 height 30
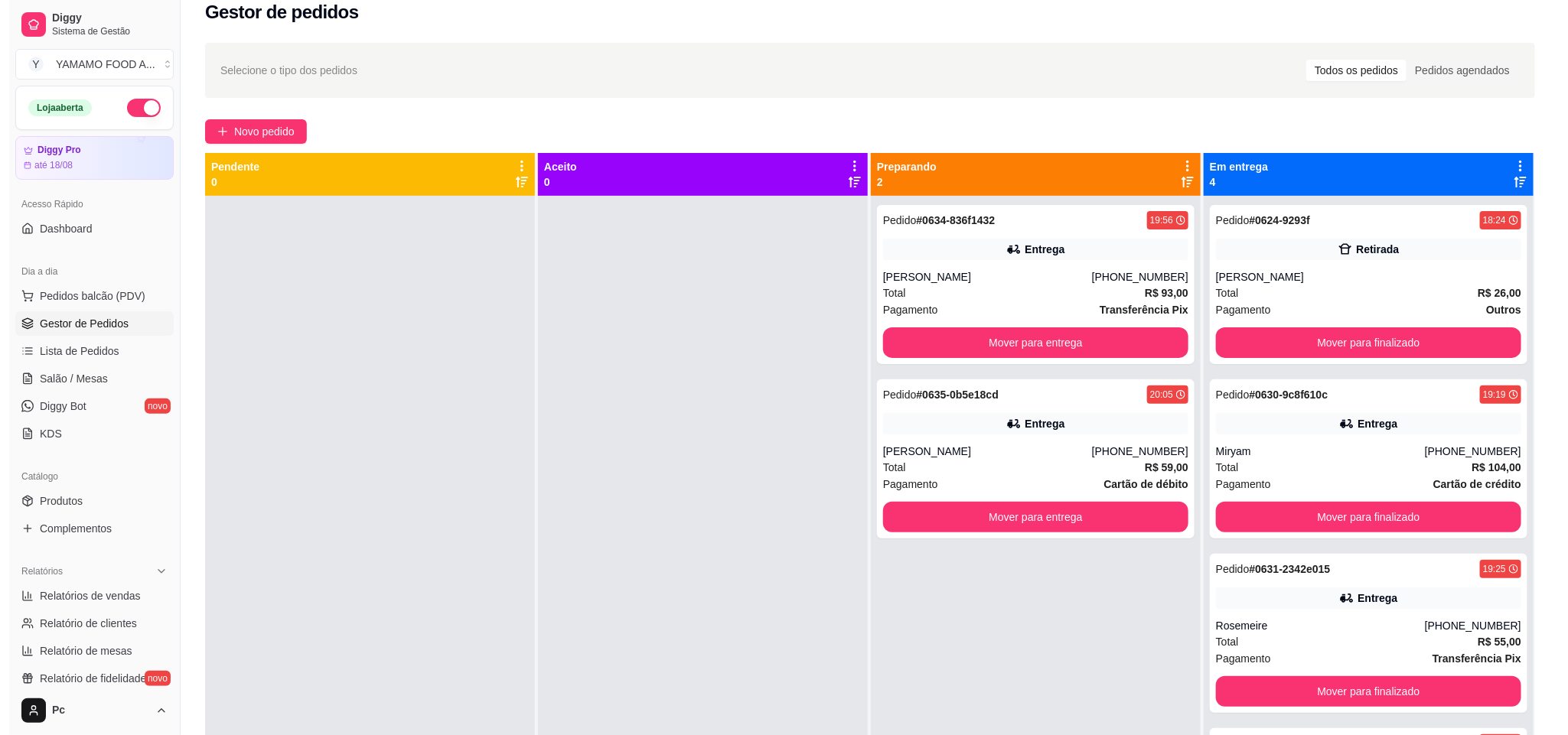
scroll to position [0, 0]
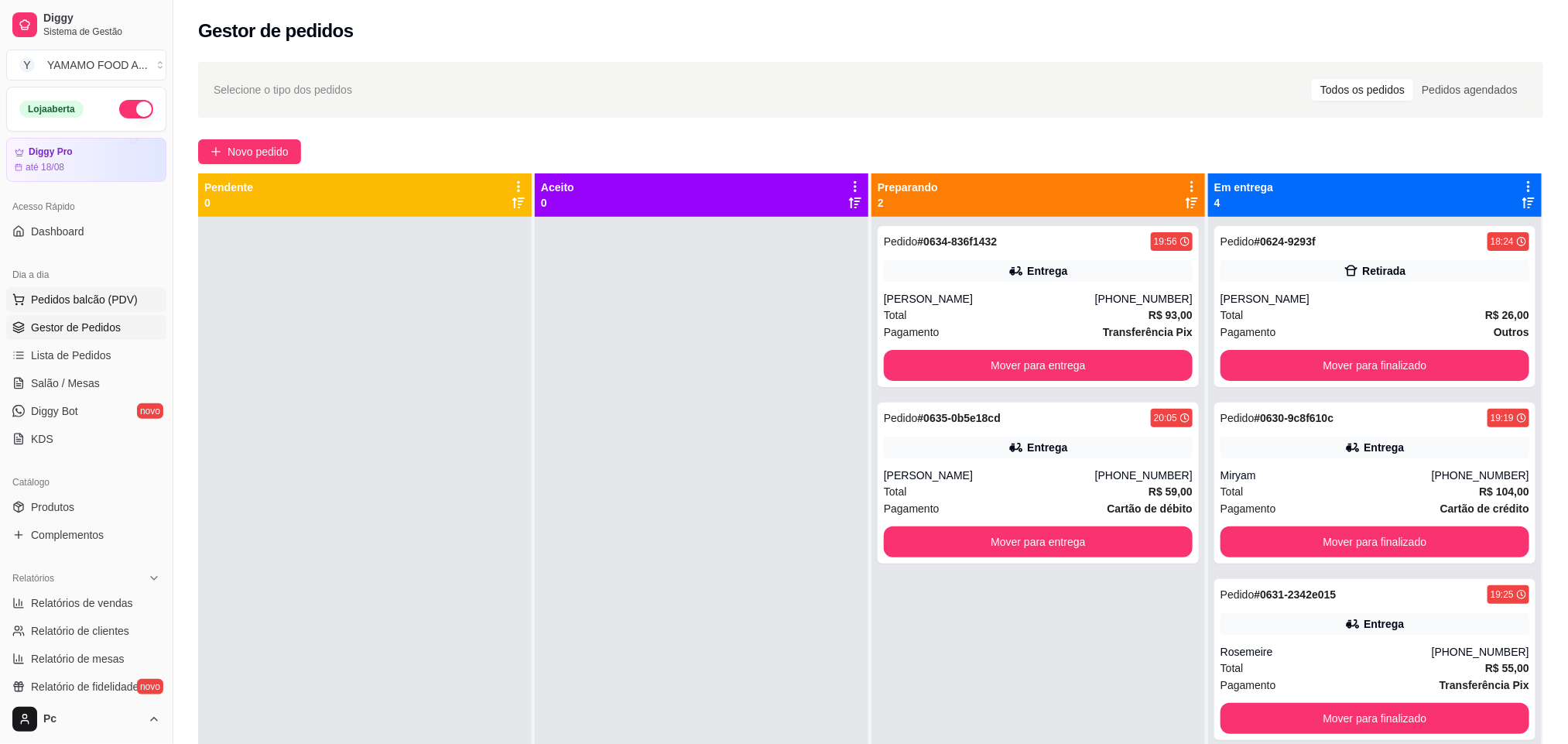
click at [115, 290] on button "Pedidos balcão (PDV)" at bounding box center [86, 300] width 160 height 25
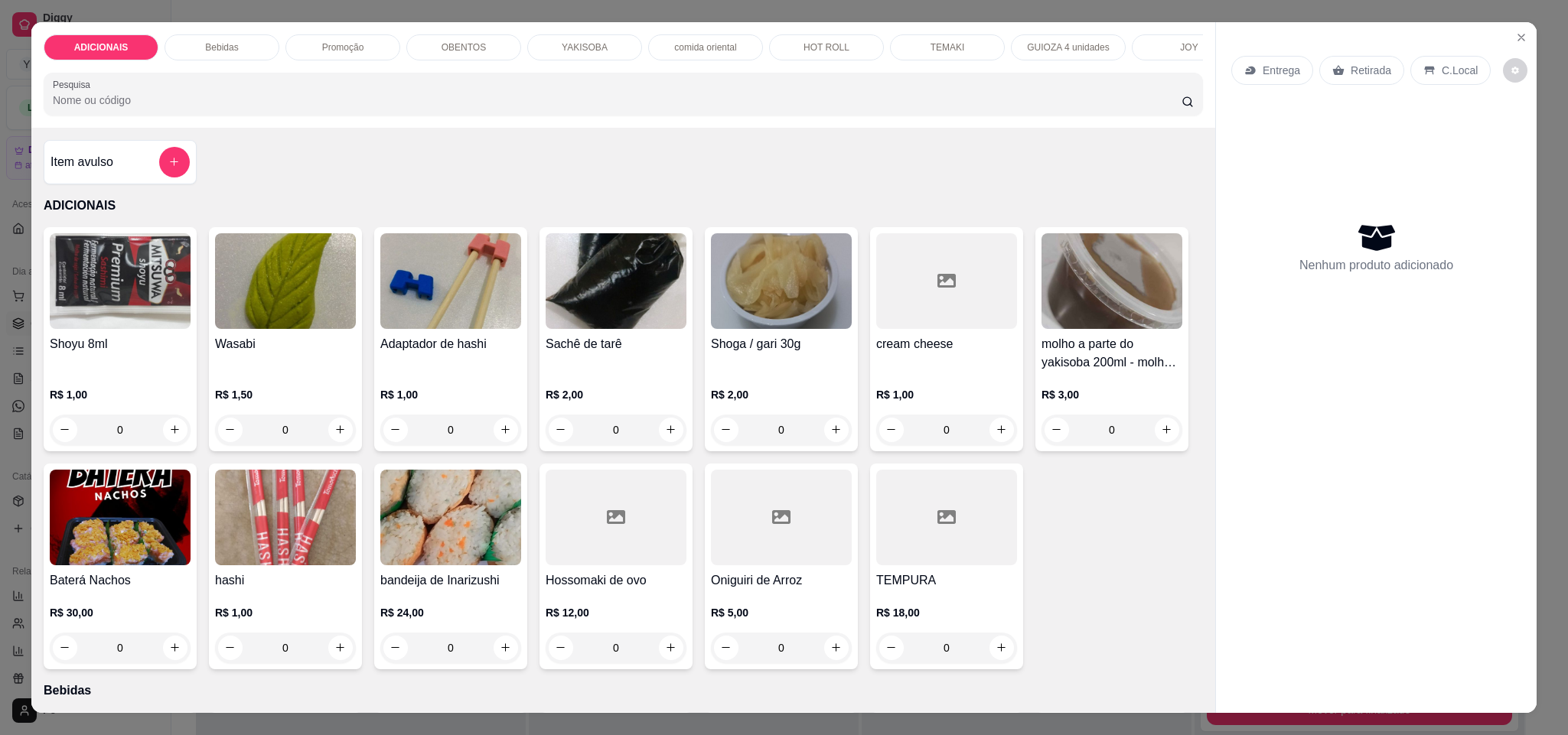
click at [688, 42] on p "comida oriental" at bounding box center [705, 47] width 62 height 12
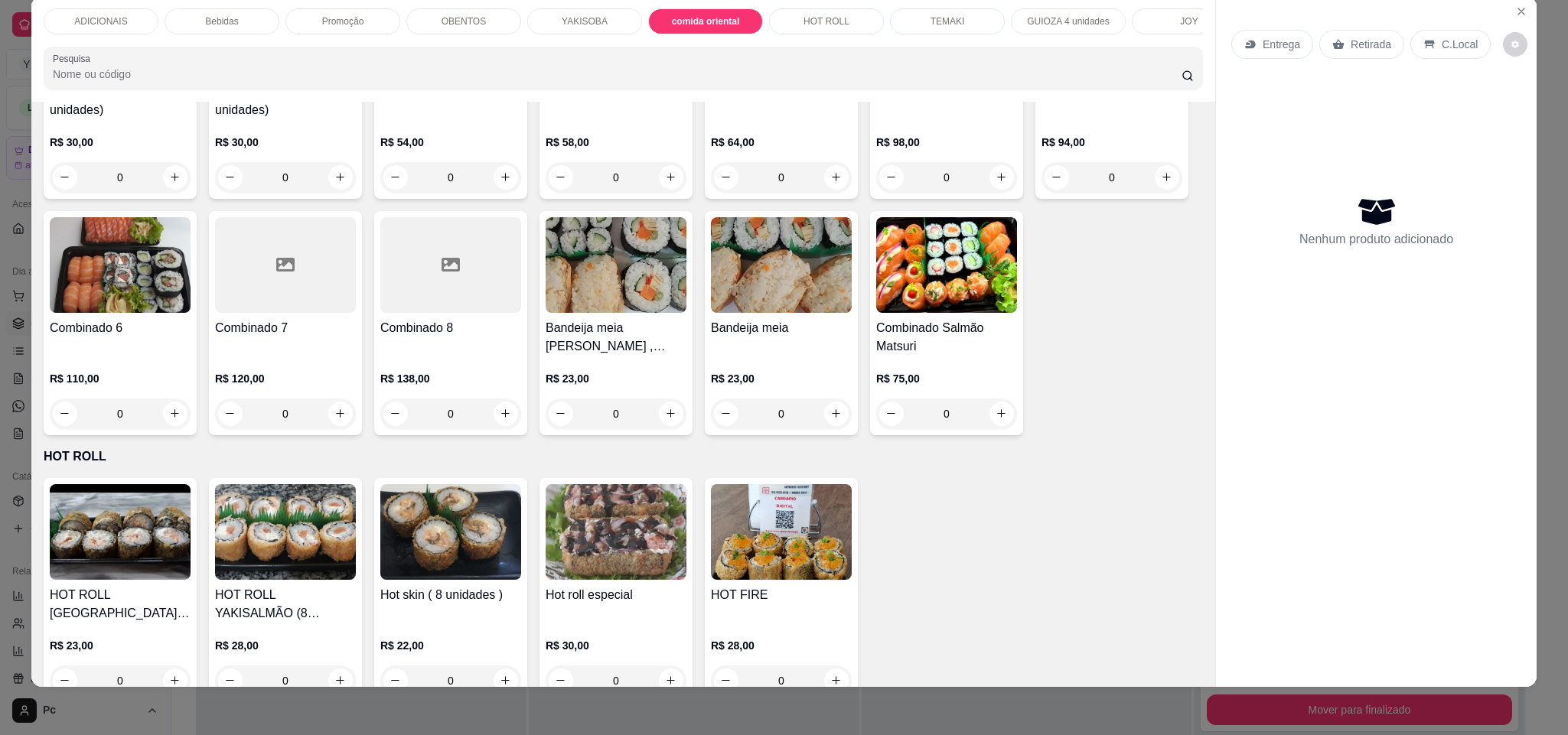
scroll to position [3213, 0]
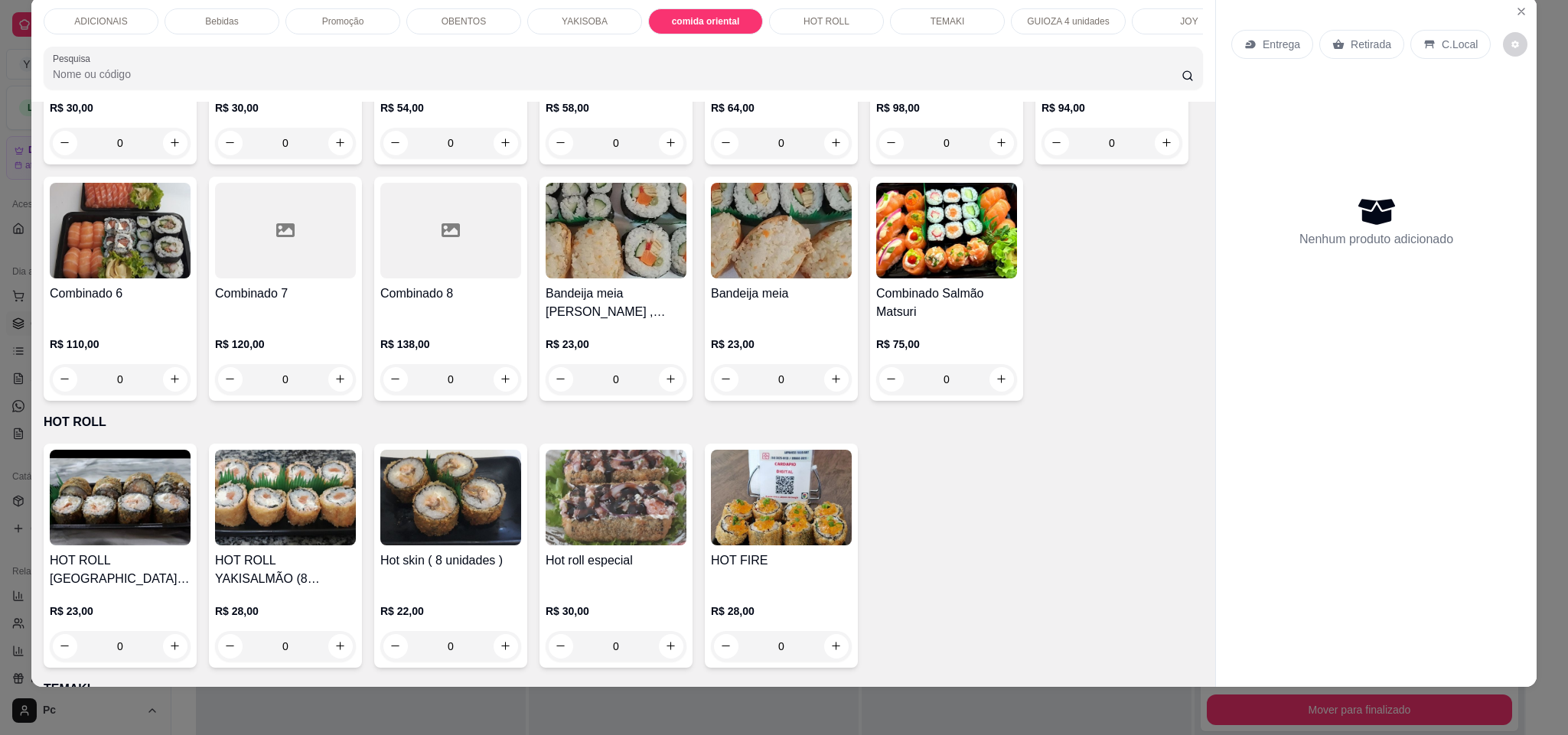
type input "1"
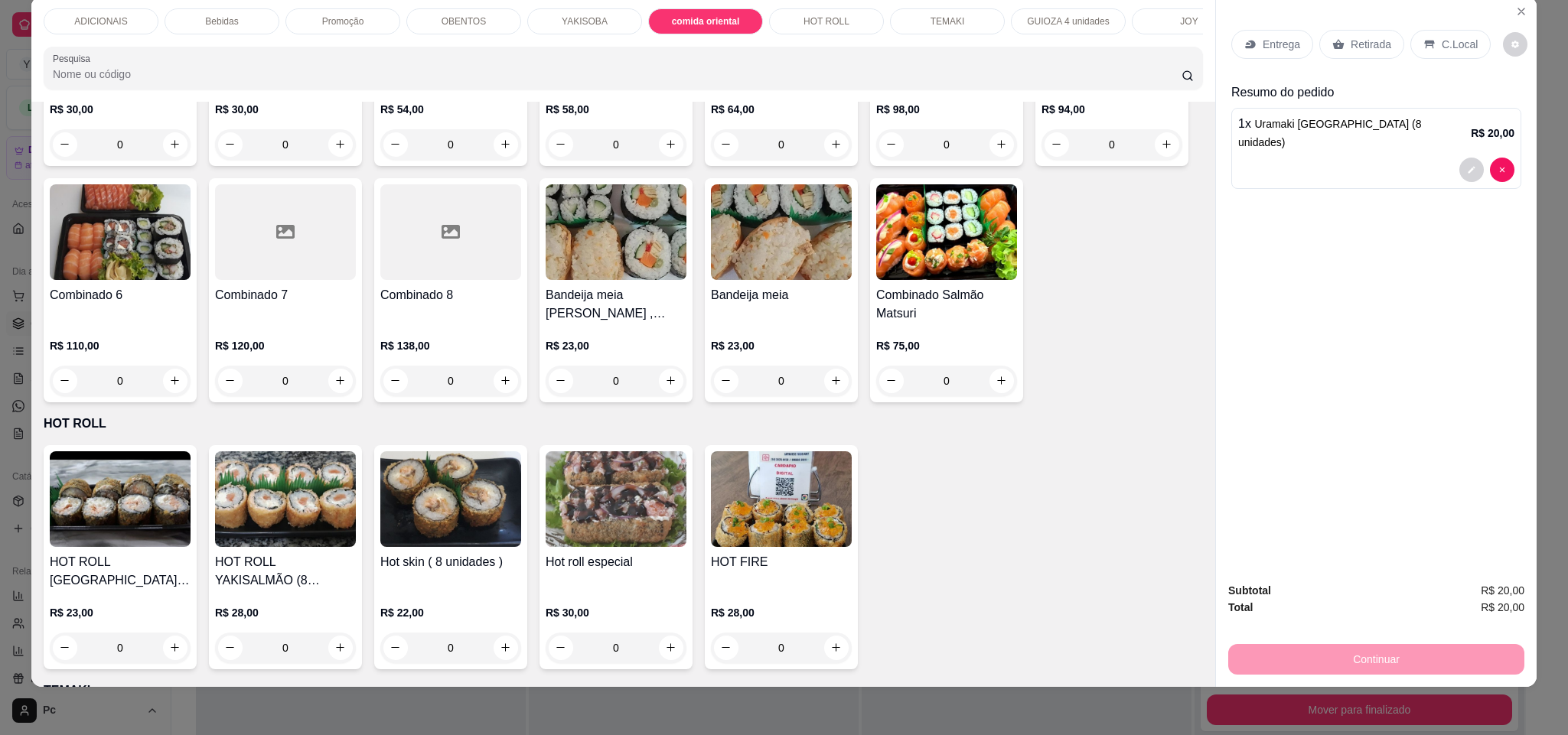
click at [776, 17] on div "HOT ROLL" at bounding box center [826, 22] width 114 height 26
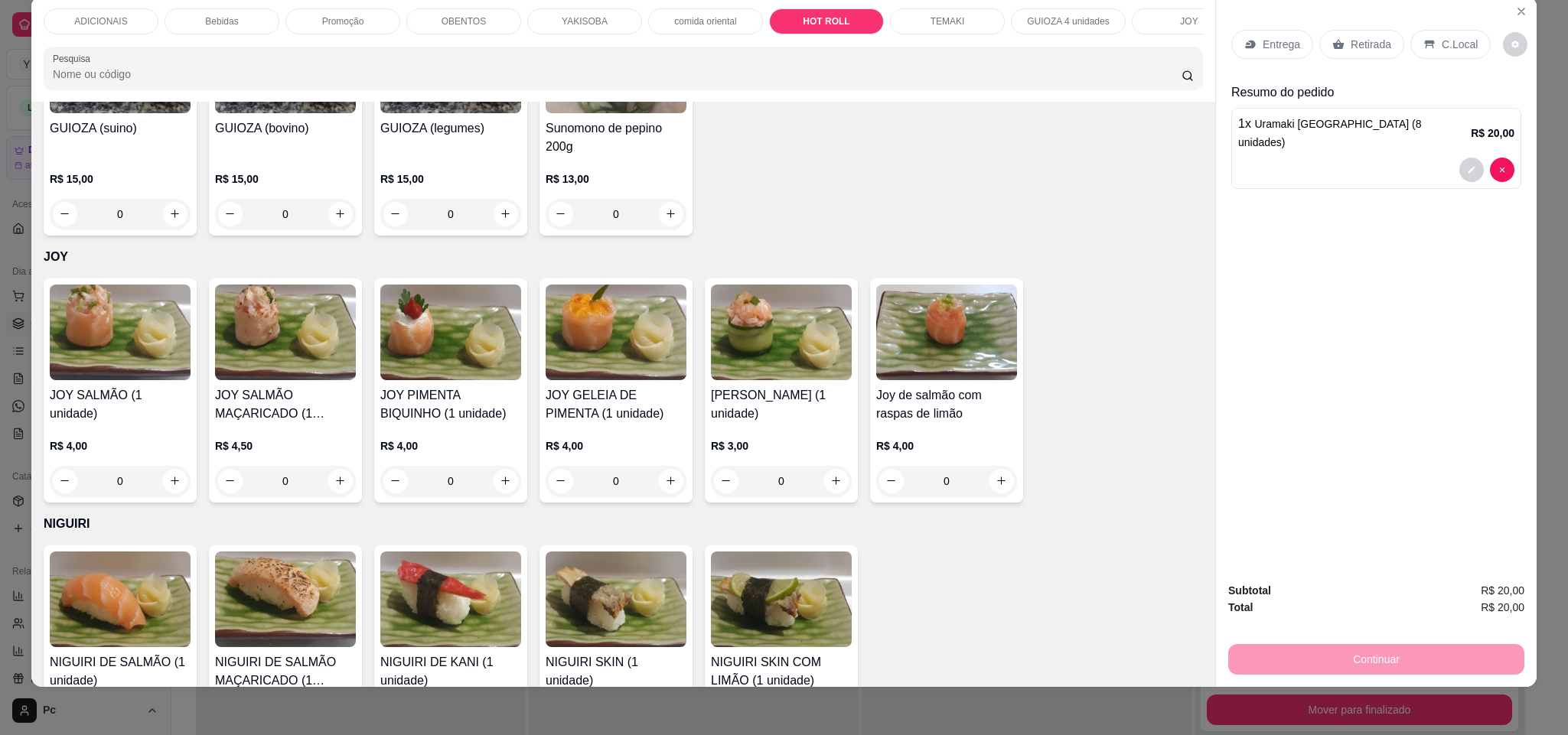
type input "1"
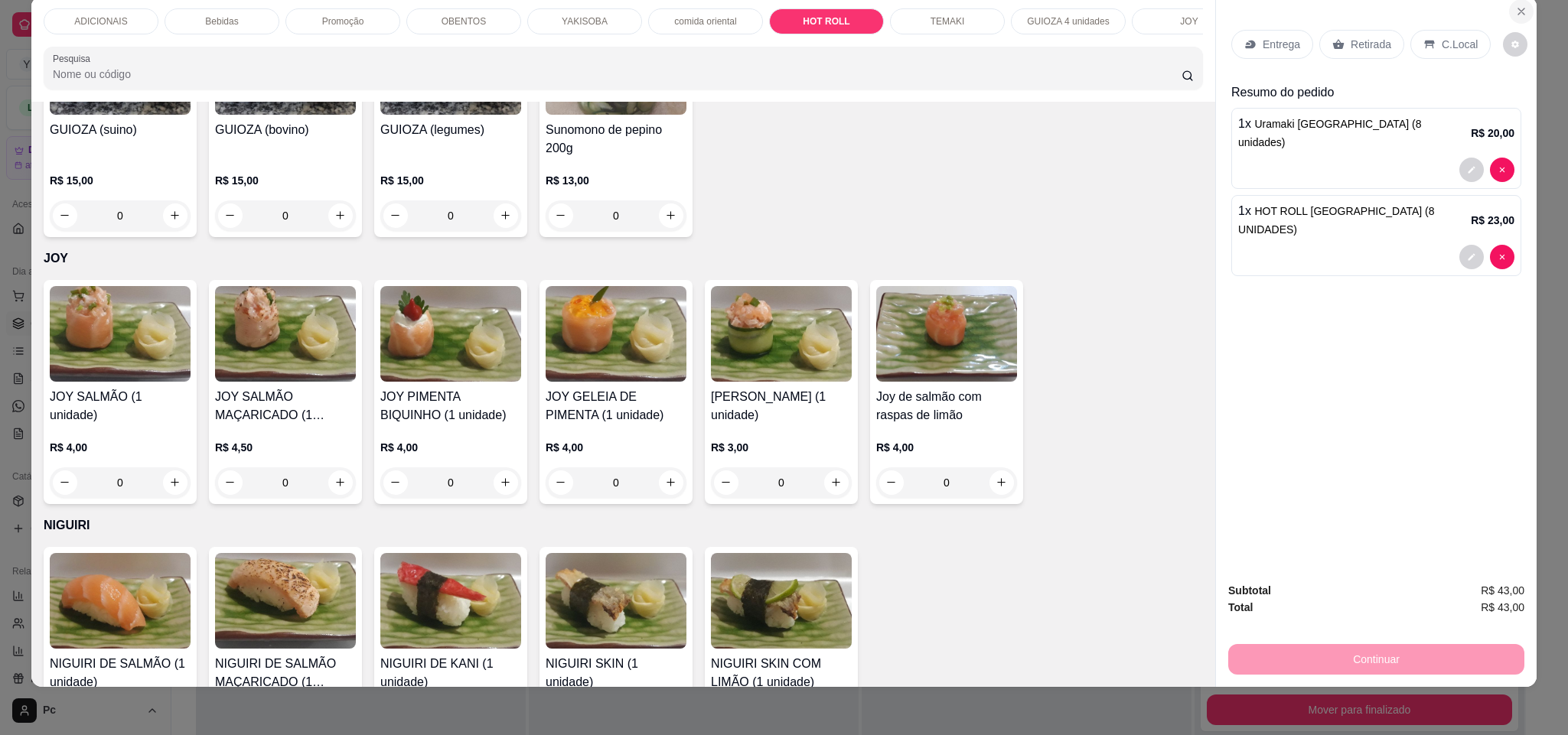
click at [1519, 14] on button "Close" at bounding box center [1521, 11] width 24 height 24
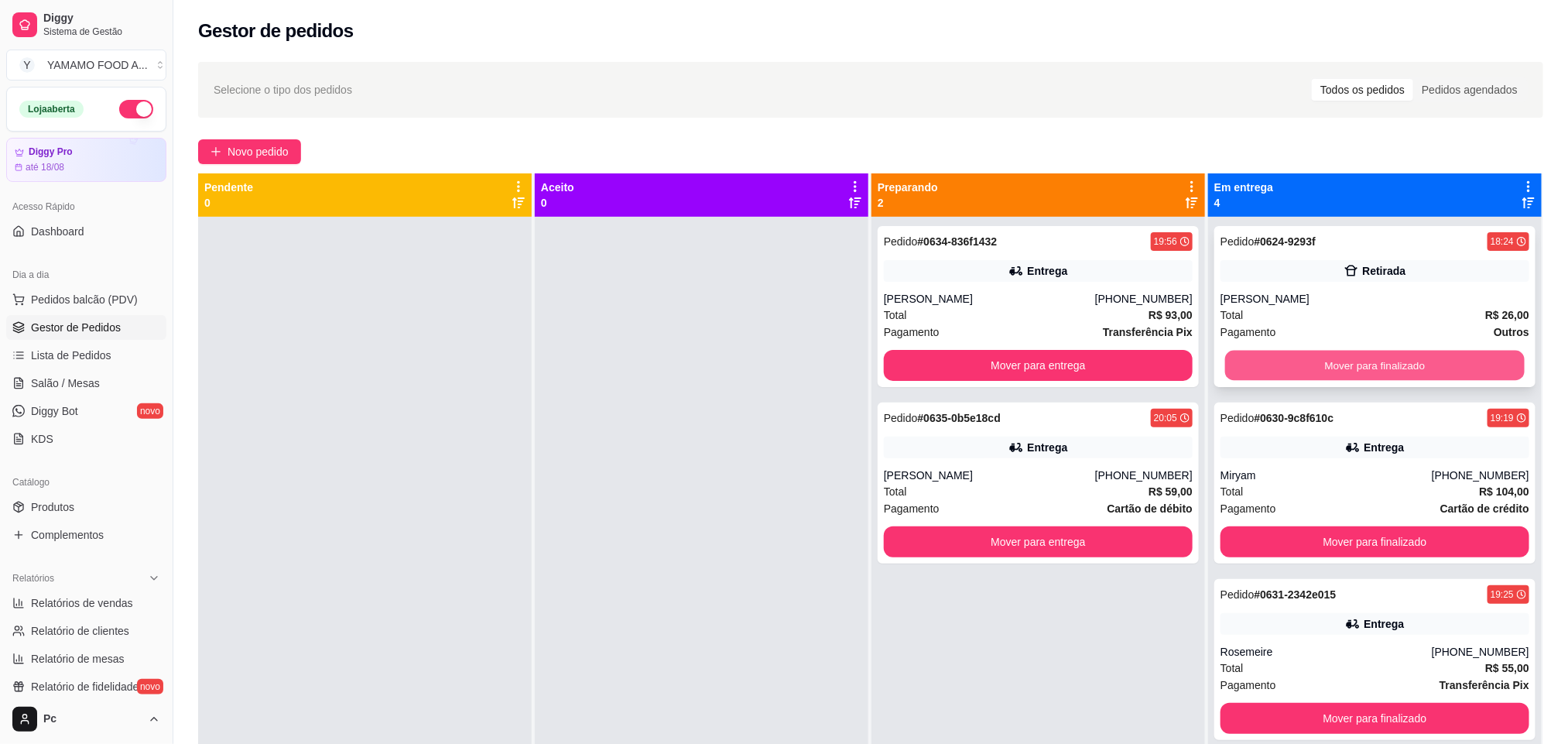
click at [1265, 359] on button "Mover para finalizado" at bounding box center [1374, 366] width 300 height 30
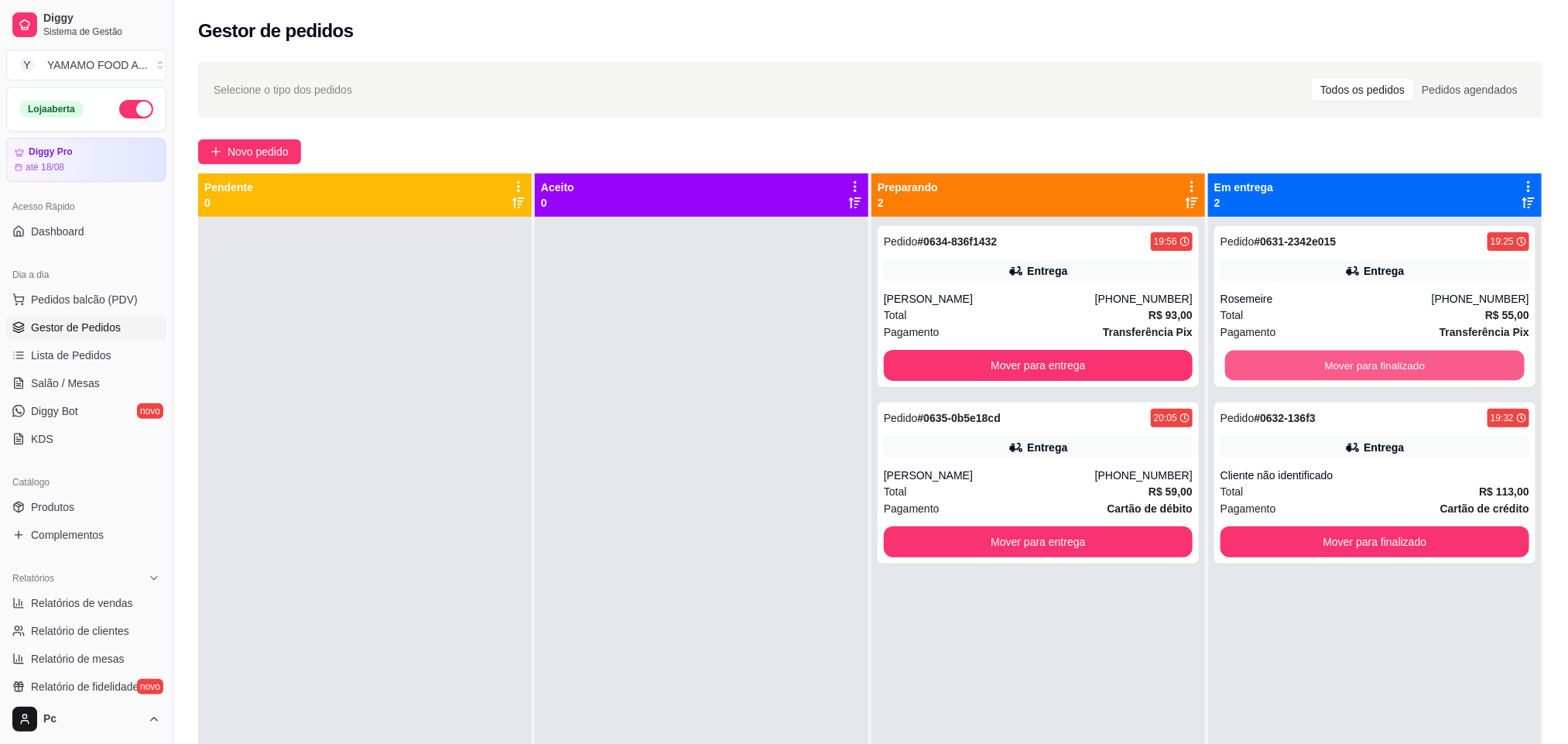
click at [1266, 360] on button "Mover para finalizado" at bounding box center [1374, 366] width 300 height 30
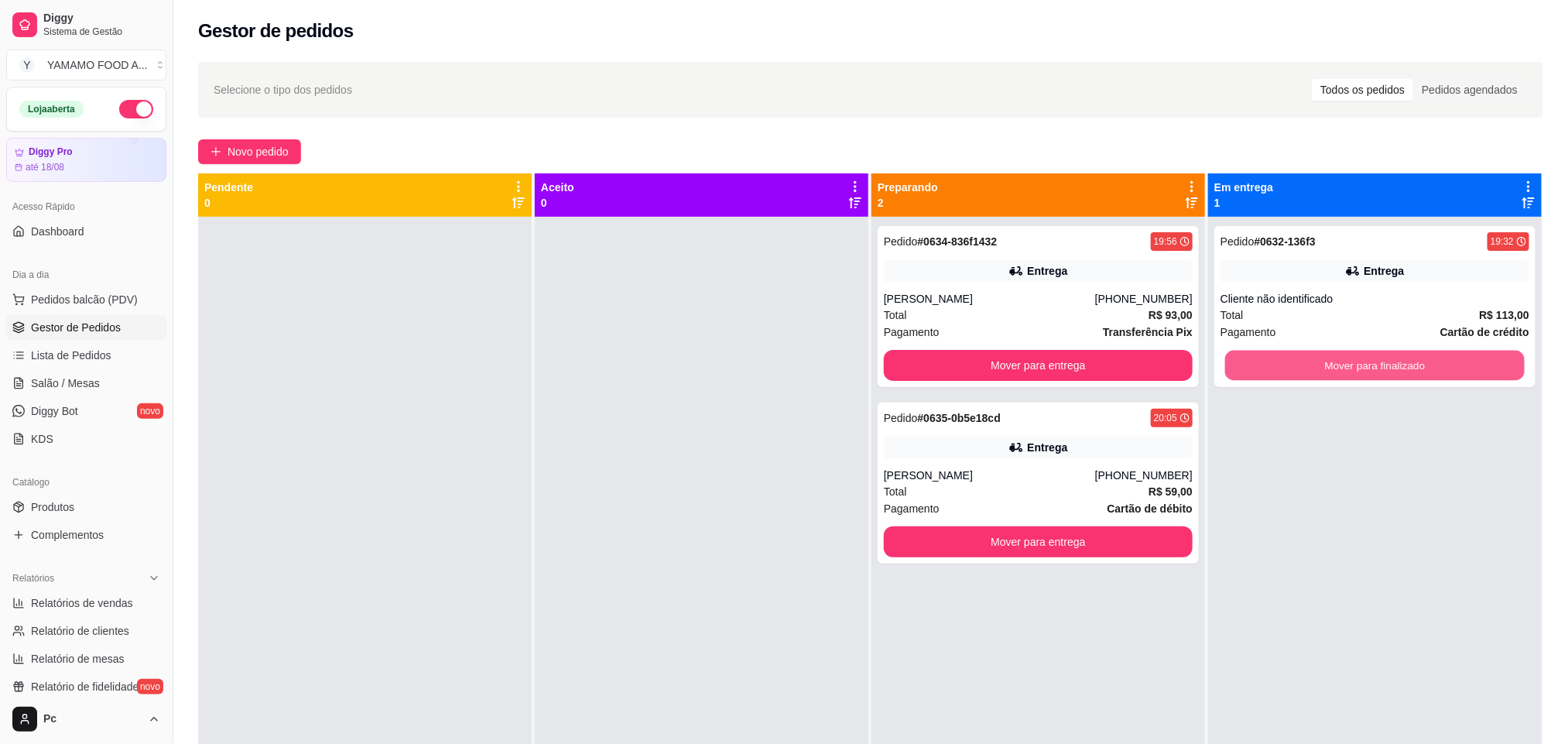
click at [1266, 360] on button "Mover para finalizado" at bounding box center [1374, 366] width 300 height 30
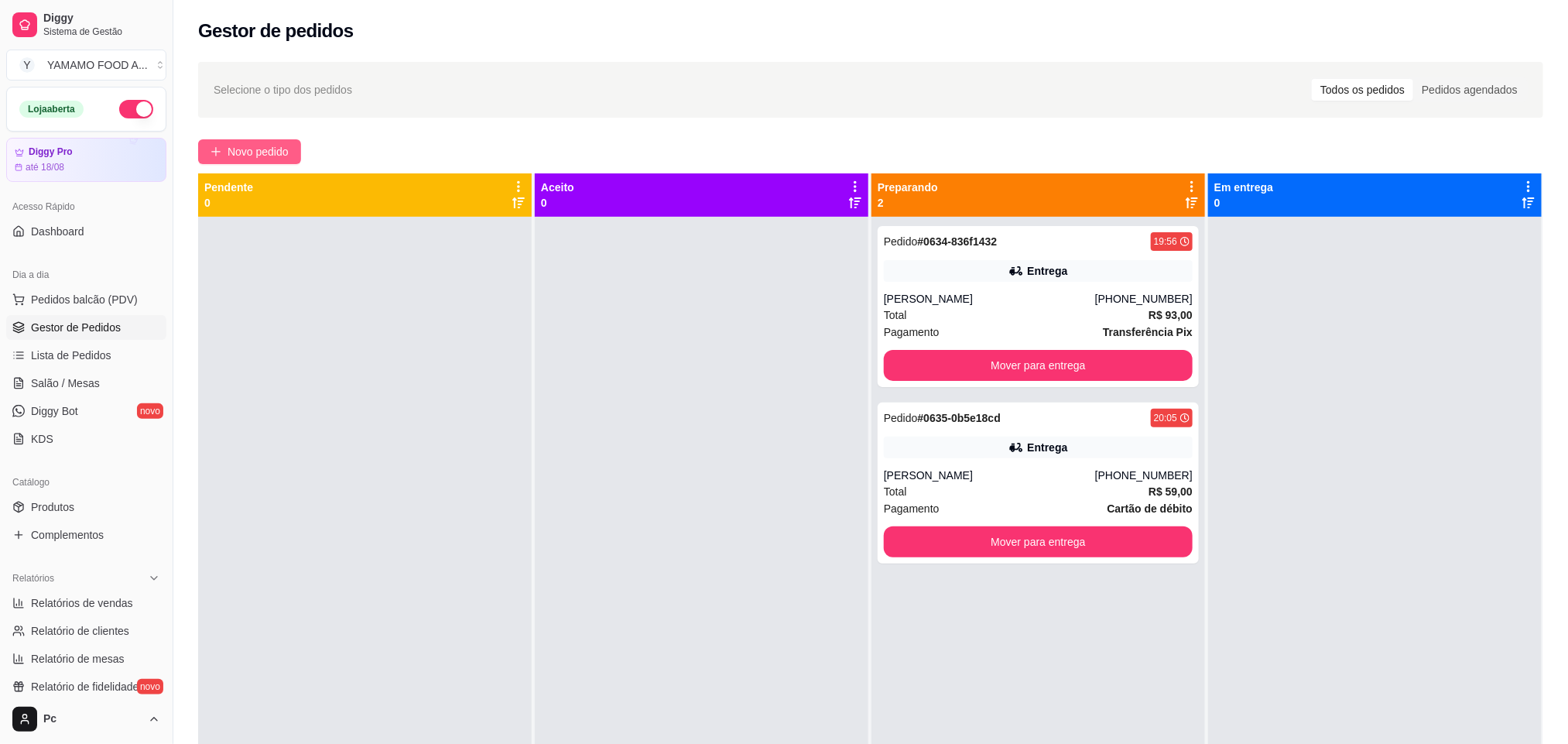
click at [254, 149] on span "Novo pedido" at bounding box center [258, 152] width 61 height 17
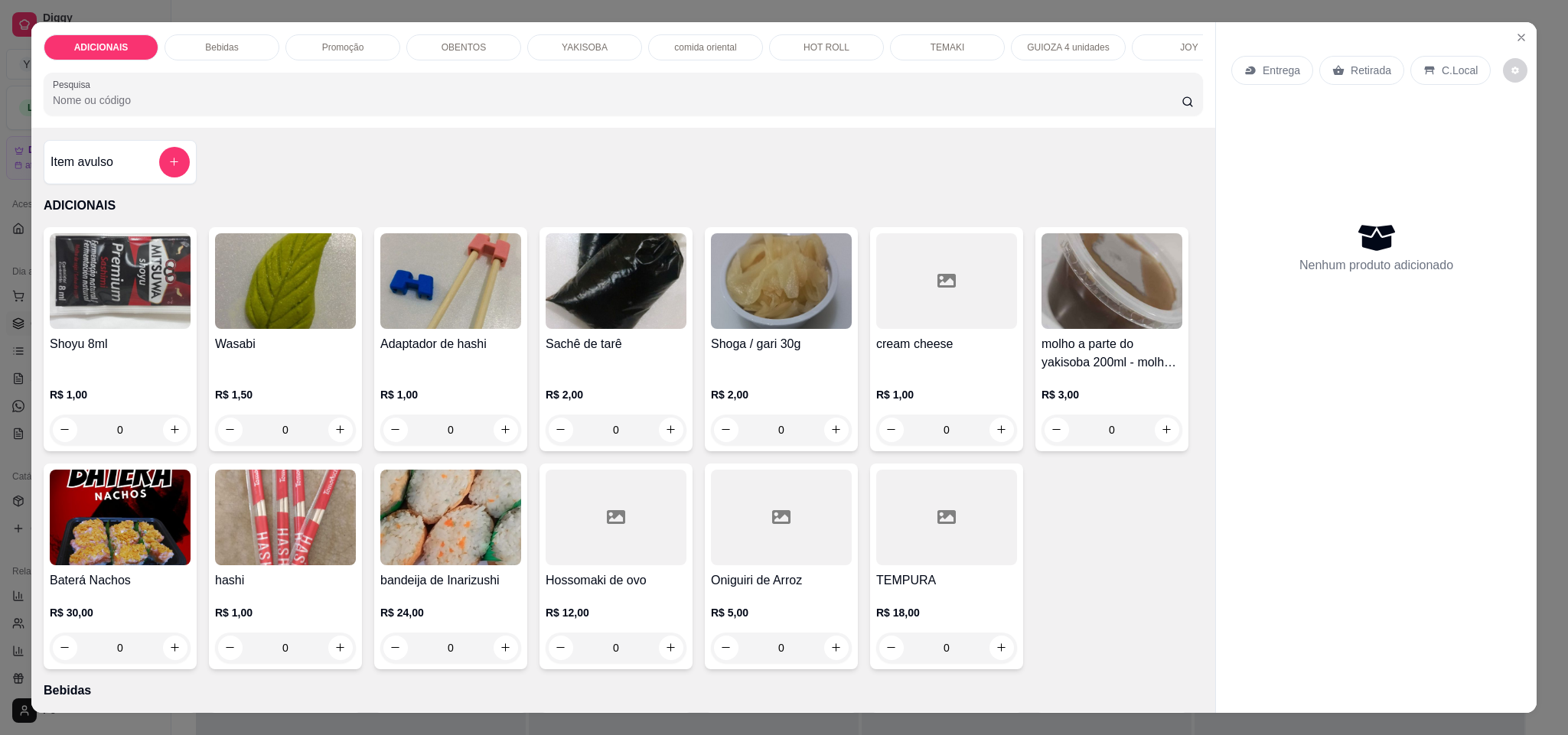
click at [916, 37] on div "TEMAKI" at bounding box center [947, 48] width 114 height 26
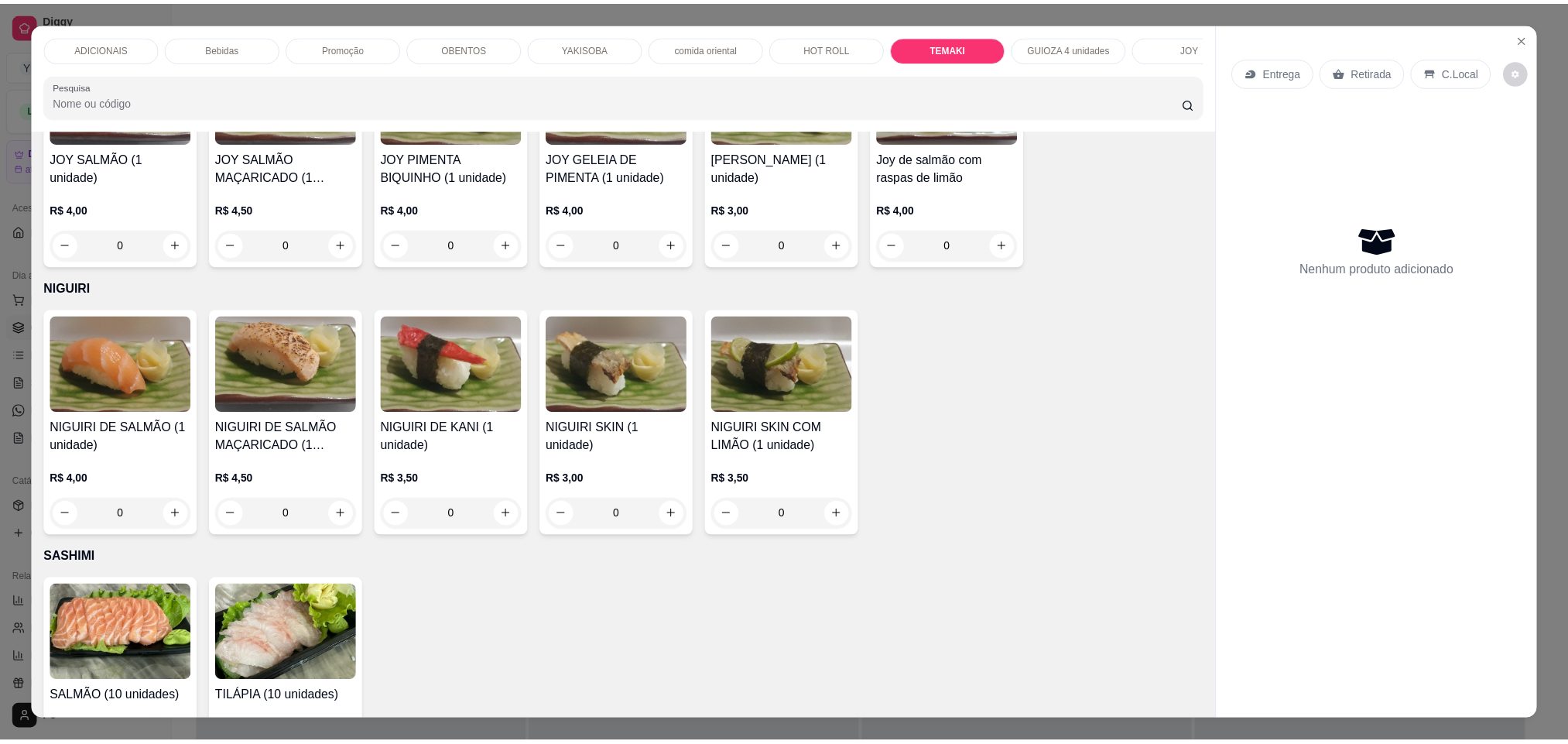
scroll to position [27, 0]
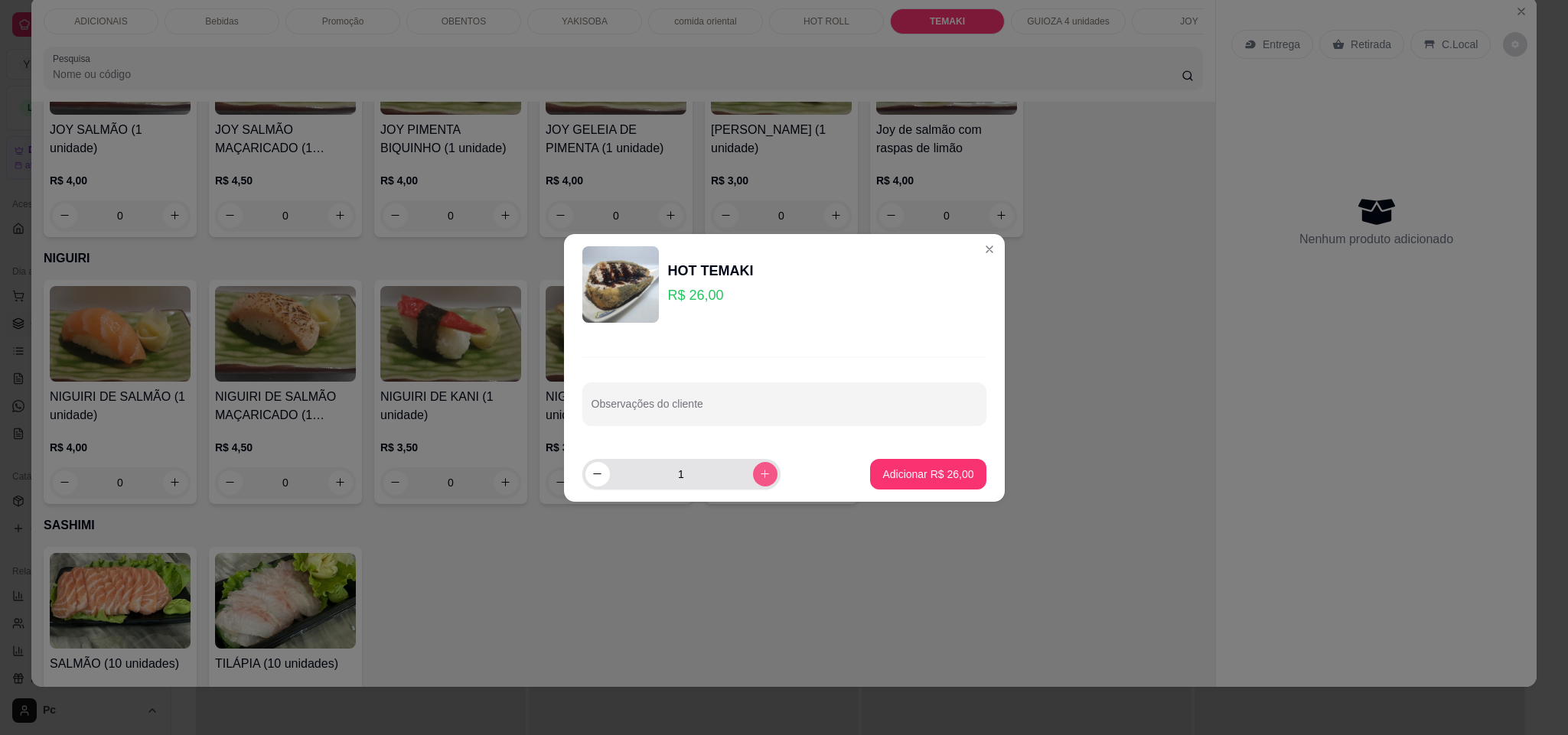
click at [759, 472] on icon "increase-product-quantity" at bounding box center [764, 473] width 11 height 11
click at [592, 477] on icon "decrease-product-quantity" at bounding box center [597, 473] width 11 height 11
type input "1"
click at [883, 471] on p "Adicionar R$ 26,00" at bounding box center [927, 474] width 89 height 15
type input "1"
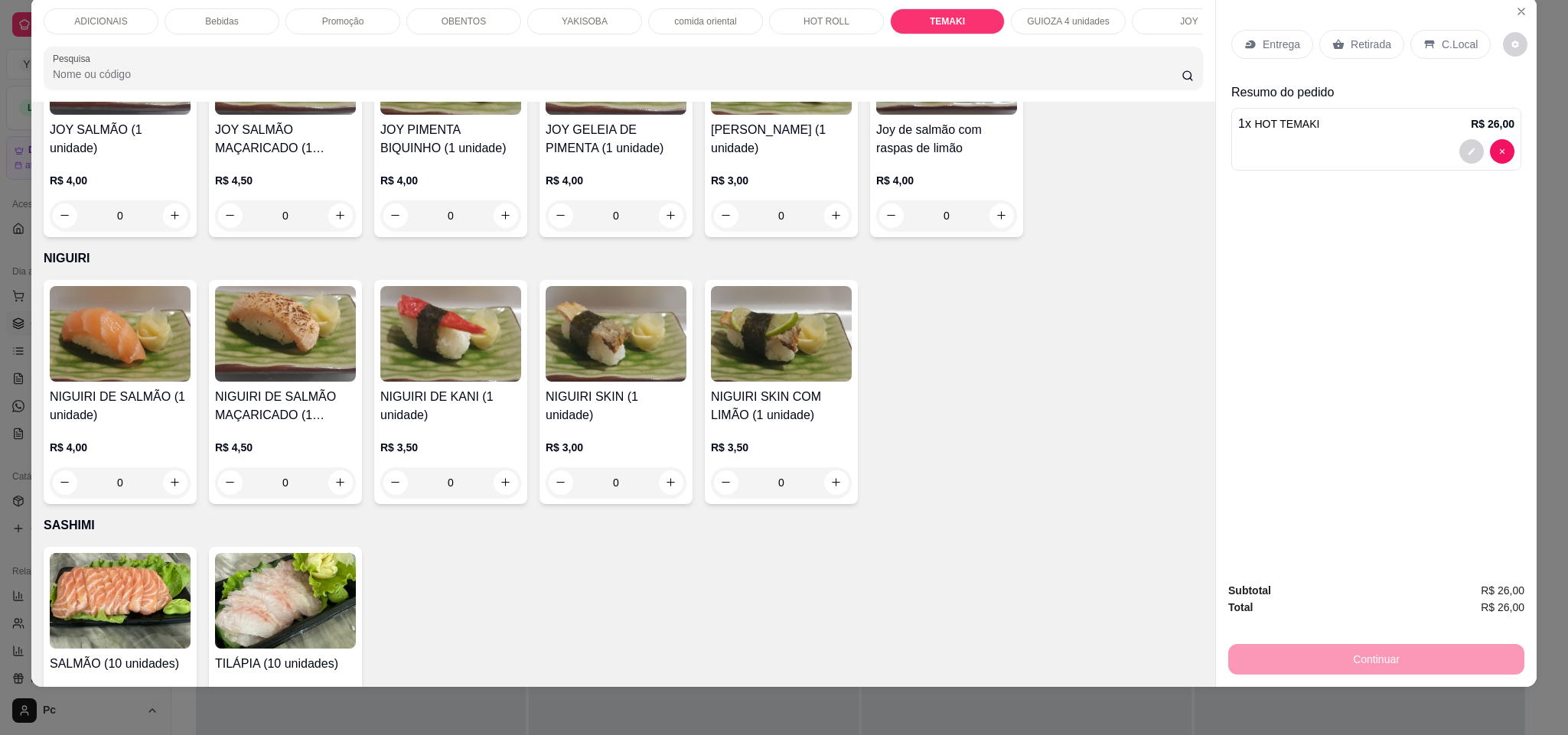
click at [1371, 52] on p "Retirada" at bounding box center [1370, 44] width 40 height 15
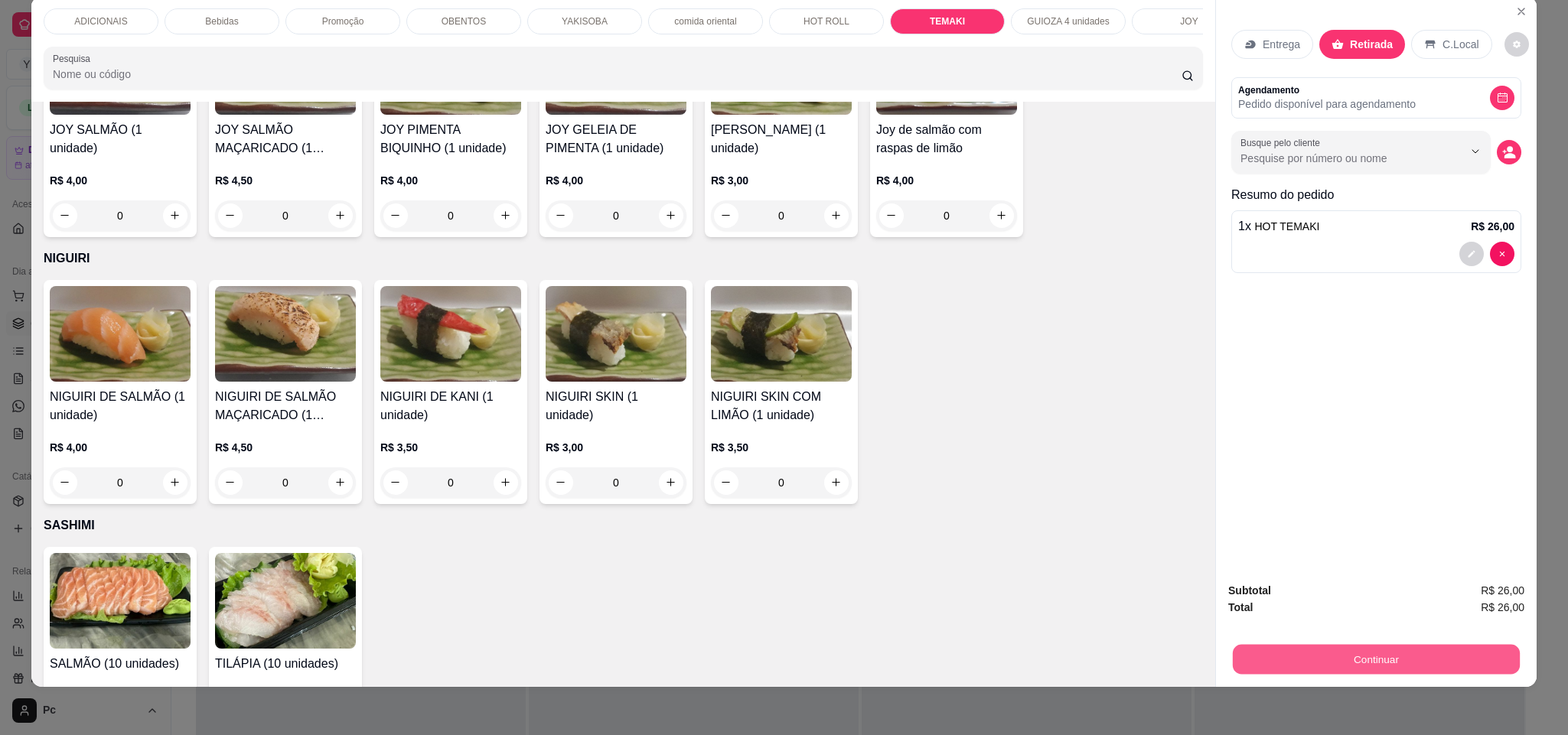
click at [1332, 654] on button "Continuar" at bounding box center [1376, 660] width 287 height 30
click at [1513, 159] on div "Entrega Retirada C.Local Agendamento Pedido disponível para agendamento Busque …" at bounding box center [1376, 283] width 321 height 574
click at [1501, 154] on icon "decrease-product-quantity" at bounding box center [1508, 152] width 14 height 14
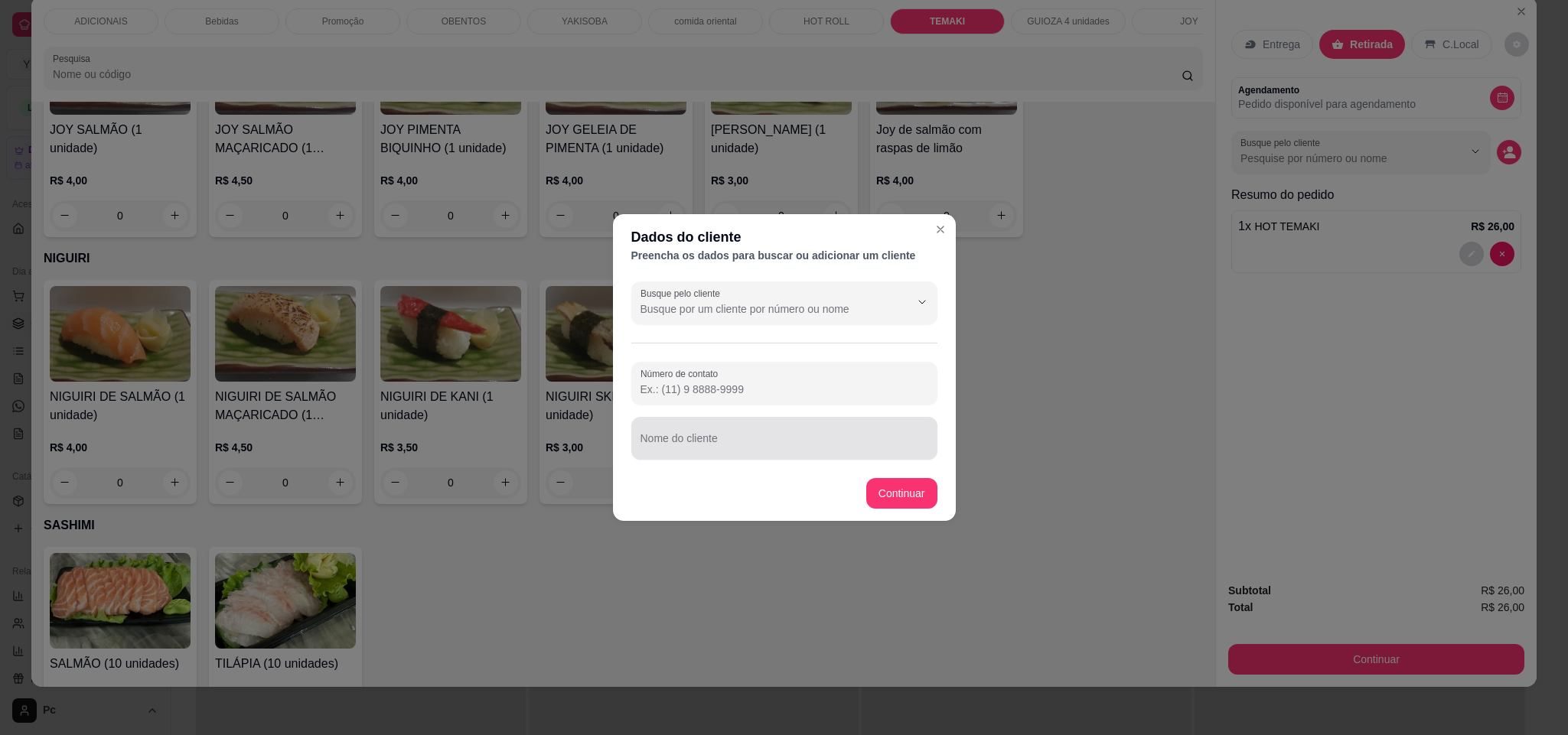
click at [864, 431] on div at bounding box center [784, 438] width 288 height 31
paste input "[PERSON_NAME]"
type input "[PERSON_NAME]"
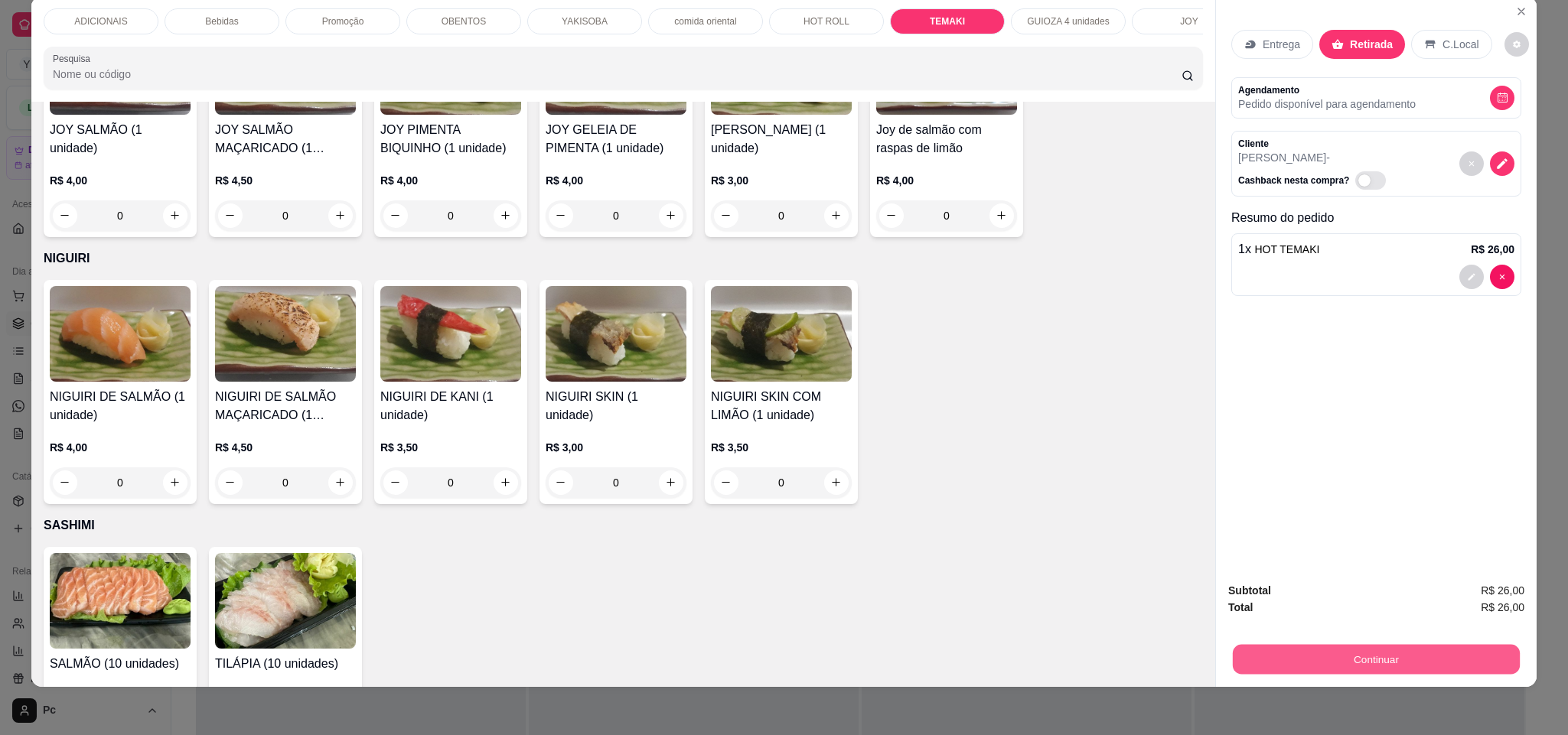
click at [1281, 650] on button "Continuar" at bounding box center [1376, 660] width 287 height 30
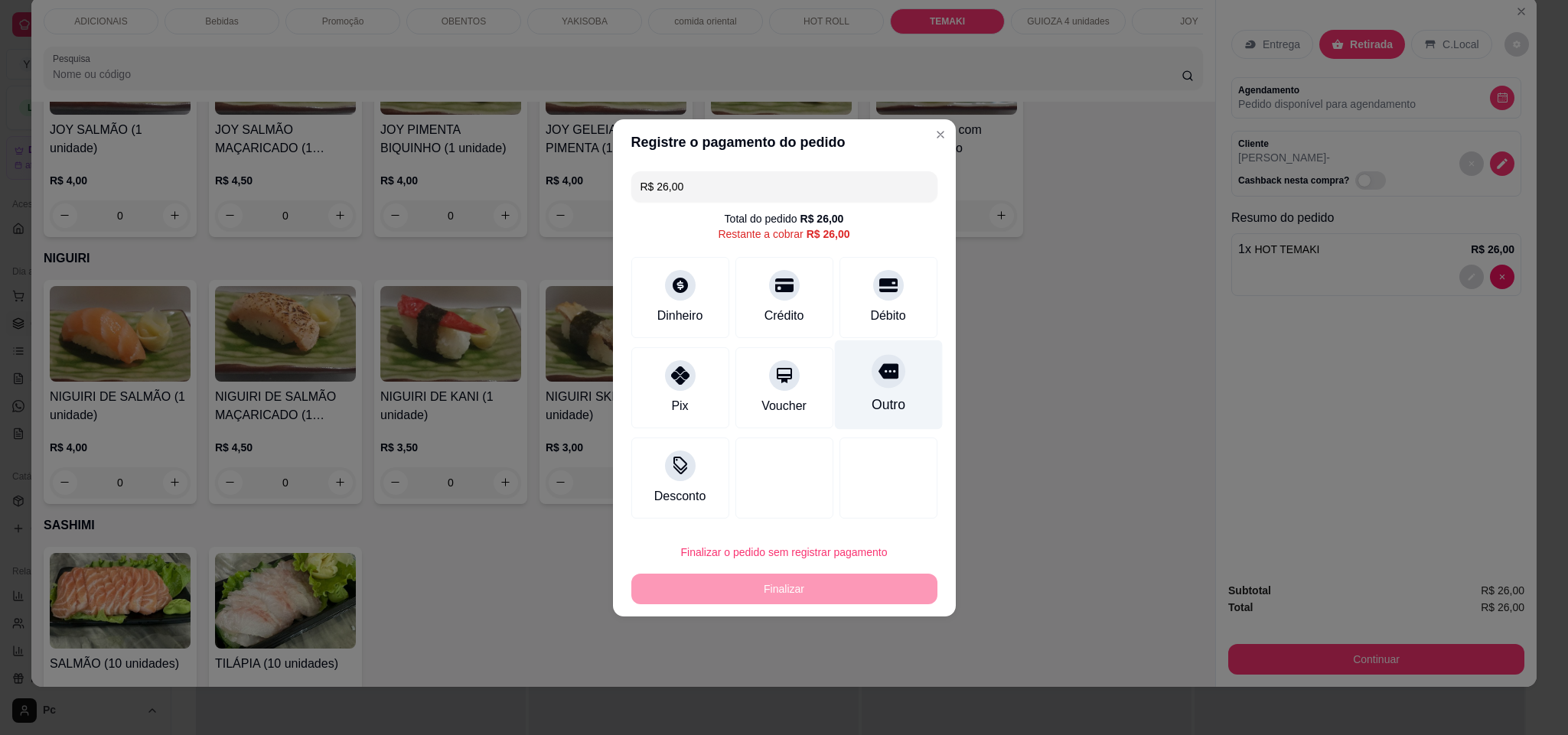
click at [886, 407] on div "Outro" at bounding box center [887, 404] width 34 height 20
type input "R$ 0,00"
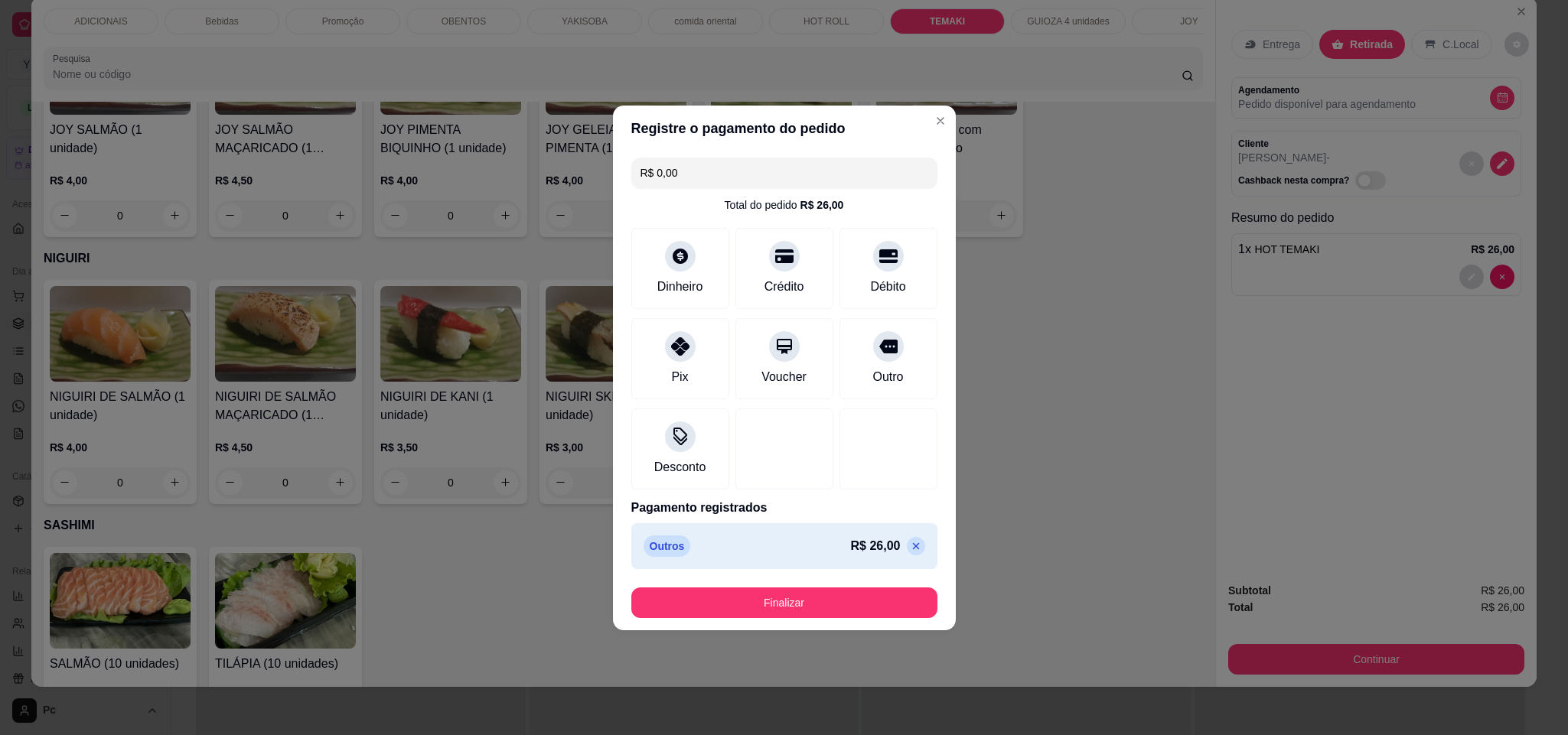
click at [867, 588] on footer "Finalizar" at bounding box center [783, 602] width 342 height 55
click at [873, 606] on button "Finalizar" at bounding box center [784, 603] width 306 height 31
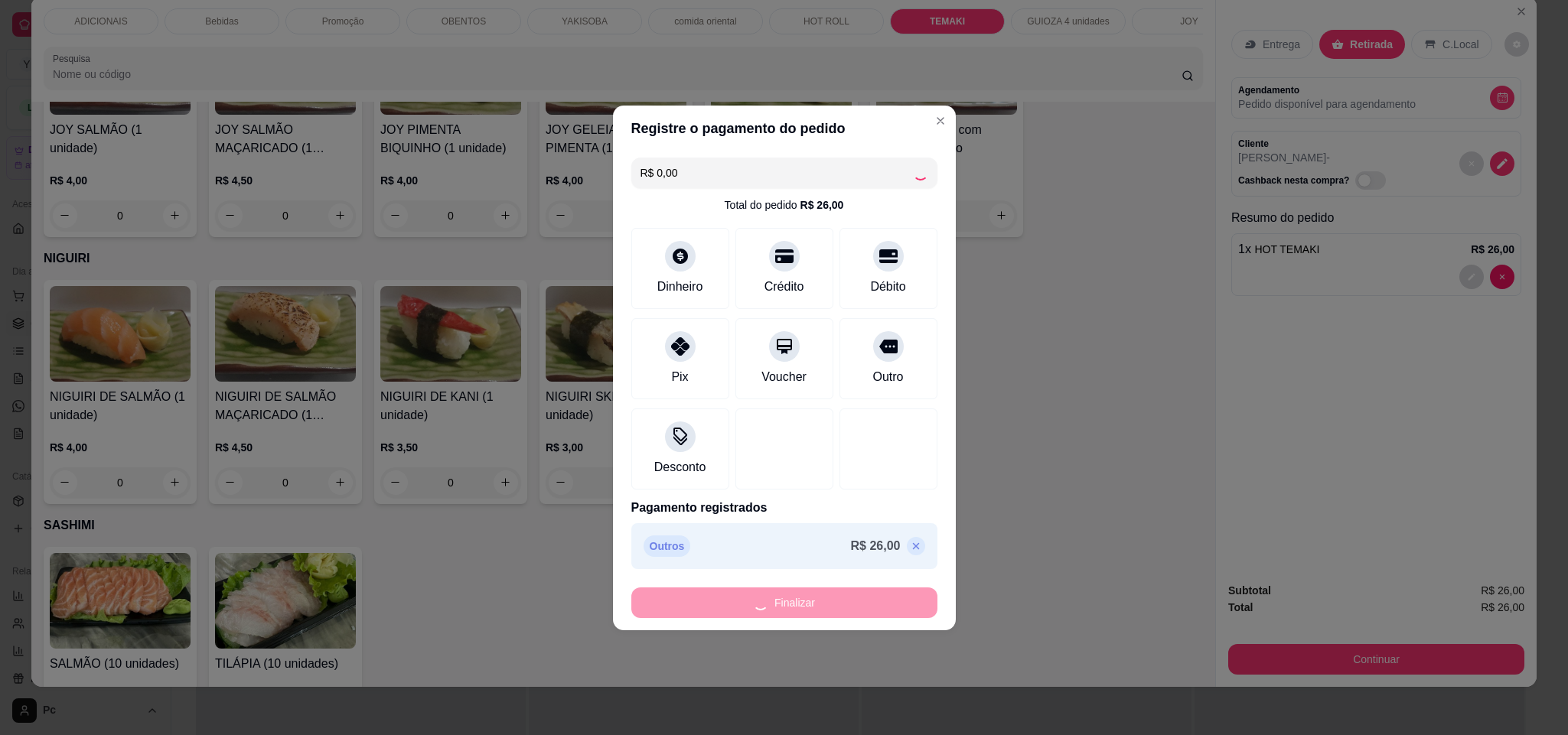
type input "0"
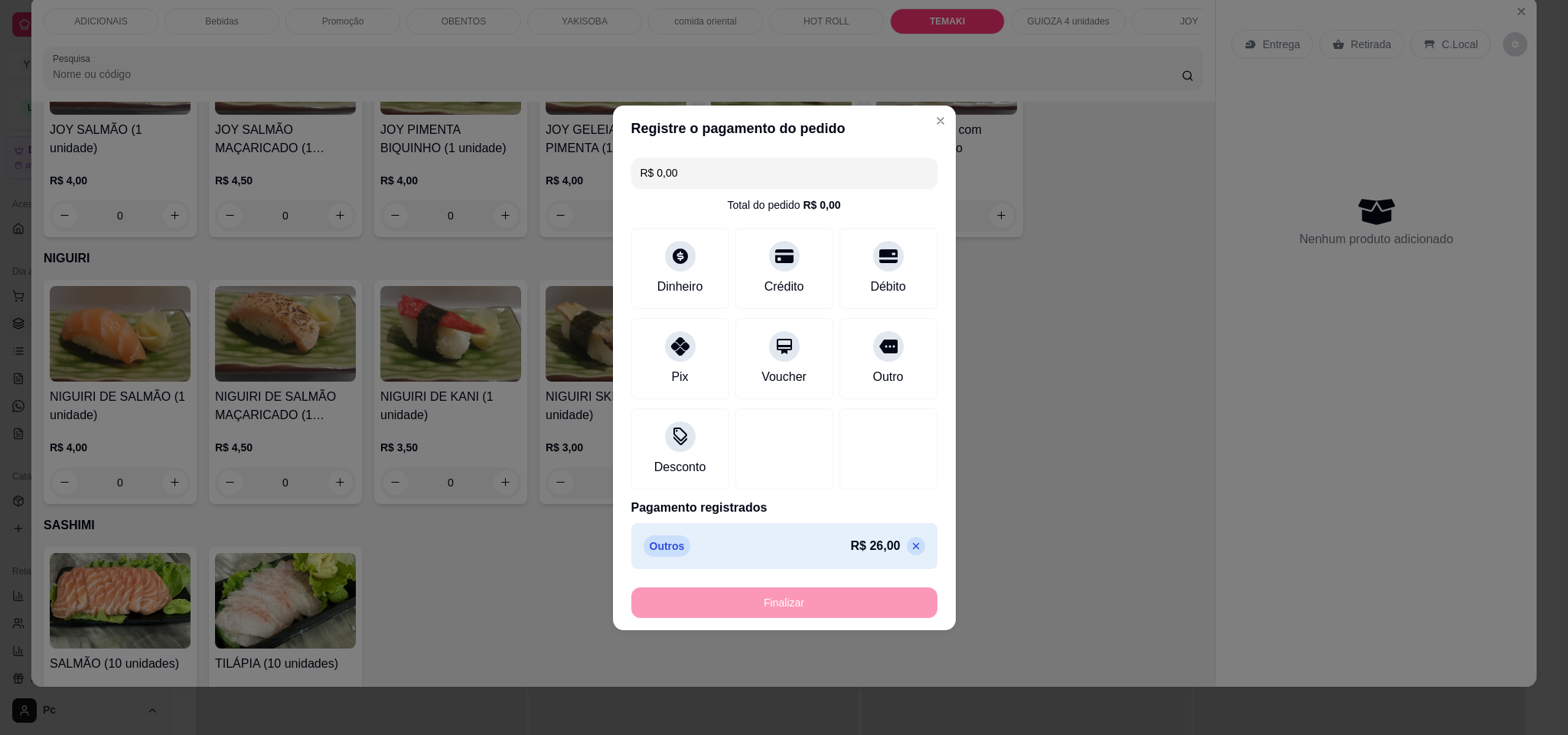
type input "-R$ 26,00"
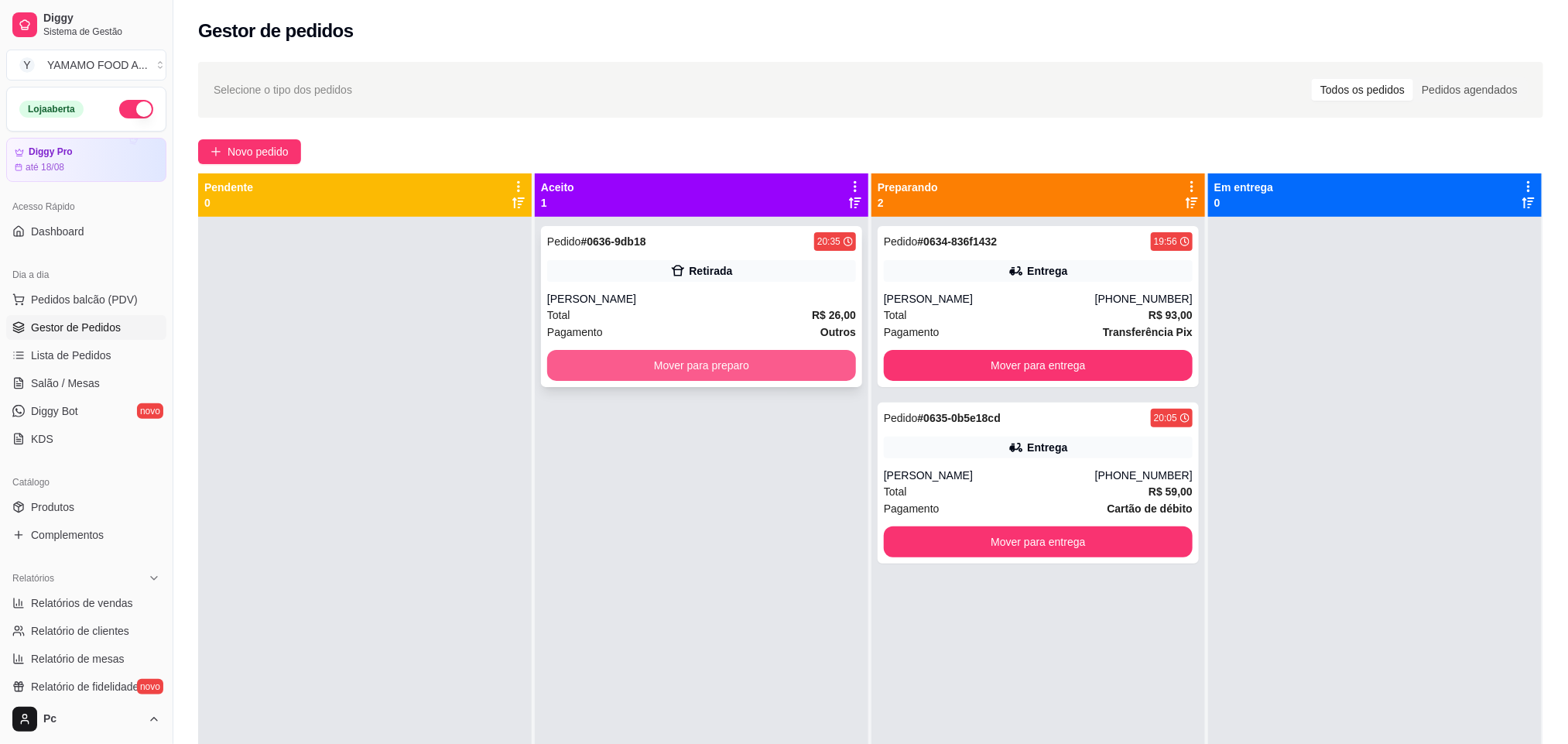
click at [759, 359] on button "Mover para preparo" at bounding box center [702, 365] width 309 height 31
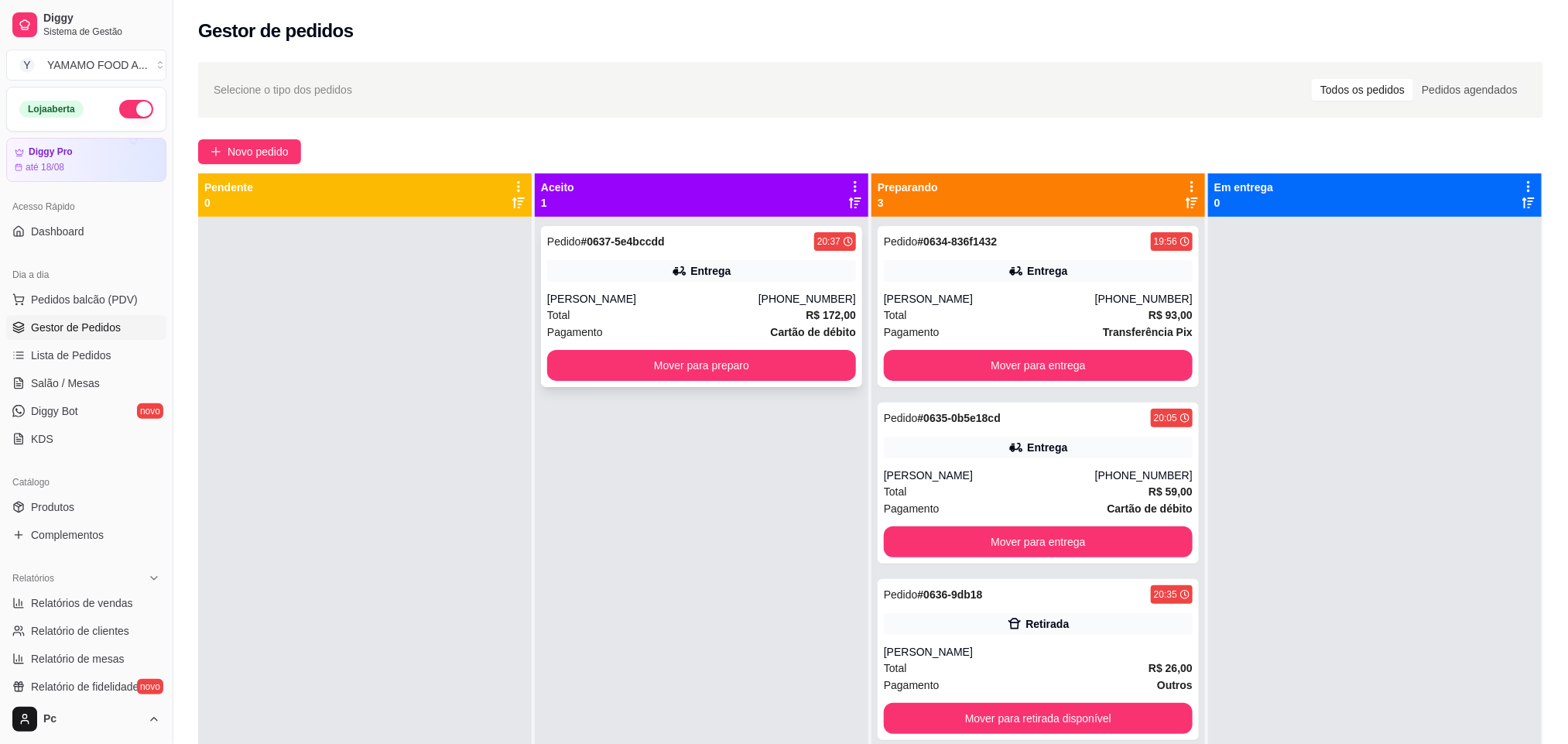
click at [662, 313] on div "Total R$ 172,00" at bounding box center [702, 315] width 309 height 17
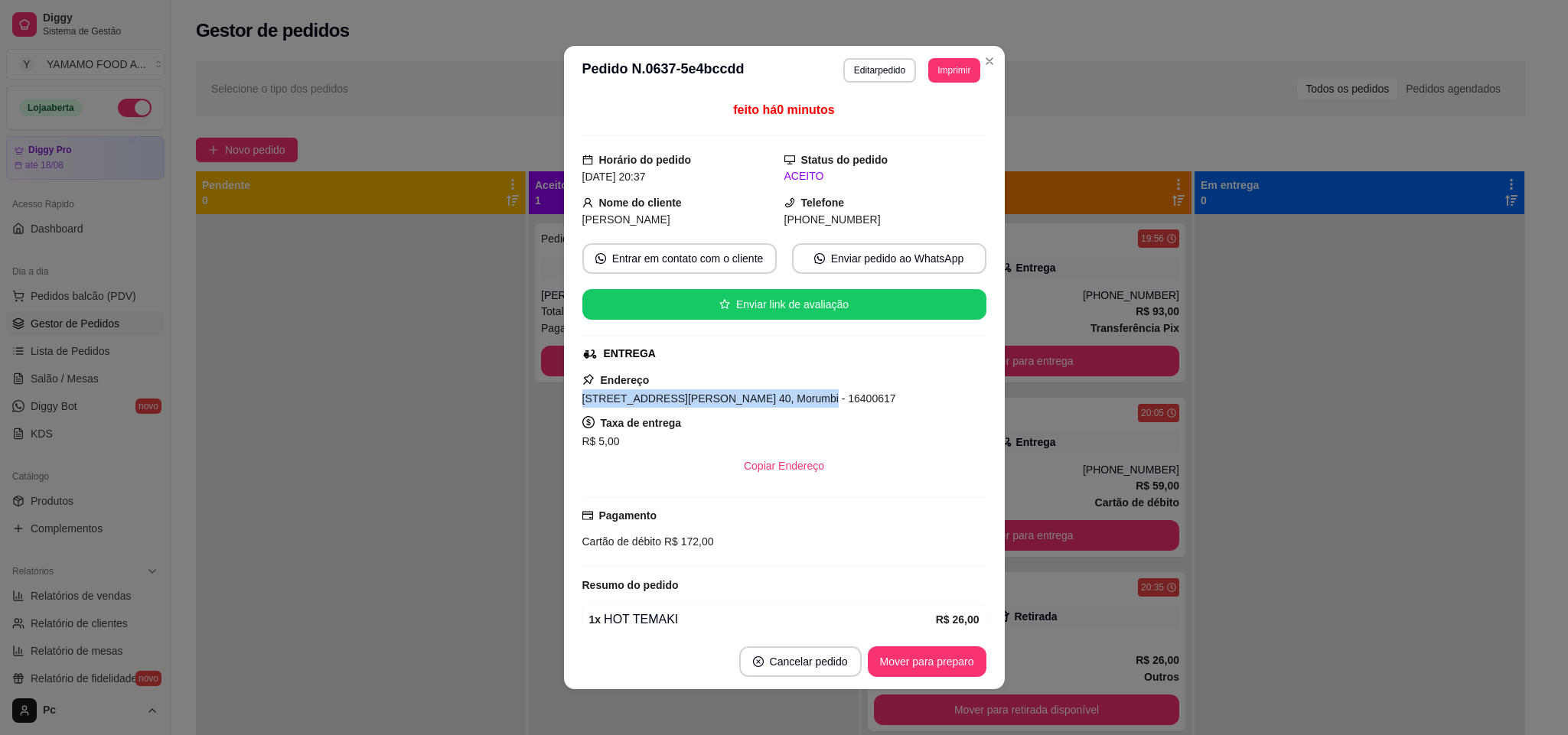
drag, startPoint x: 567, startPoint y: 401, endPoint x: 786, endPoint y: 404, distance: 219.0
click at [786, 404] on div "feito há 0 minutos Horário do pedido [DATE] 20:37 Status do pedido ACEITO Nome …" at bounding box center [784, 364] width 441 height 539
copy span "[STREET_ADDRESS][PERSON_NAME] 40, Morumb"
click at [910, 668] on button "Mover para preparo" at bounding box center [927, 661] width 118 height 31
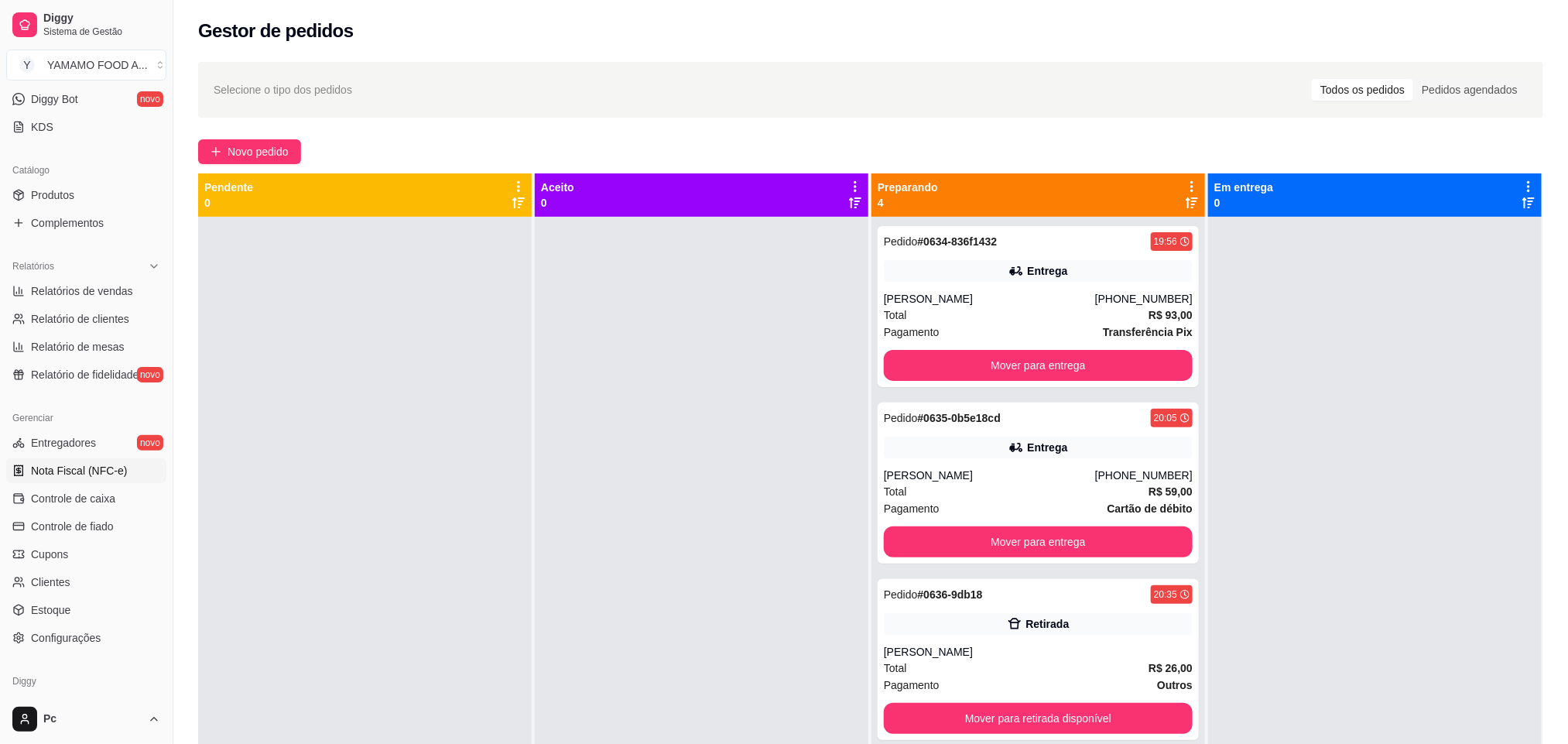
scroll to position [348, 0]
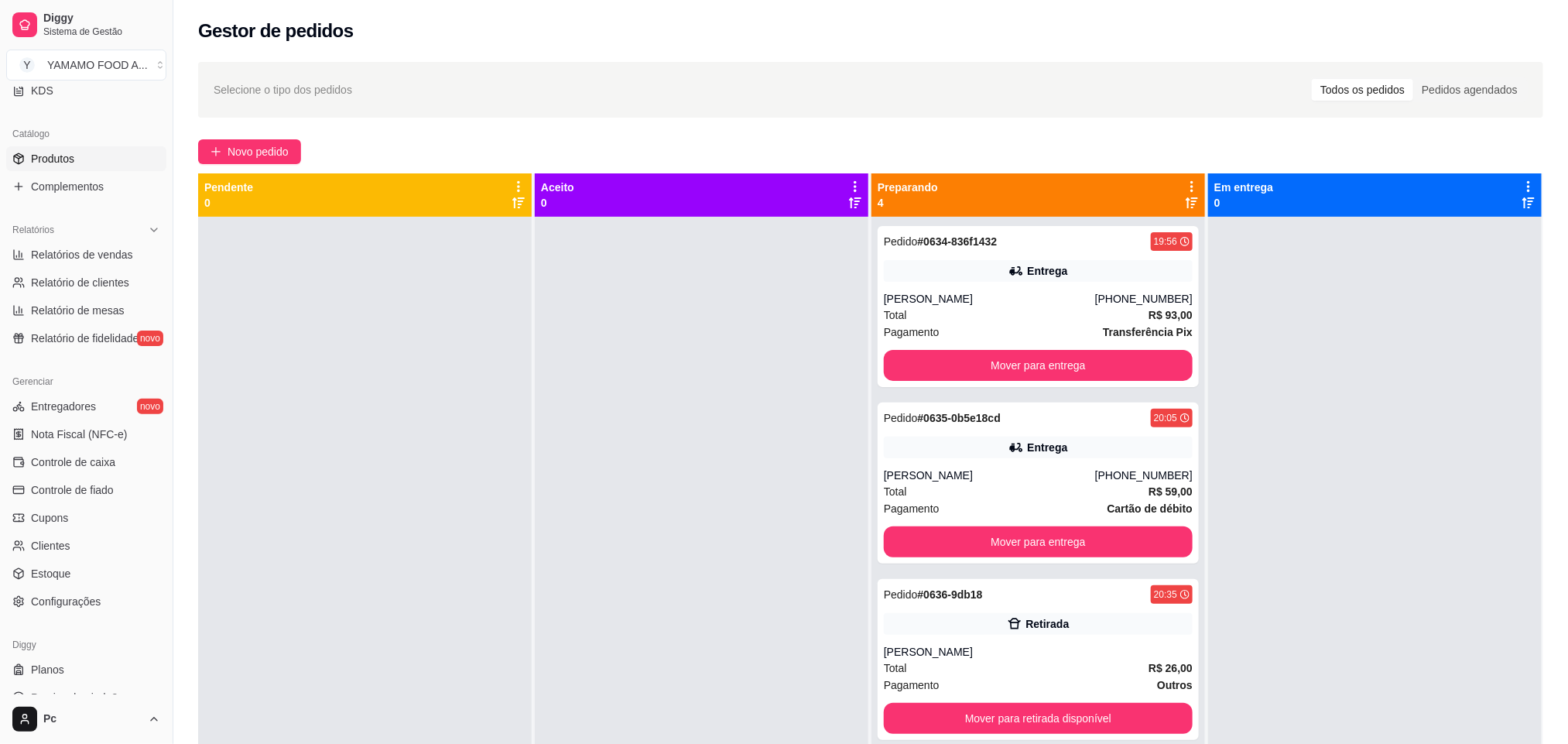
click at [74, 152] on link "Produtos" at bounding box center [86, 158] width 160 height 25
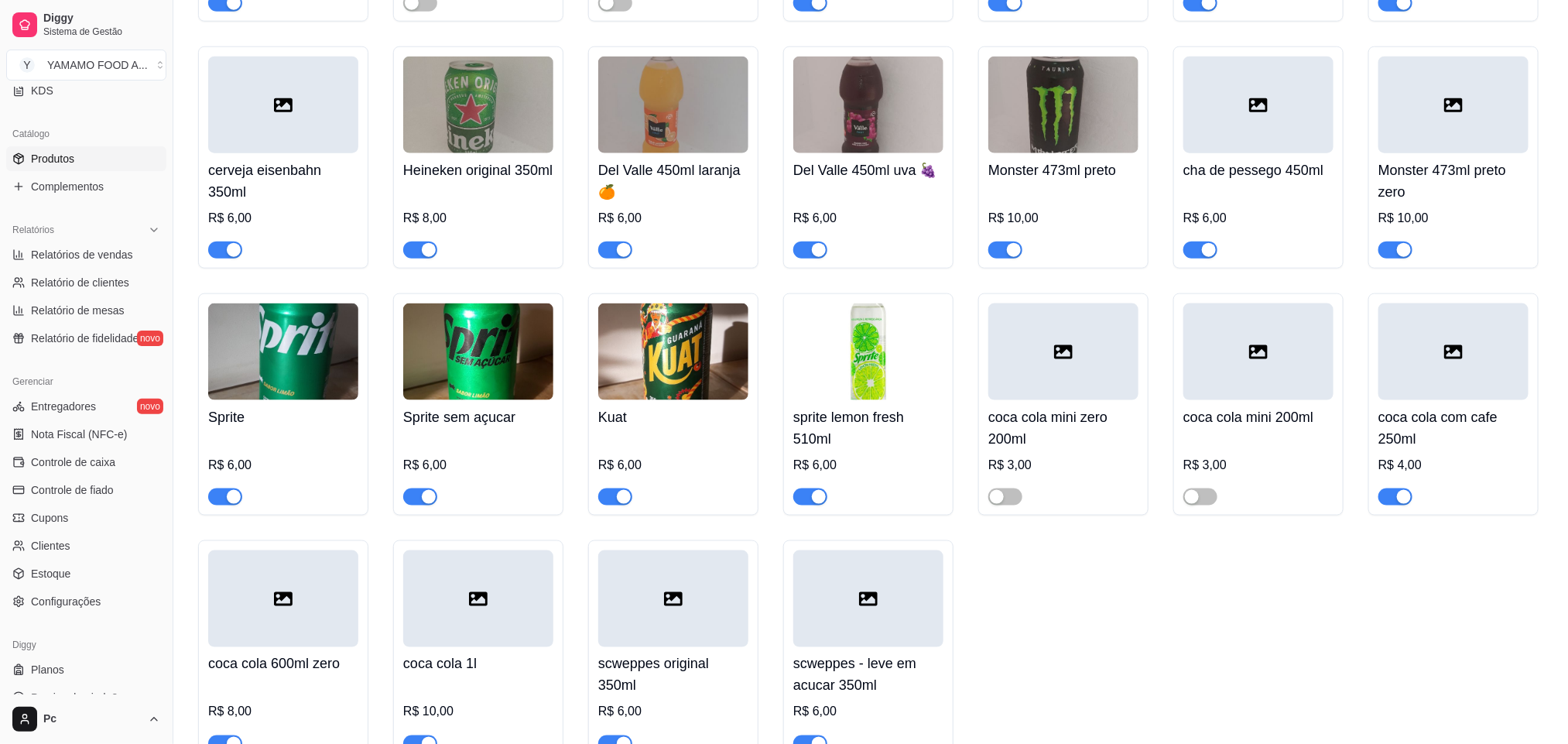
scroll to position [929, 0]
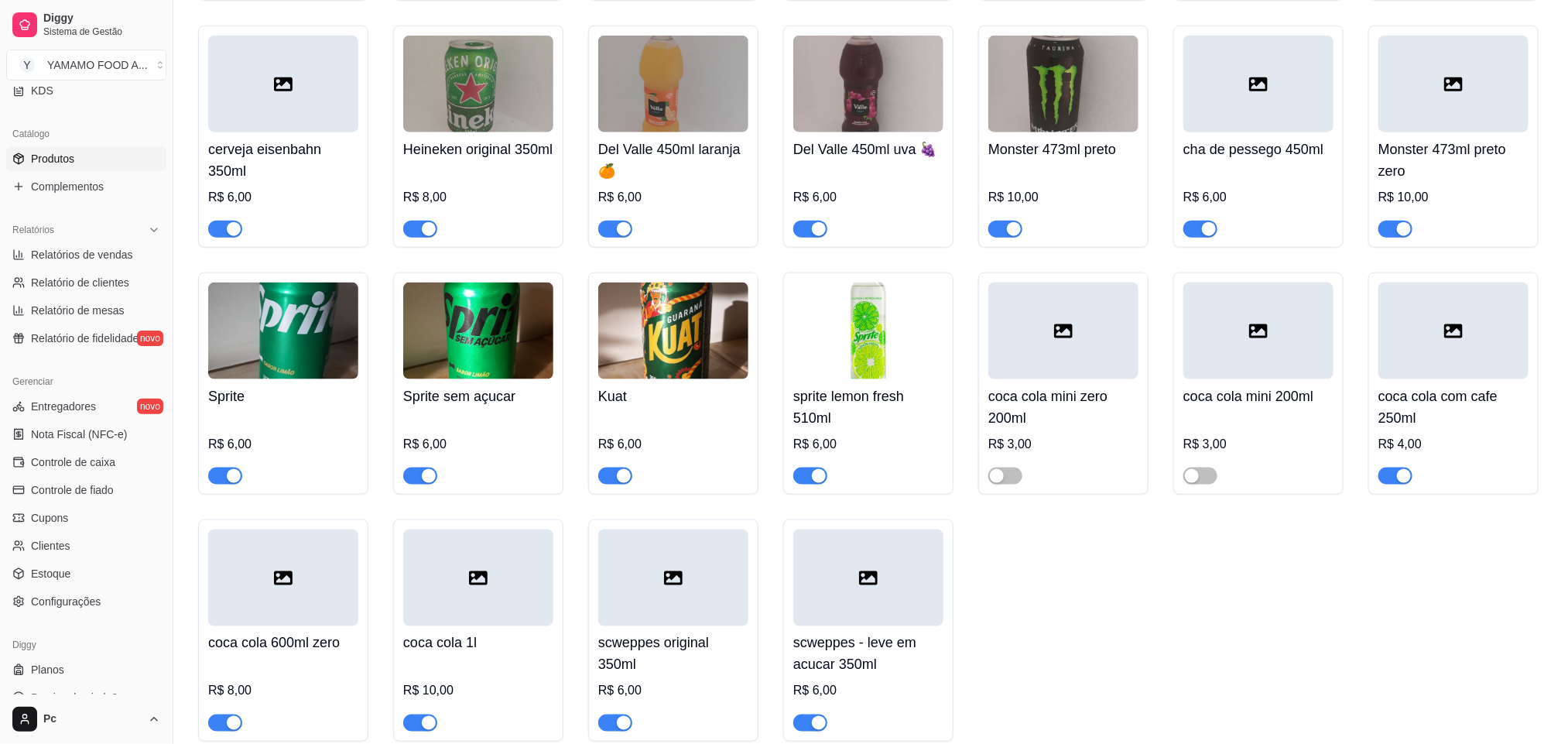
click at [414, 483] on span "button" at bounding box center [420, 476] width 34 height 17
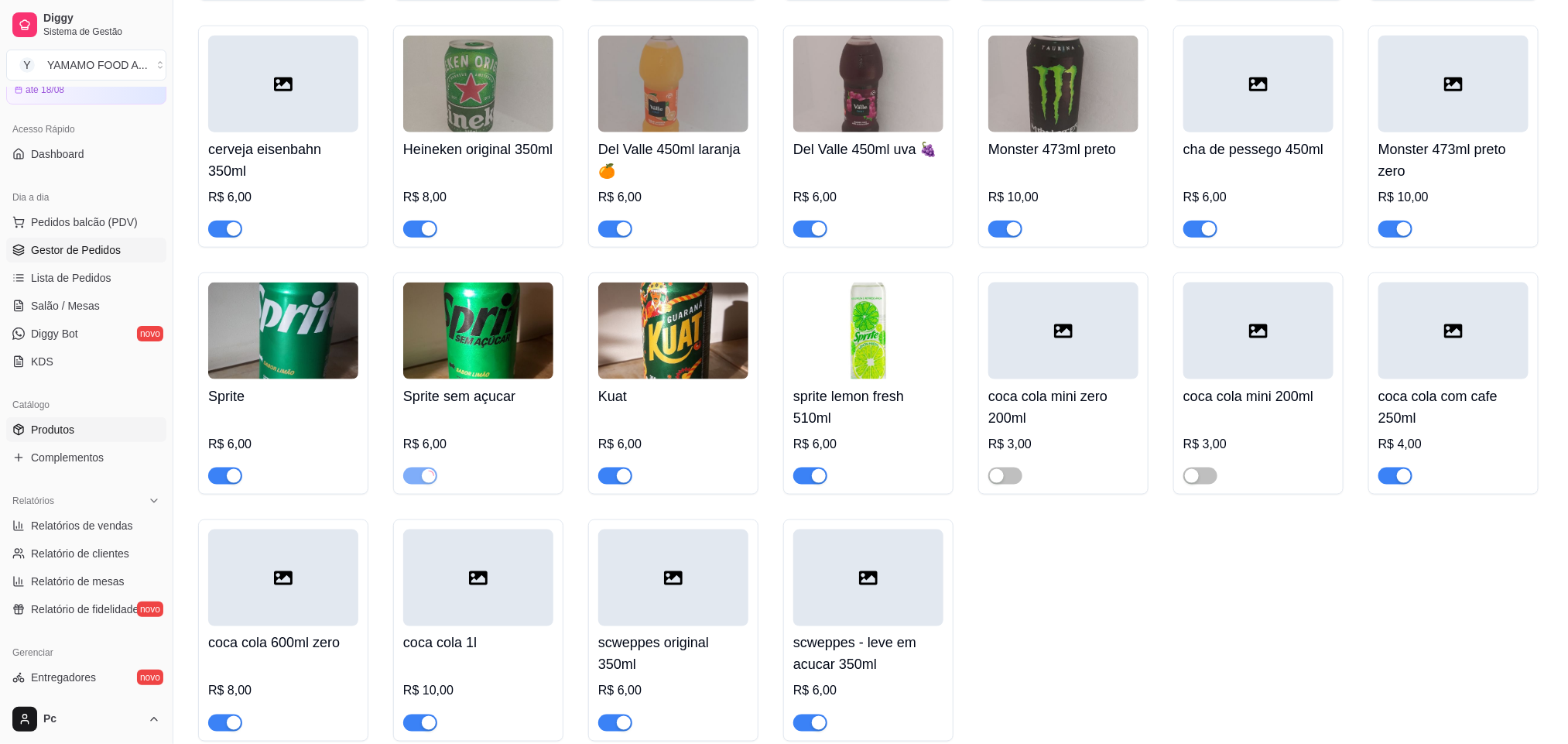
scroll to position [0, 0]
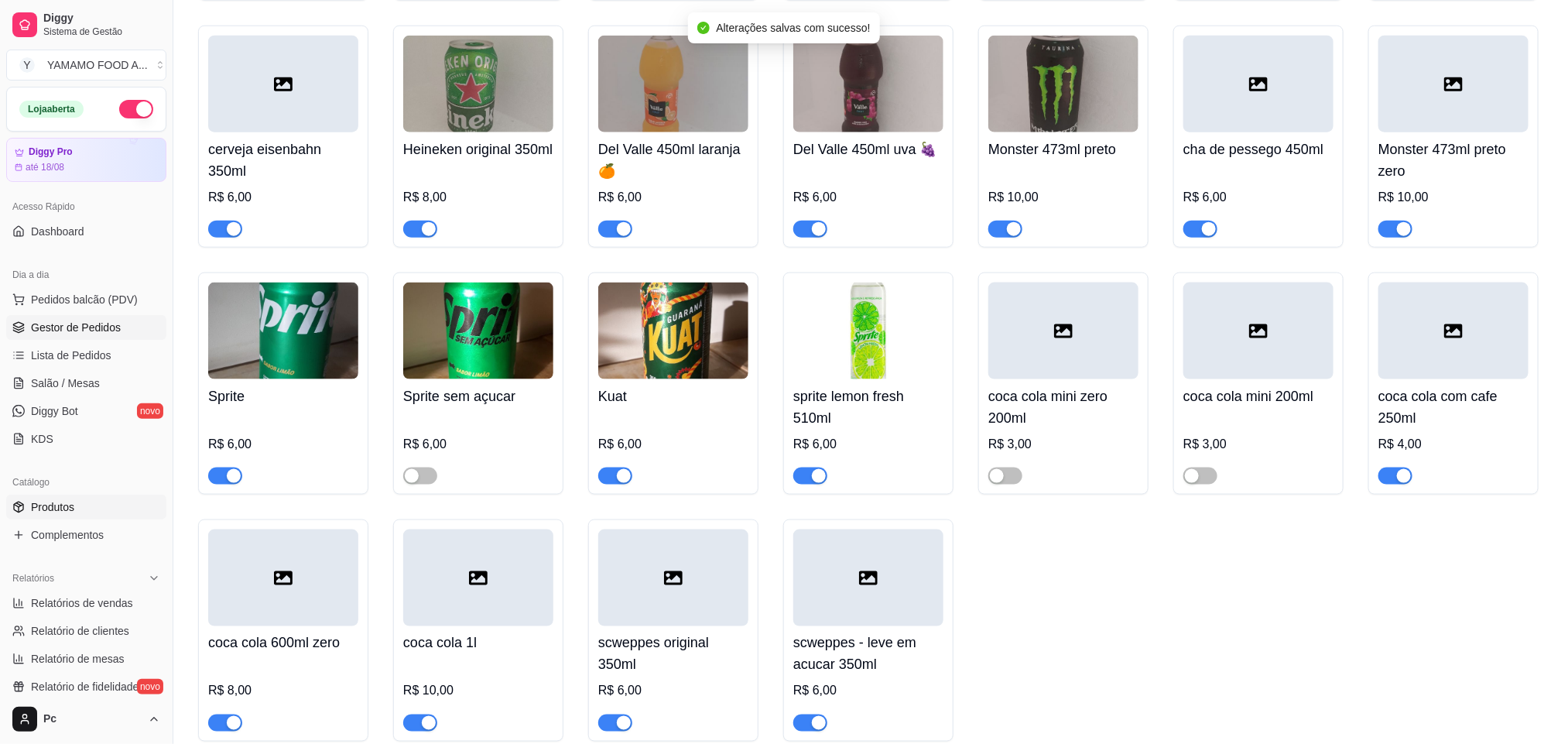
click at [56, 330] on span "Gestor de Pedidos" at bounding box center [76, 327] width 90 height 15
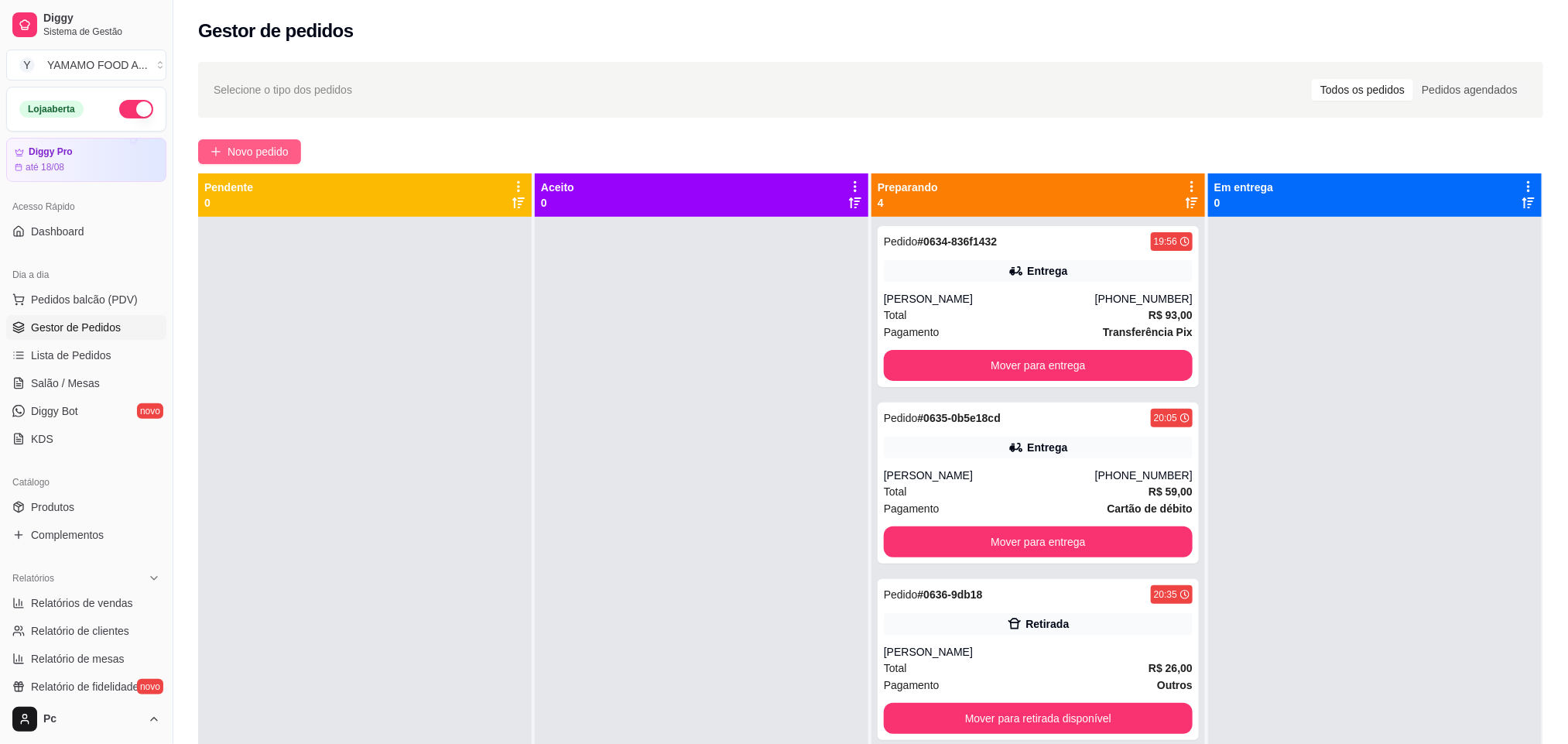
click at [250, 157] on span "Novo pedido" at bounding box center [258, 152] width 61 height 17
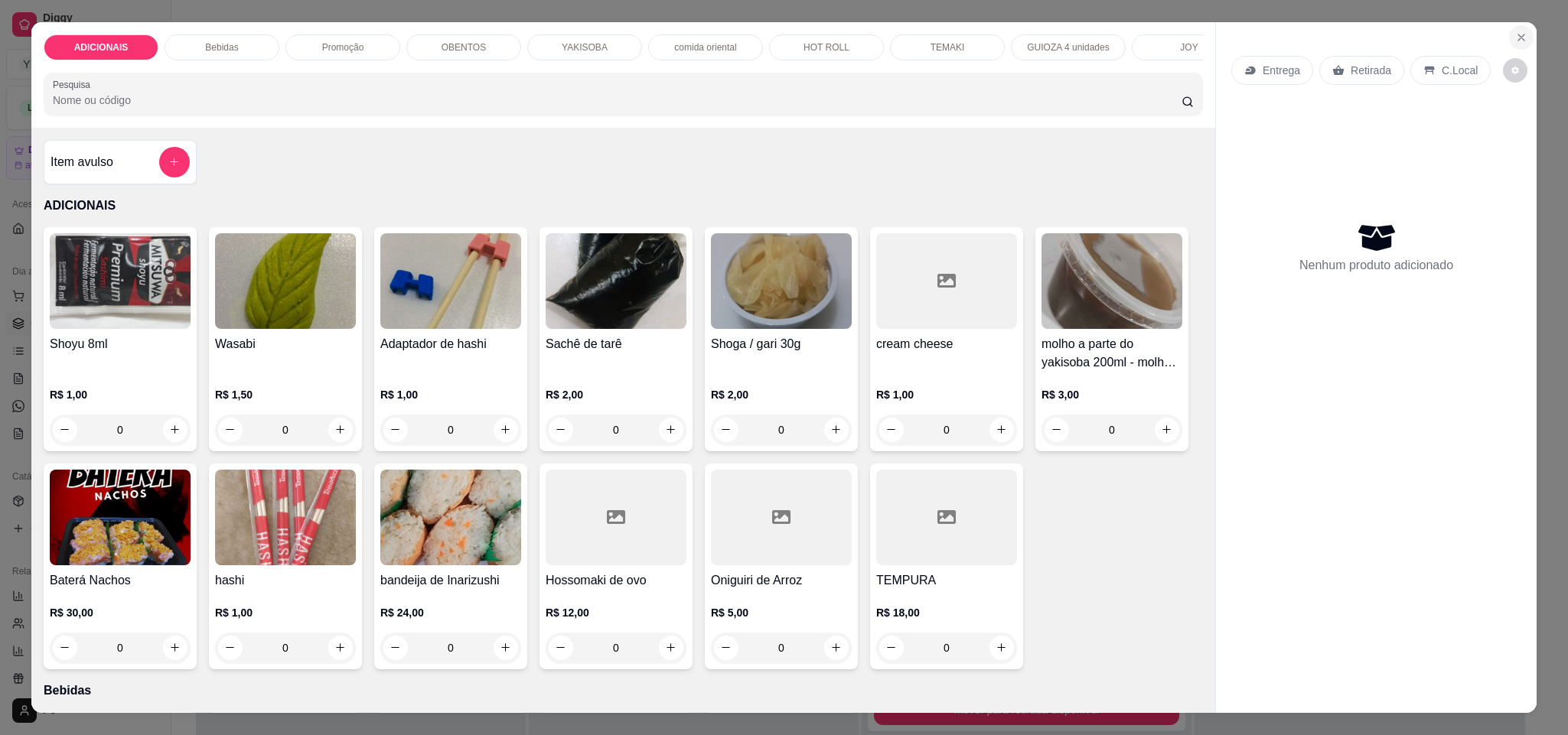
click at [1517, 36] on icon "Close" at bounding box center [1520, 37] width 12 height 12
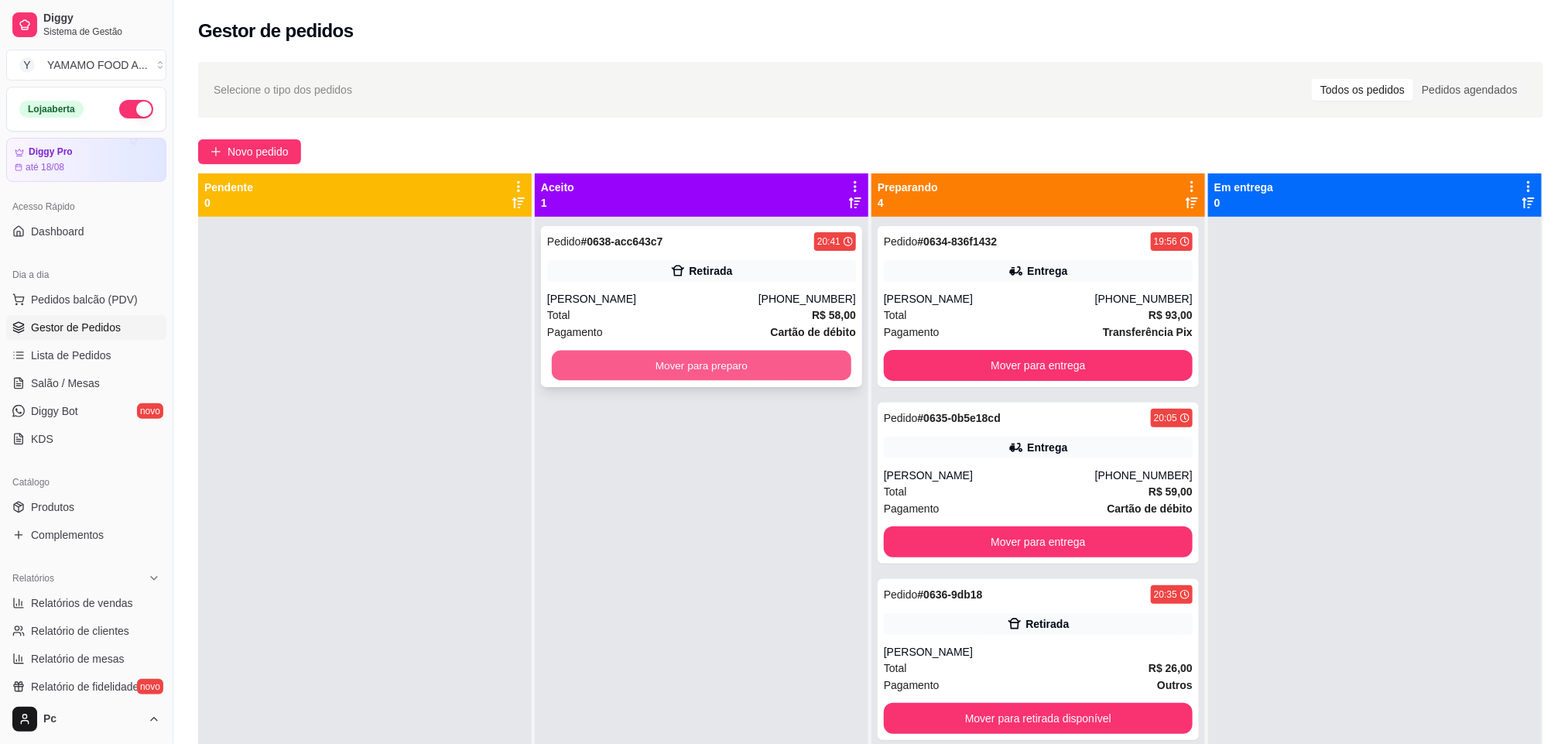
click at [582, 368] on button "Mover para preparo" at bounding box center [702, 366] width 300 height 30
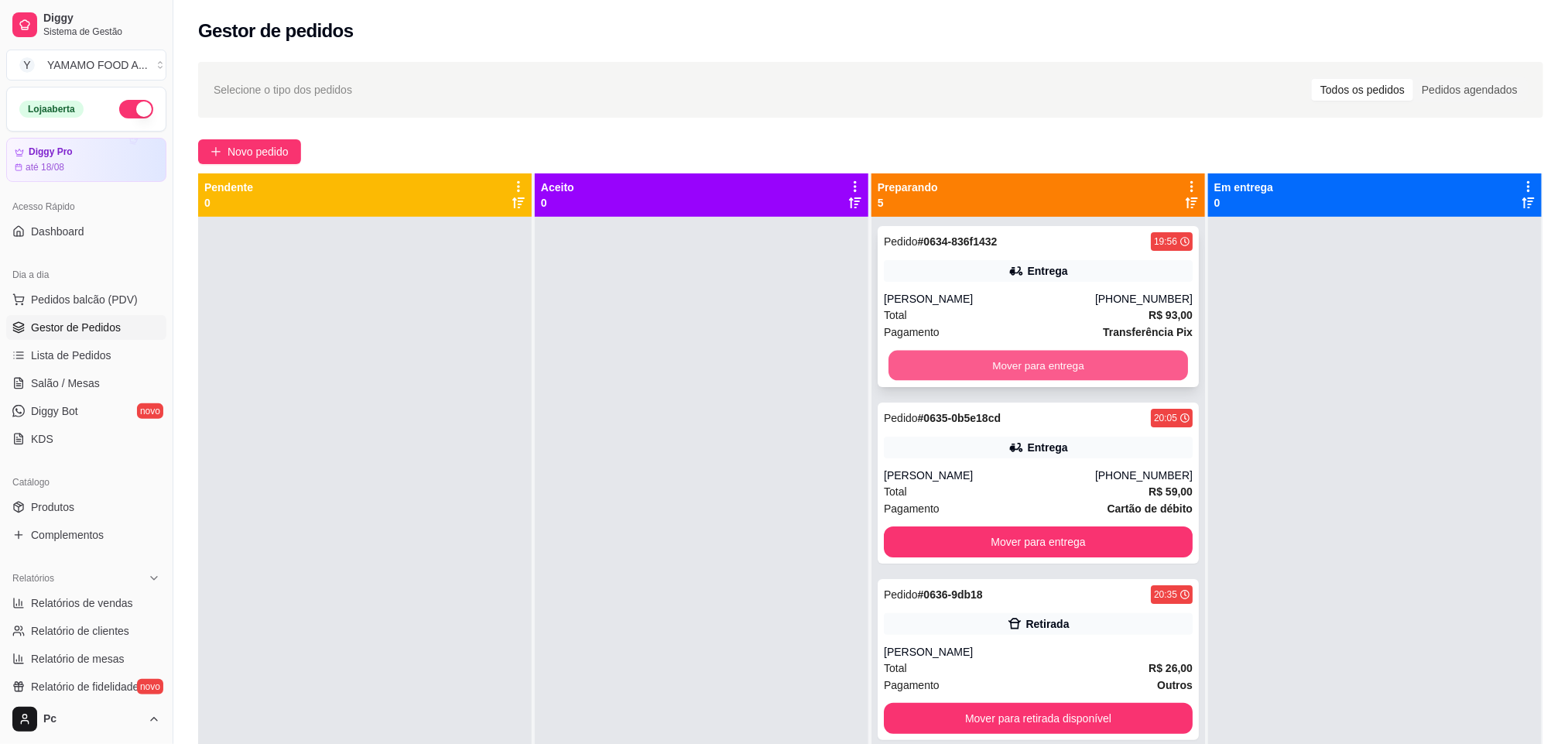
click at [985, 360] on button "Mover para entrega" at bounding box center [1039, 366] width 300 height 30
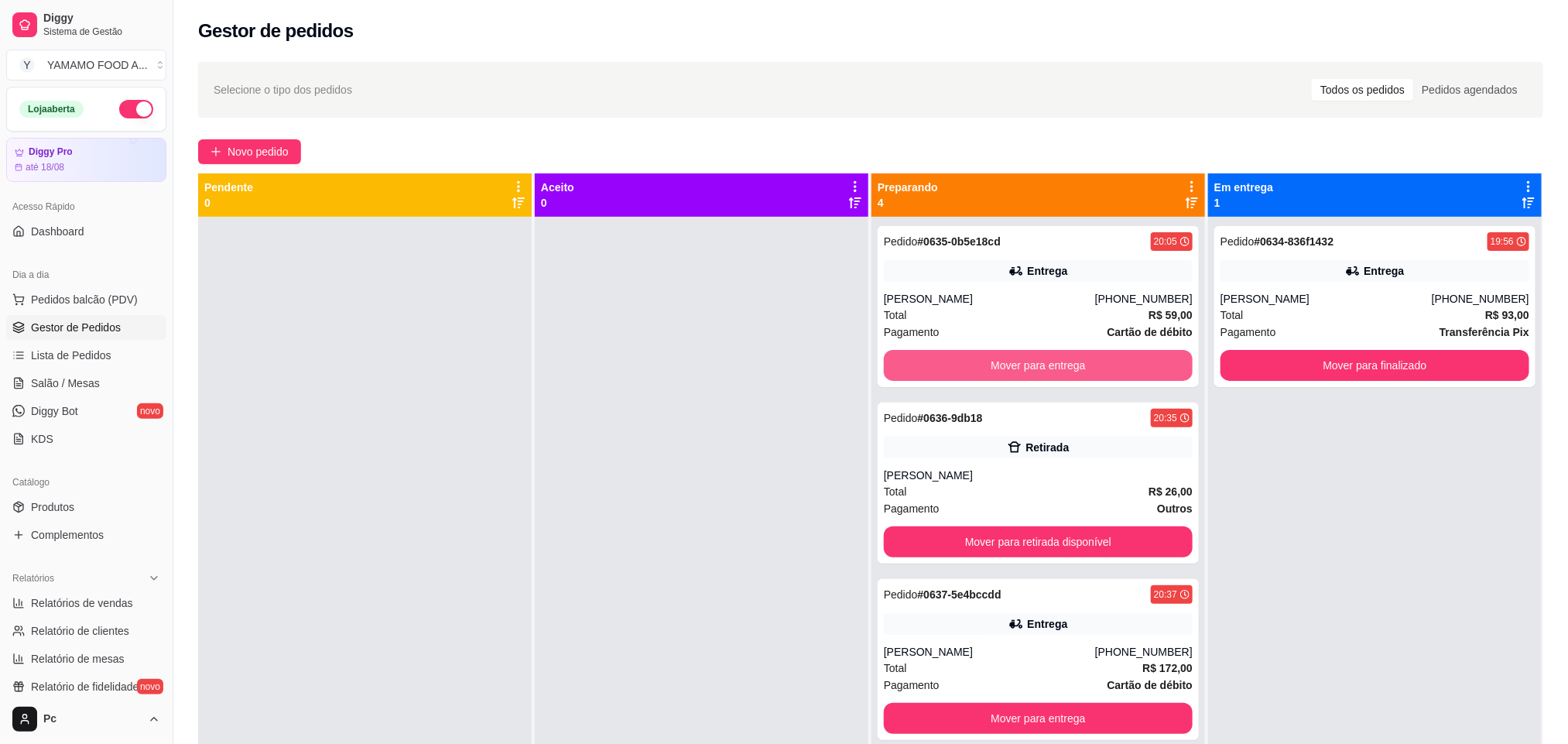
click at [985, 360] on button "Mover para entrega" at bounding box center [1039, 365] width 309 height 31
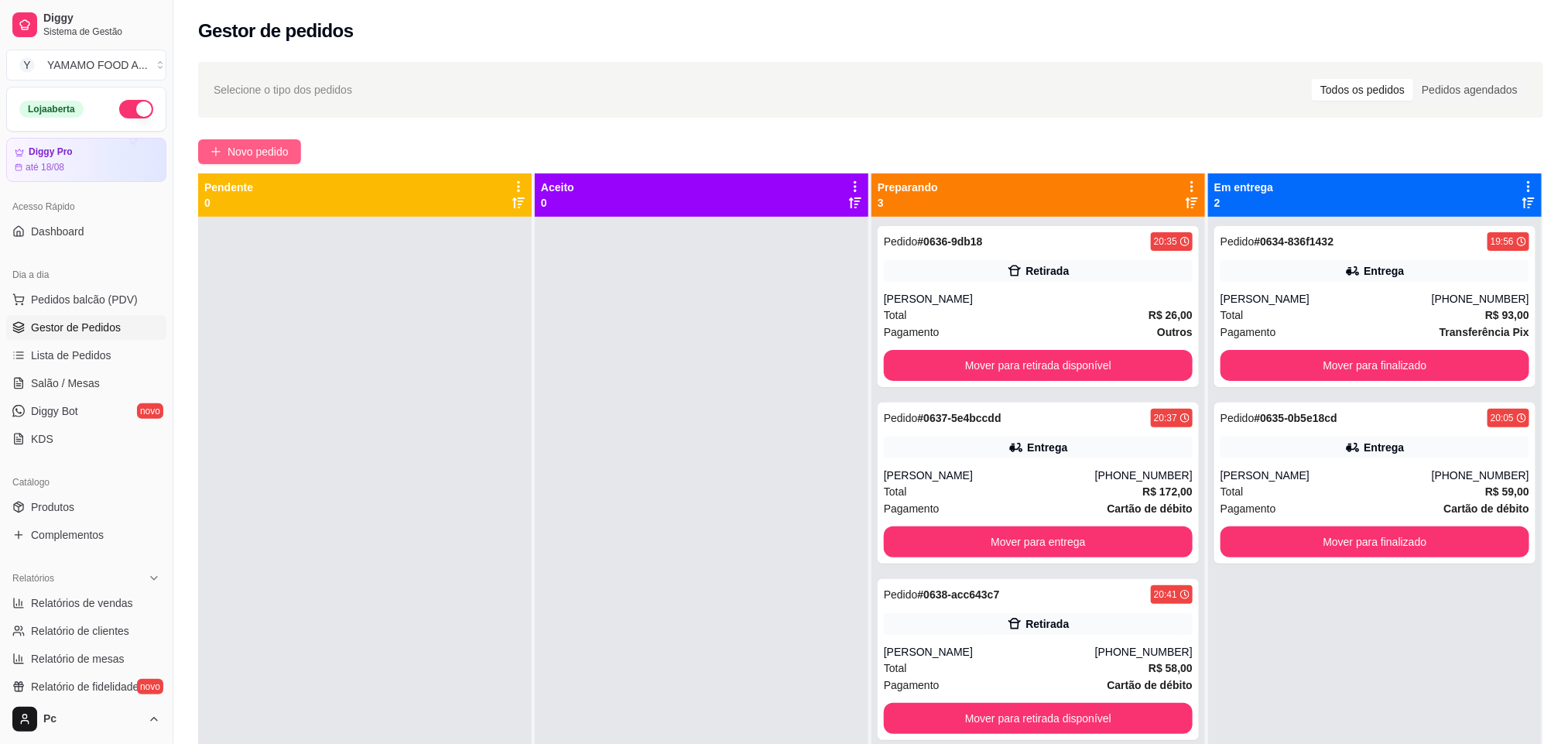
click at [288, 156] on span "Novo pedido" at bounding box center [258, 152] width 61 height 17
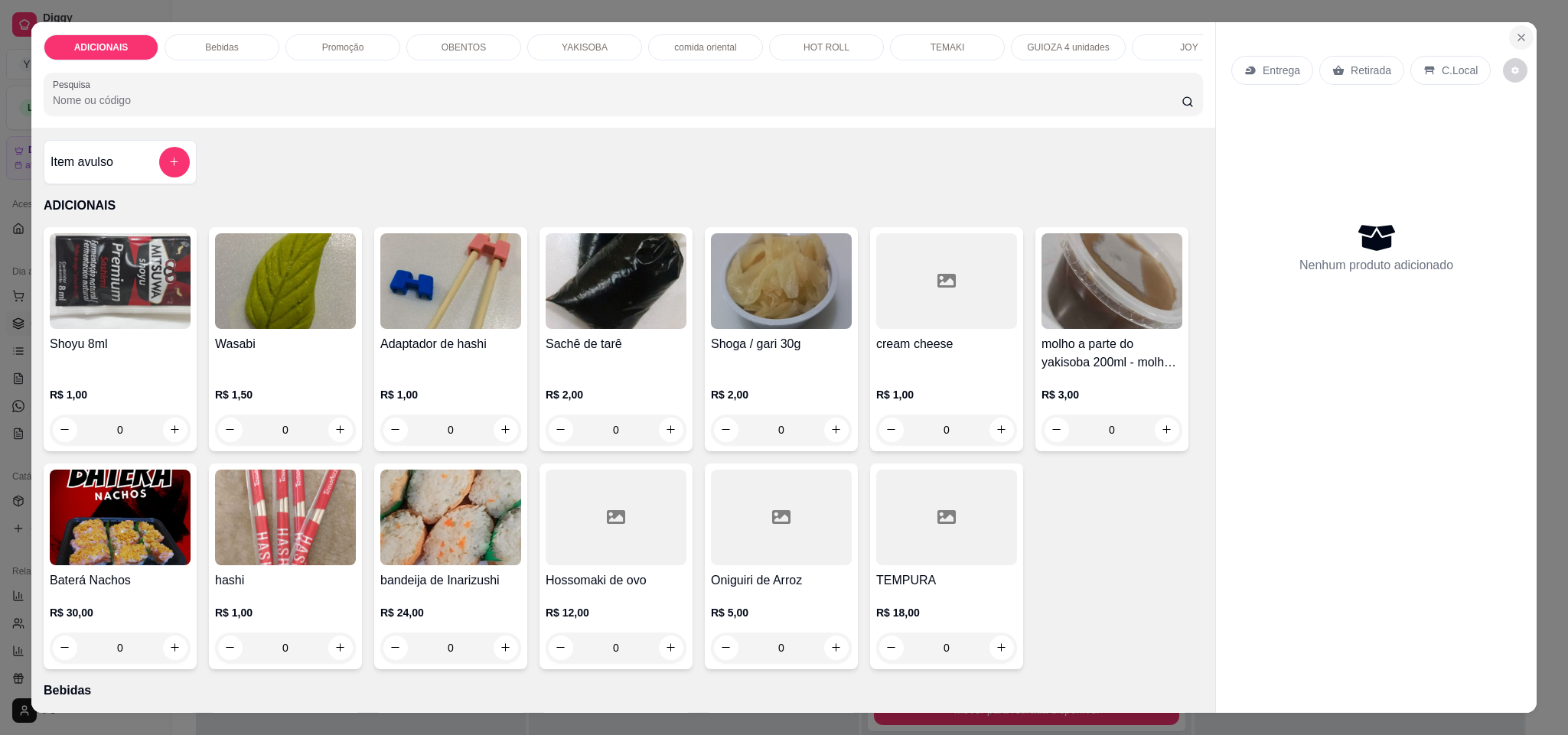
click at [1515, 42] on icon "Close" at bounding box center [1520, 37] width 12 height 12
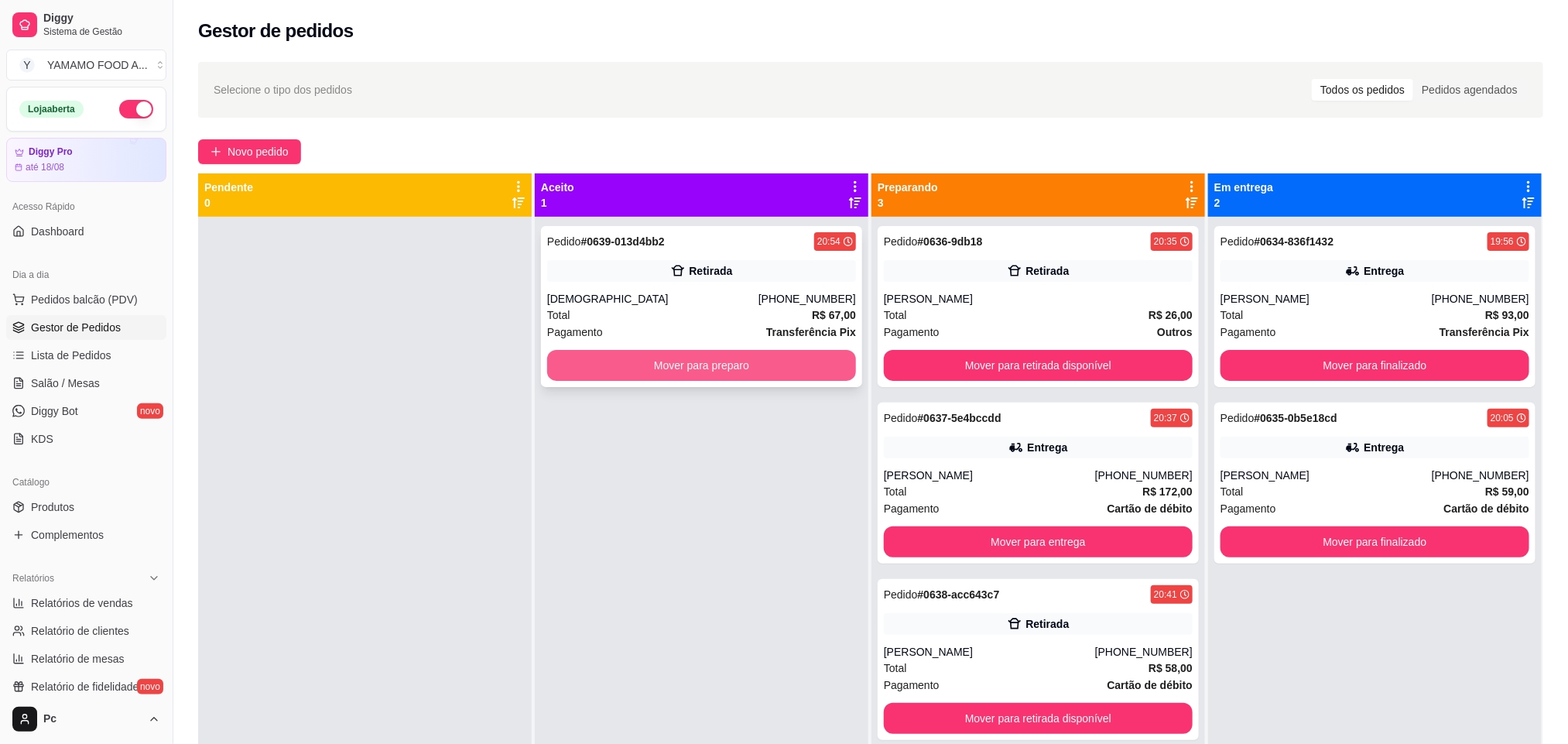
click at [581, 372] on button "Mover para preparo" at bounding box center [702, 365] width 309 height 31
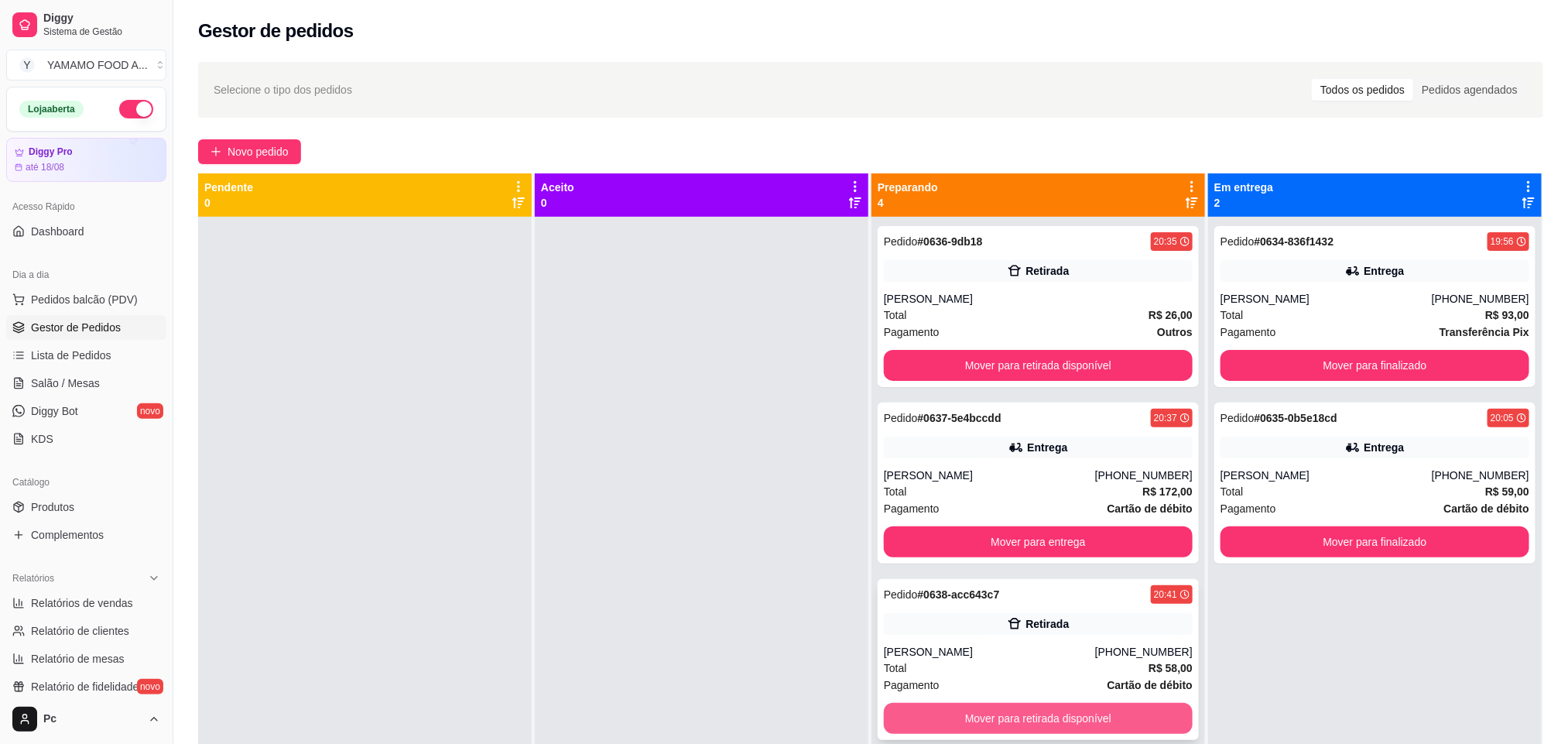
click at [993, 725] on button "Mover para retirada disponível" at bounding box center [1039, 718] width 309 height 31
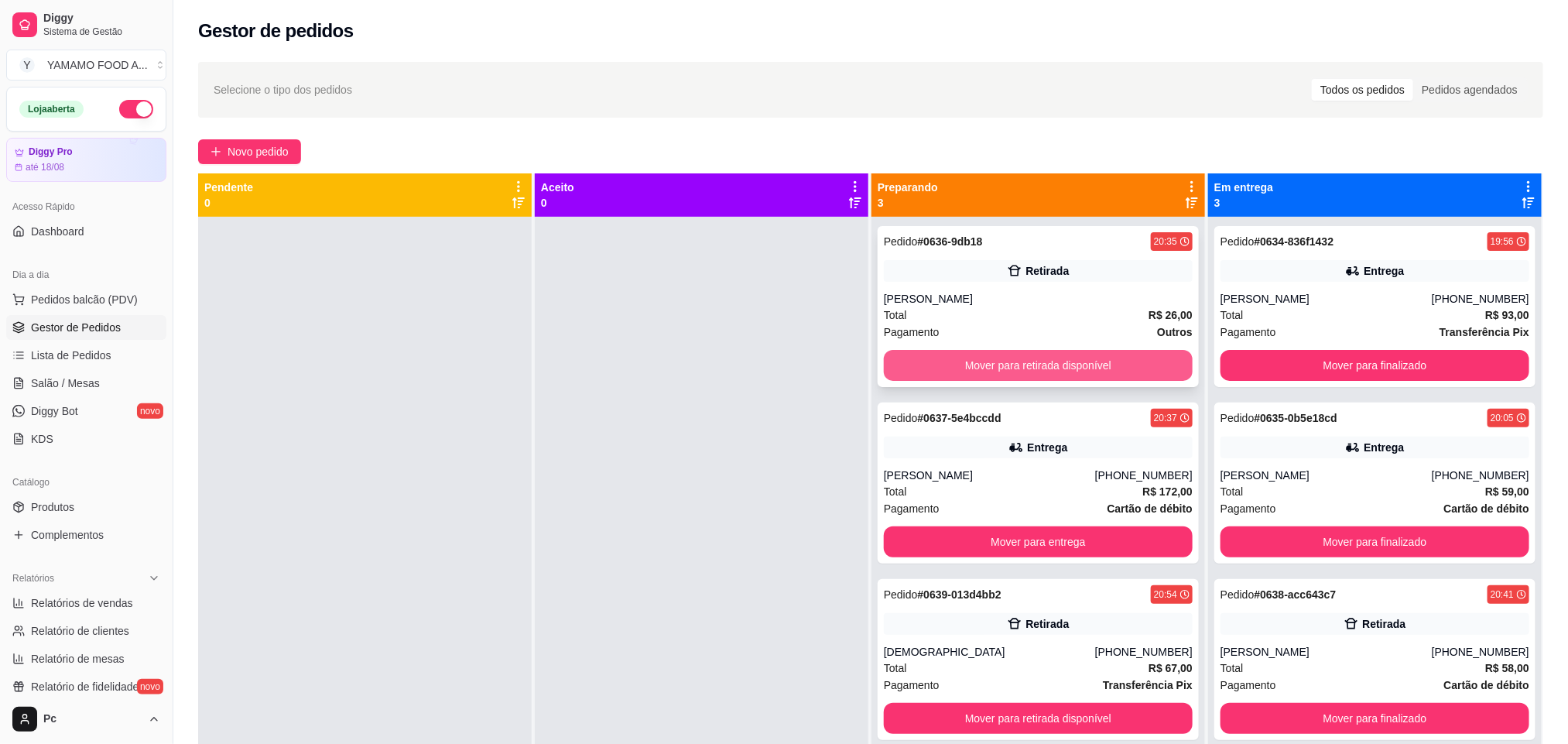
click at [956, 372] on button "Mover para retirada disponível" at bounding box center [1039, 365] width 309 height 31
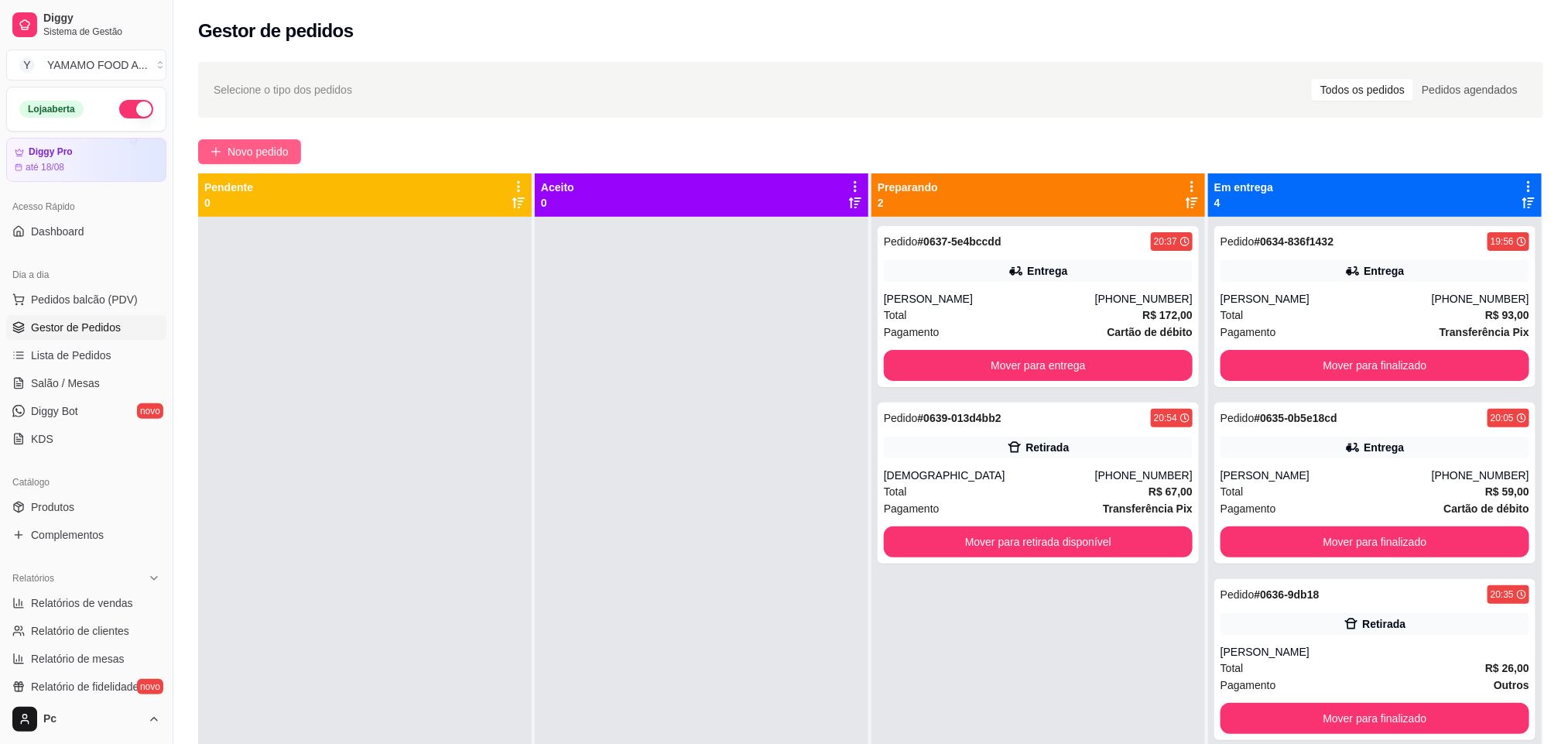
click at [250, 156] on span "Novo pedido" at bounding box center [258, 152] width 61 height 17
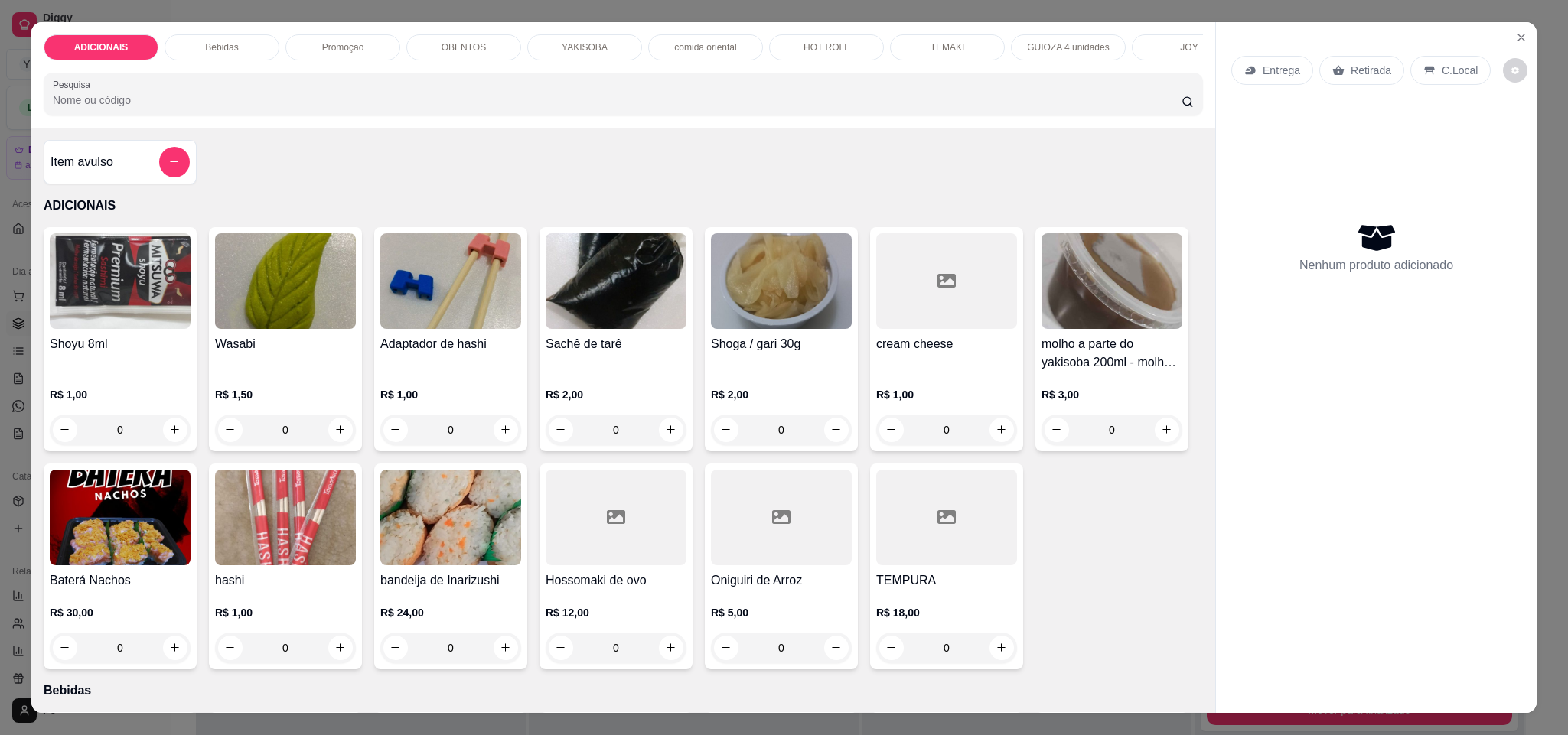
click at [365, 48] on div "Promoção" at bounding box center [342, 48] width 114 height 26
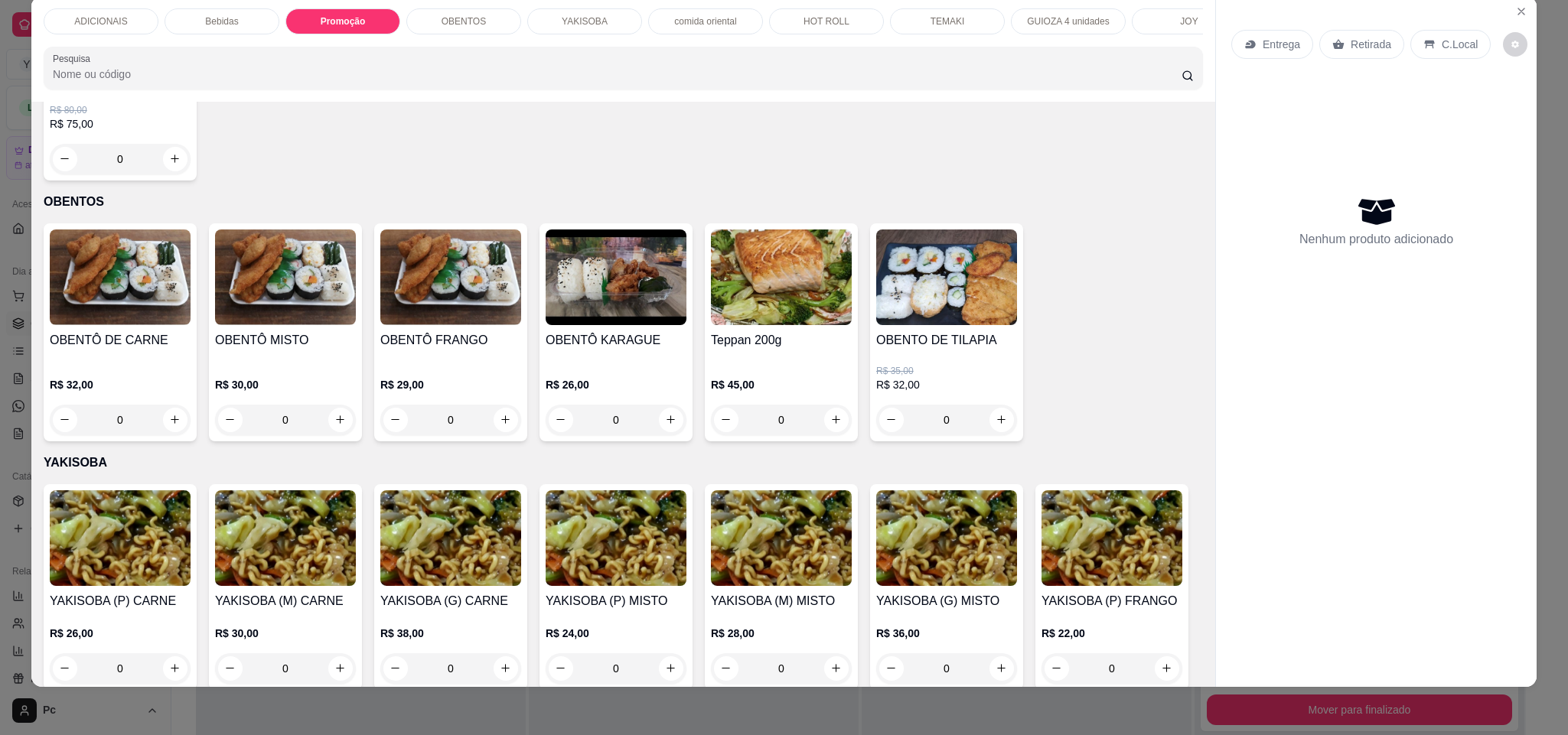
type input "1"
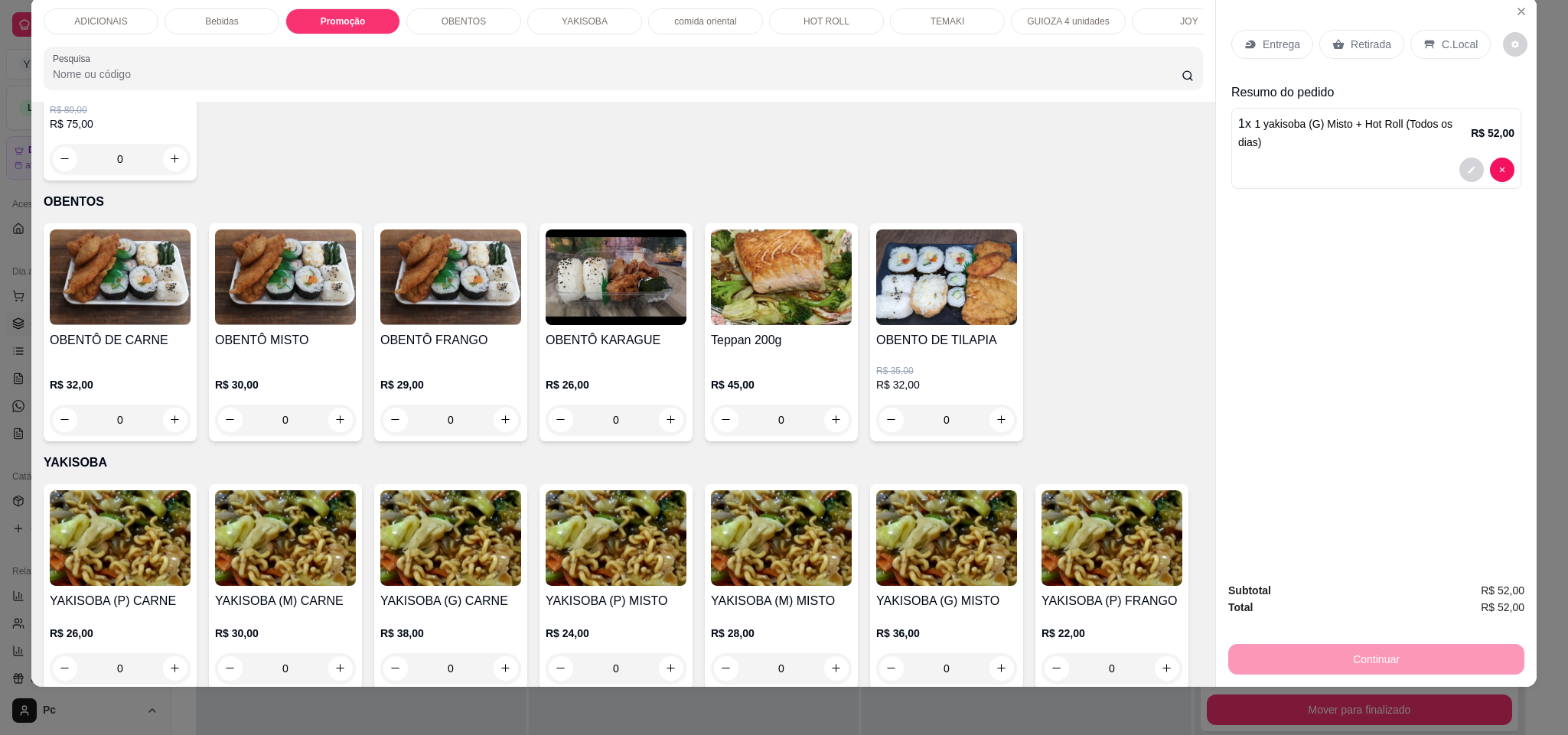
click at [1252, 48] on div "Entrega" at bounding box center [1272, 44] width 82 height 29
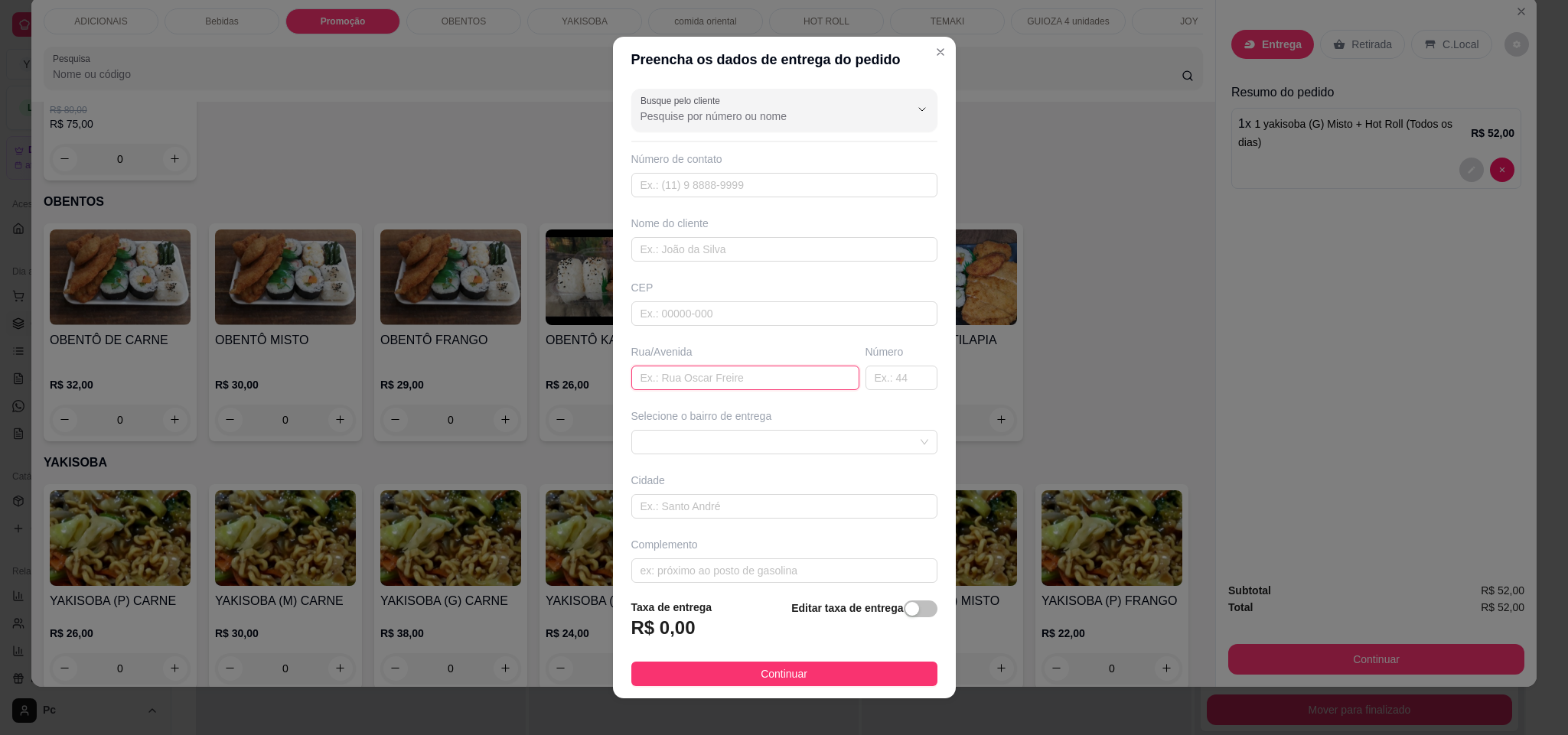
click at [662, 381] on input "text" at bounding box center [745, 378] width 228 height 24
paste input "[PERSON_NAME] Sanches"
type input "[PERSON_NAME] Sanches"
click at [866, 390] on input "text" at bounding box center [901, 378] width 72 height 24
type input "195"
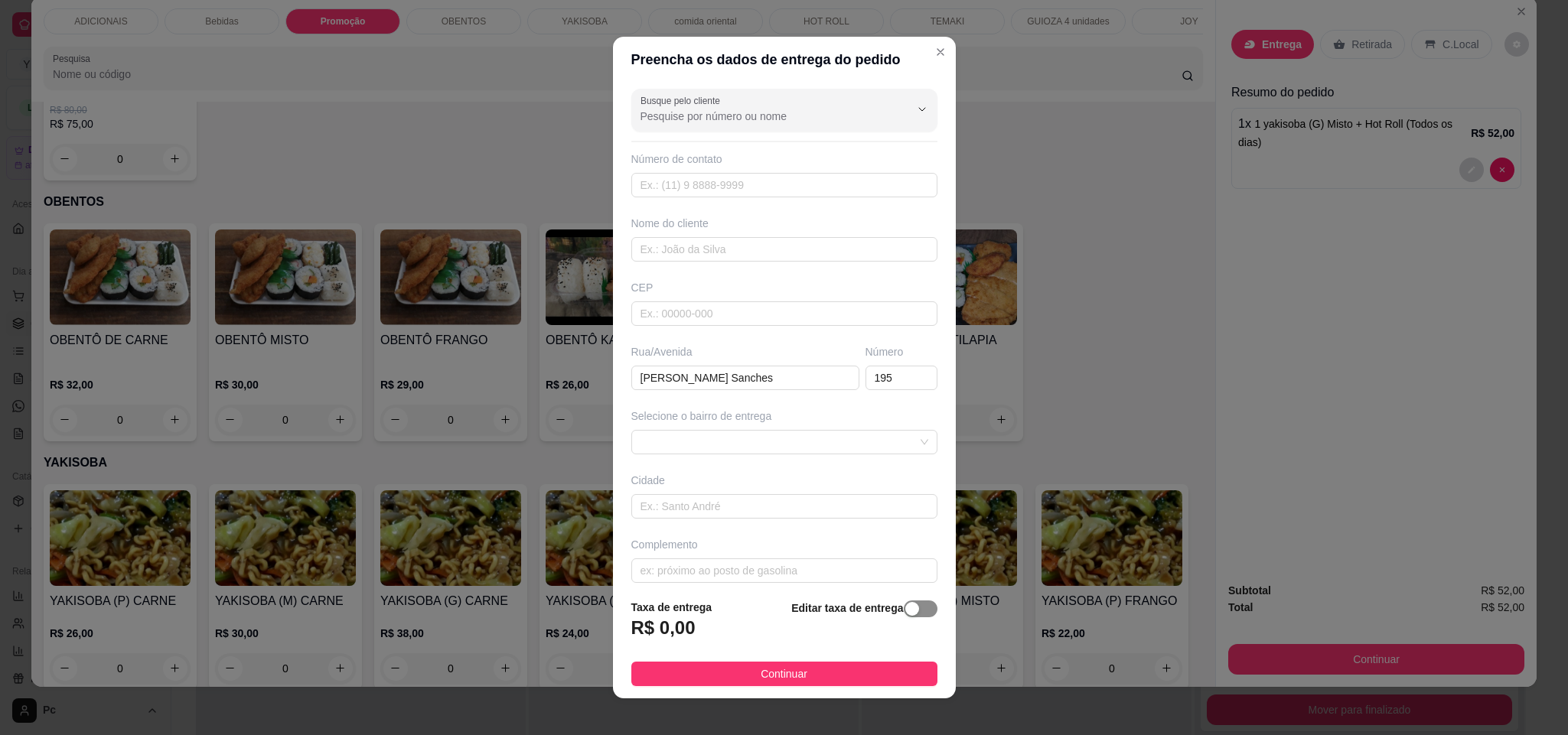
click at [905, 604] on div "button" at bounding box center [912, 608] width 14 height 14
drag, startPoint x: 750, startPoint y: 633, endPoint x: 748, endPoint y: 642, distance: 9.2
click at [749, 636] on input "0,00" at bounding box center [714, 634] width 164 height 29
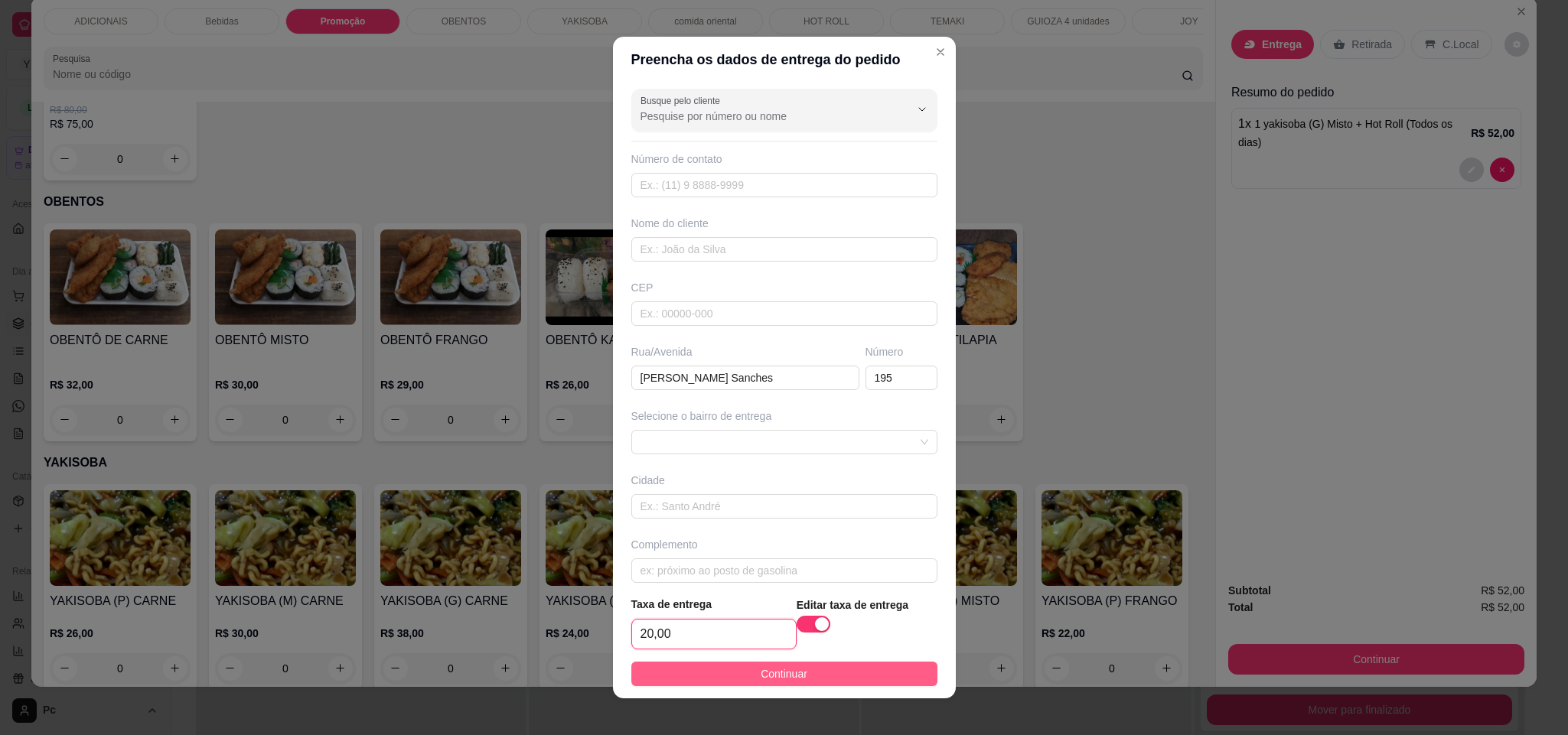
type input "20,00"
click at [776, 682] on span "Continuar" at bounding box center [784, 674] width 47 height 17
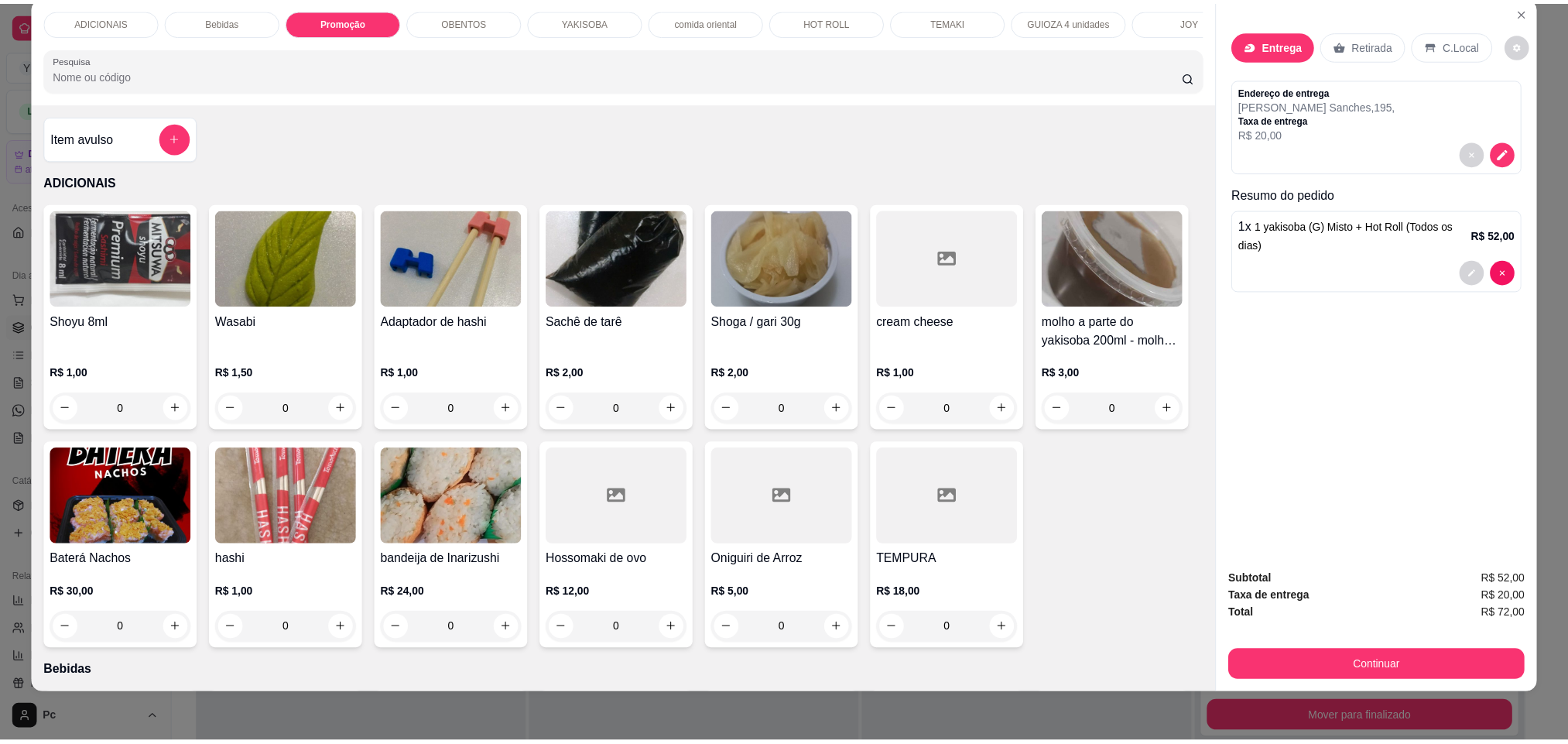
scroll to position [0, 0]
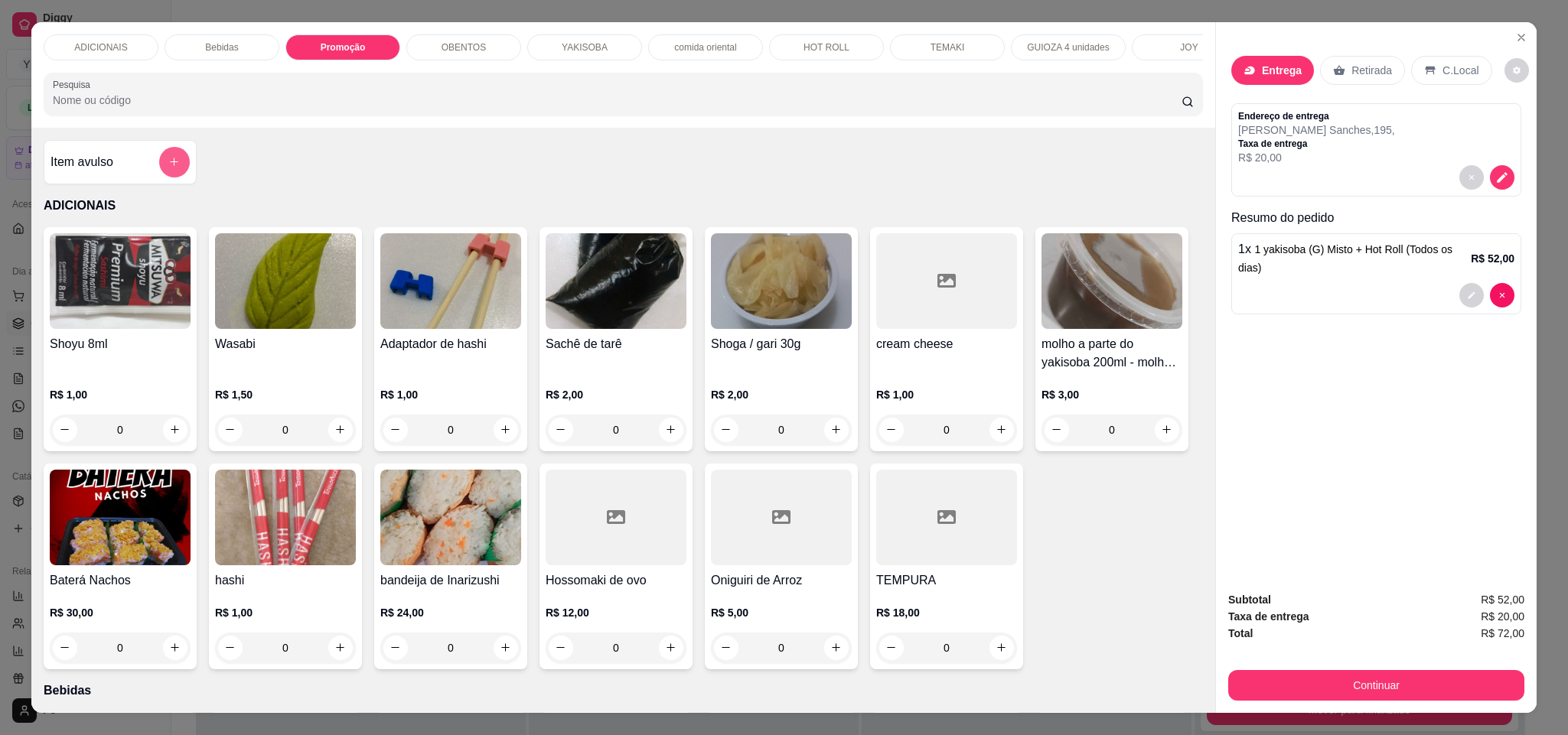
click at [168, 165] on button "add-separate-item" at bounding box center [174, 162] width 31 height 31
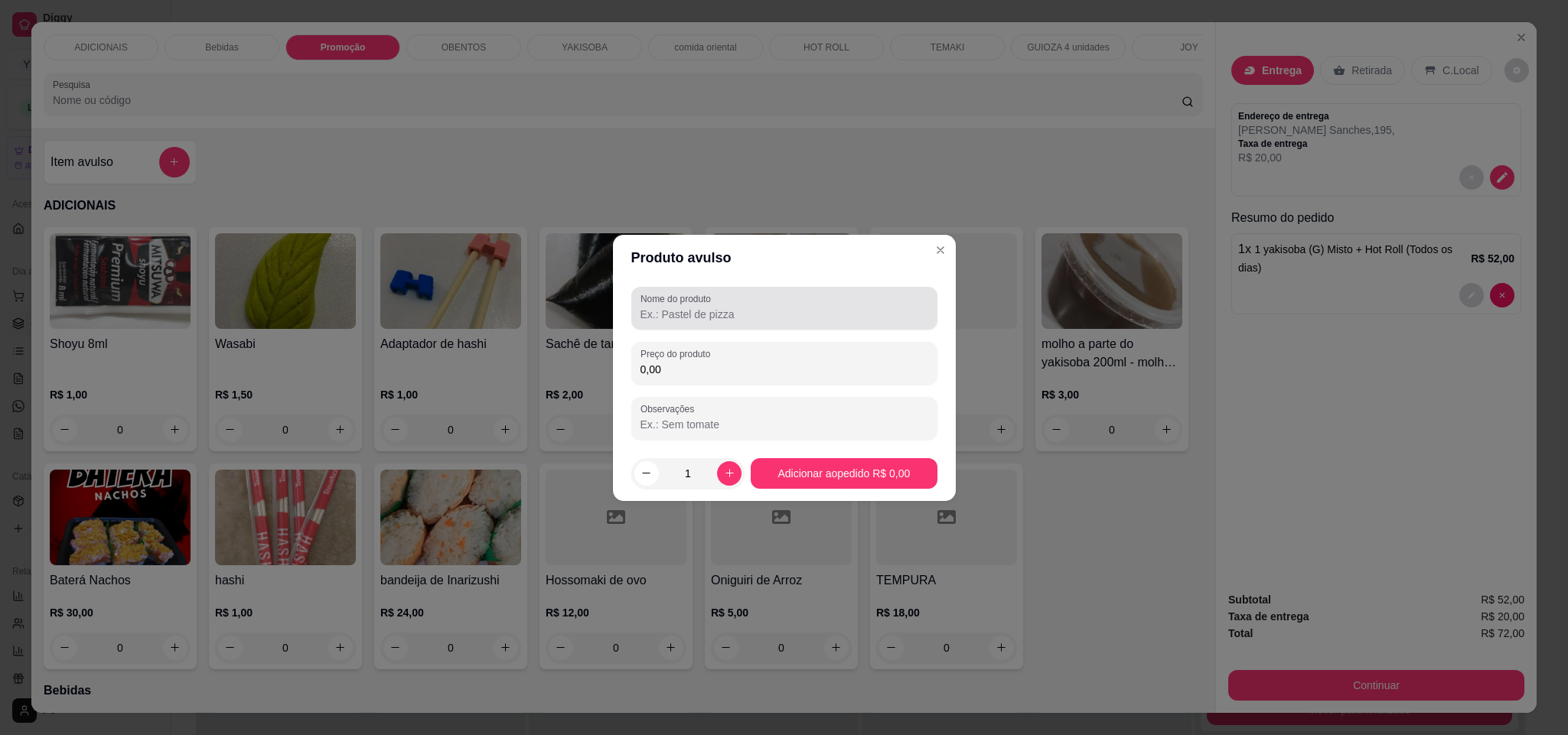
click at [664, 304] on label "Nome do produto" at bounding box center [678, 299] width 76 height 13
click at [664, 307] on input "Nome do produto" at bounding box center [784, 314] width 288 height 15
type input "a"
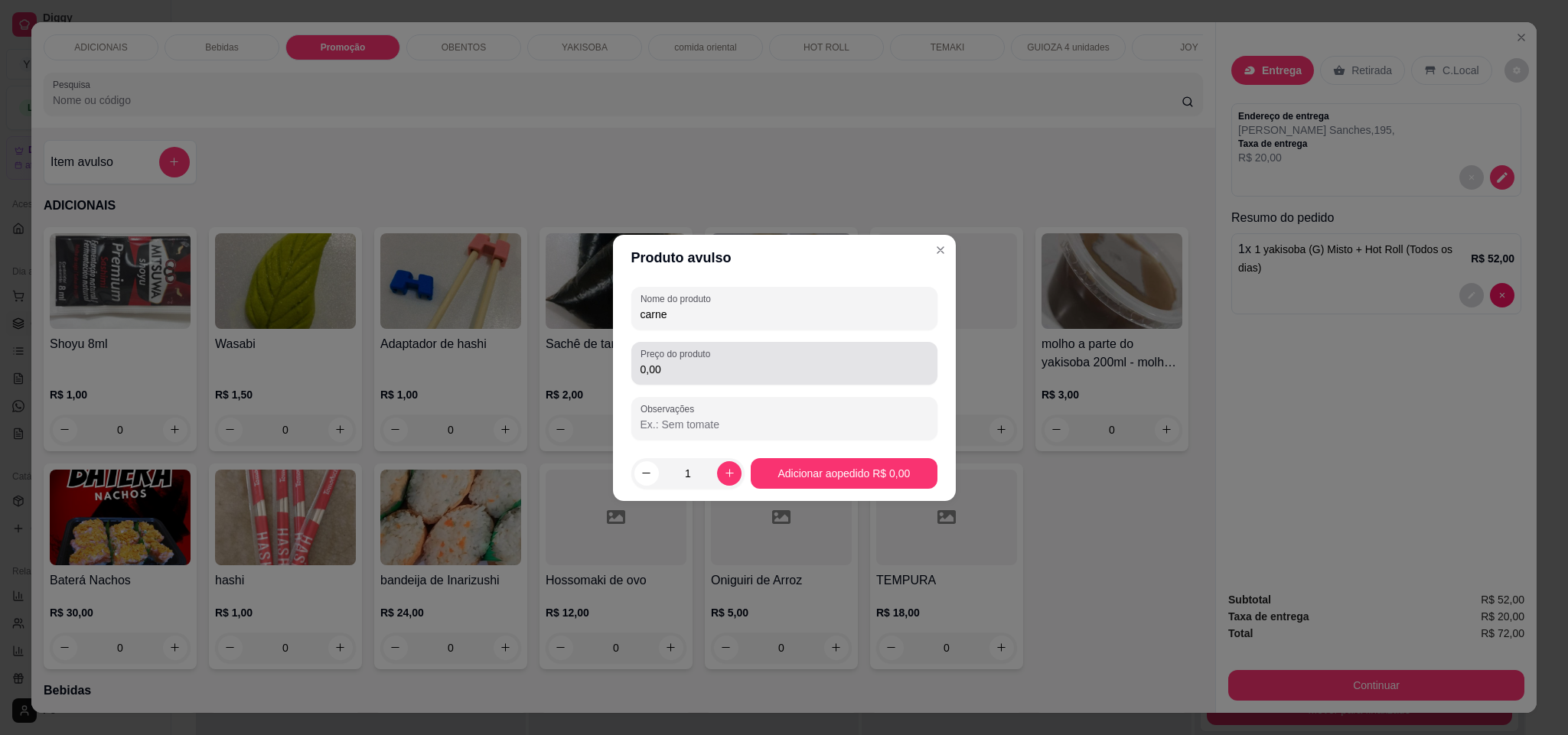
type input "carne"
click at [657, 377] on div "0,00" at bounding box center [784, 363] width 288 height 31
type input "2,00"
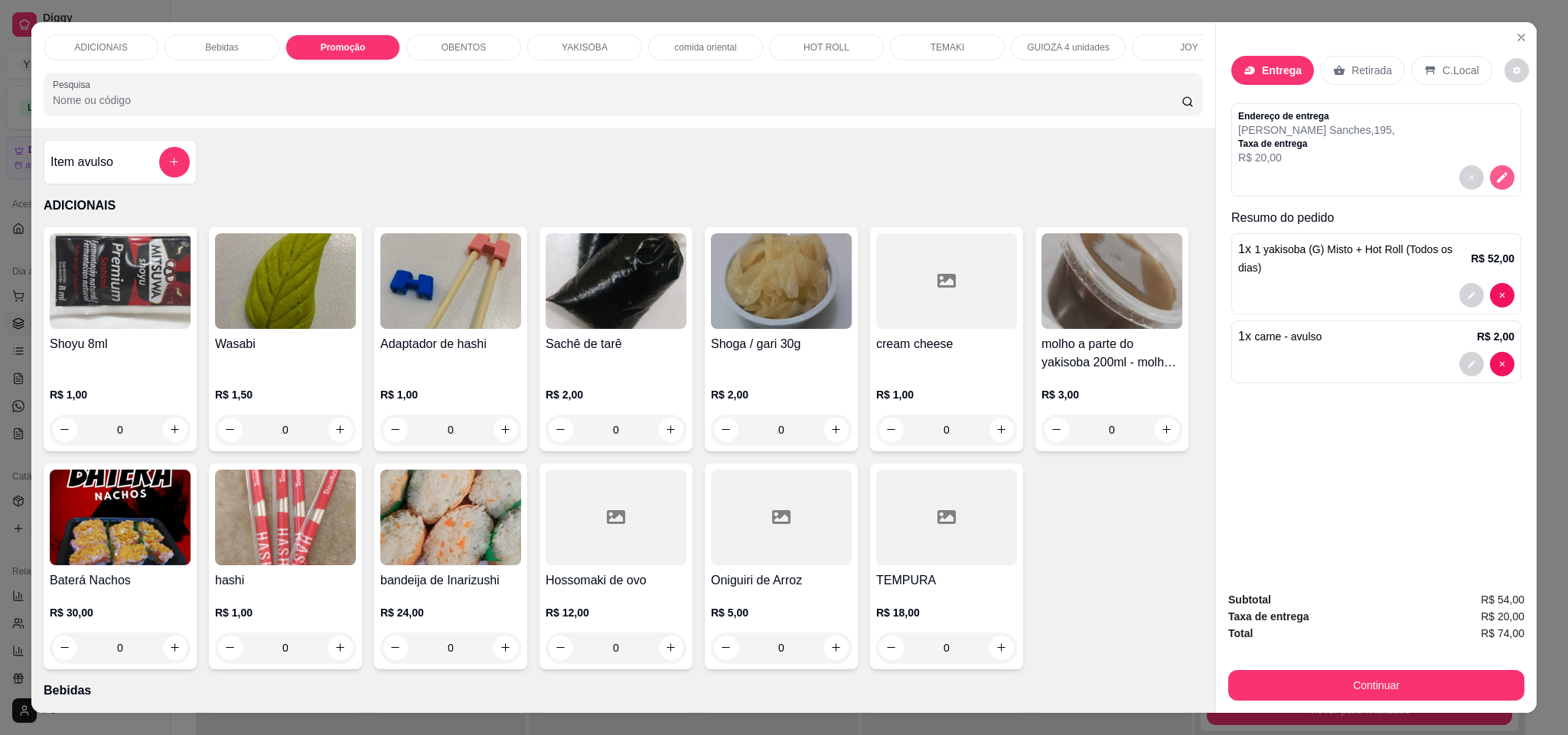
click at [1494, 189] on button "decrease-product-quantity" at bounding box center [1501, 177] width 24 height 24
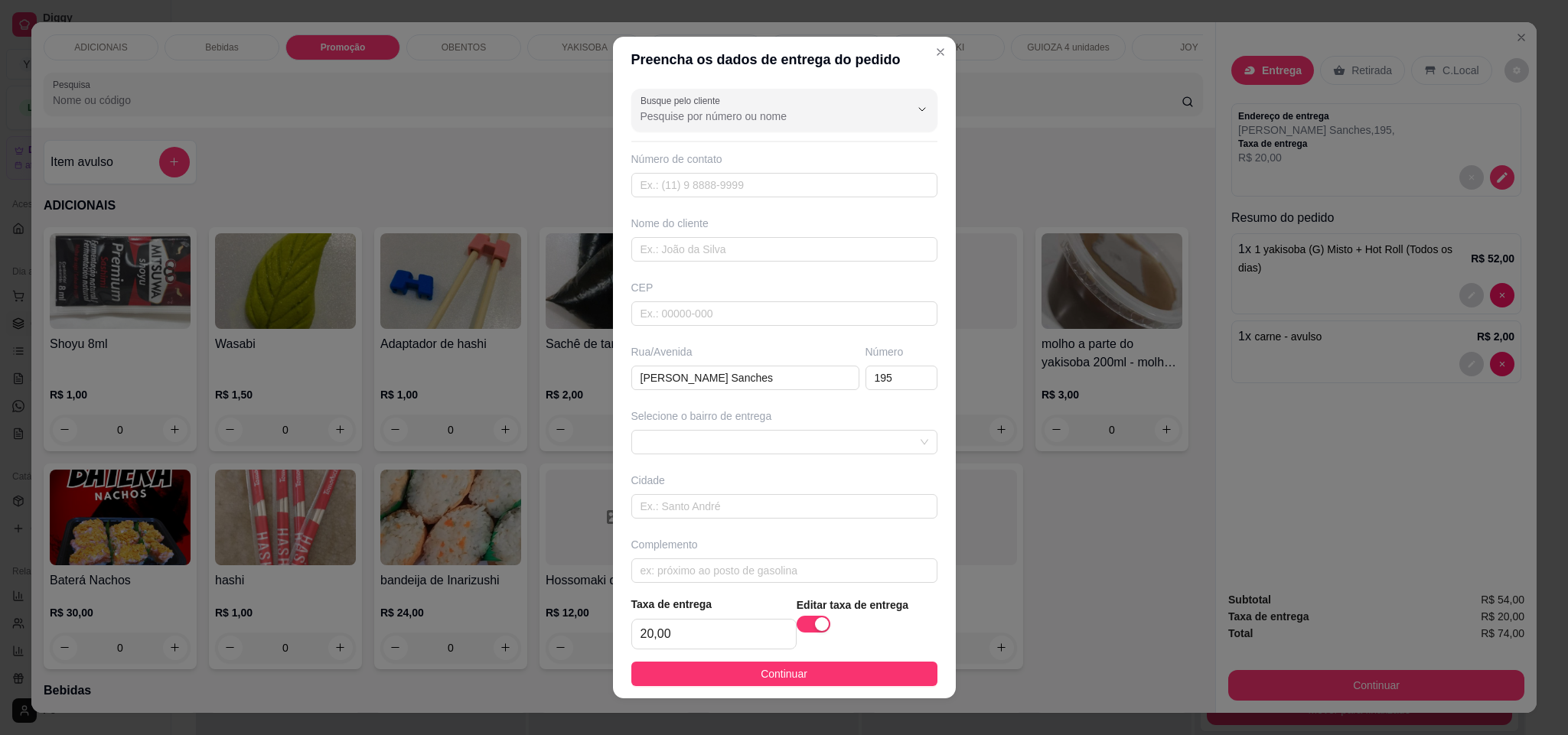
click at [796, 621] on span "button" at bounding box center [813, 624] width 34 height 17
drag, startPoint x: 725, startPoint y: 629, endPoint x: 815, endPoint y: 607, distance: 92.6
click at [726, 627] on div "Taxa de entrega R$ 0,00 Editar taxa de entrega" at bounding box center [784, 624] width 306 height 51
drag, startPoint x: 894, startPoint y: 602, endPoint x: 852, endPoint y: 616, distance: 44.3
click at [903, 604] on button "button" at bounding box center [920, 608] width 34 height 17
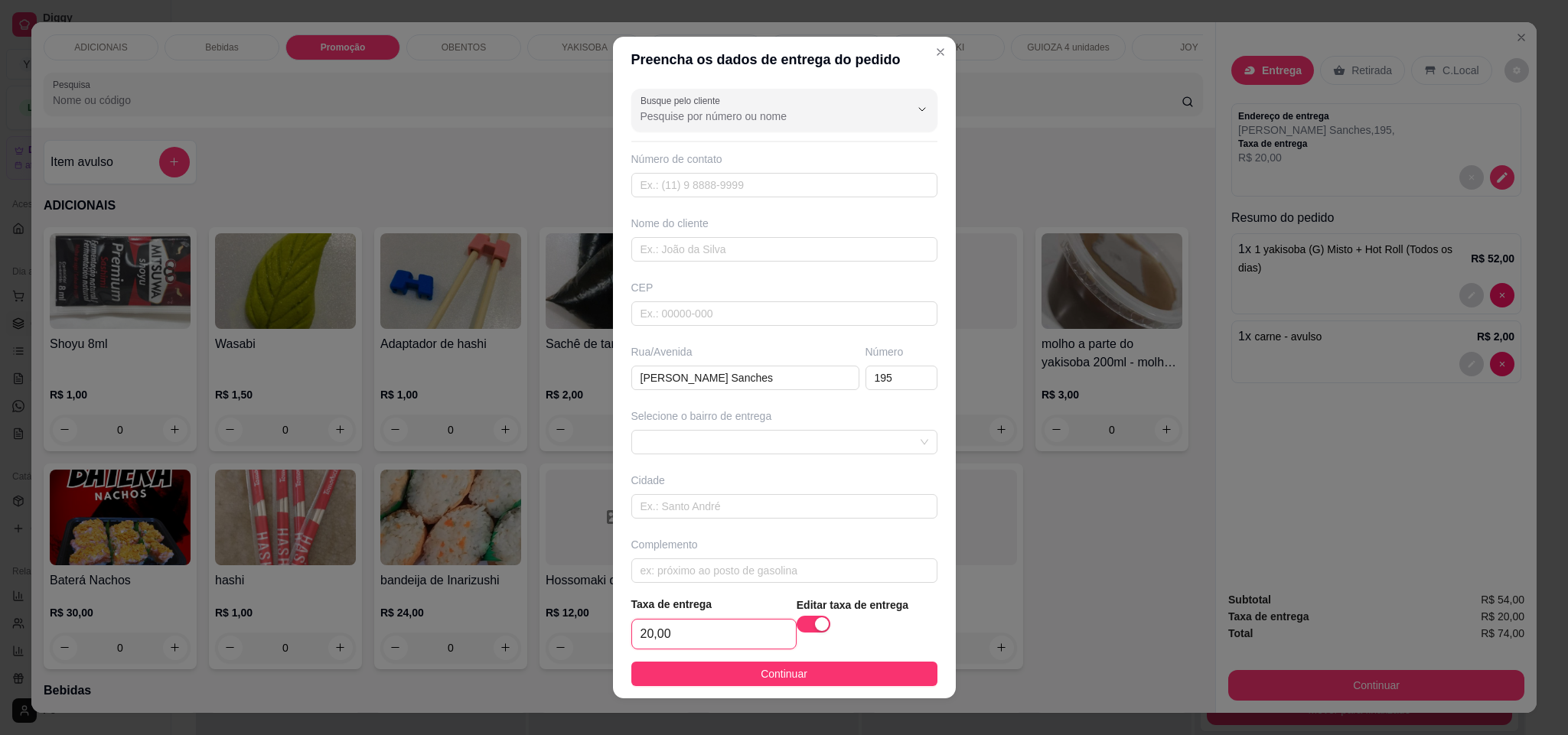
drag, startPoint x: 716, startPoint y: 633, endPoint x: 721, endPoint y: 586, distance: 47.3
click at [720, 607] on div "Taxa de entrega 20,00" at bounding box center [714, 622] width 165 height 53
type input "8,00"
click at [787, 659] on footer "Taxa de entrega 8,00 Editar taxa de entrega Continuar" at bounding box center [783, 640] width 342 height 114
click at [787, 668] on span "Continuar" at bounding box center [784, 674] width 47 height 17
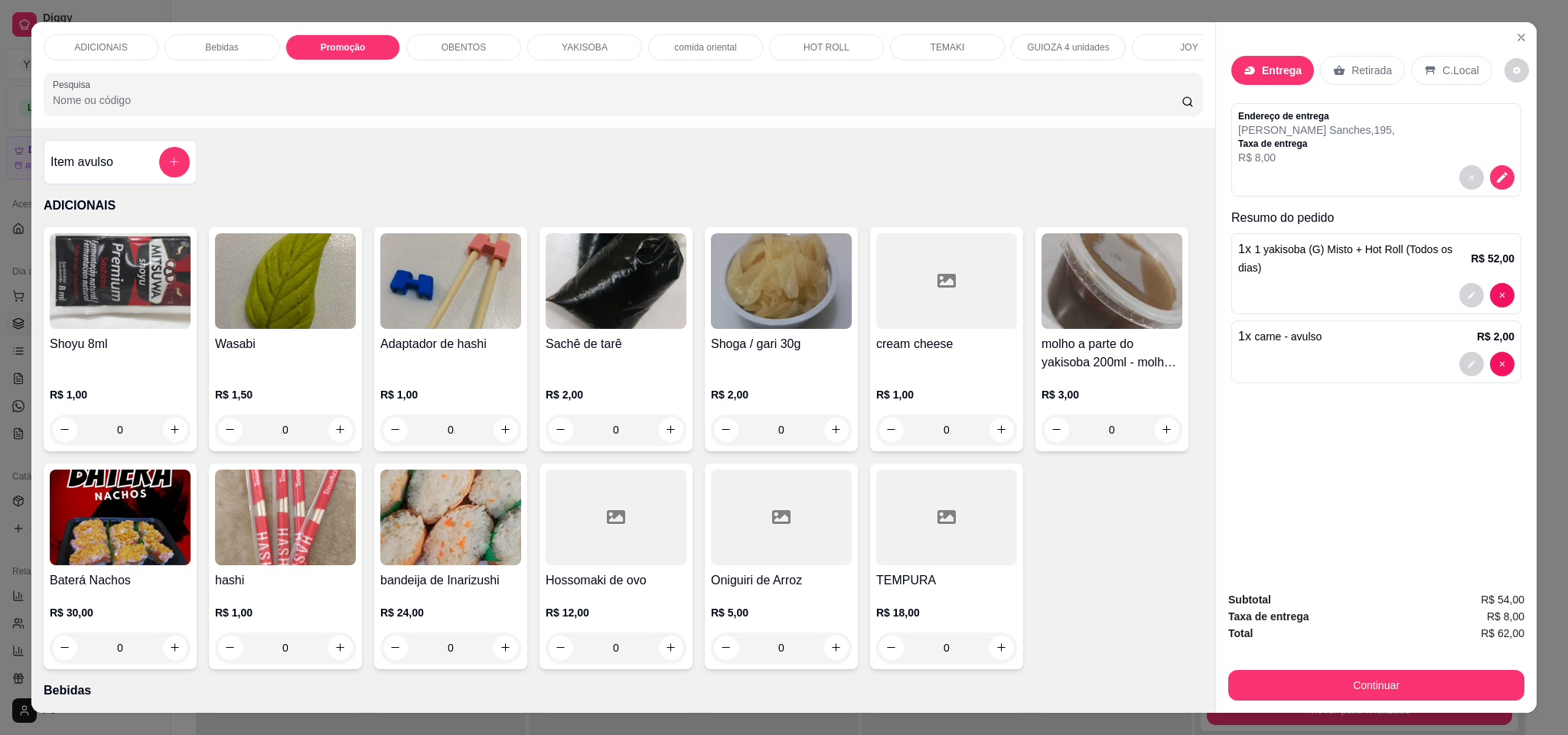
click at [1352, 73] on p "Retirada" at bounding box center [1371, 70] width 40 height 15
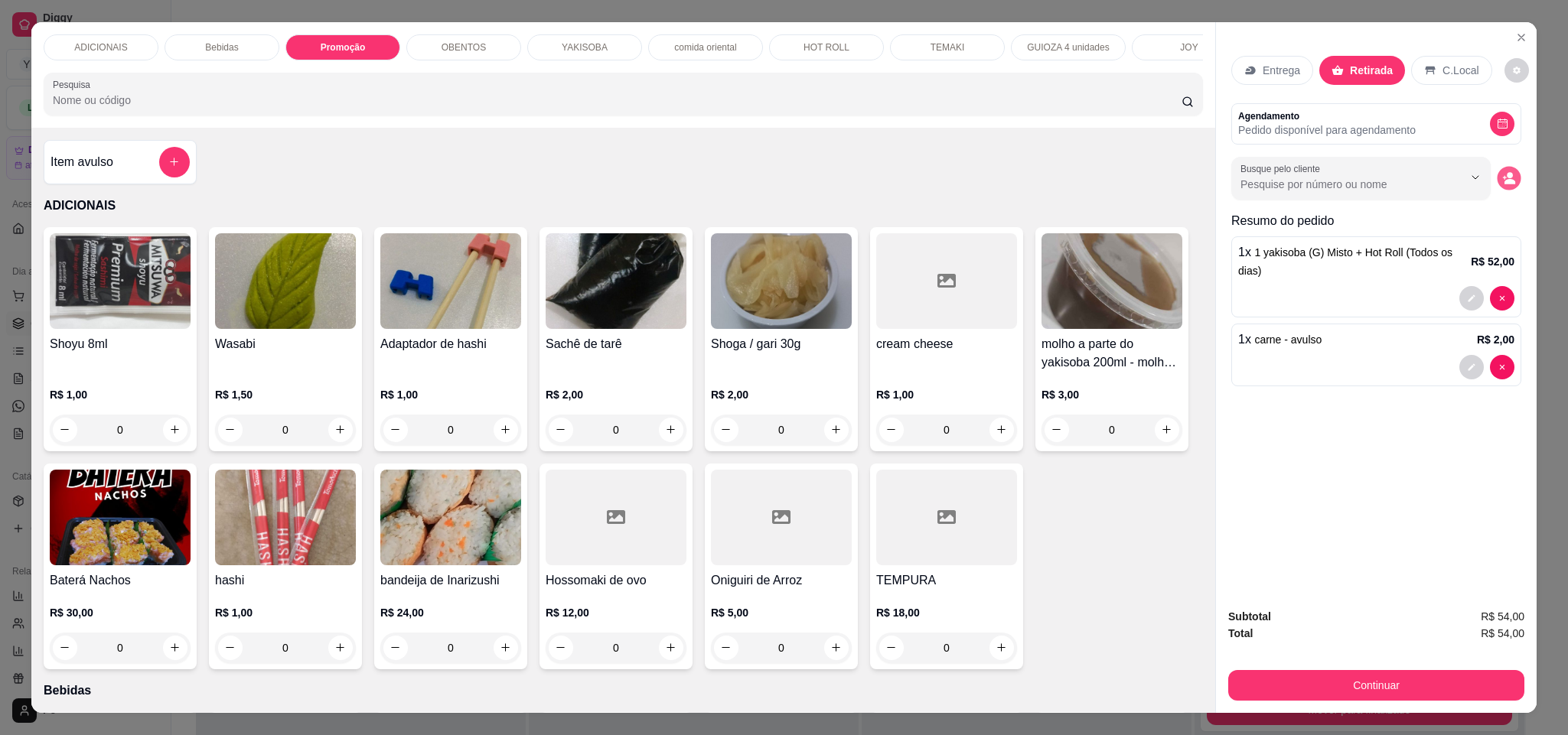
click at [1504, 182] on icon "decrease-product-quantity" at bounding box center [1509, 182] width 10 height 6
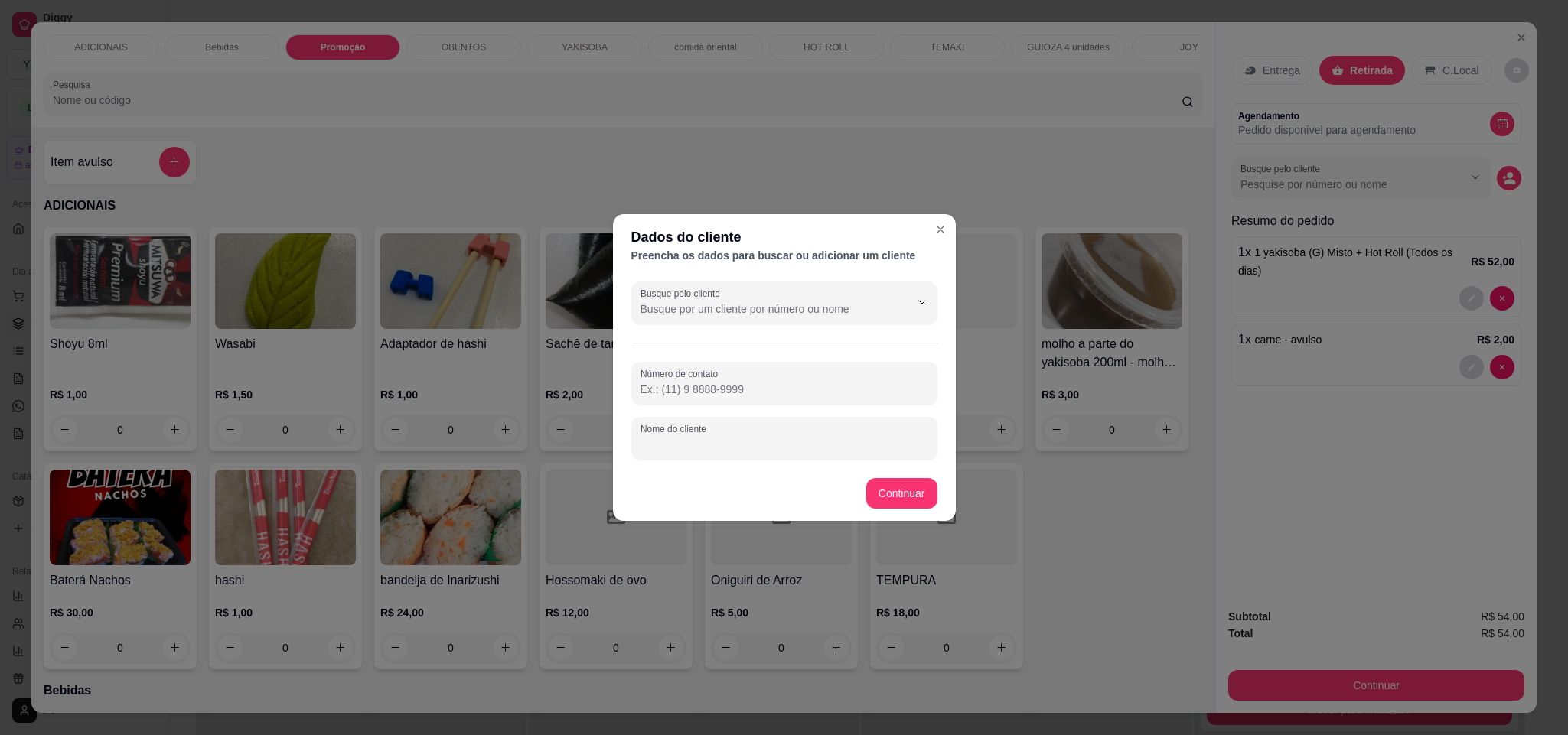
drag, startPoint x: 807, startPoint y: 445, endPoint x: 519, endPoint y: 177, distance: 393.4
click at [801, 439] on input "Nome do cliente" at bounding box center [784, 444] width 288 height 15
paste input "[PERSON_NAME]"
type input "[PERSON_NAME]"
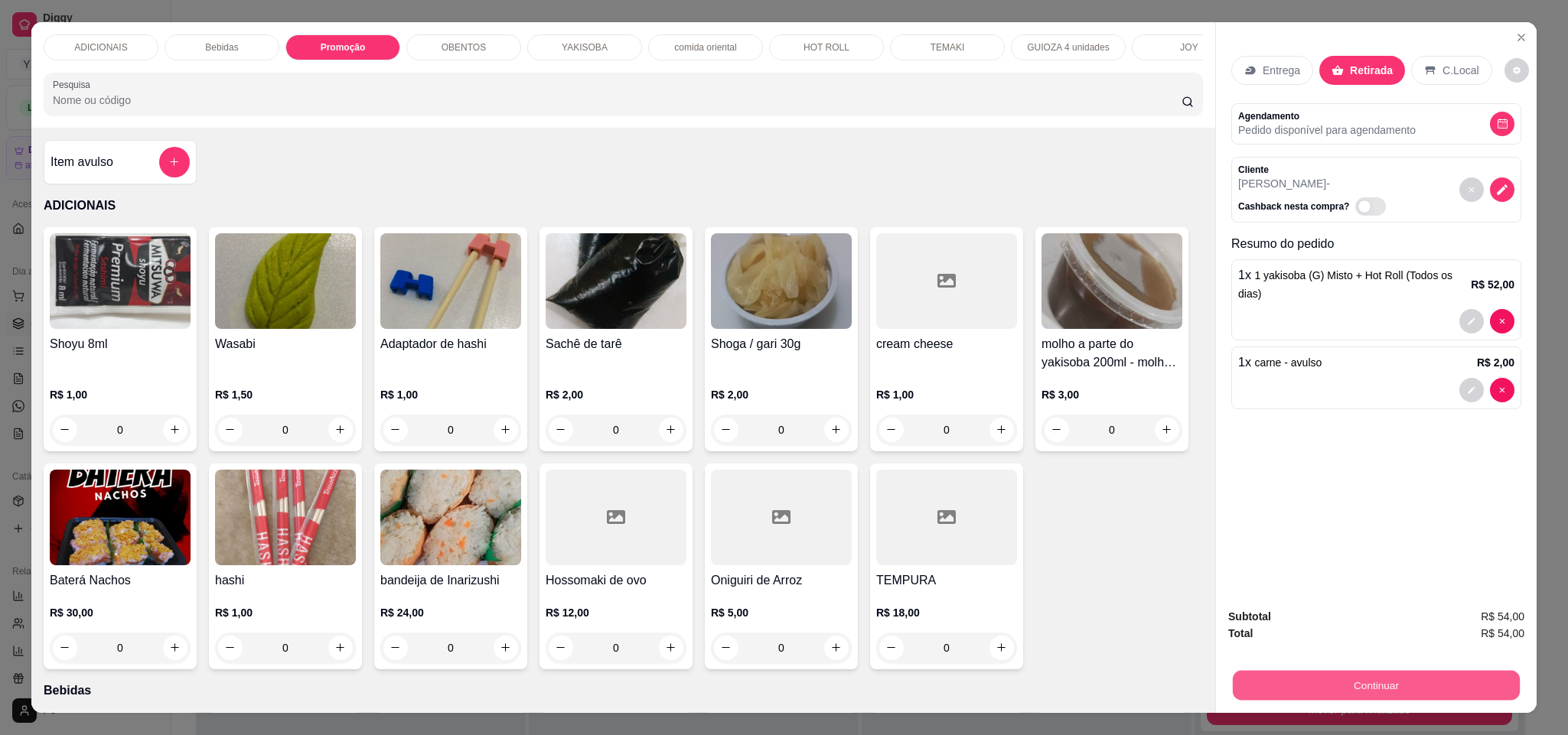
click at [1272, 677] on button "Continuar" at bounding box center [1376, 685] width 287 height 30
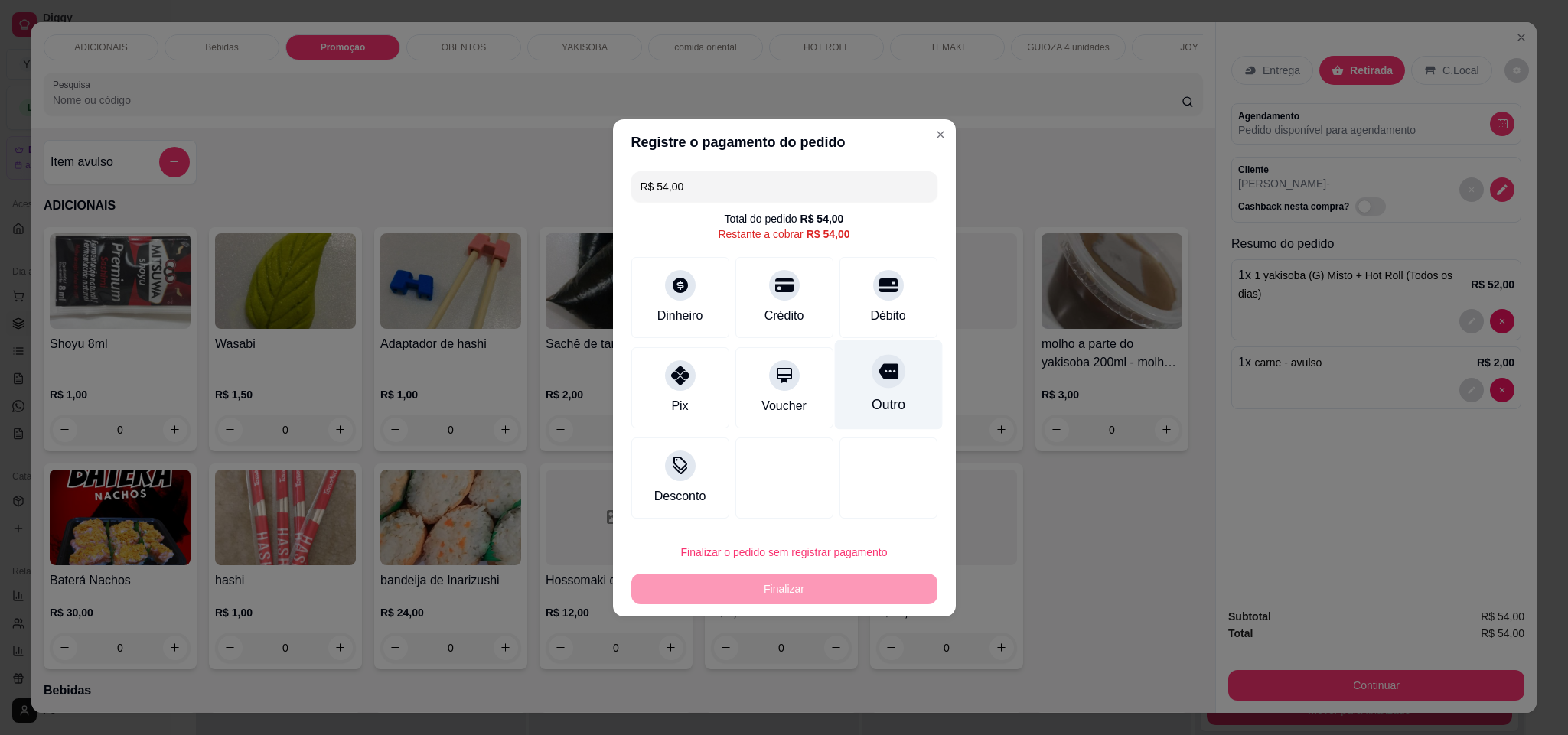
click at [878, 382] on div at bounding box center [888, 371] width 34 height 34
type input "R$ 0,00"
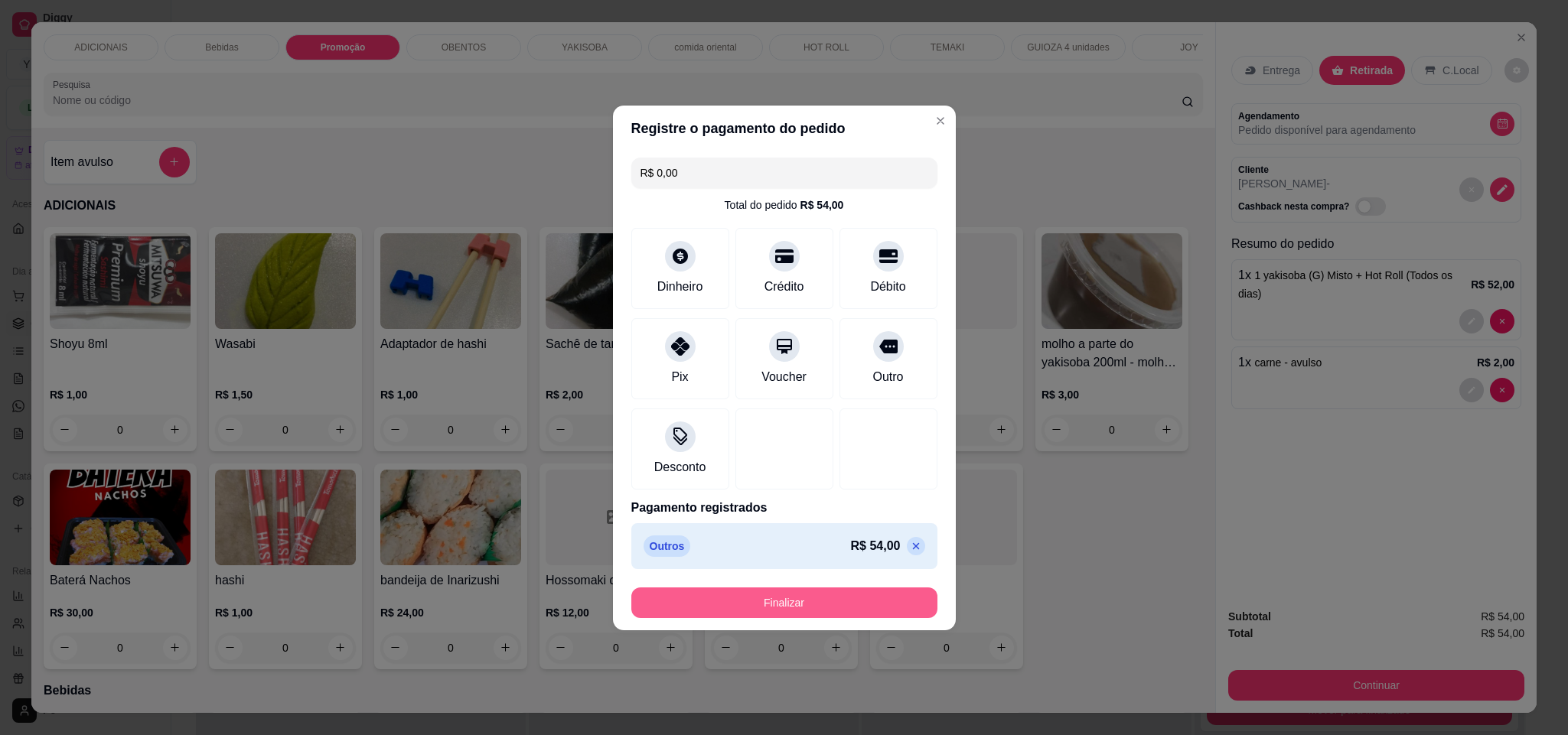
click at [856, 597] on button "Finalizar" at bounding box center [784, 603] width 306 height 31
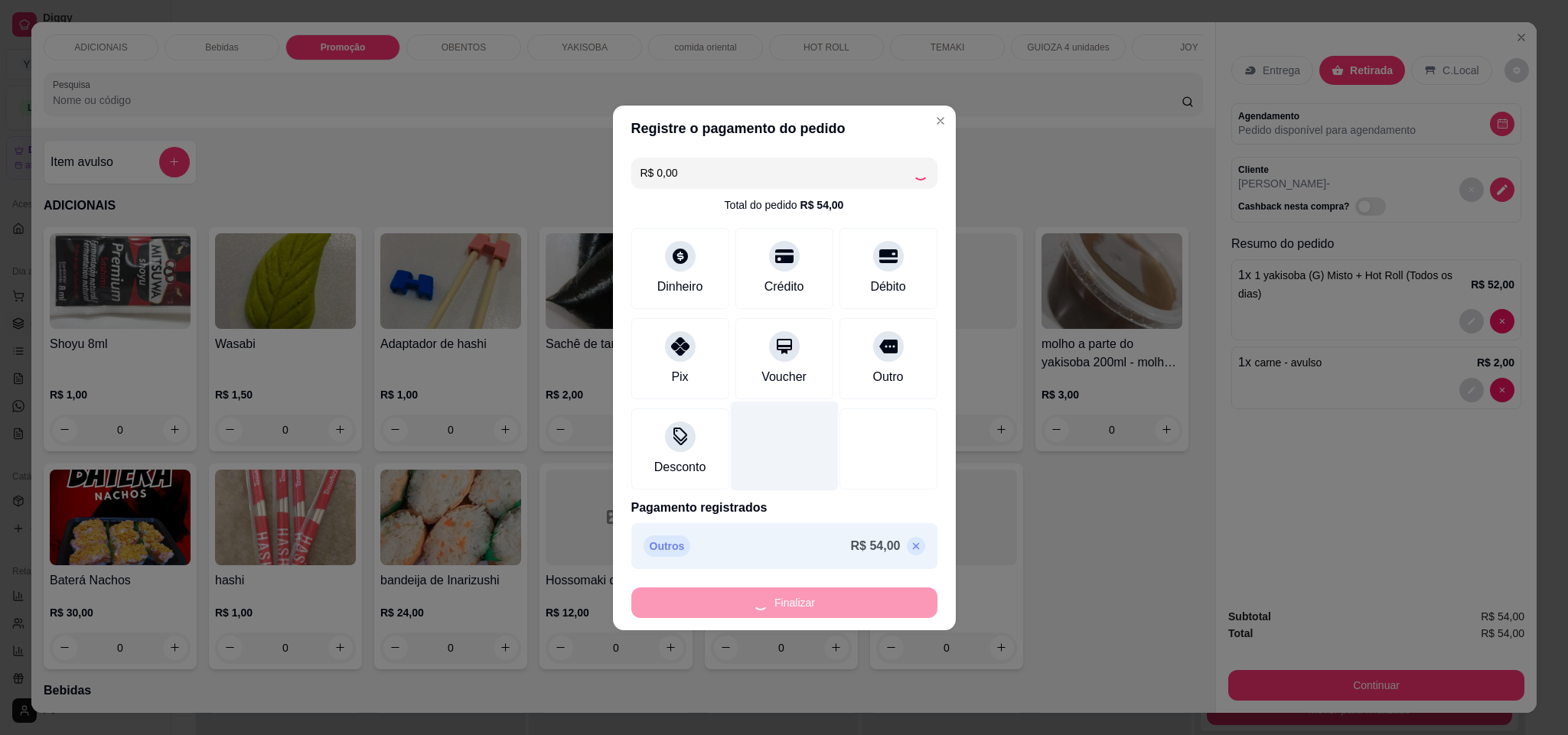
type input "0"
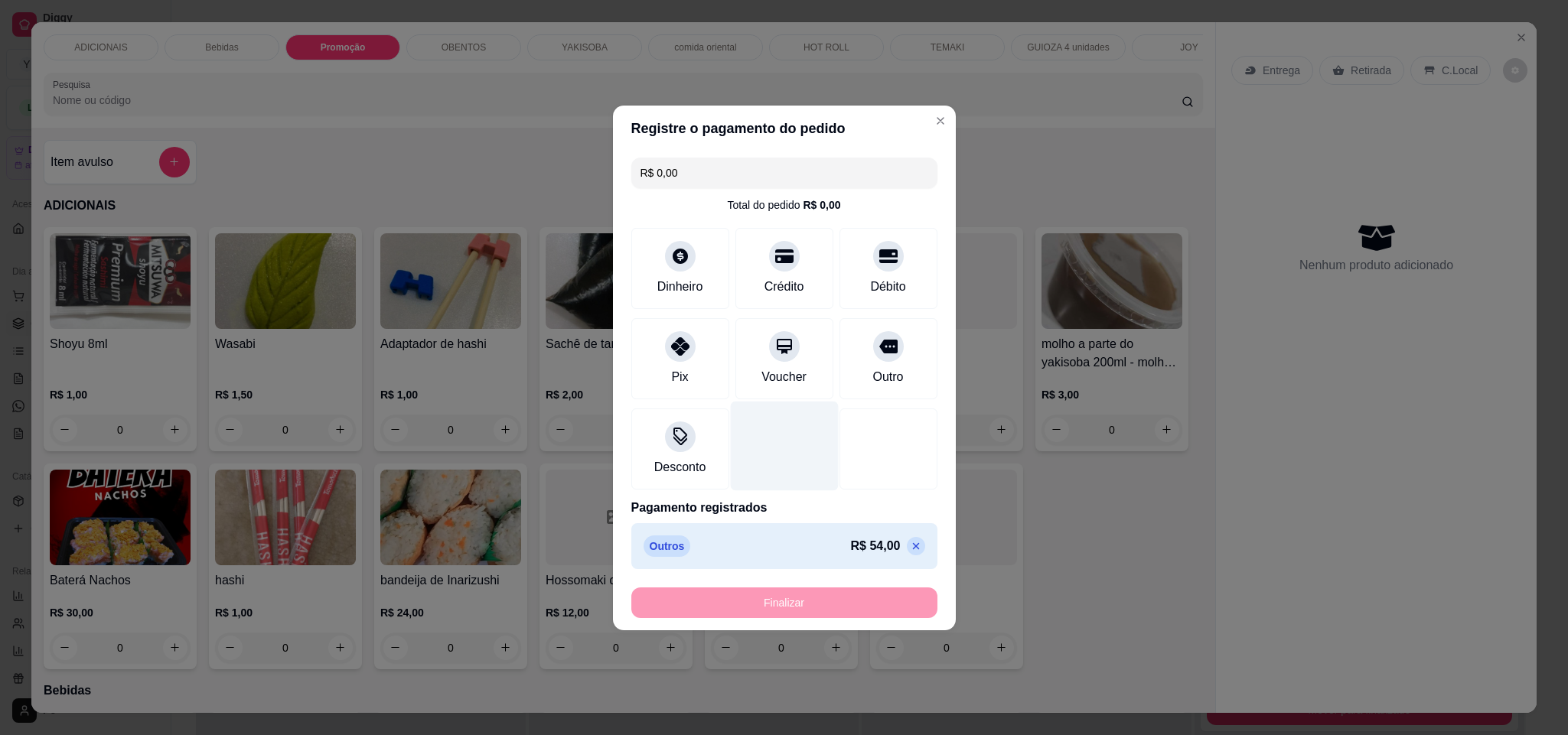
type input "-R$ 54,00"
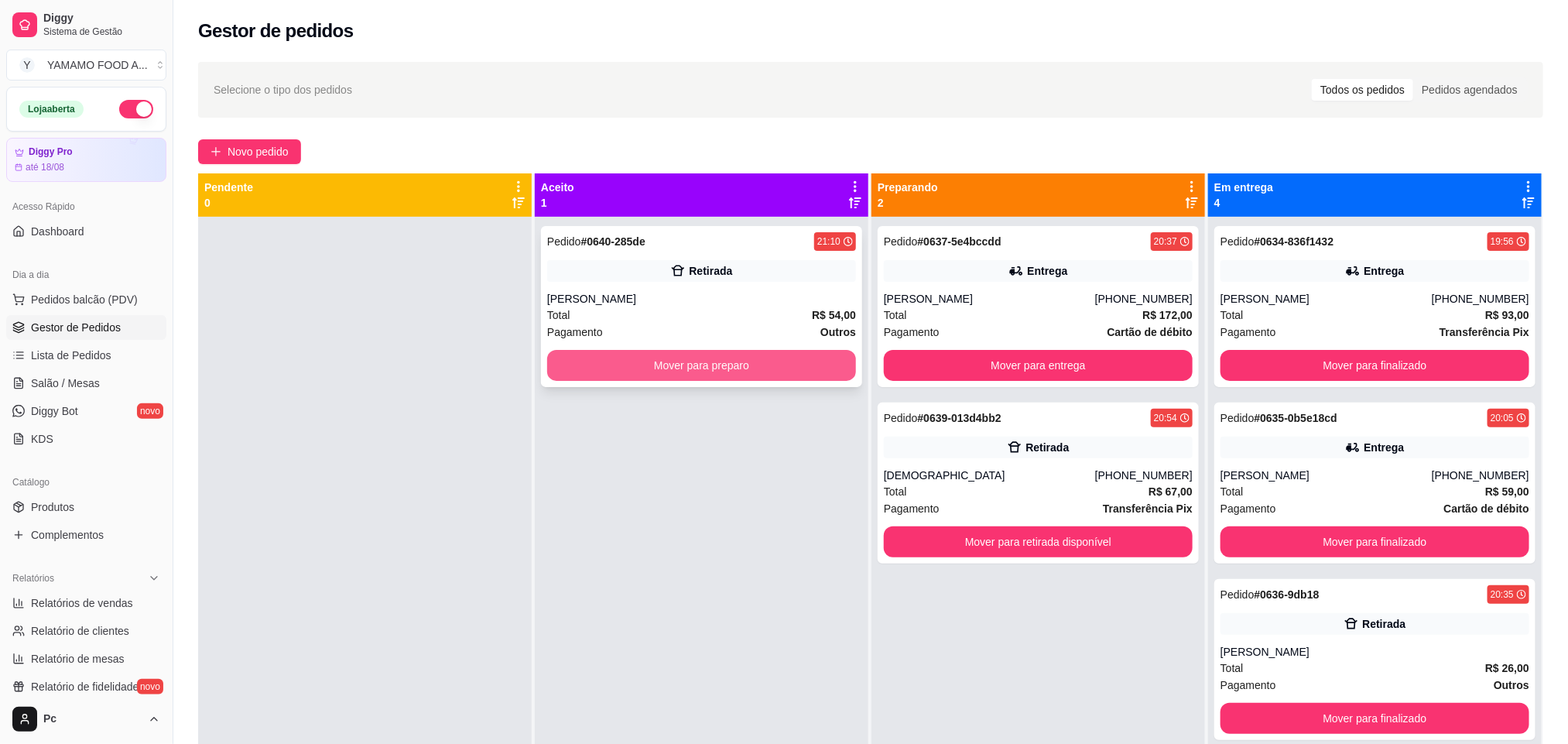
click at [799, 363] on button "Mover para preparo" at bounding box center [702, 365] width 309 height 31
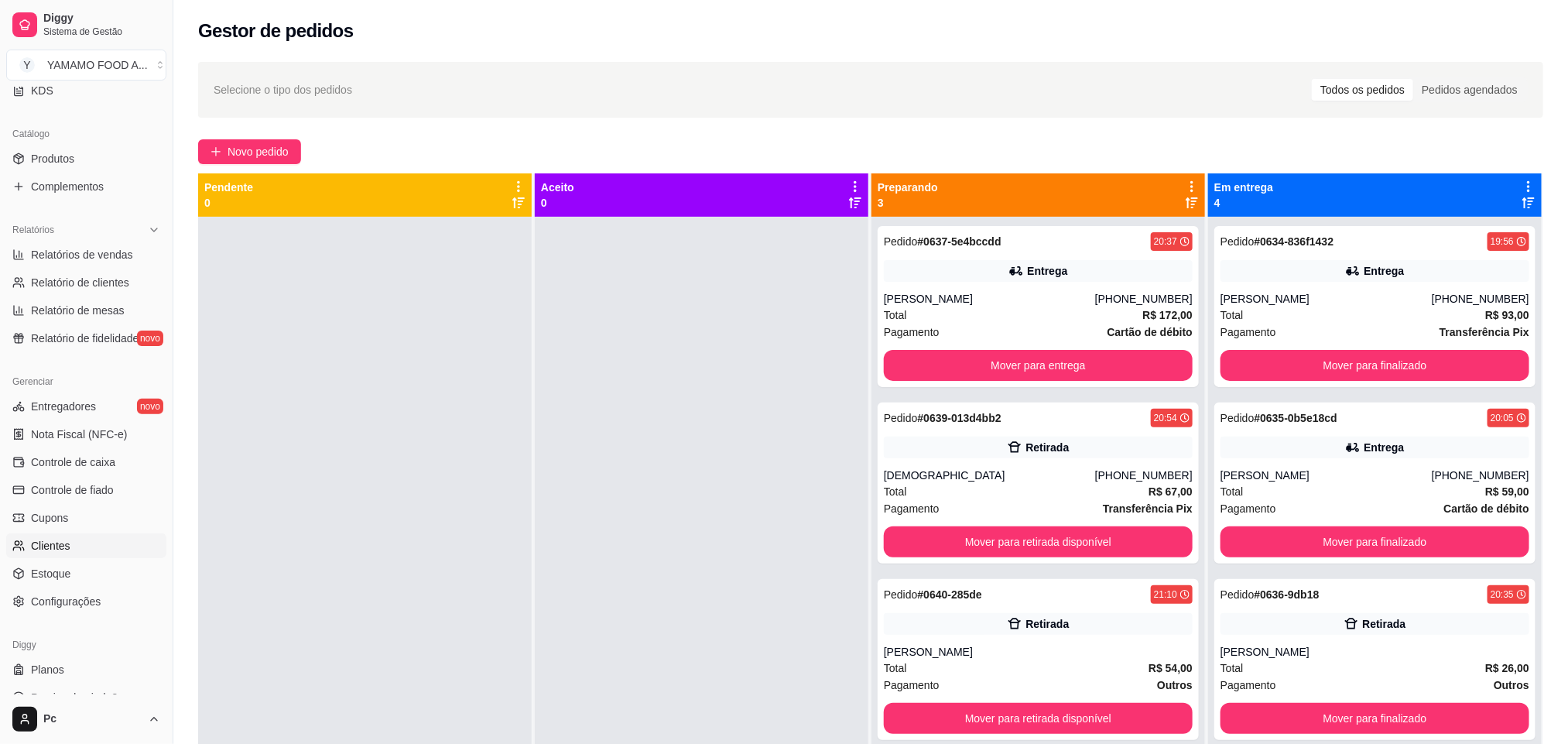
scroll to position [370, 0]
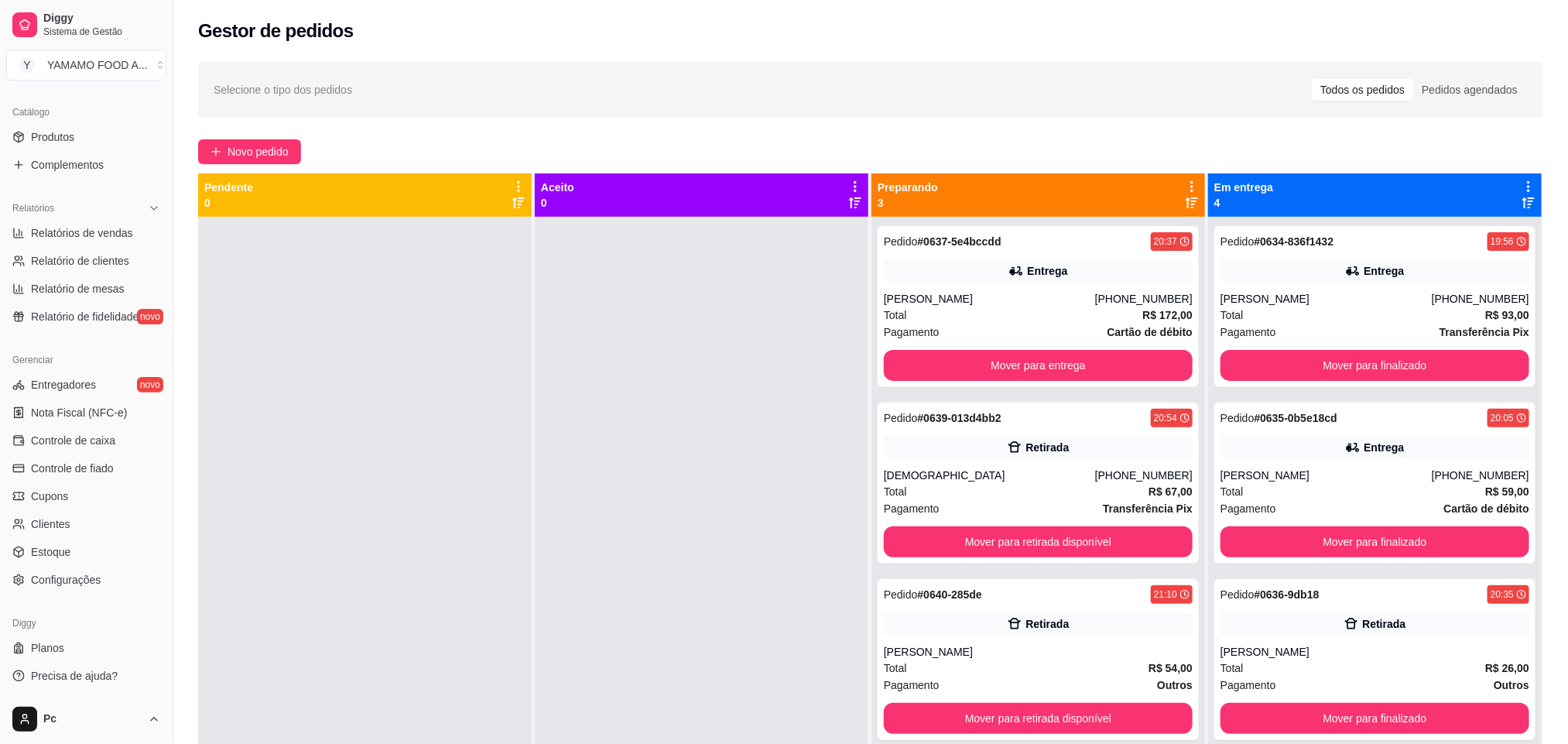
click at [103, 567] on ul "Entregadores novo Nota Fiscal (NFC-e) Controle de caixa Controle de fiado Cupon…" at bounding box center [86, 482] width 160 height 220
click at [105, 579] on link "Configurações" at bounding box center [86, 580] width 160 height 25
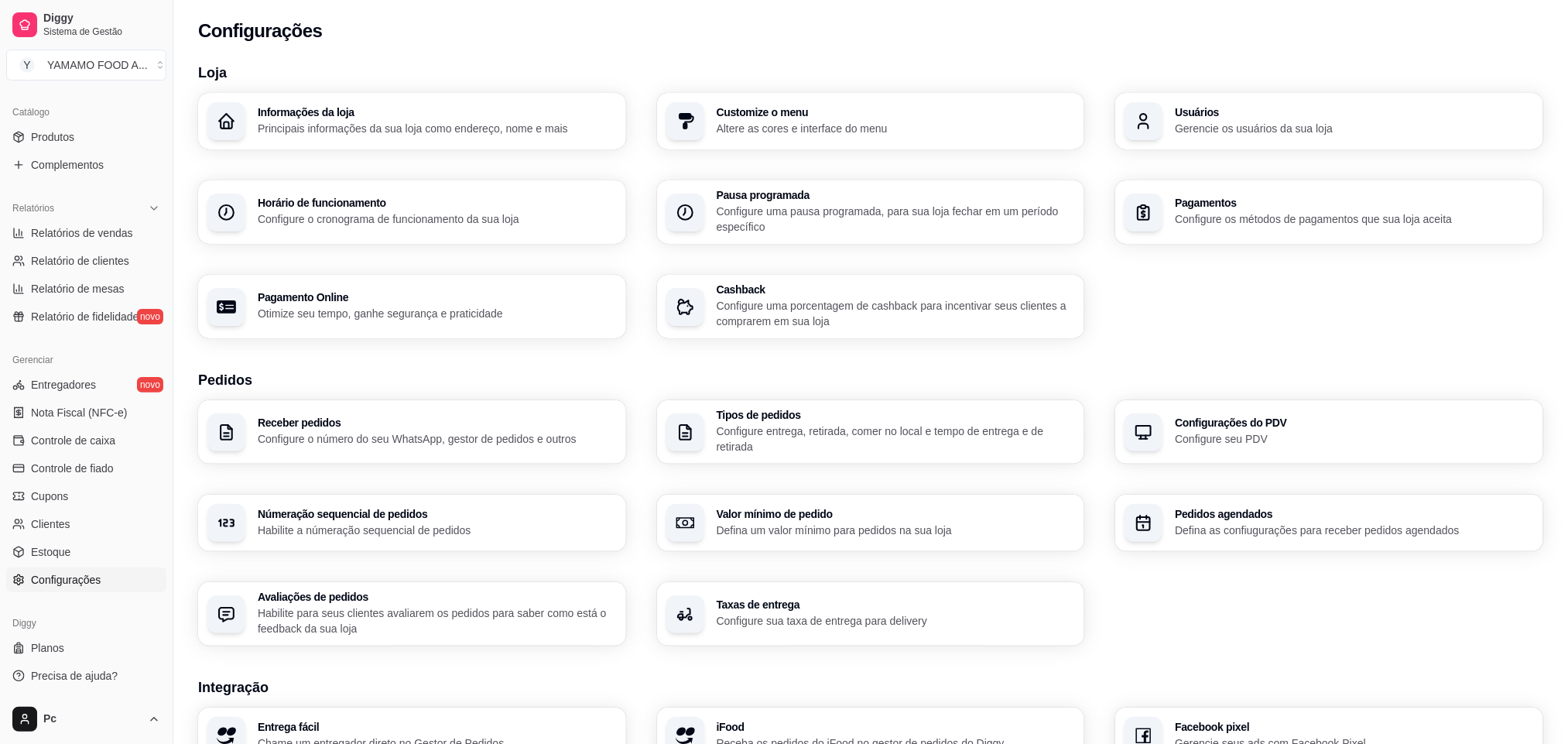
click at [817, 447] on p "Configure entrega, retirada, comer no local e tempo de entrega e de retirada" at bounding box center [895, 438] width 360 height 31
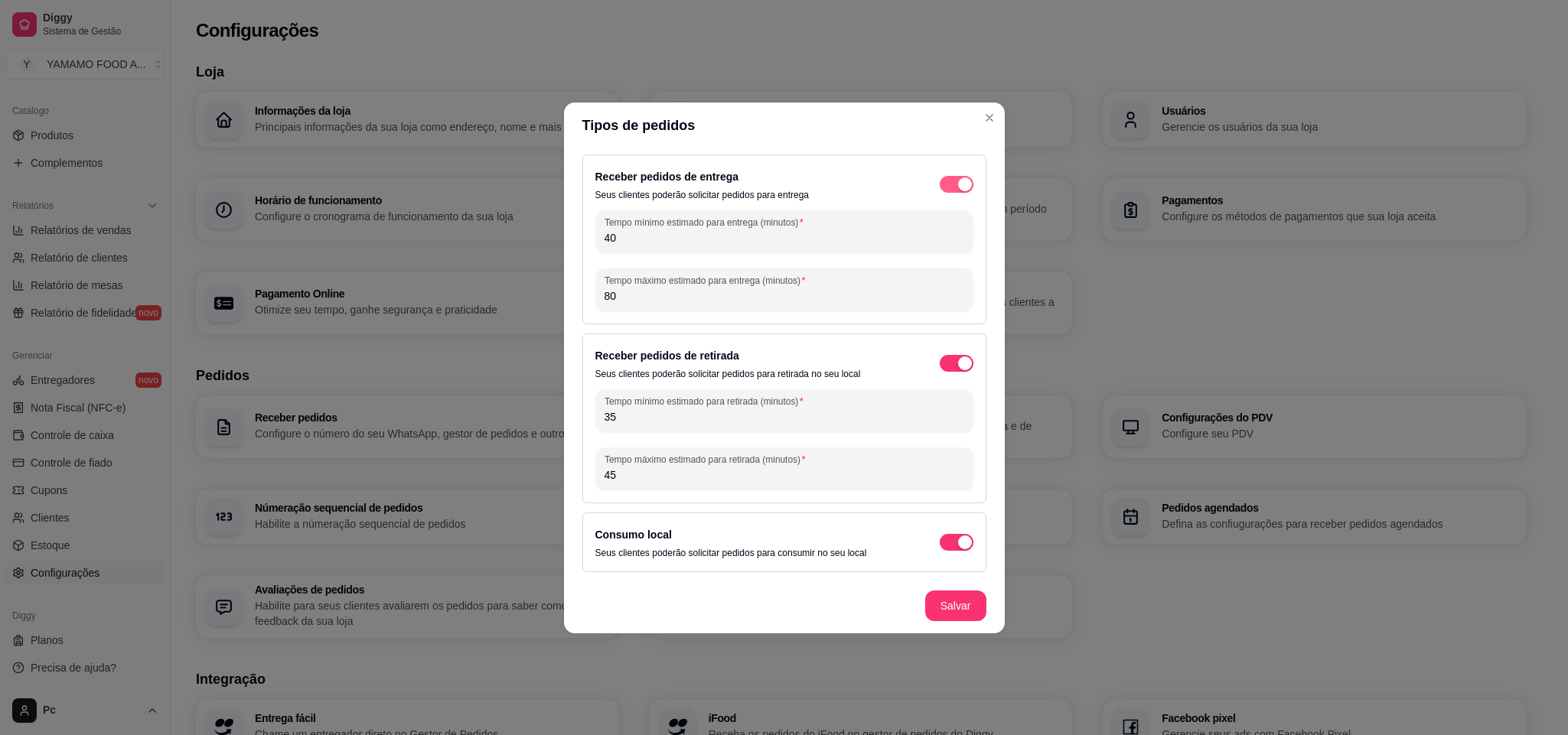
click at [964, 186] on div "button" at bounding box center [964, 184] width 14 height 14
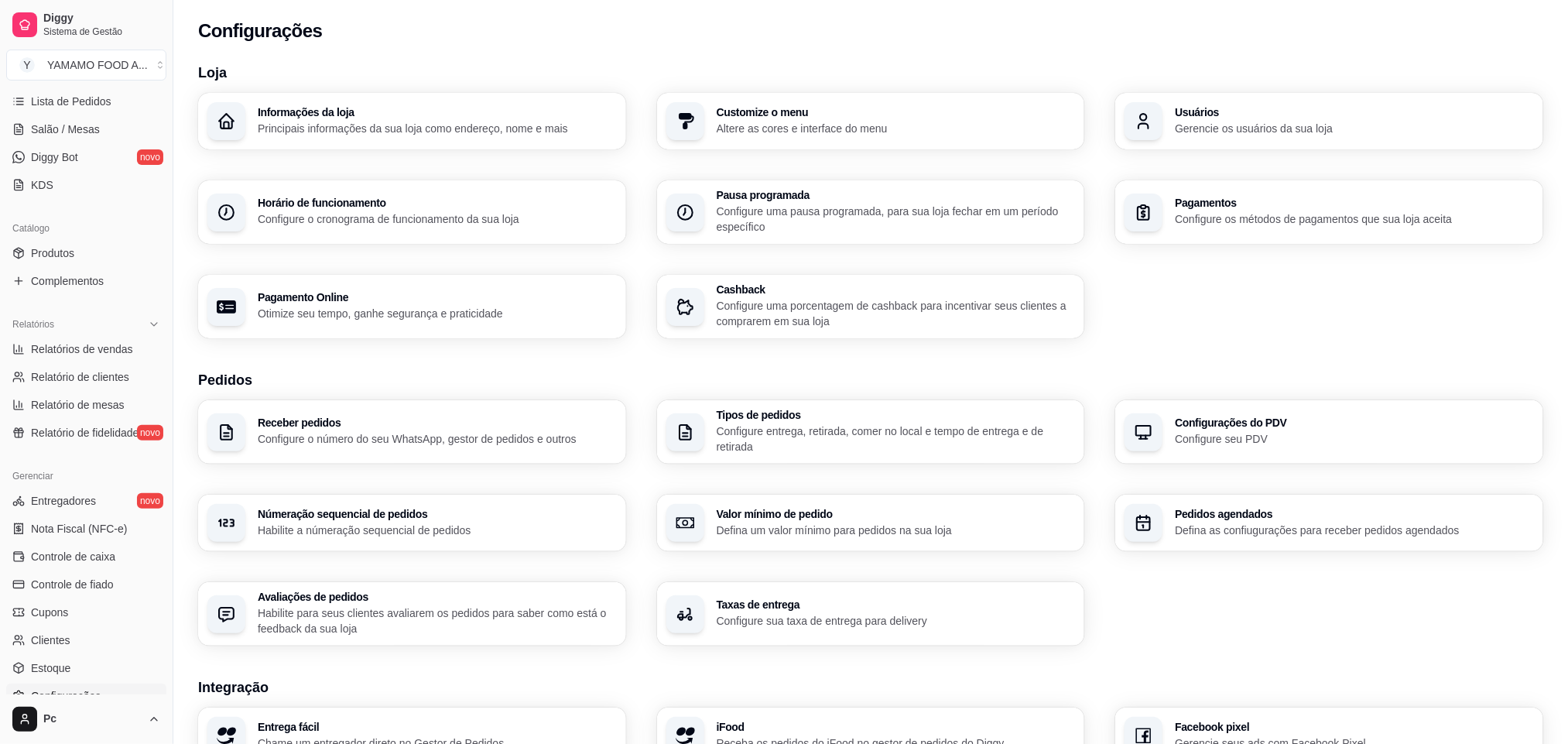
scroll to position [138, 0]
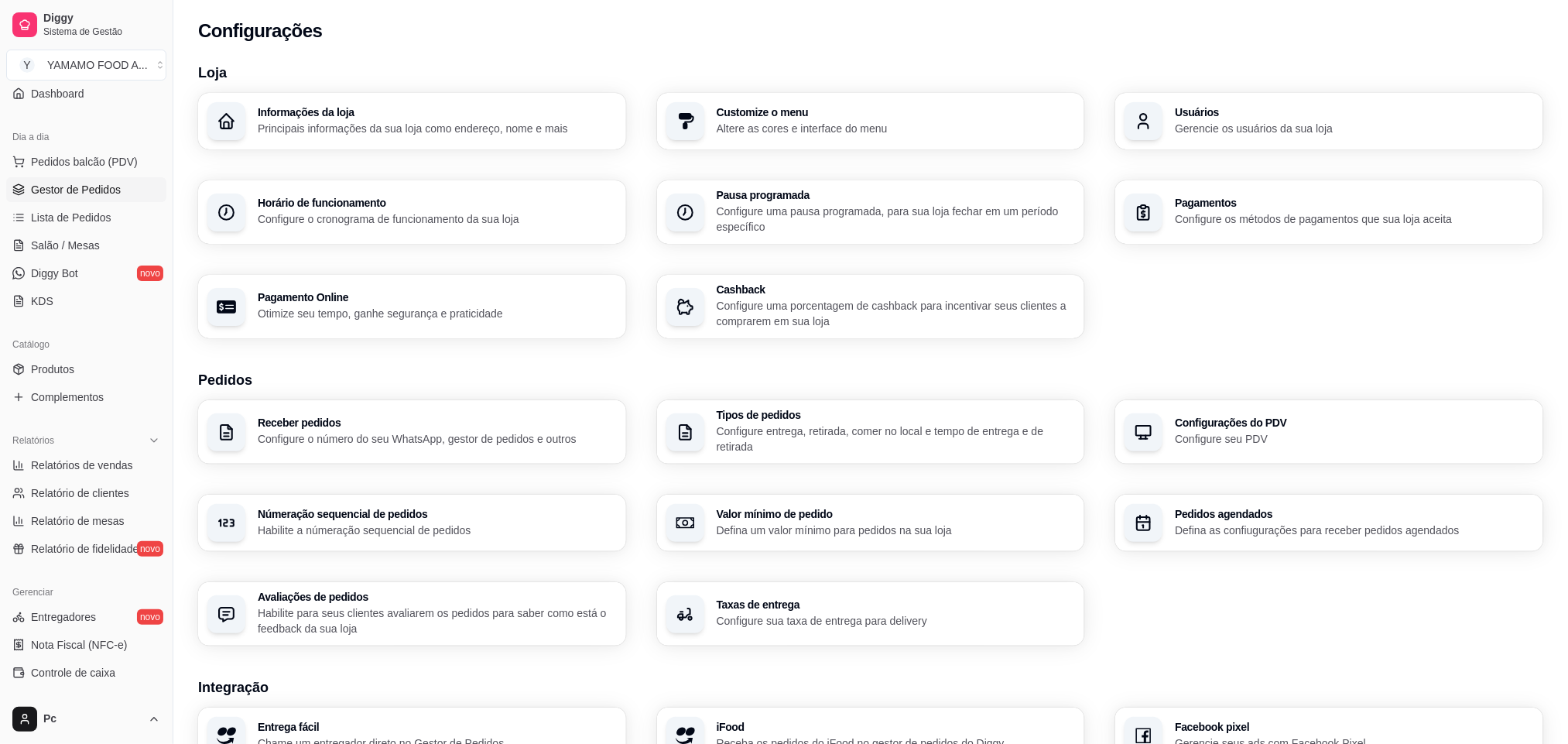
click at [74, 198] on link "Gestor de Pedidos" at bounding box center [86, 190] width 160 height 25
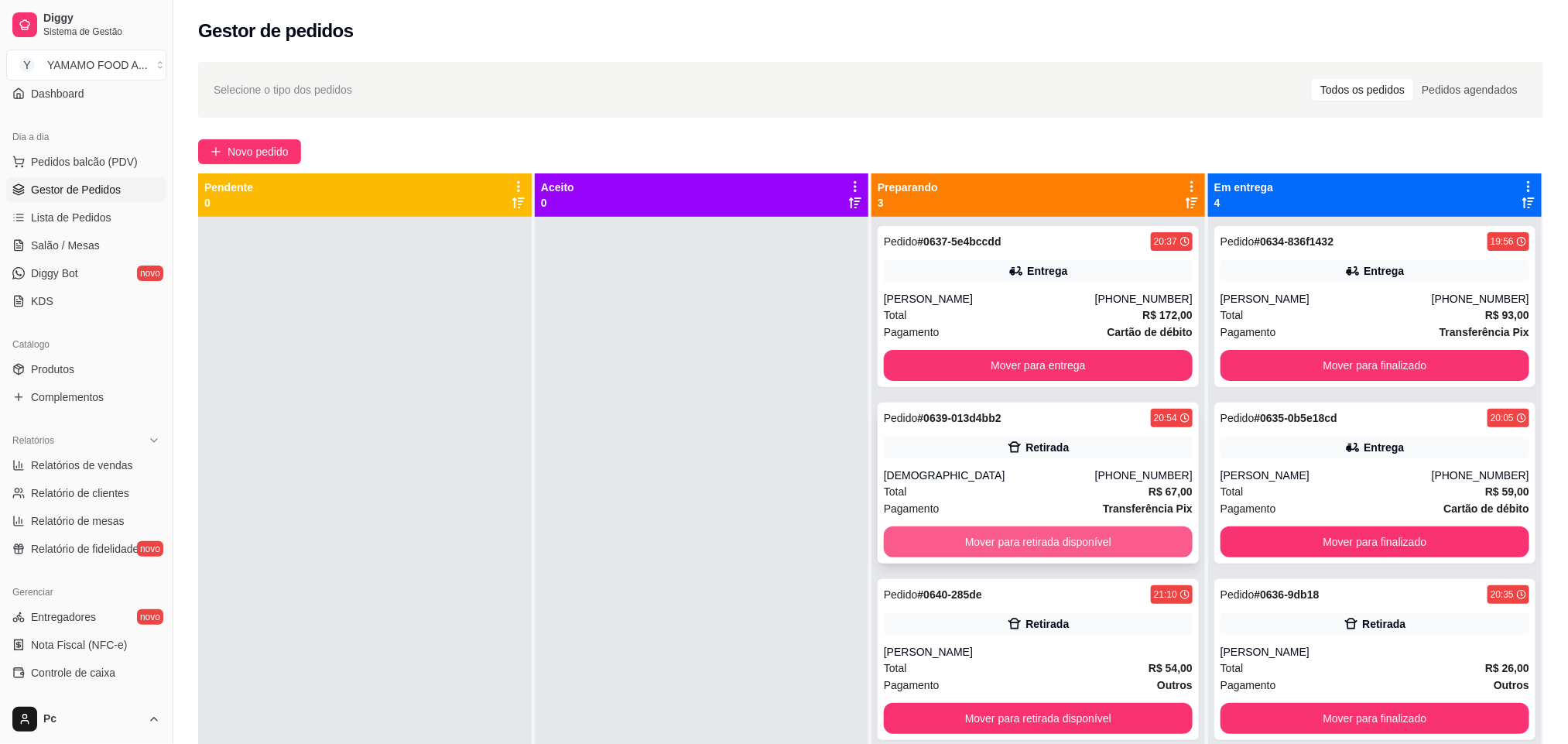
click at [954, 534] on button "Mover para retirada disponível" at bounding box center [1039, 542] width 309 height 31
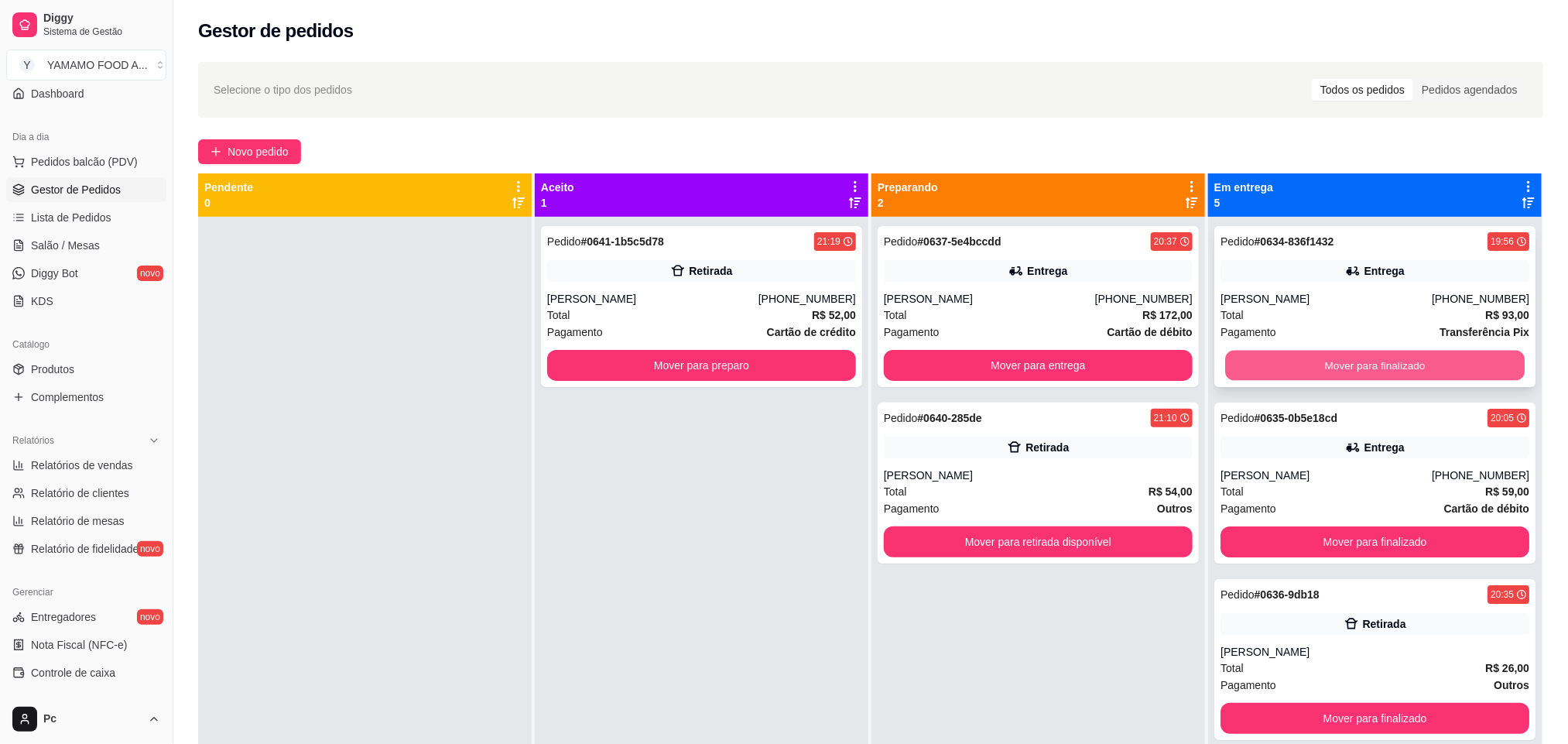
click at [1226, 363] on button "Mover para finalizado" at bounding box center [1374, 366] width 300 height 30
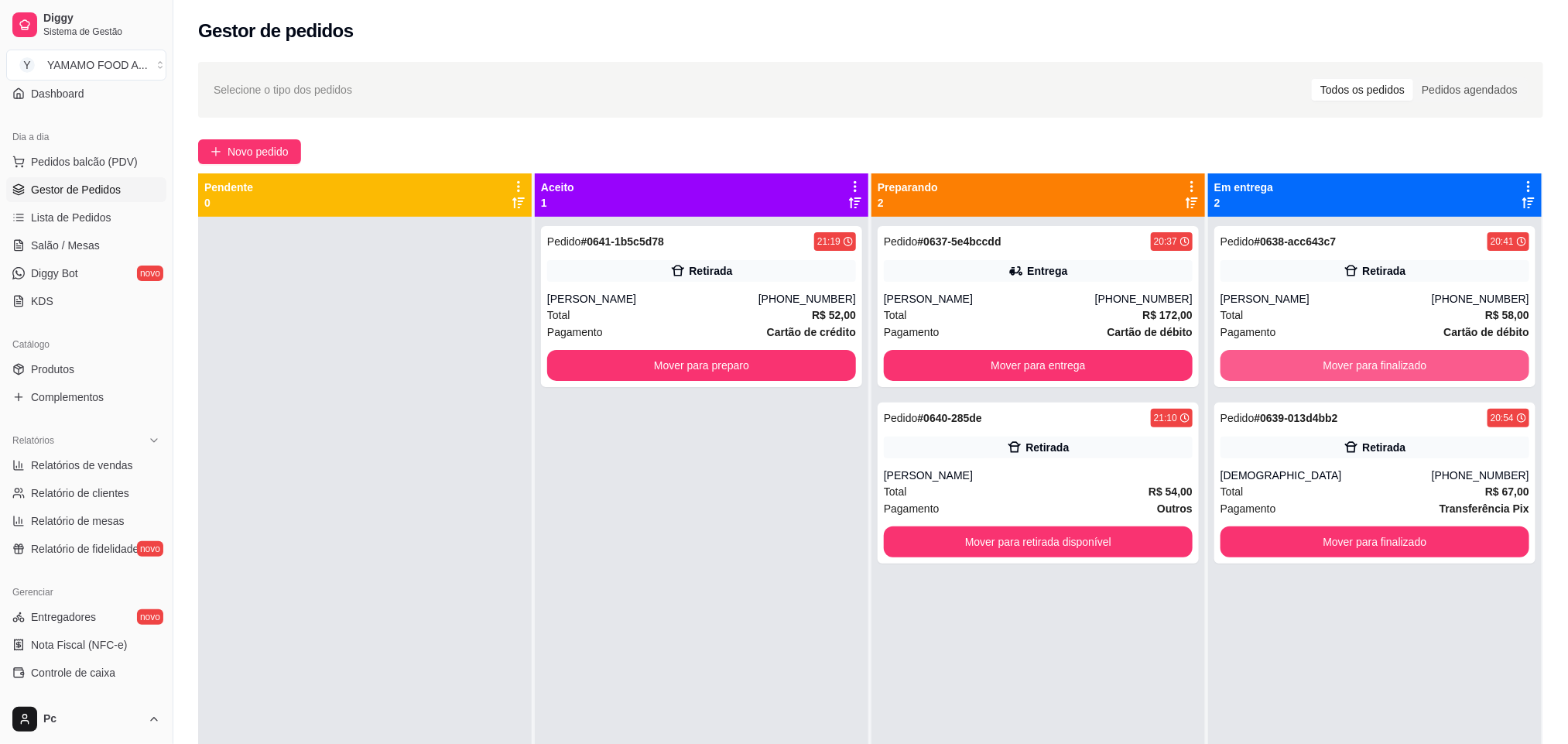
click at [1226, 363] on button "Mover para finalizado" at bounding box center [1375, 365] width 309 height 31
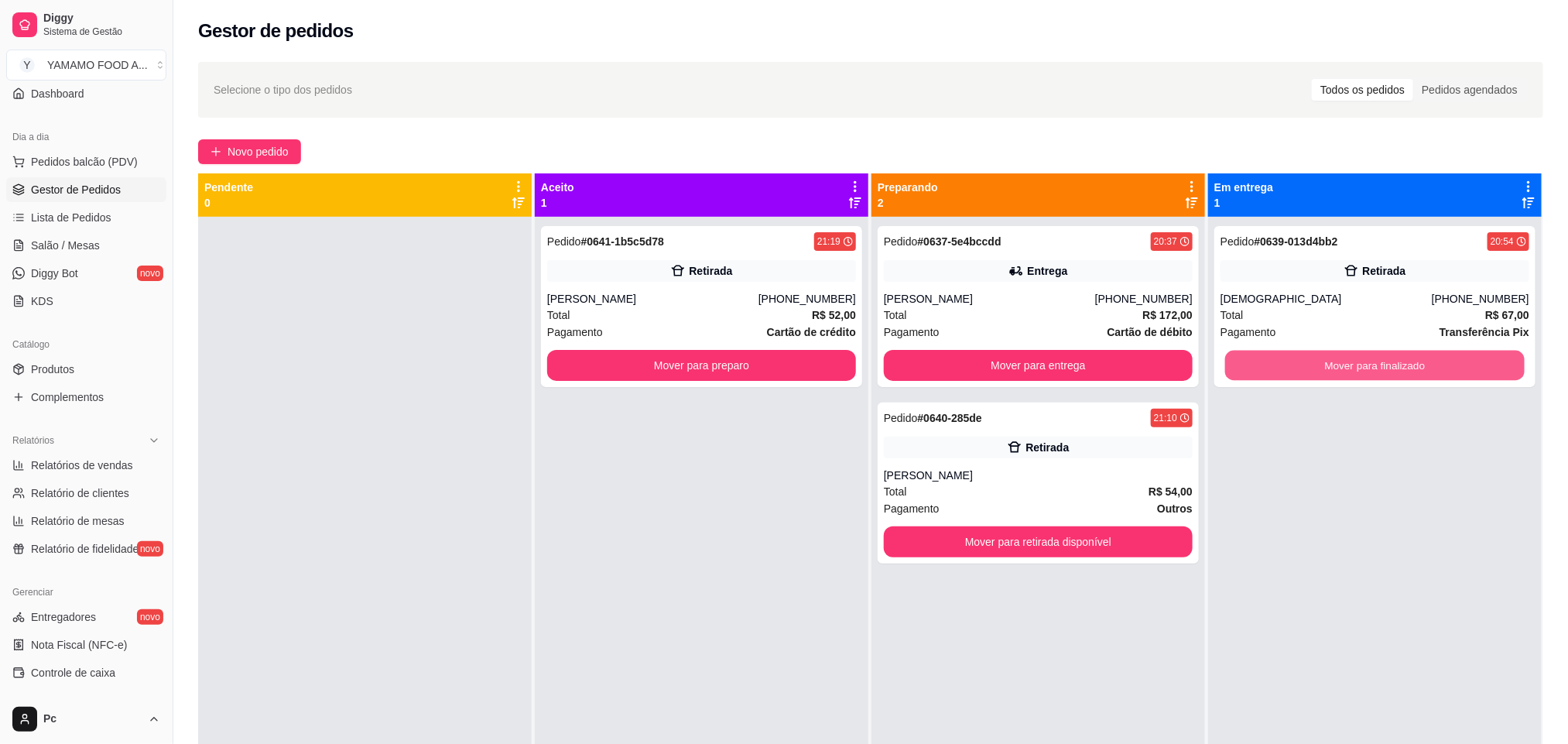
click at [1226, 363] on button "Mover para finalizado" at bounding box center [1374, 366] width 300 height 30
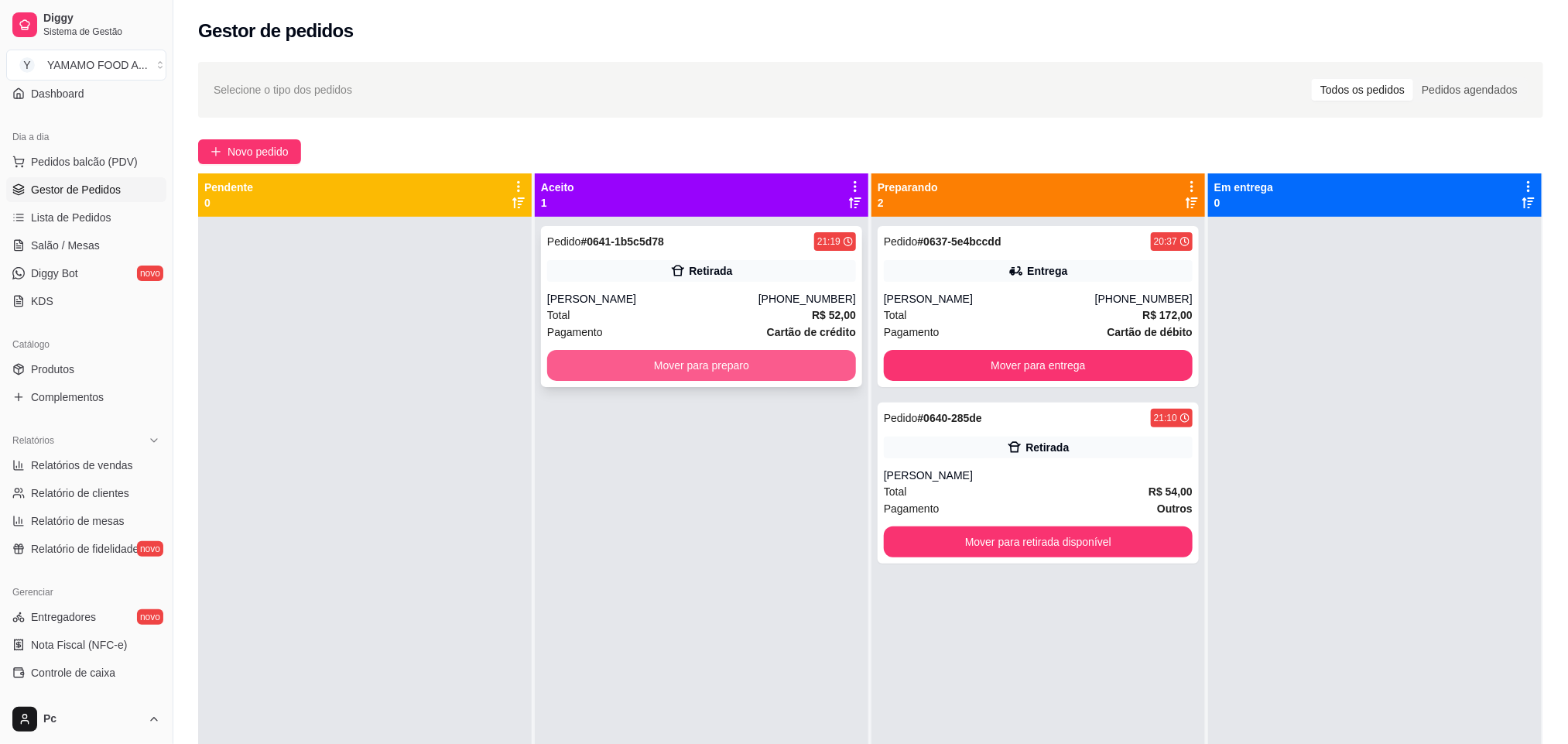
click at [805, 372] on button "Mover para preparo" at bounding box center [702, 365] width 309 height 31
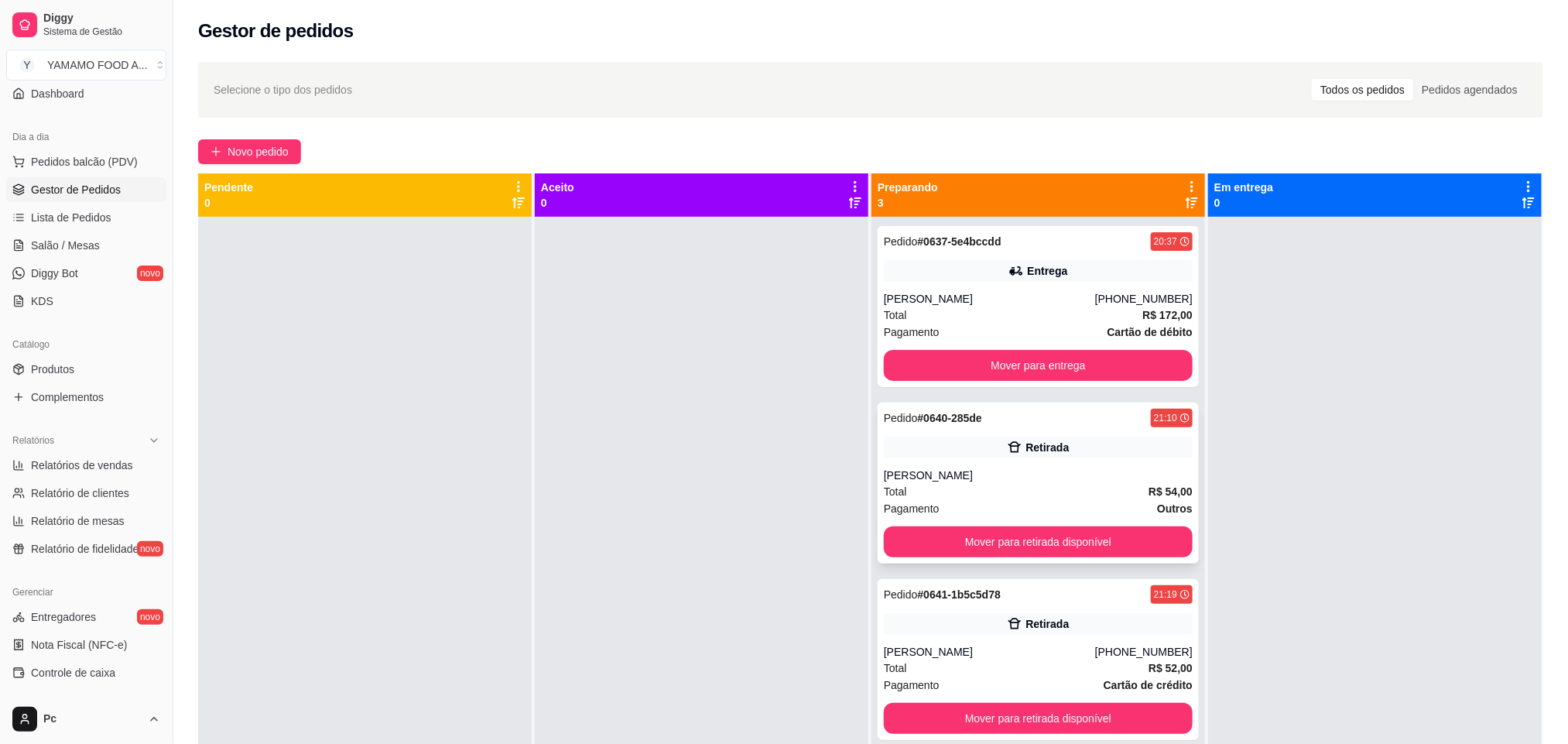
click at [987, 473] on div "[PERSON_NAME]" at bounding box center [1039, 475] width 309 height 15
click at [992, 372] on button "Mover para entrega" at bounding box center [1039, 365] width 309 height 31
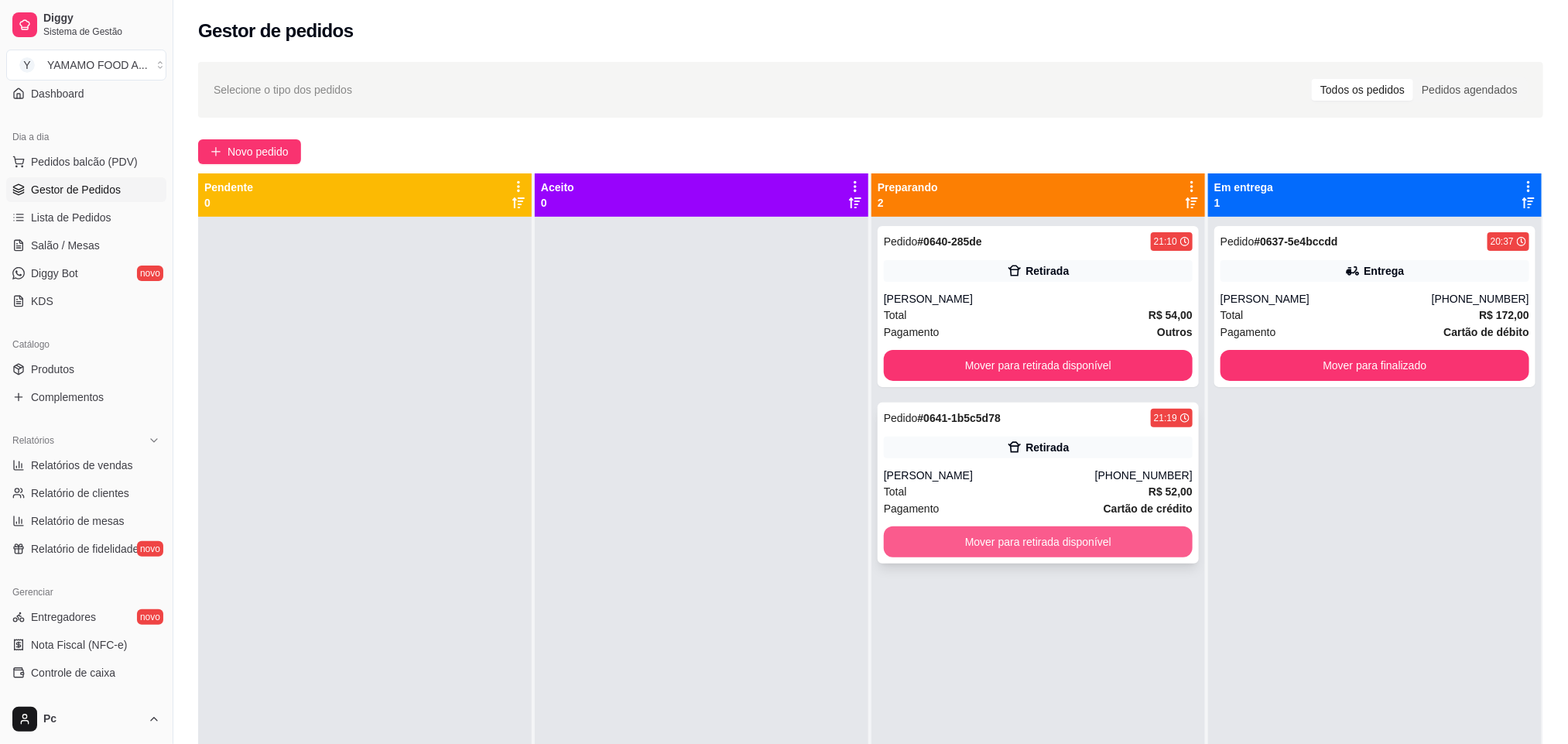
click at [970, 530] on button "Mover para retirada disponível" at bounding box center [1039, 542] width 309 height 31
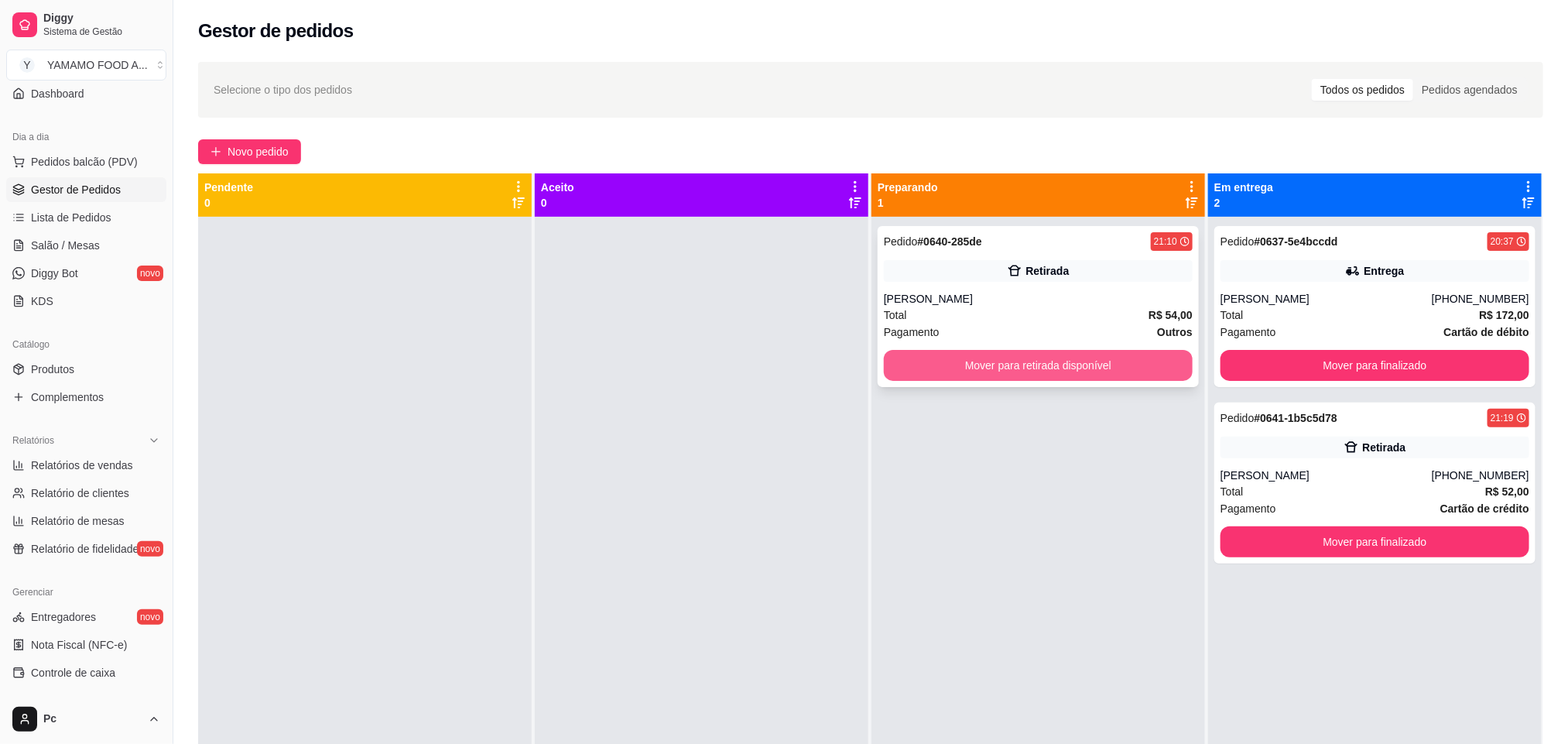
click at [970, 363] on button "Mover para retirada disponível" at bounding box center [1039, 365] width 309 height 31
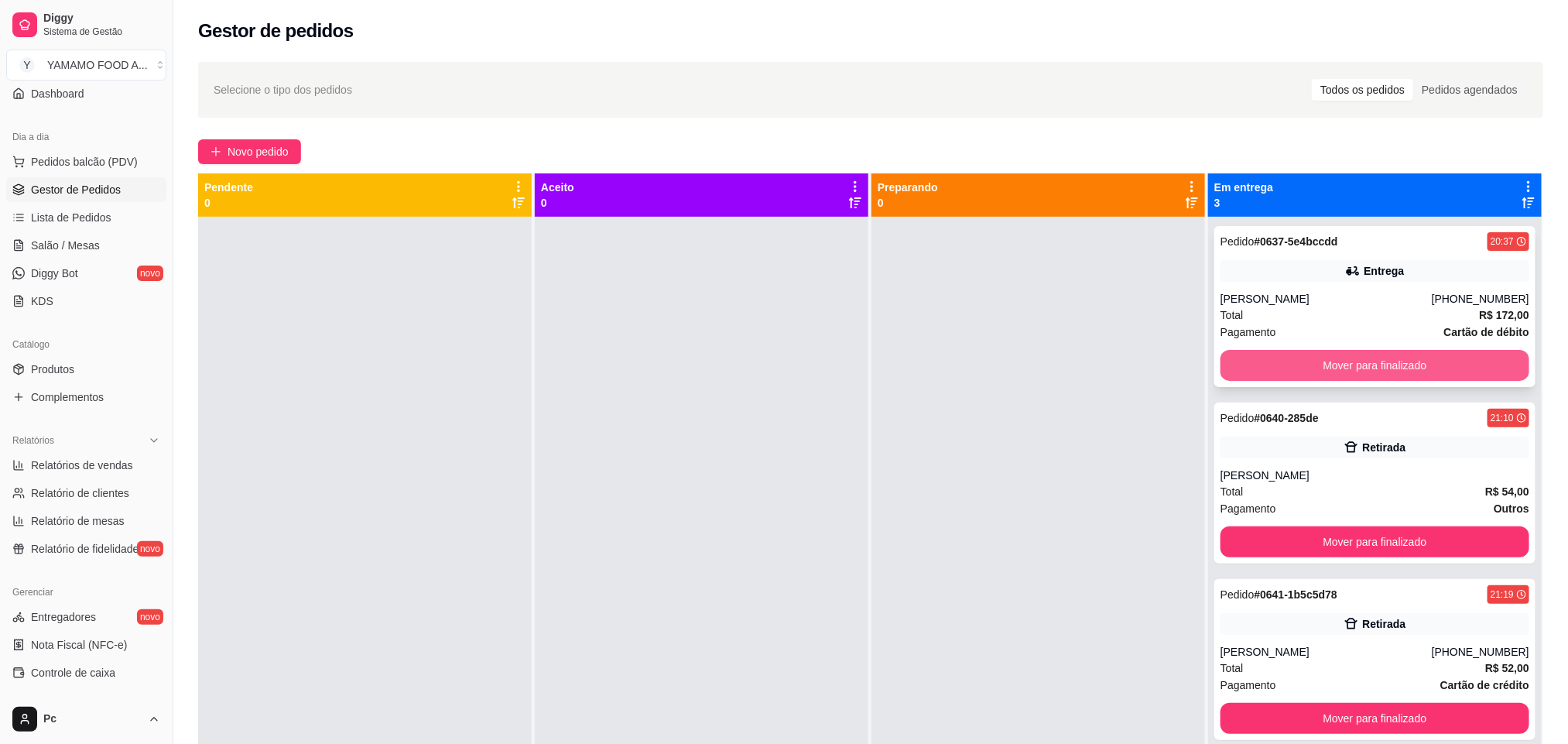
click at [1245, 356] on button "Mover para finalizado" at bounding box center [1375, 365] width 309 height 31
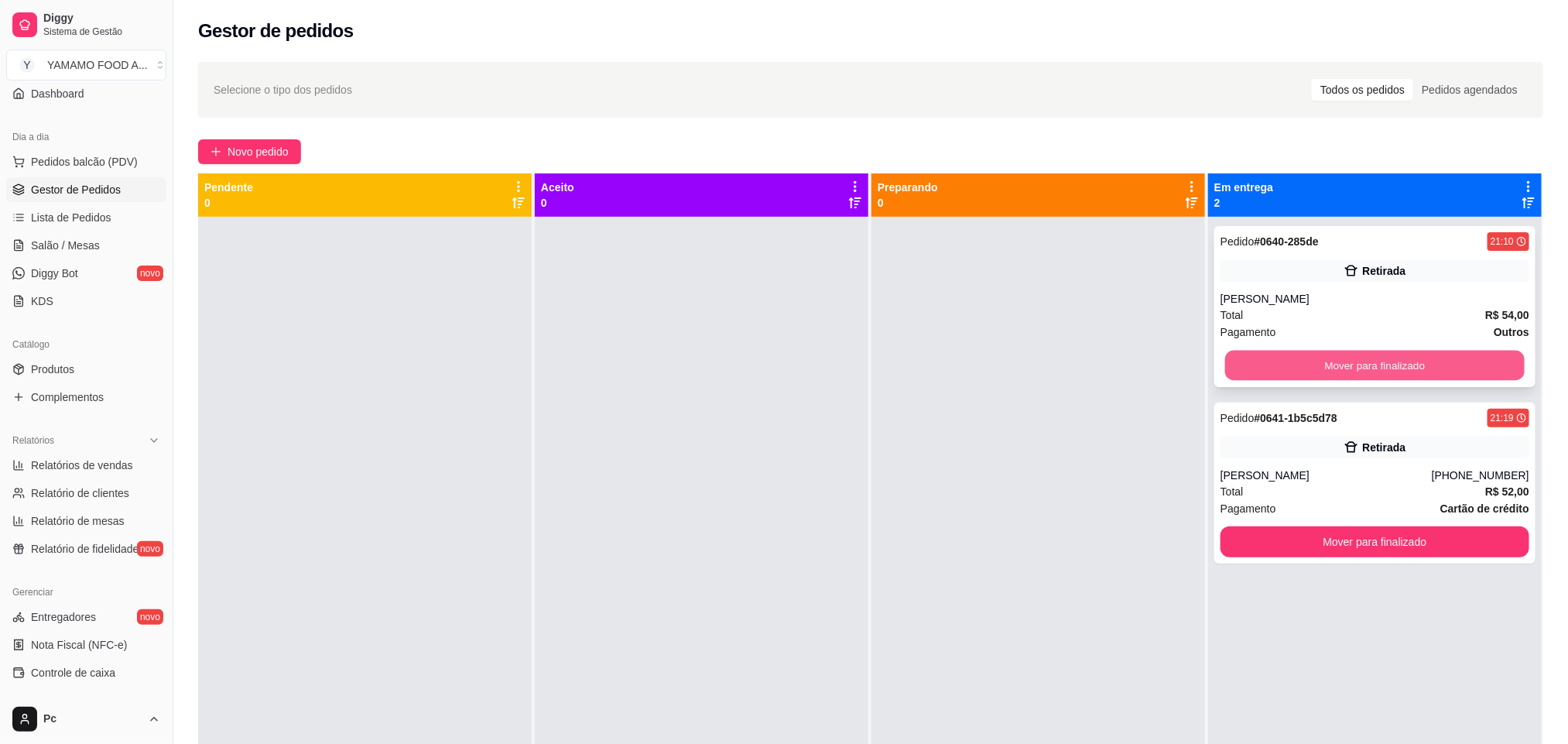
click at [1236, 369] on button "Mover para finalizado" at bounding box center [1374, 366] width 300 height 30
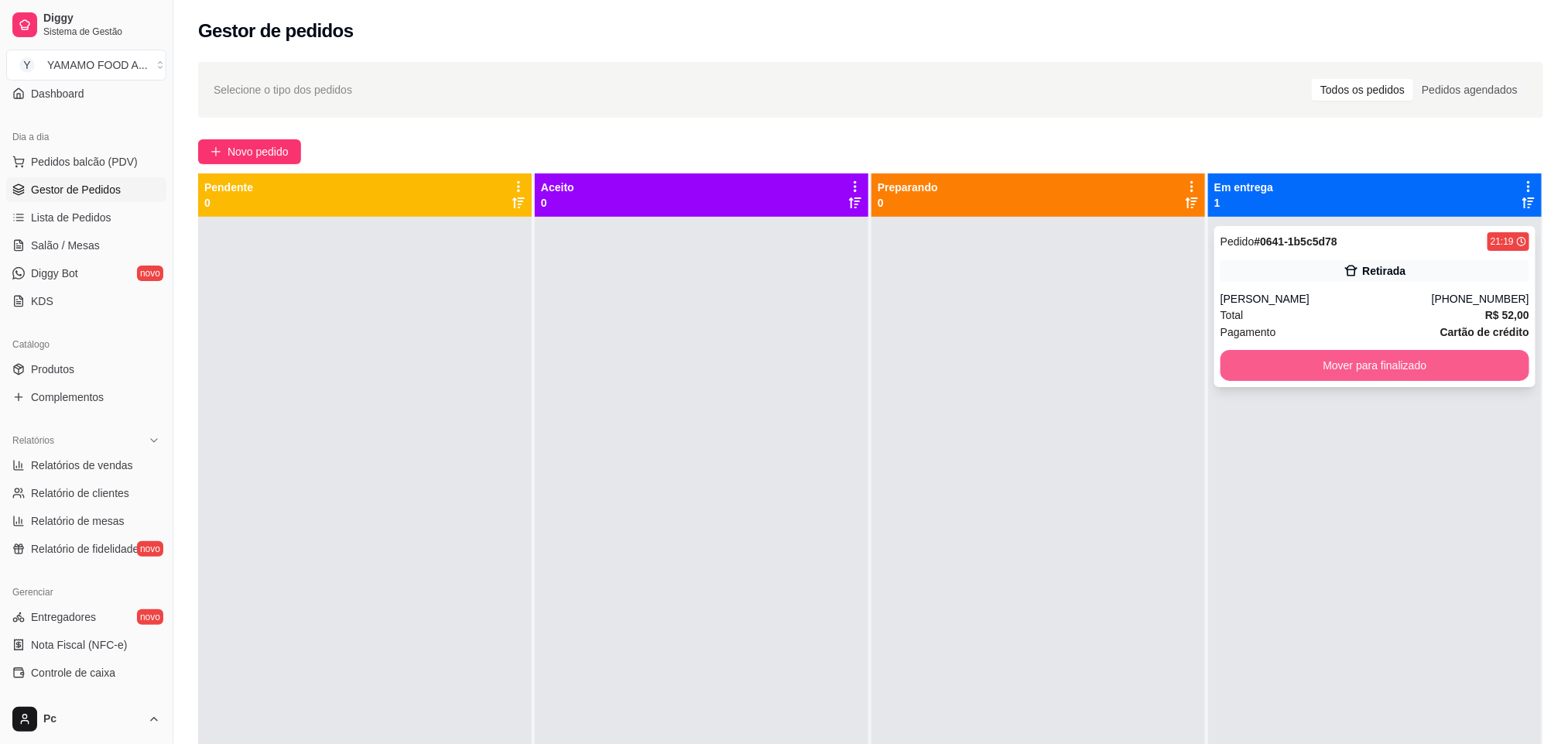
click at [1268, 363] on button "Mover para finalizado" at bounding box center [1375, 365] width 309 height 31
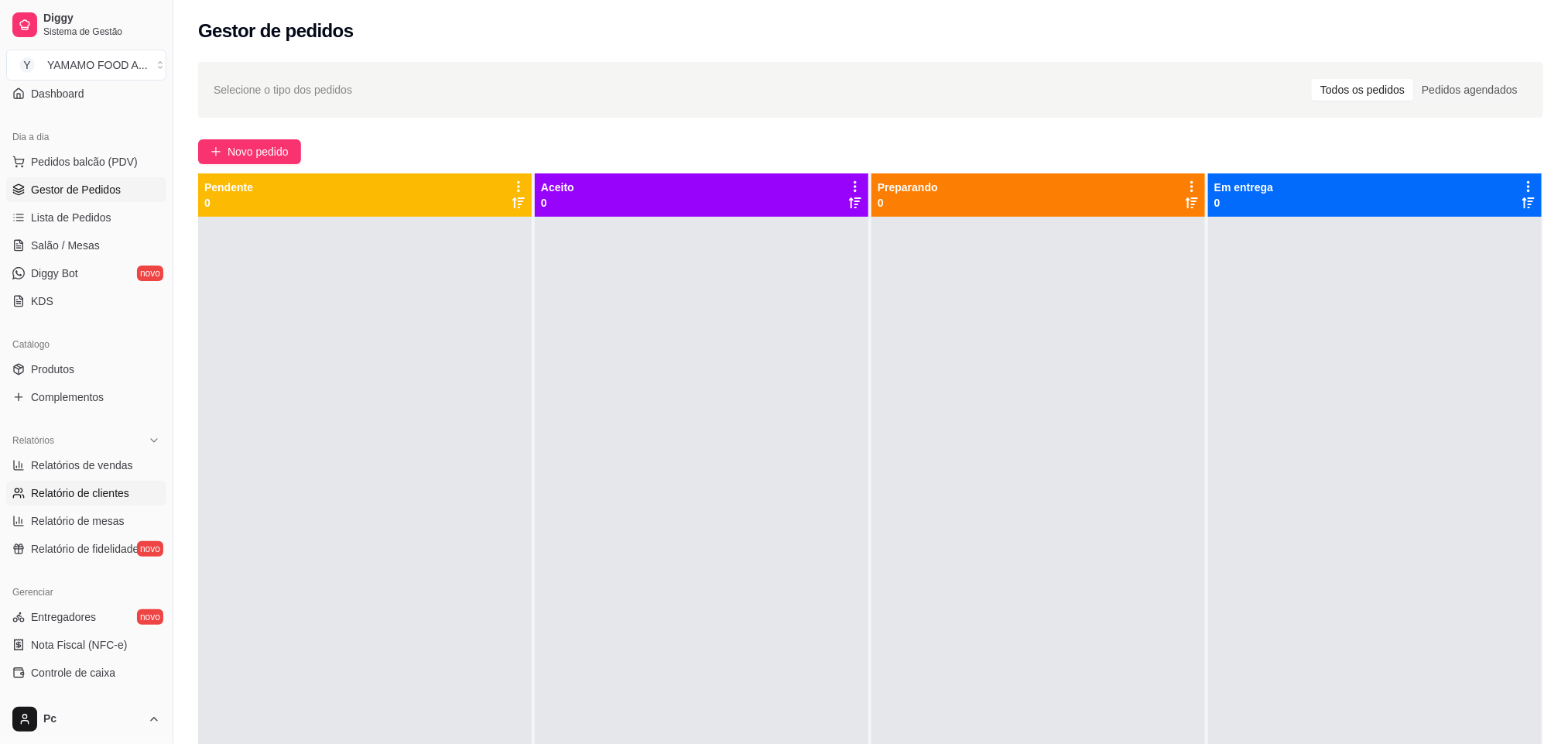
scroll to position [370, 0]
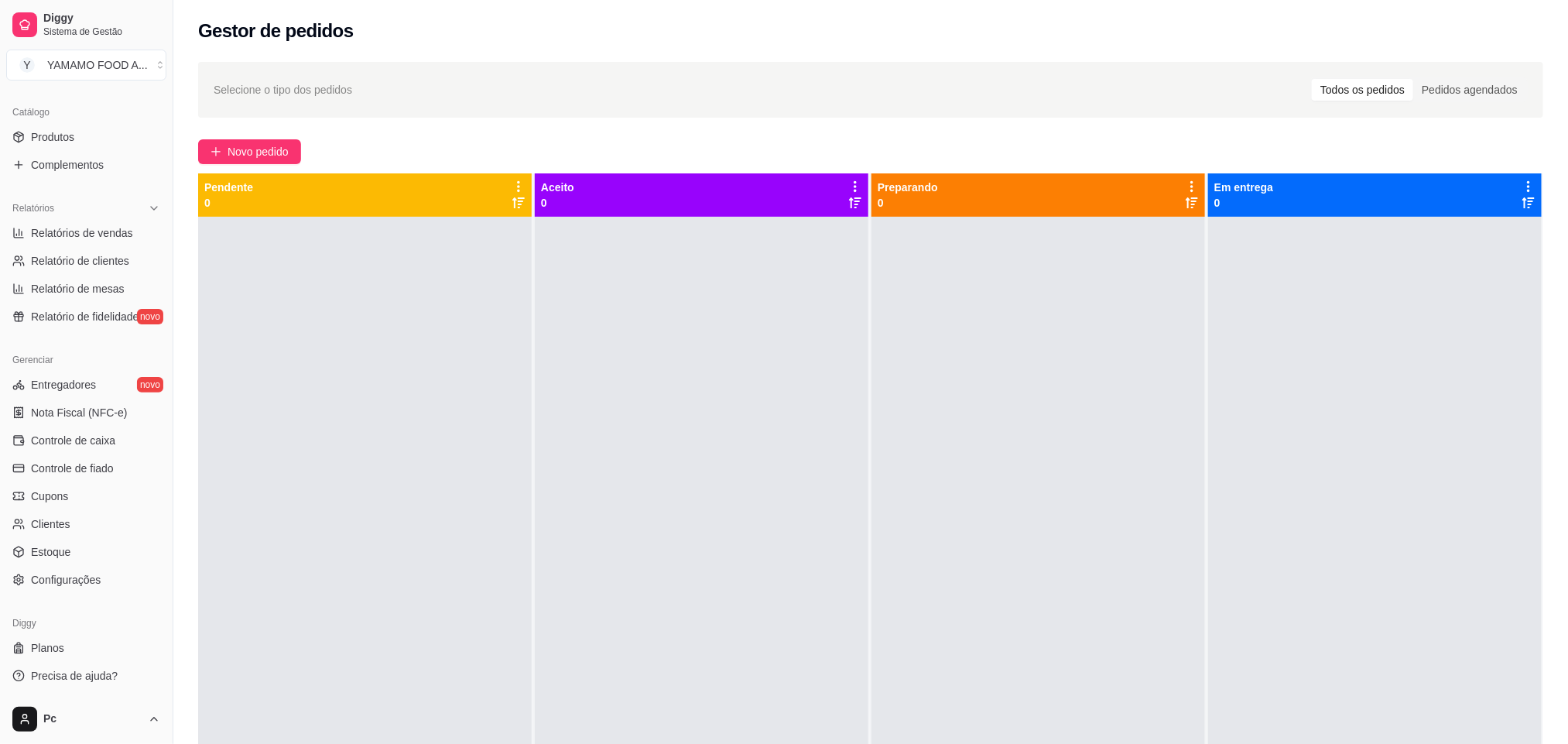
click at [82, 566] on ul "Entregadores novo Nota Fiscal (NFC-e) Controle de caixa Controle de fiado Cupon…" at bounding box center [86, 482] width 160 height 220
click at [82, 579] on span "Configurações" at bounding box center [65, 580] width 69 height 15
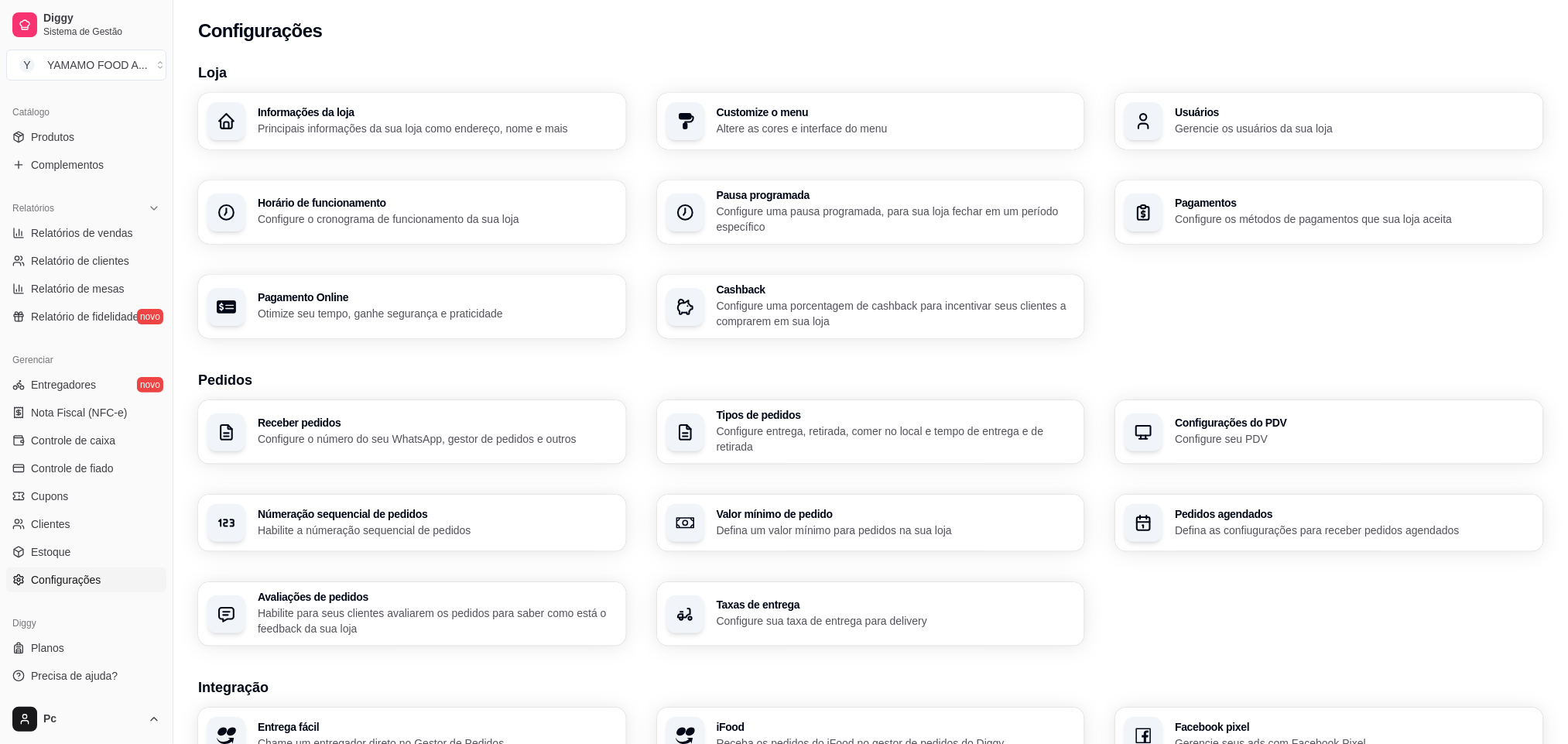
click at [830, 418] on h3 "Tipos de pedidos" at bounding box center [895, 415] width 360 height 10
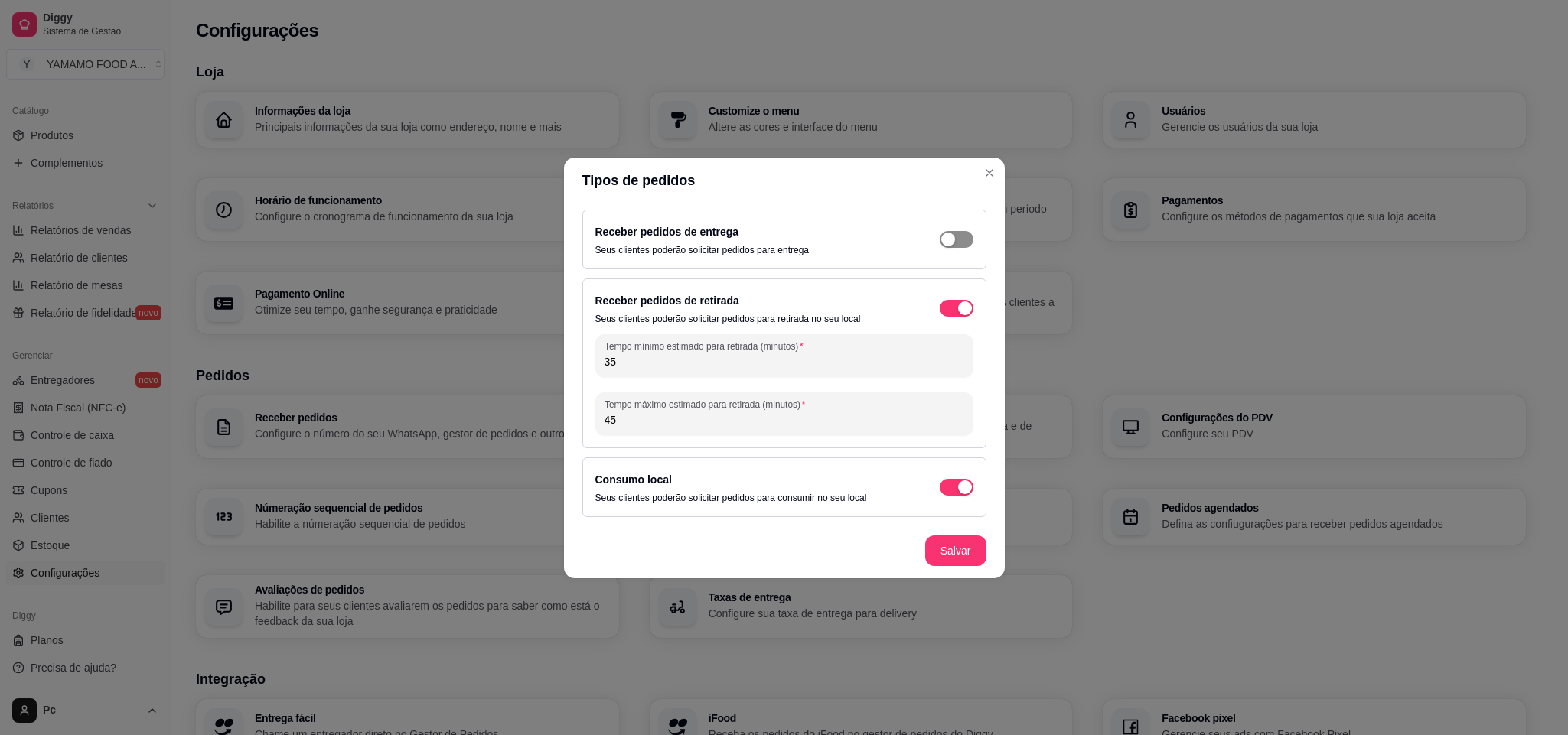
click at [967, 244] on span "button" at bounding box center [957, 239] width 34 height 17
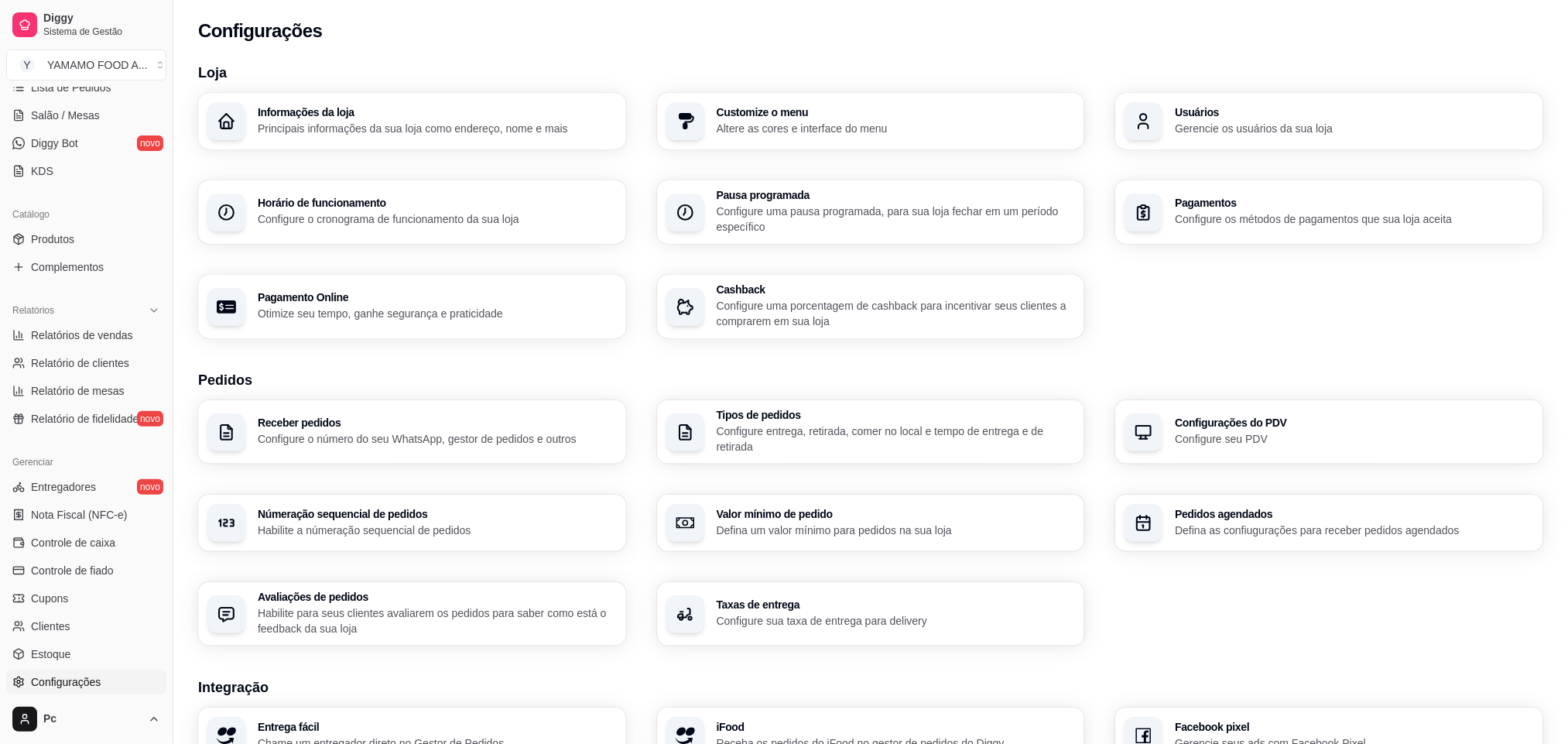
scroll to position [138, 0]
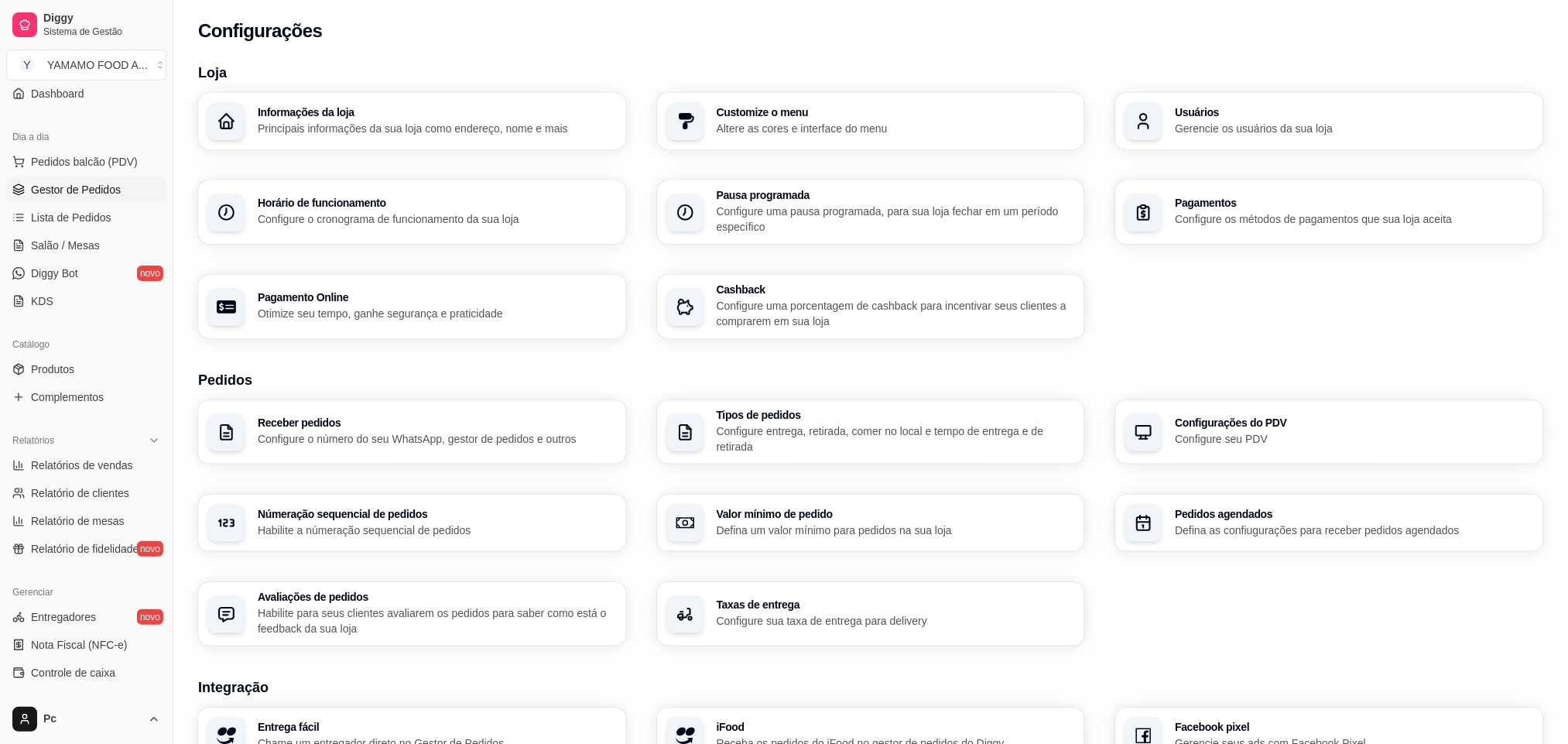
click at [88, 195] on span "Gestor de Pedidos" at bounding box center [76, 190] width 90 height 15
